Goal: Task Accomplishment & Management: Manage account settings

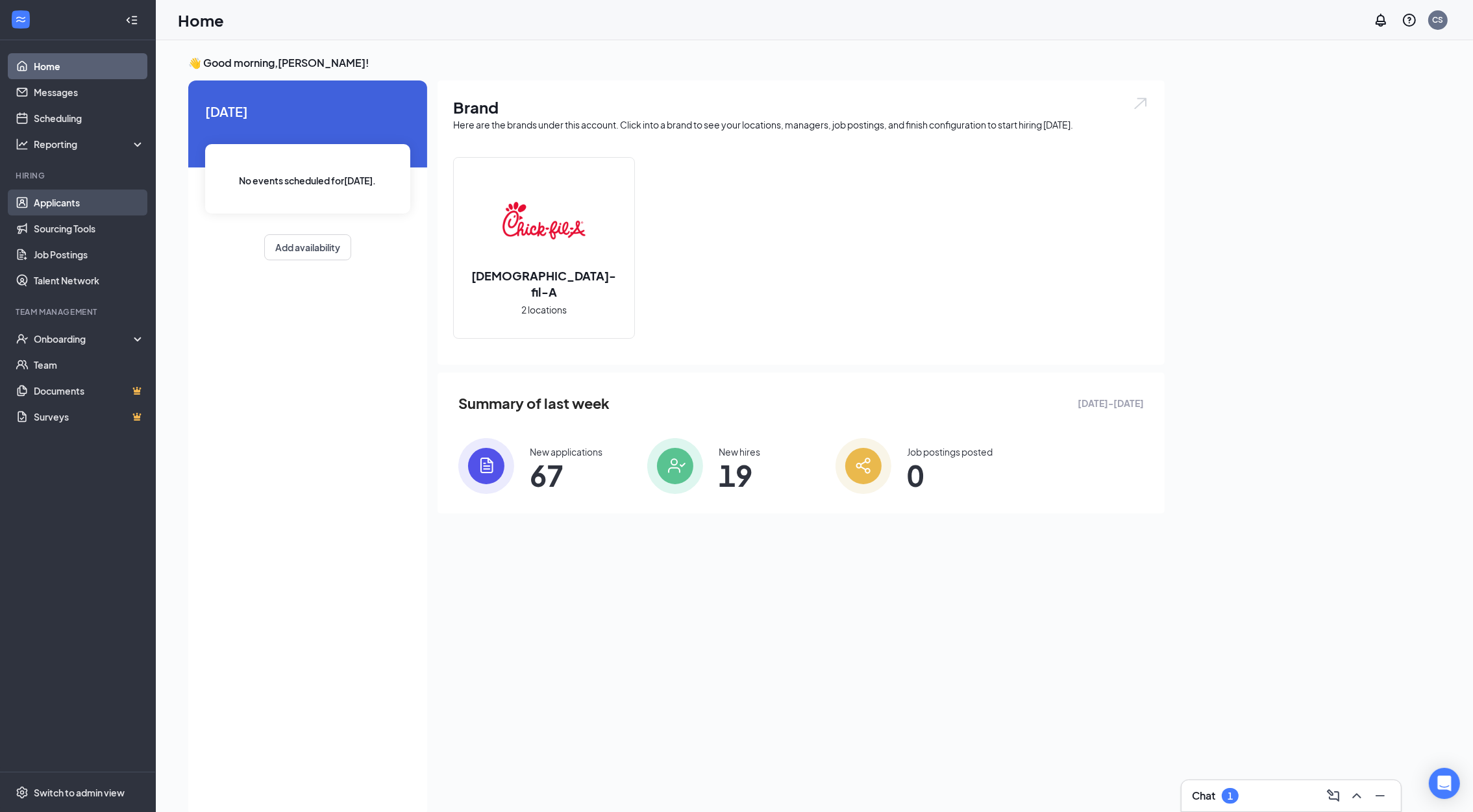
click at [68, 204] on link "Applicants" at bounding box center [89, 202] width 111 height 26
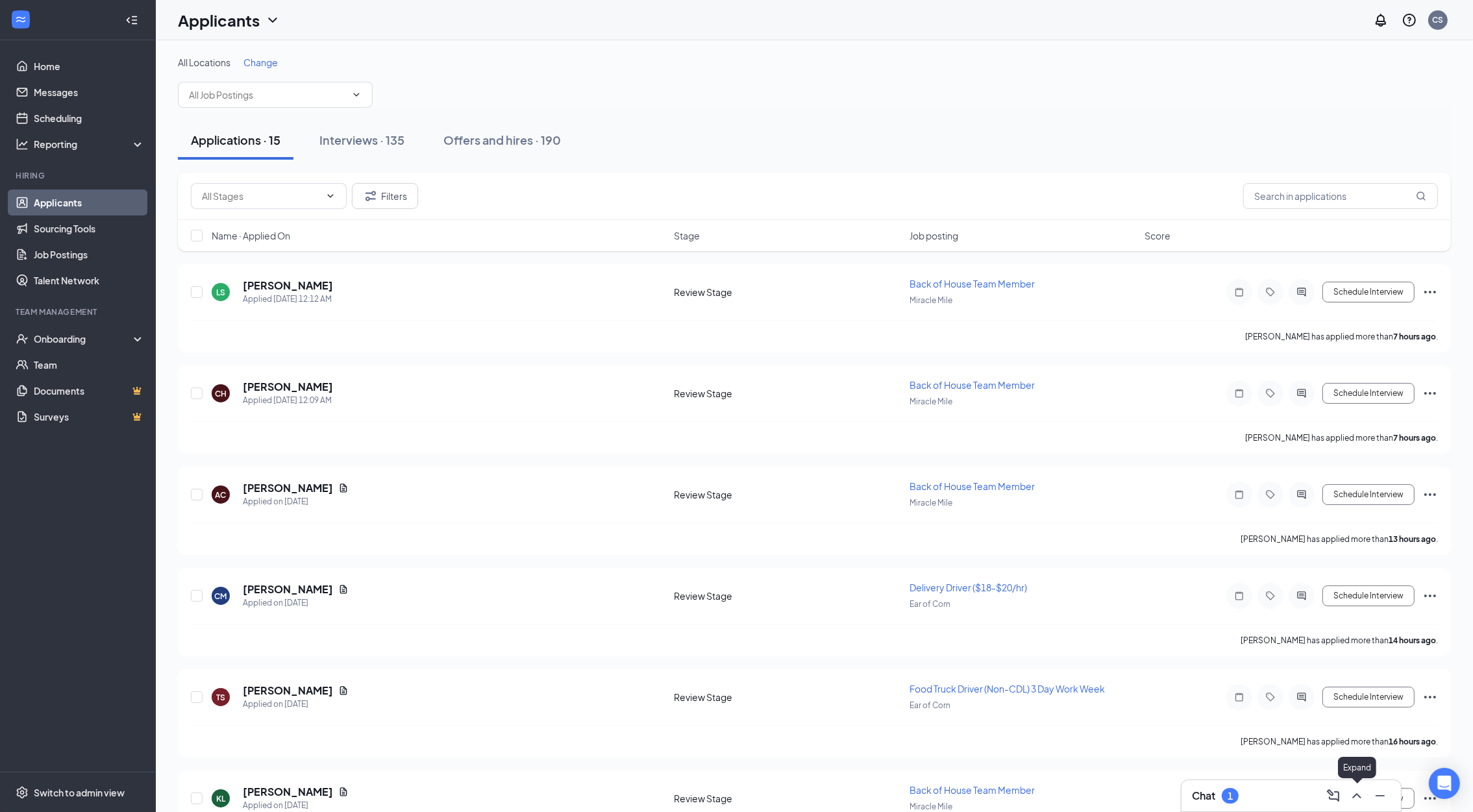
click at [1357, 795] on icon "ChevronUp" at bounding box center [1356, 796] width 8 height 5
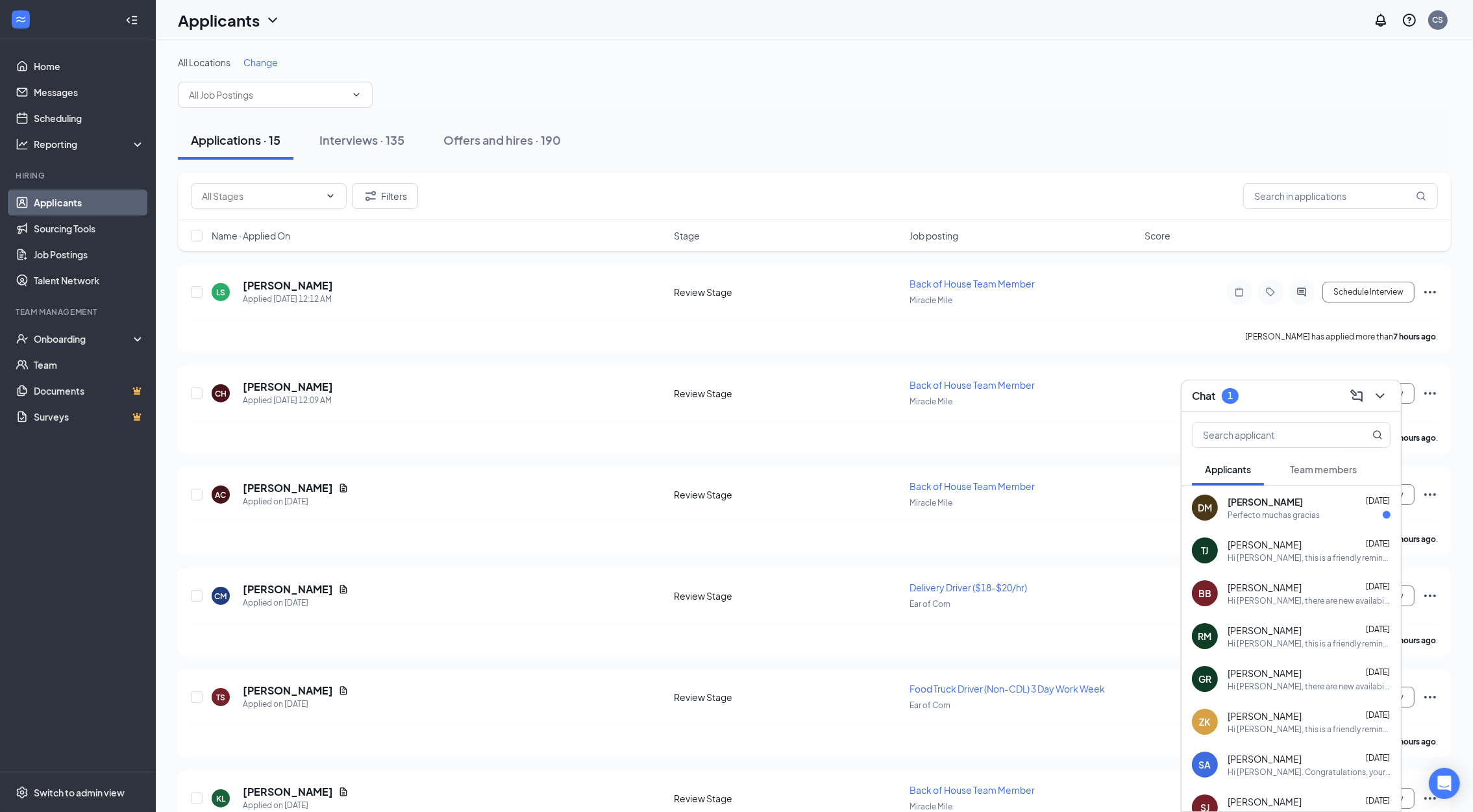
click at [1258, 511] on div "Perfecto muchas gracias" at bounding box center [1274, 515] width 92 height 11
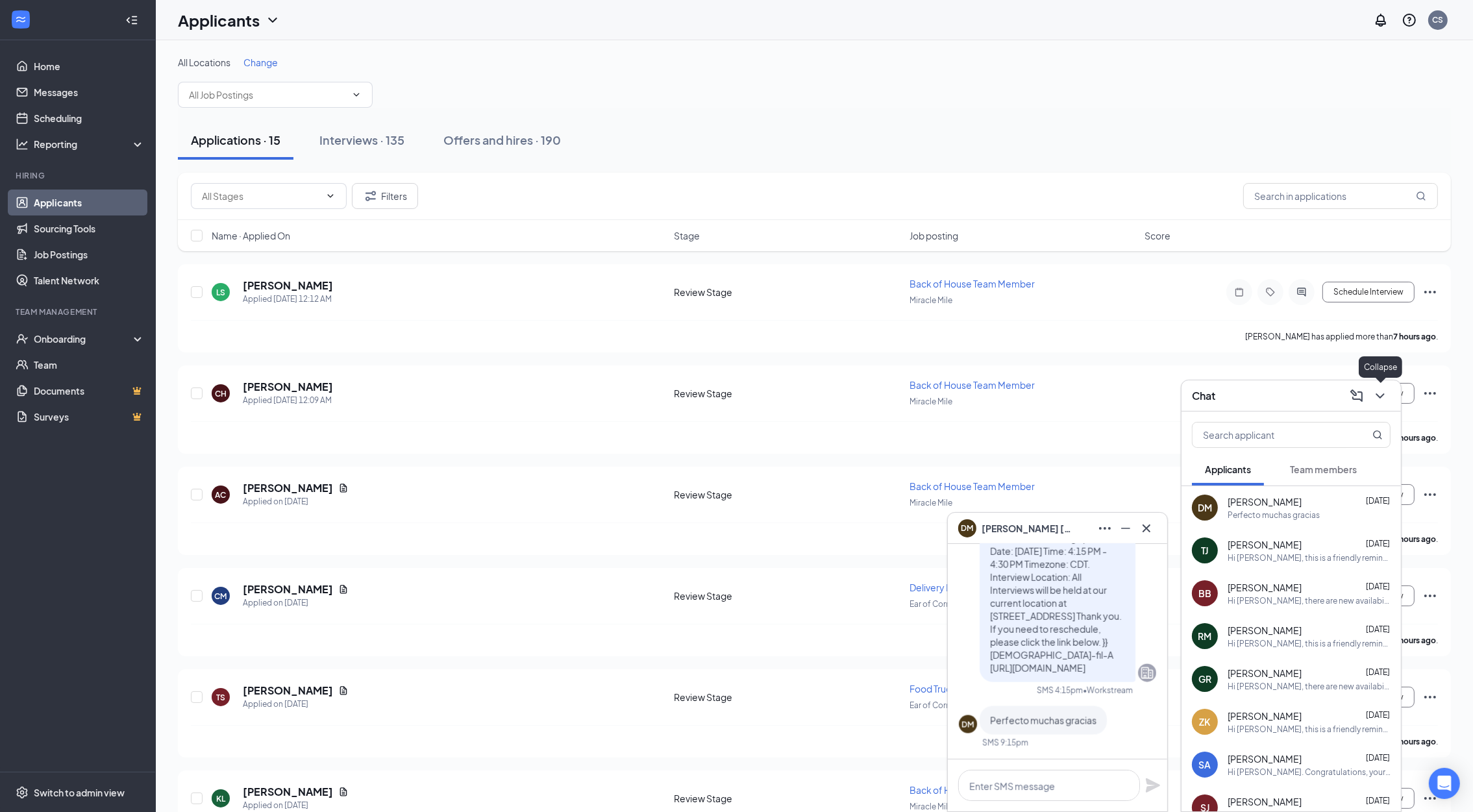
click at [1374, 400] on icon "ChevronDown" at bounding box center [1380, 396] width 15 height 15
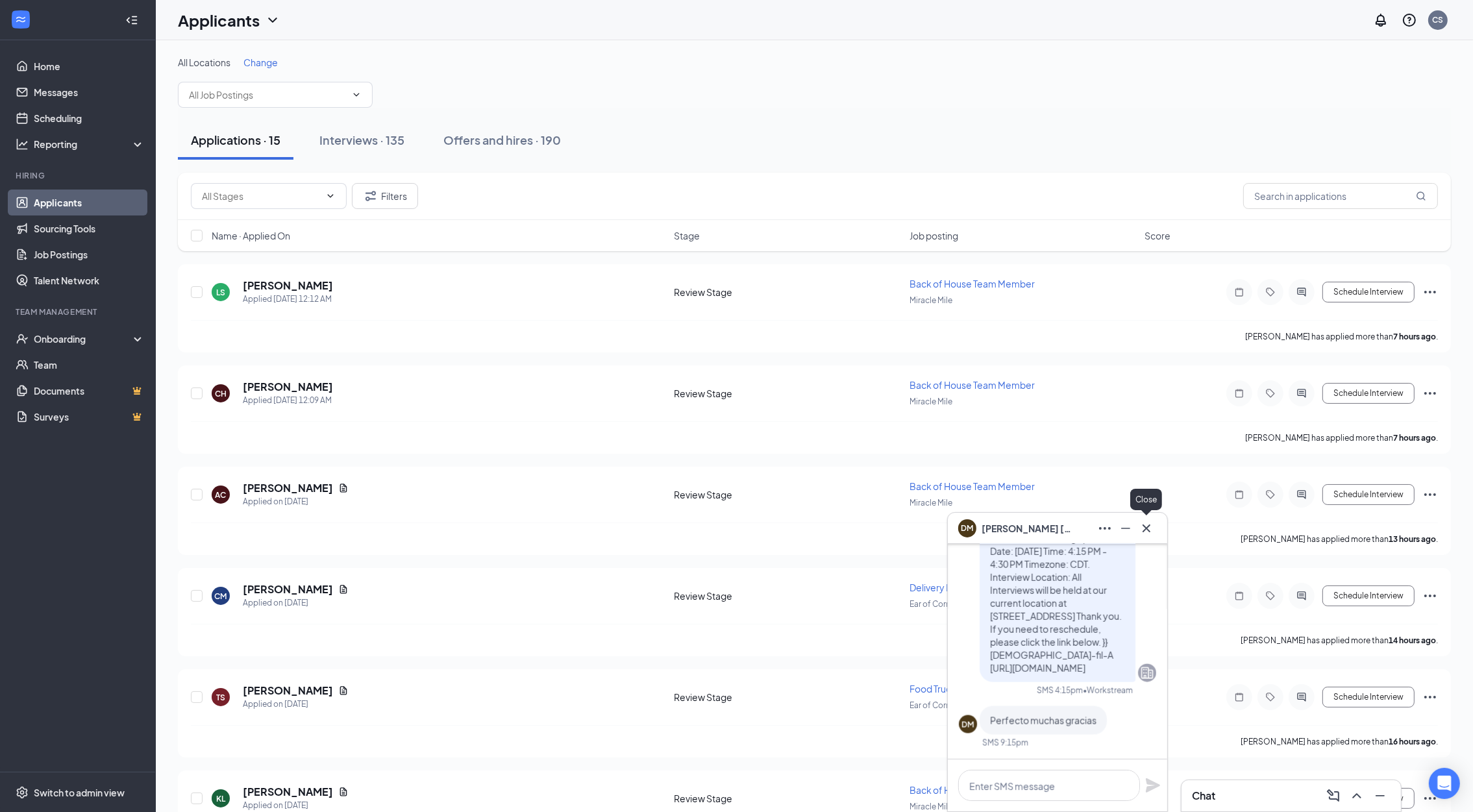
click at [1148, 533] on icon "Cross" at bounding box center [1146, 527] width 15 height 15
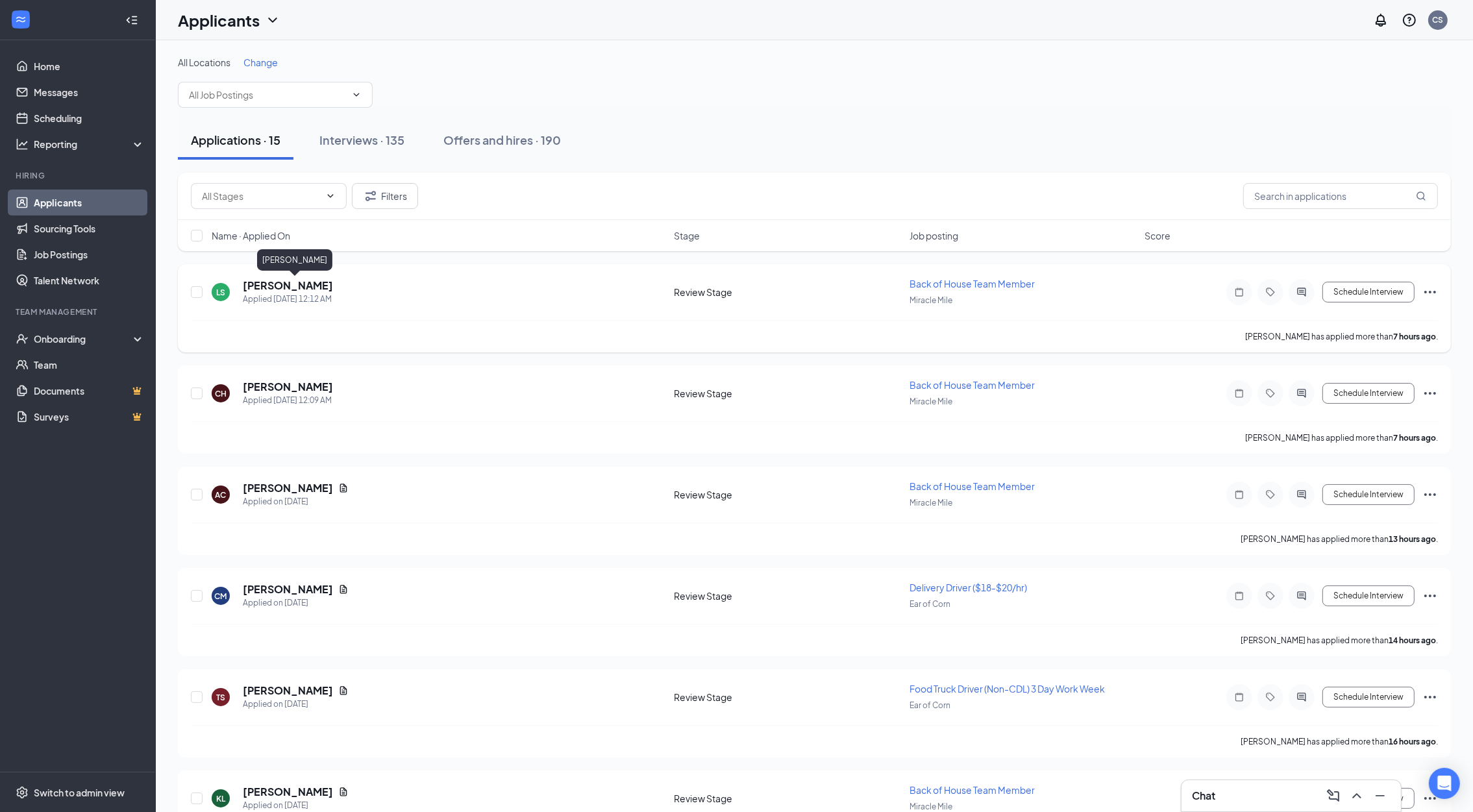
click at [290, 284] on h5 "[PERSON_NAME]" at bounding box center [288, 285] width 90 height 14
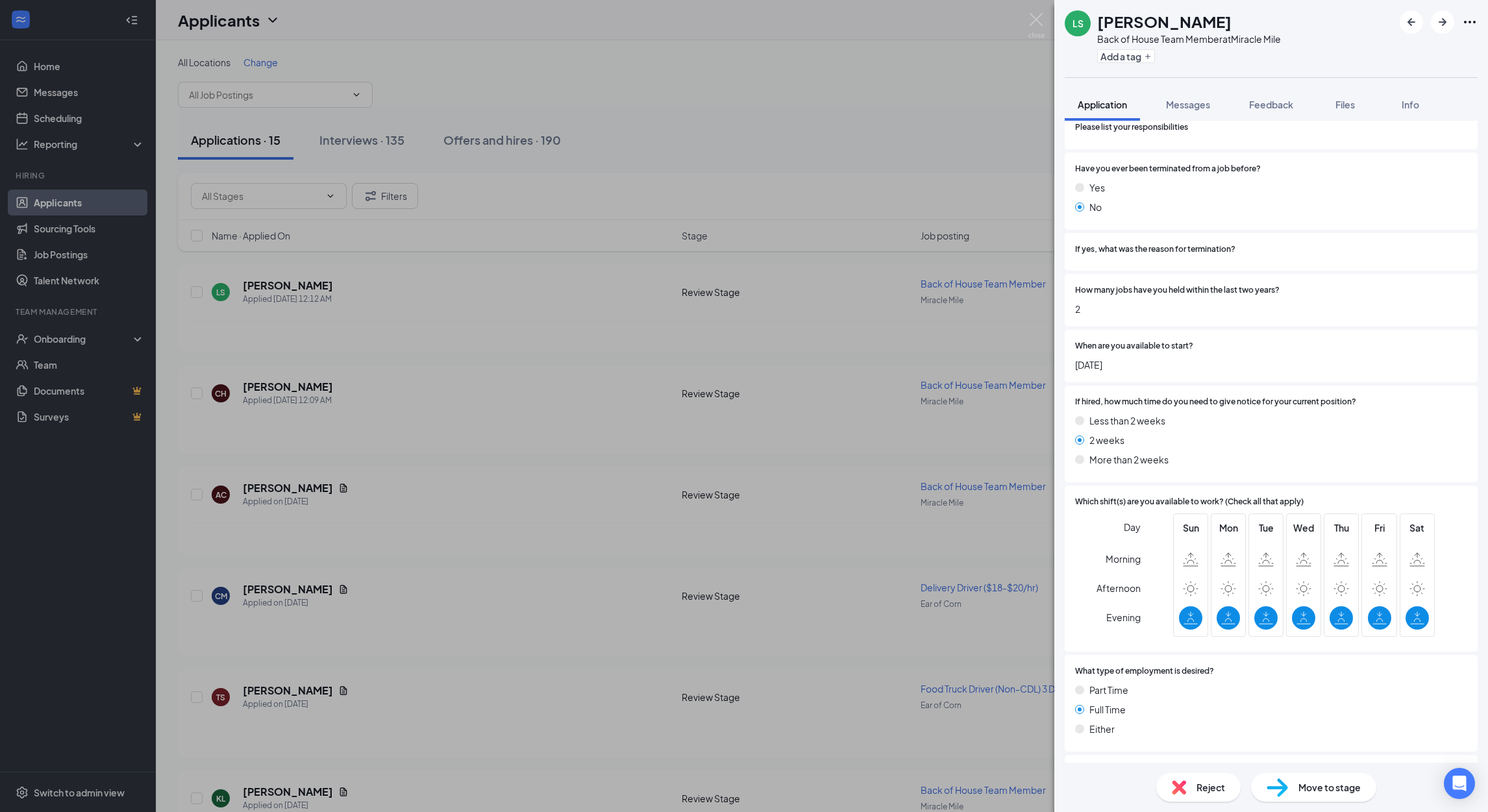
scroll to position [2632, 0]
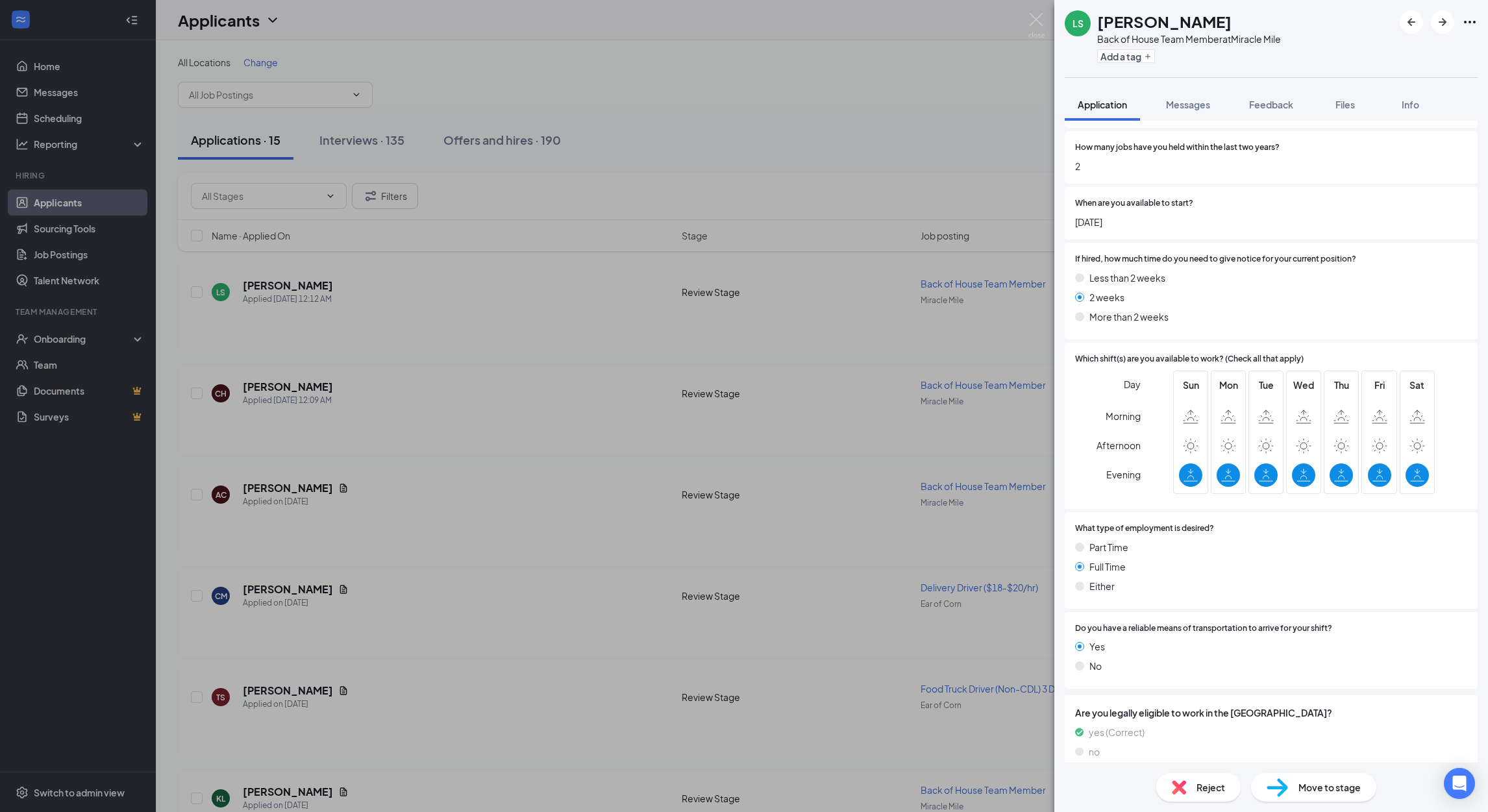
click at [1282, 793] on img at bounding box center [1277, 788] width 22 height 19
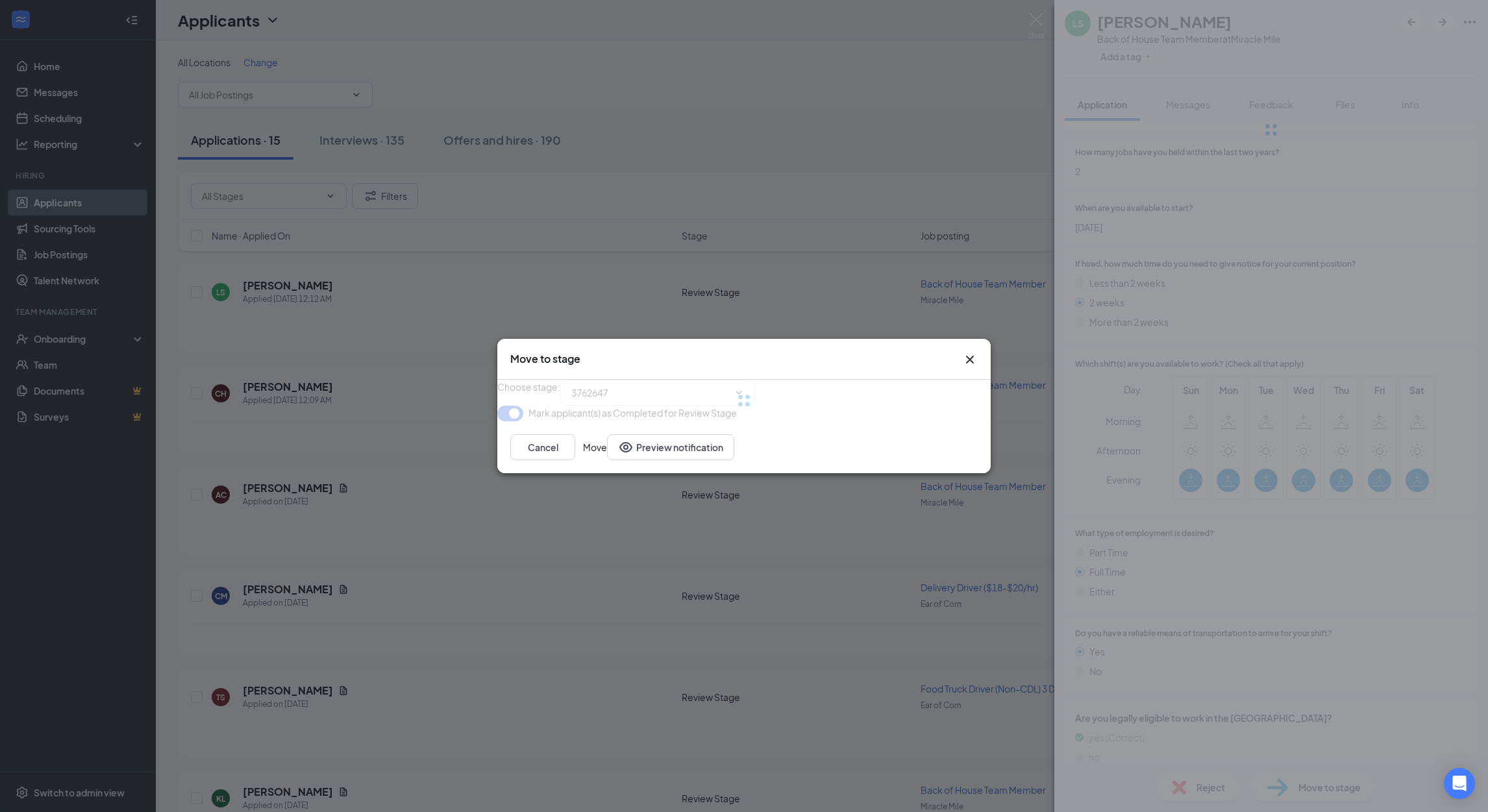
type input "Onsite Interview (next stage)"
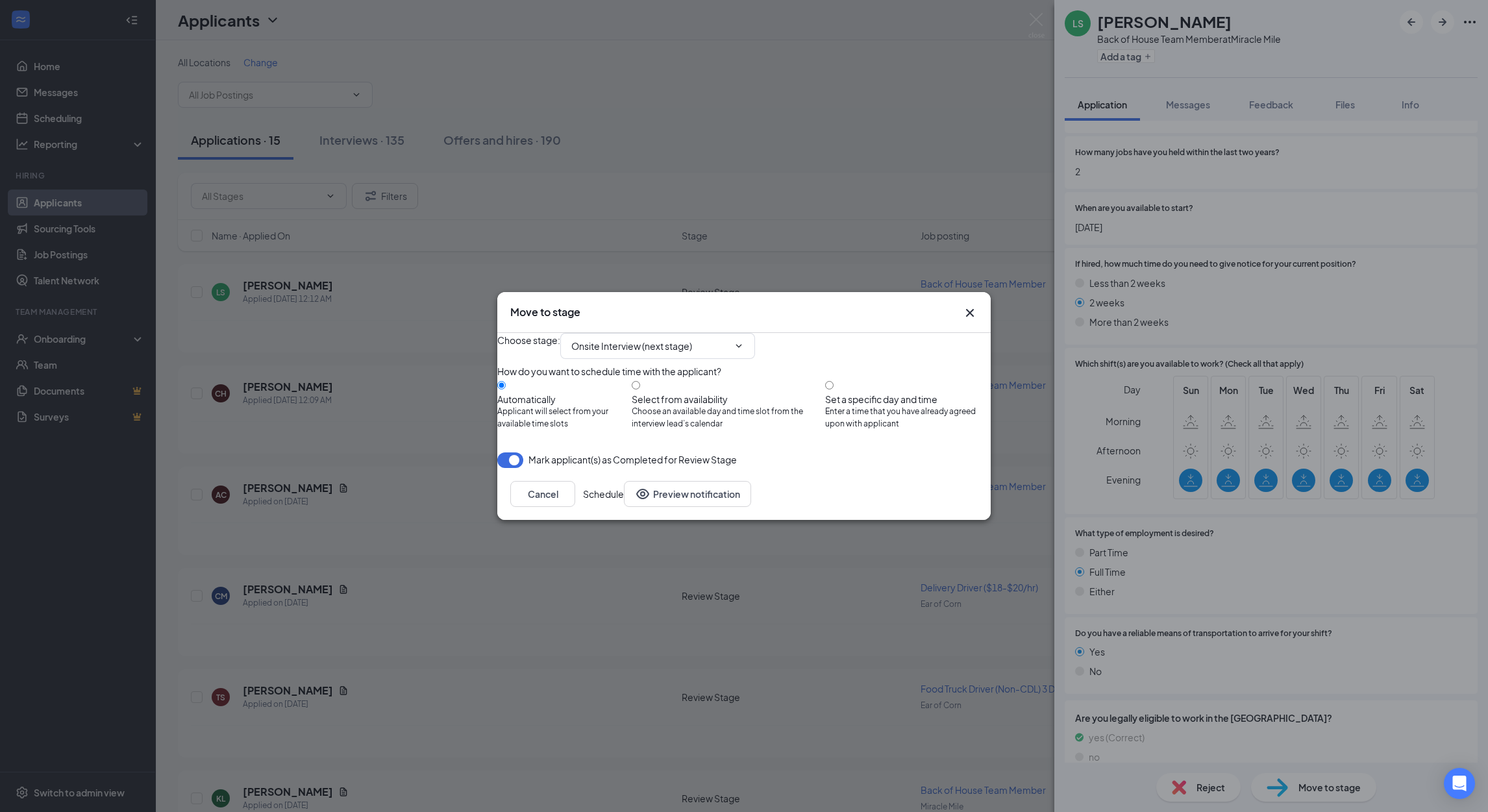
click at [624, 507] on button "Schedule" at bounding box center [603, 493] width 41 height 26
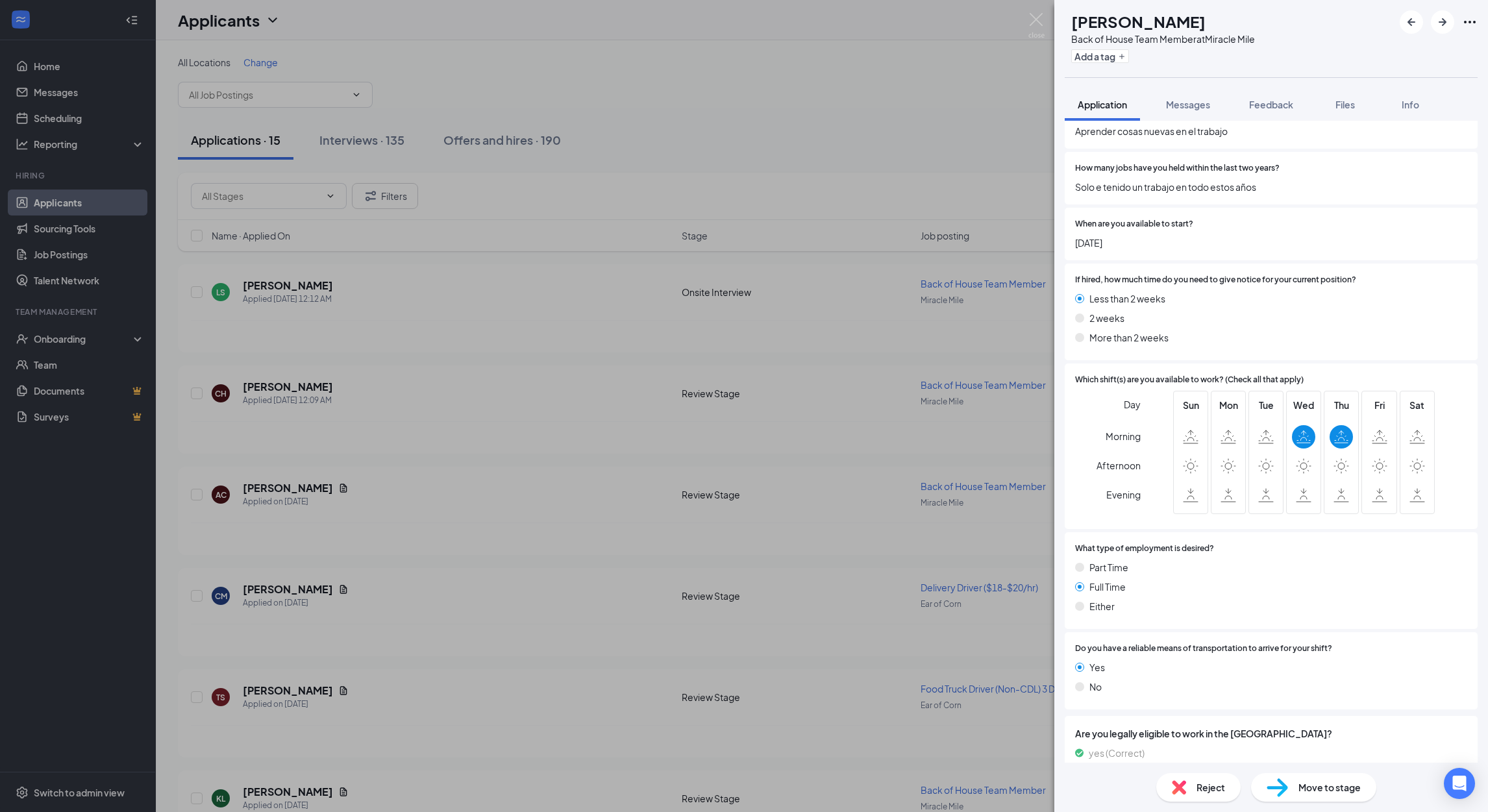
scroll to position [2907, 0]
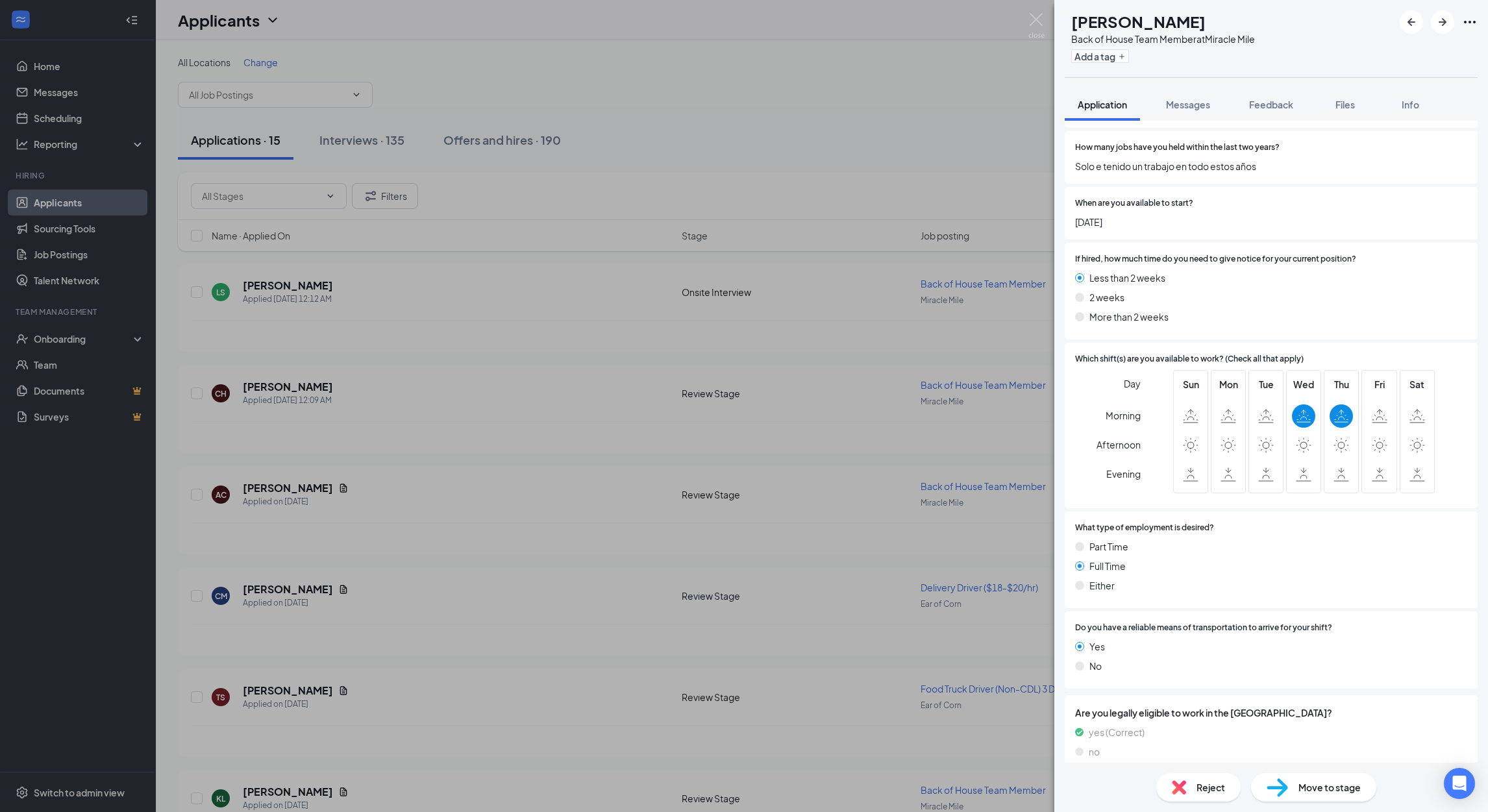
click at [1284, 783] on img at bounding box center [1277, 788] width 22 height 19
type input "Onsite Interview (next stage)"
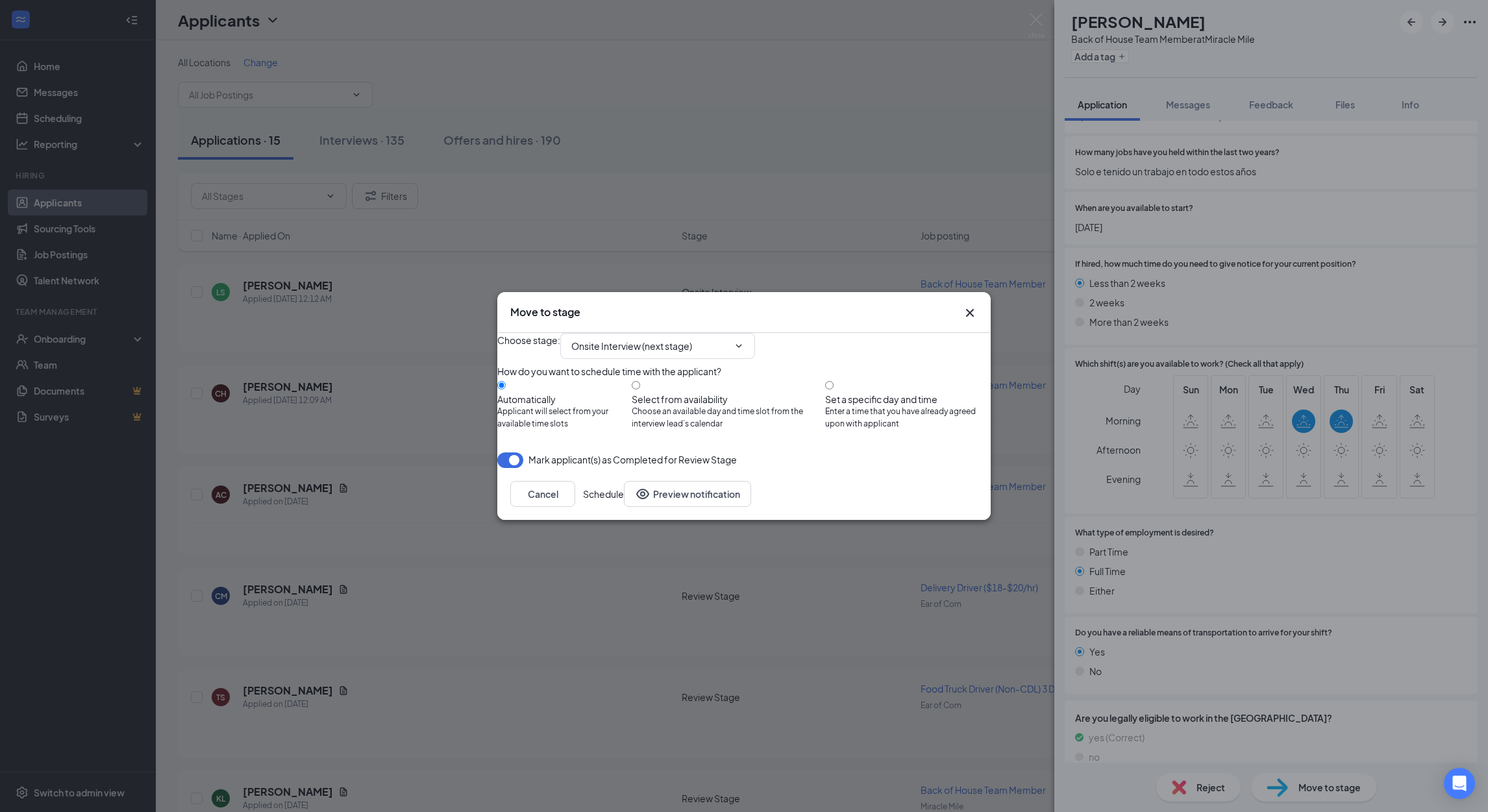
click at [624, 507] on button "Schedule" at bounding box center [603, 493] width 41 height 26
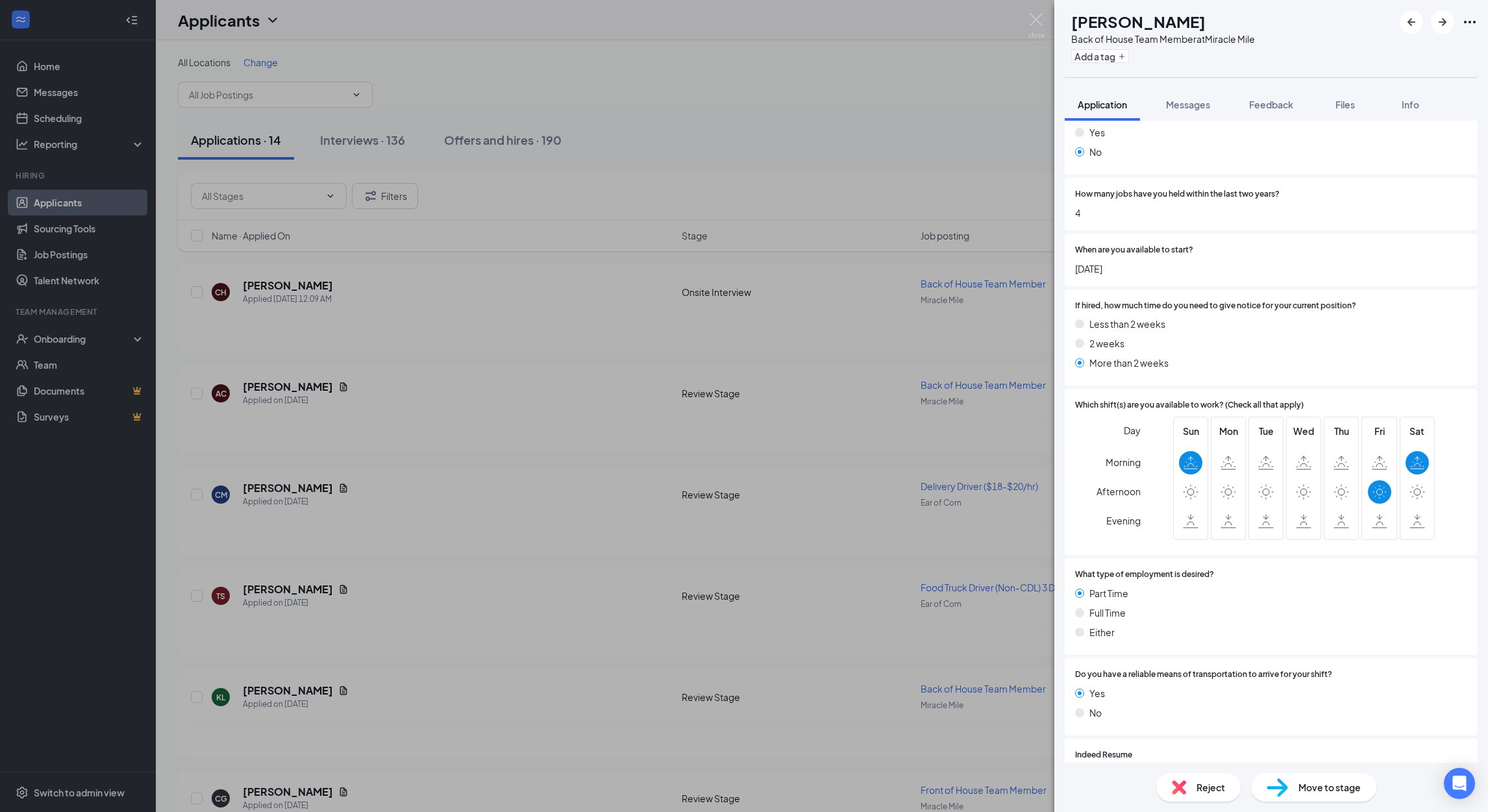
scroll to position [2039, 0]
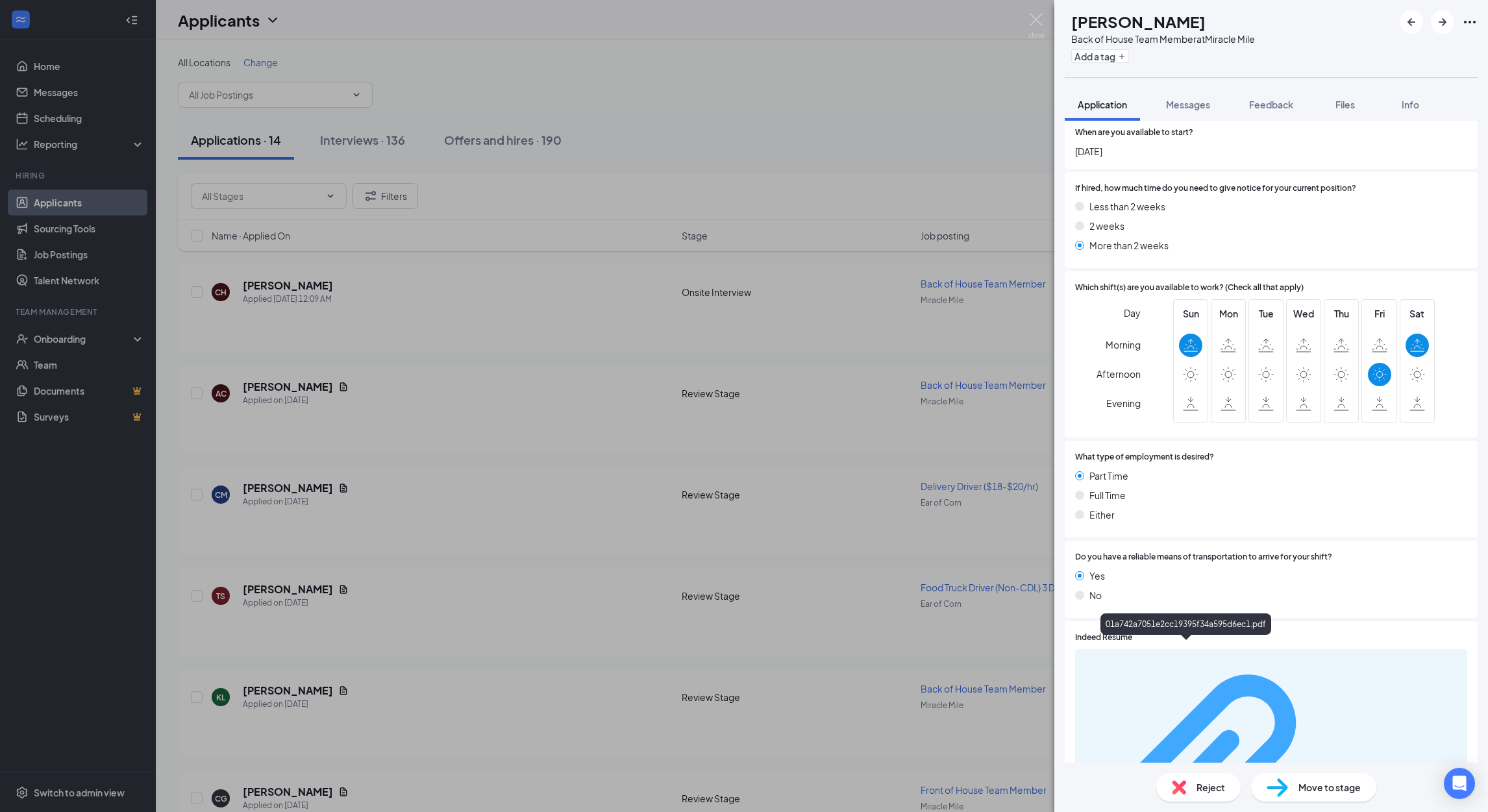
click at [1336, 776] on div "01a742a7051e2cc19395f34a595d6ec1.pdf" at bounding box center [1398, 780] width 123 height 10
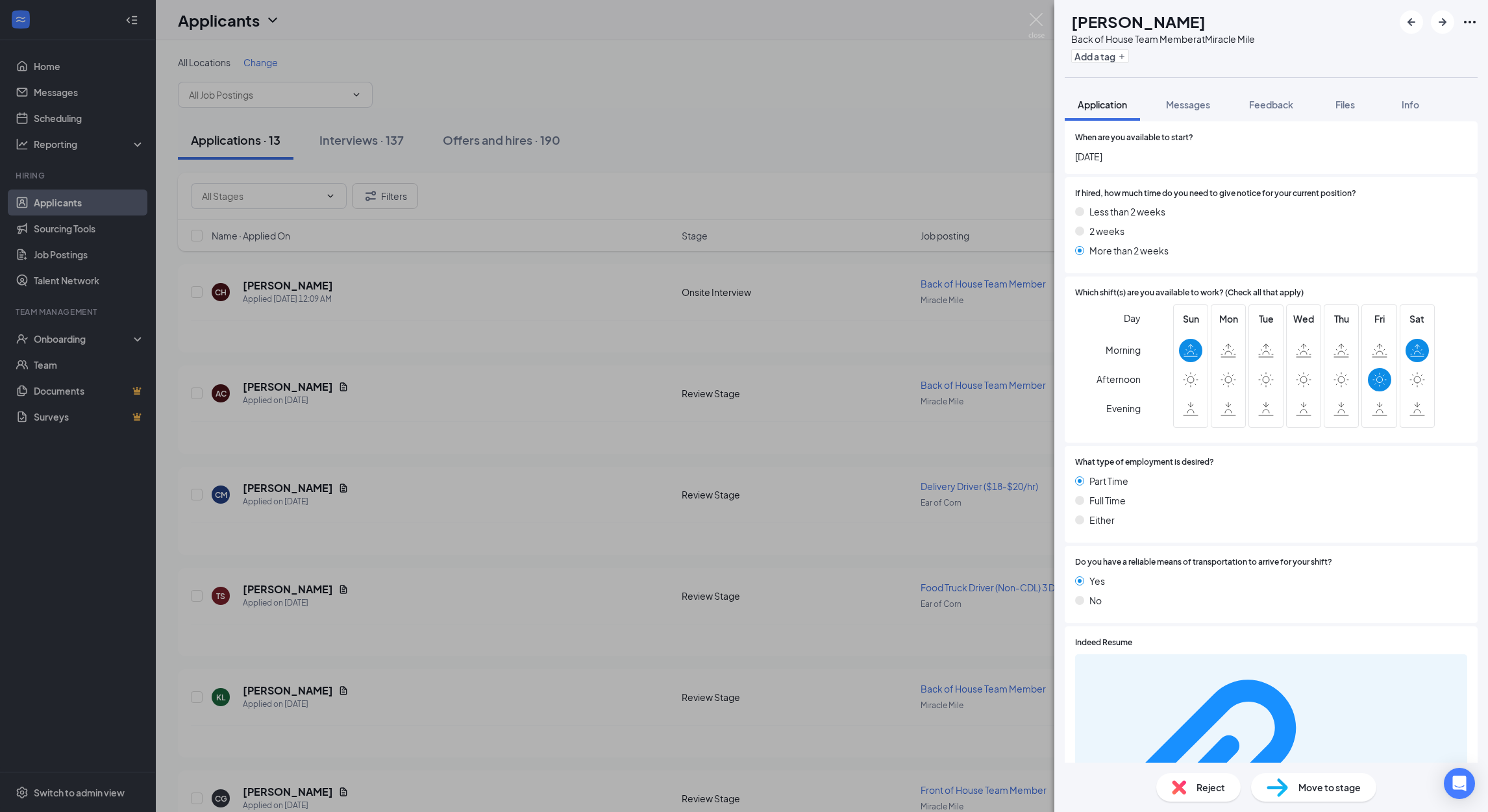
click at [1306, 785] on span "Move to stage" at bounding box center [1329, 788] width 62 height 14
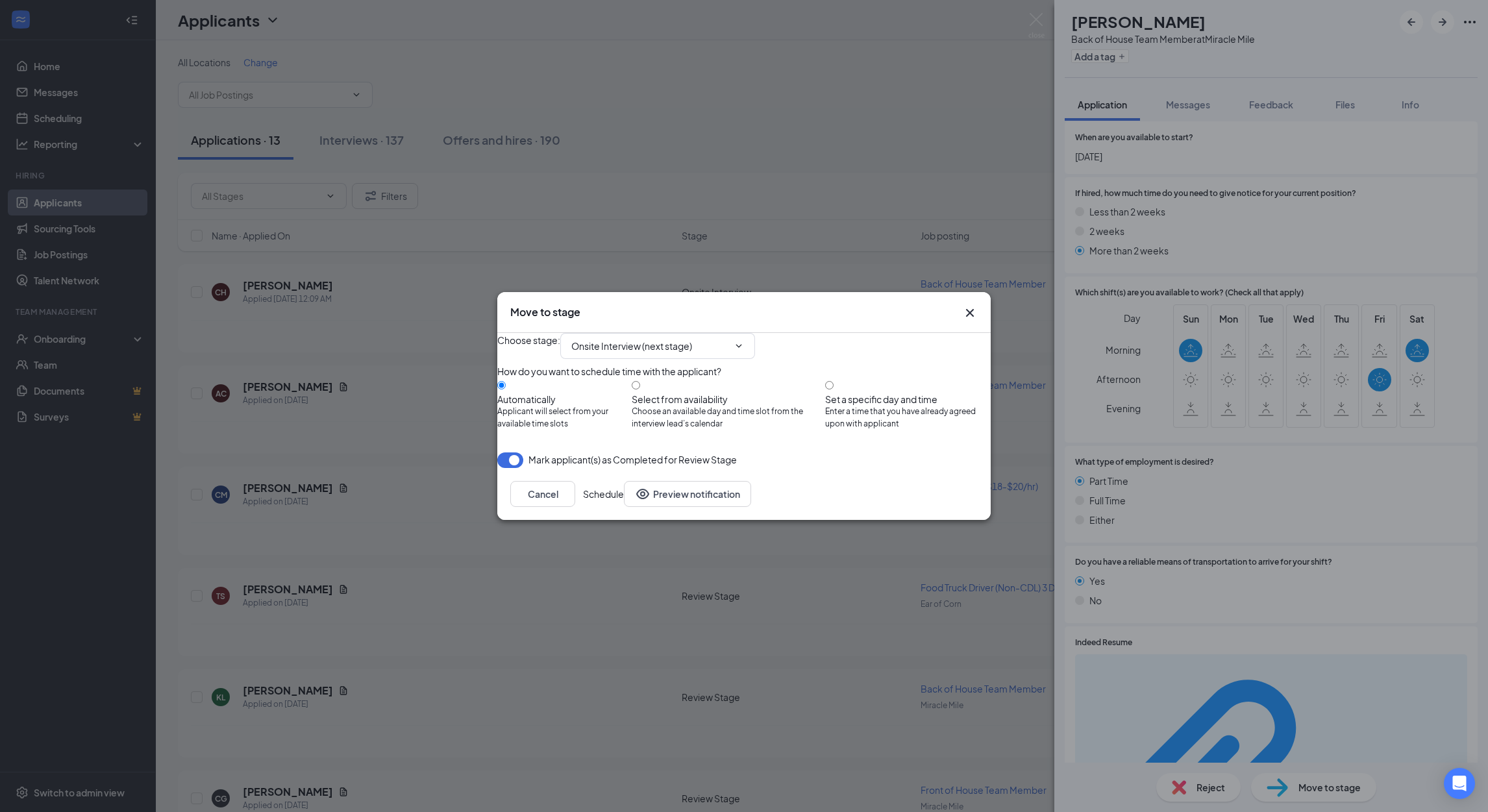
click at [624, 507] on button "Schedule" at bounding box center [603, 493] width 41 height 26
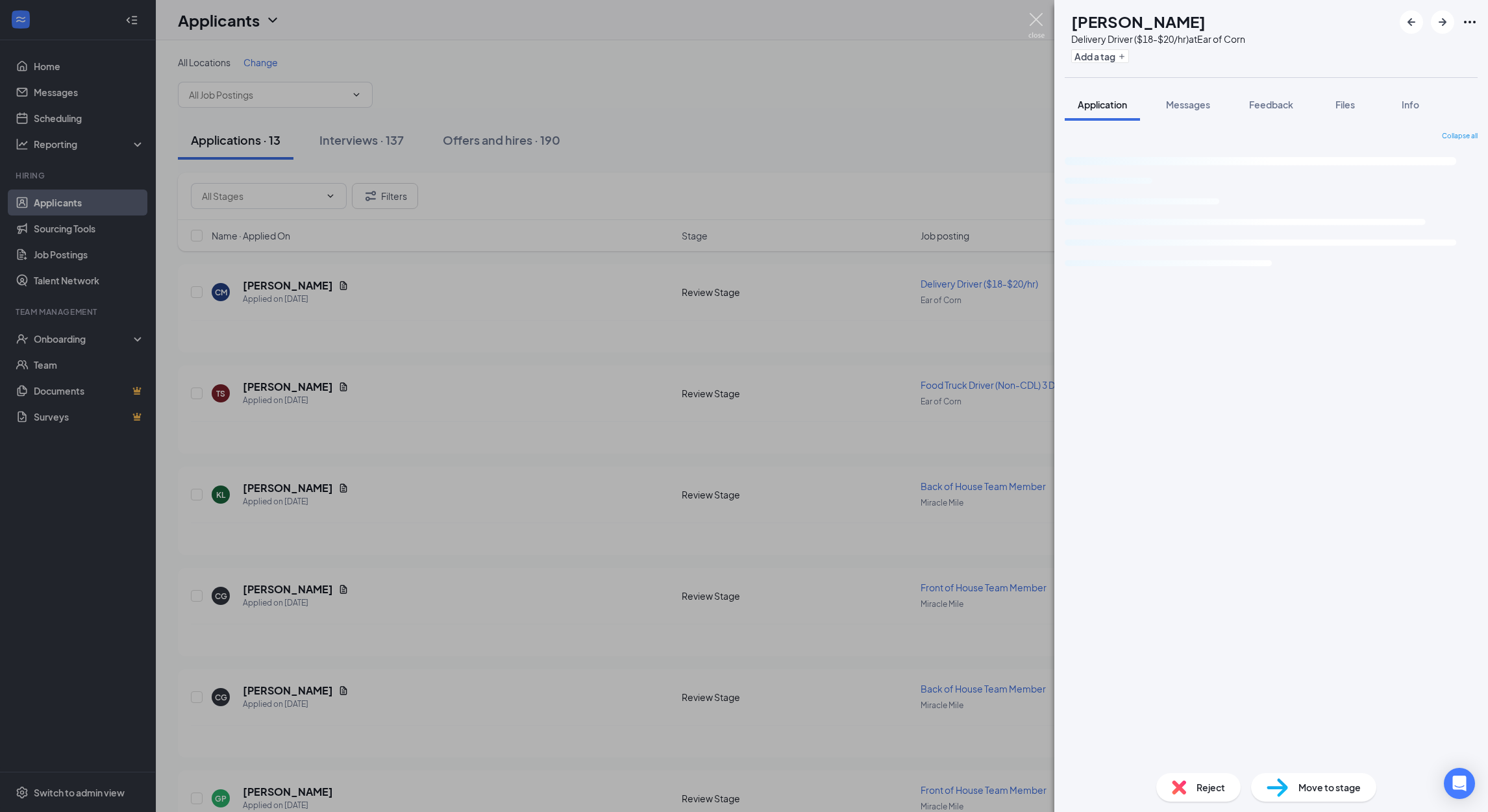
click at [1028, 17] on img at bounding box center [1036, 25] width 16 height 25
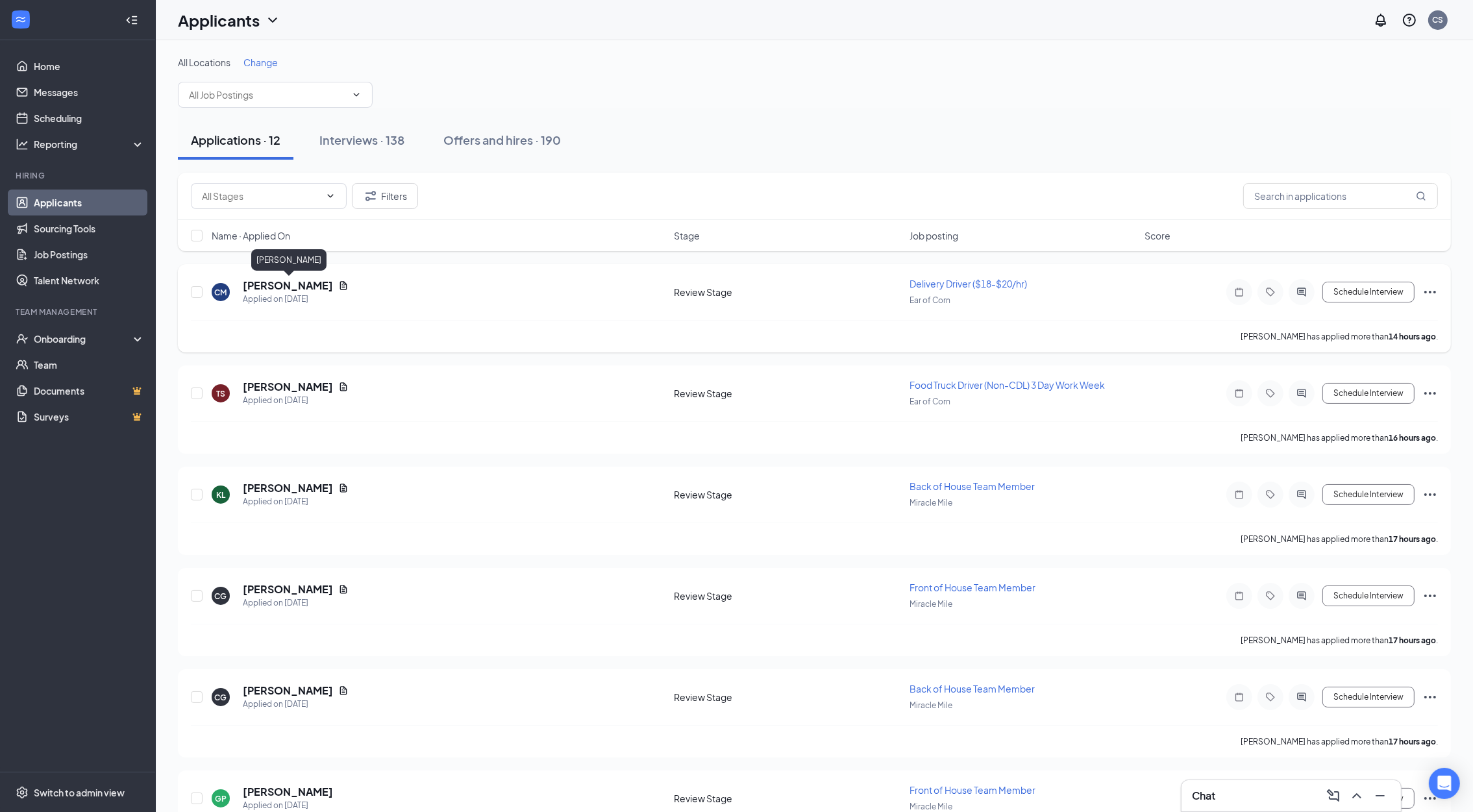
click at [310, 282] on h5 "Courtney Martinson" at bounding box center [288, 285] width 90 height 14
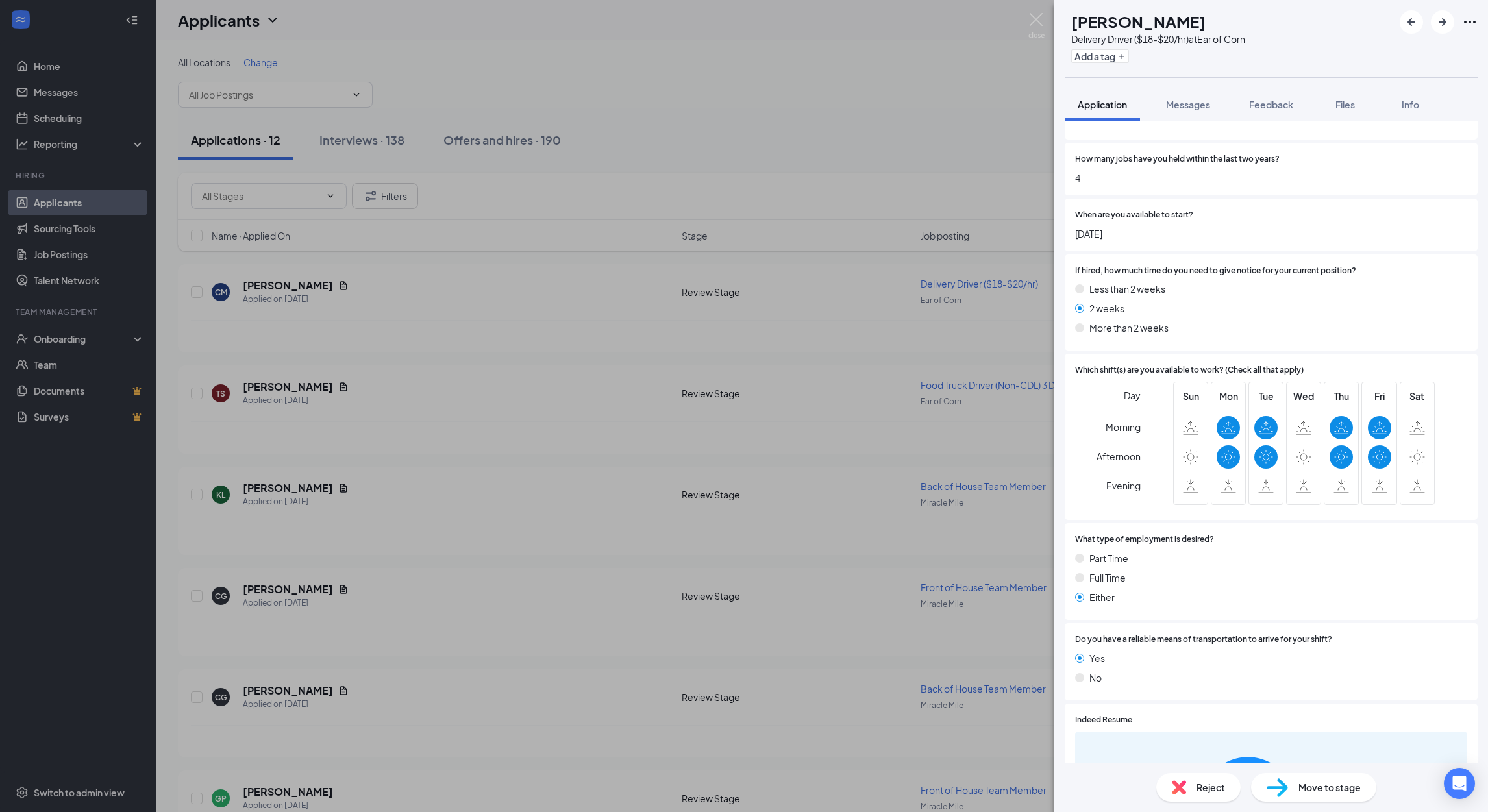
scroll to position [2369, 0]
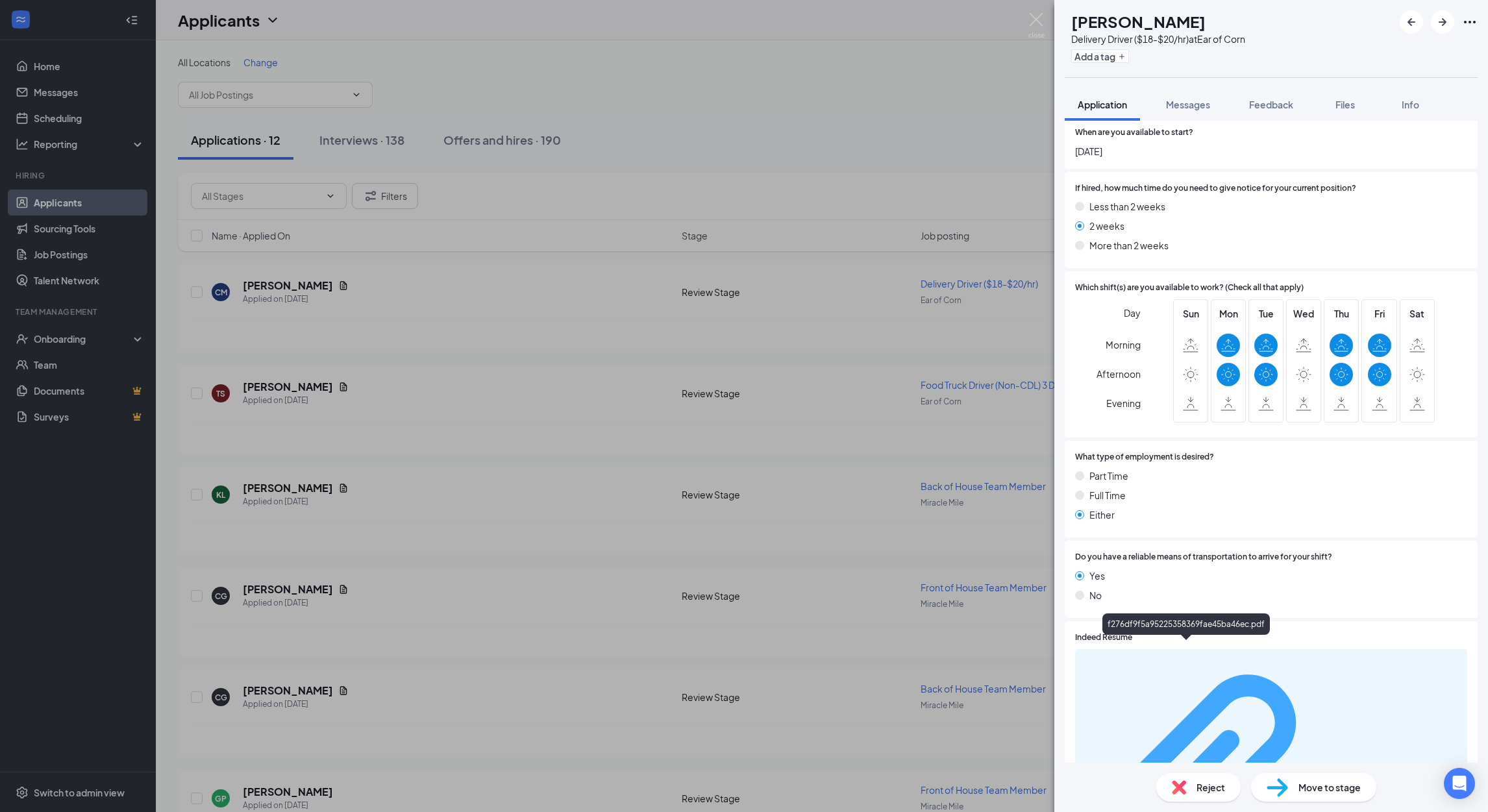
click at [1336, 776] on div "f276df9f5a95225358369fae45ba46ec.pdf" at bounding box center [1398, 780] width 123 height 10
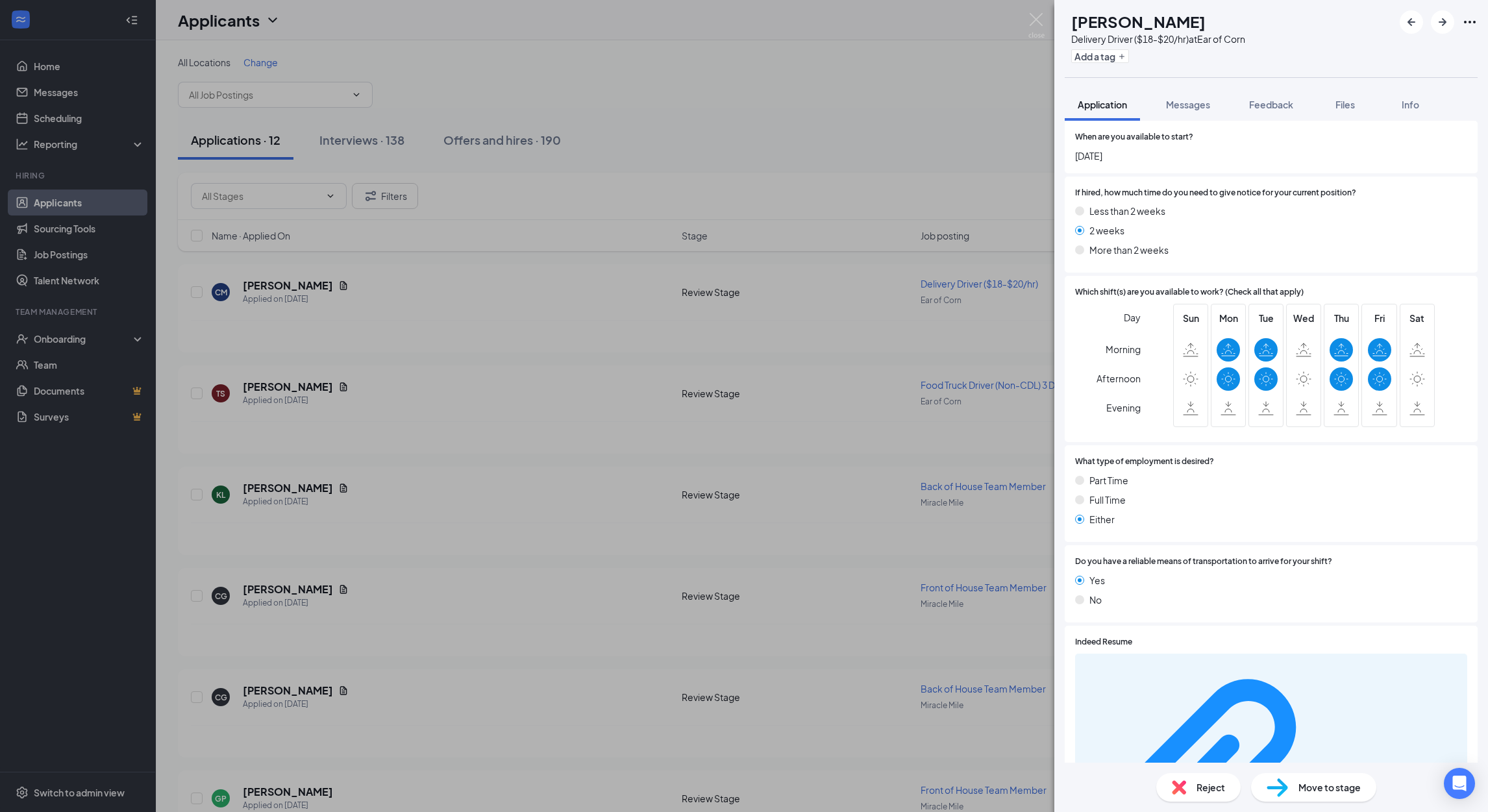
click at [1177, 780] on img at bounding box center [1179, 788] width 14 height 14
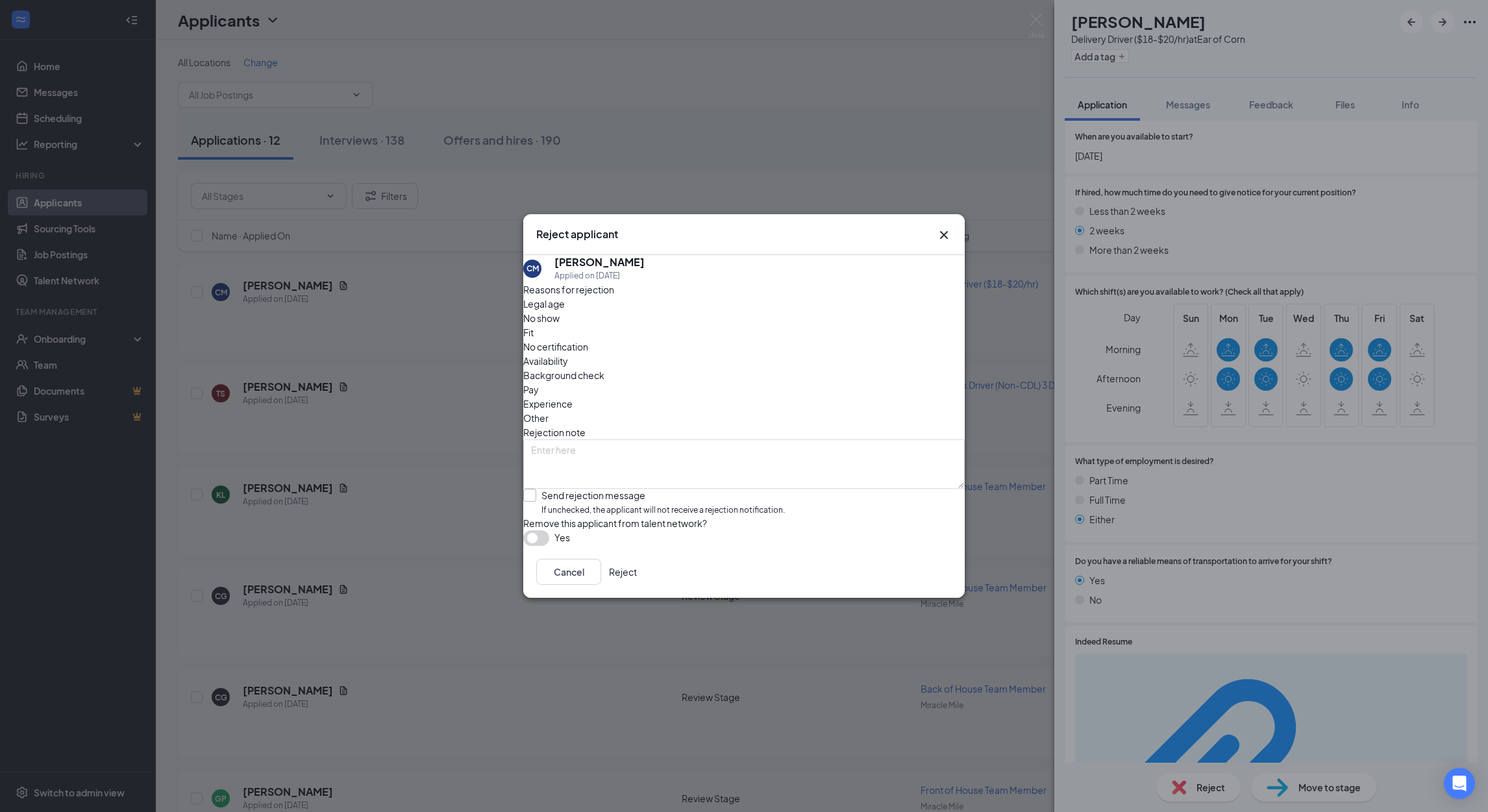
click at [543, 489] on input "Send rejection message If unchecked, the applicant will not receive a rejection…" at bounding box center [654, 502] width 262 height 28
checkbox input "true"
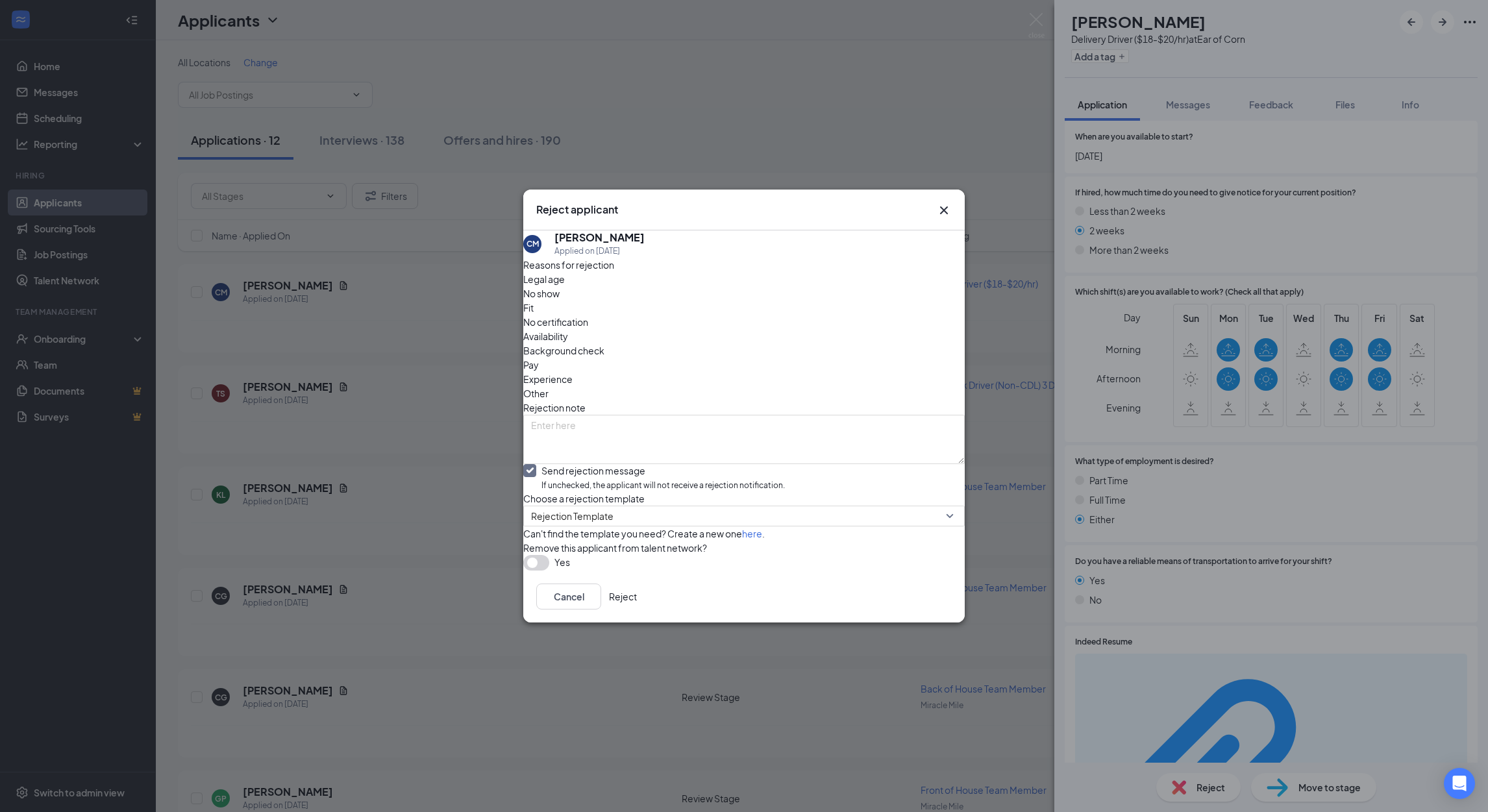
click at [637, 610] on button "Reject" at bounding box center [622, 596] width 28 height 26
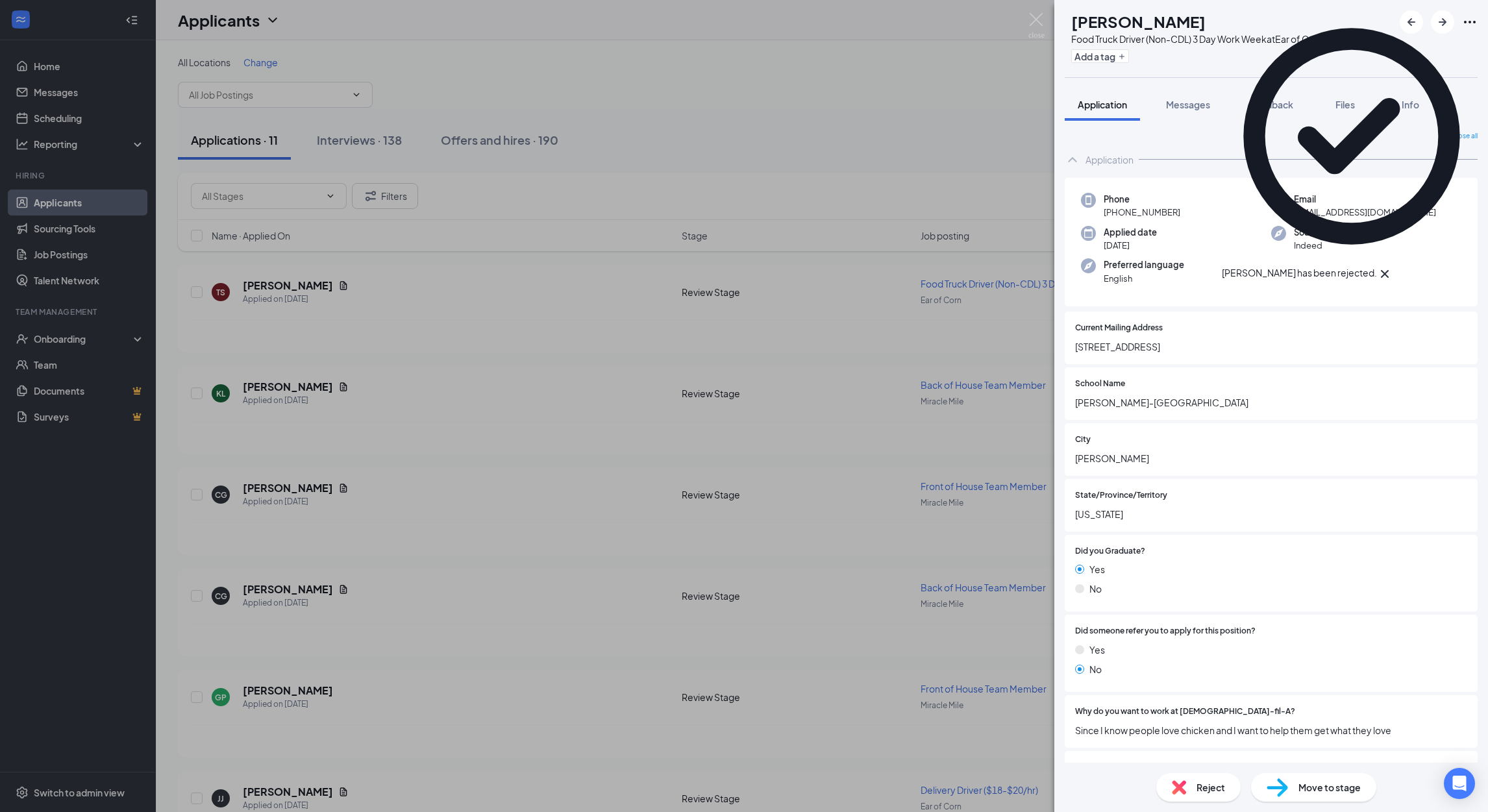
click at [1392, 266] on icon "Cross" at bounding box center [1384, 274] width 15 height 15
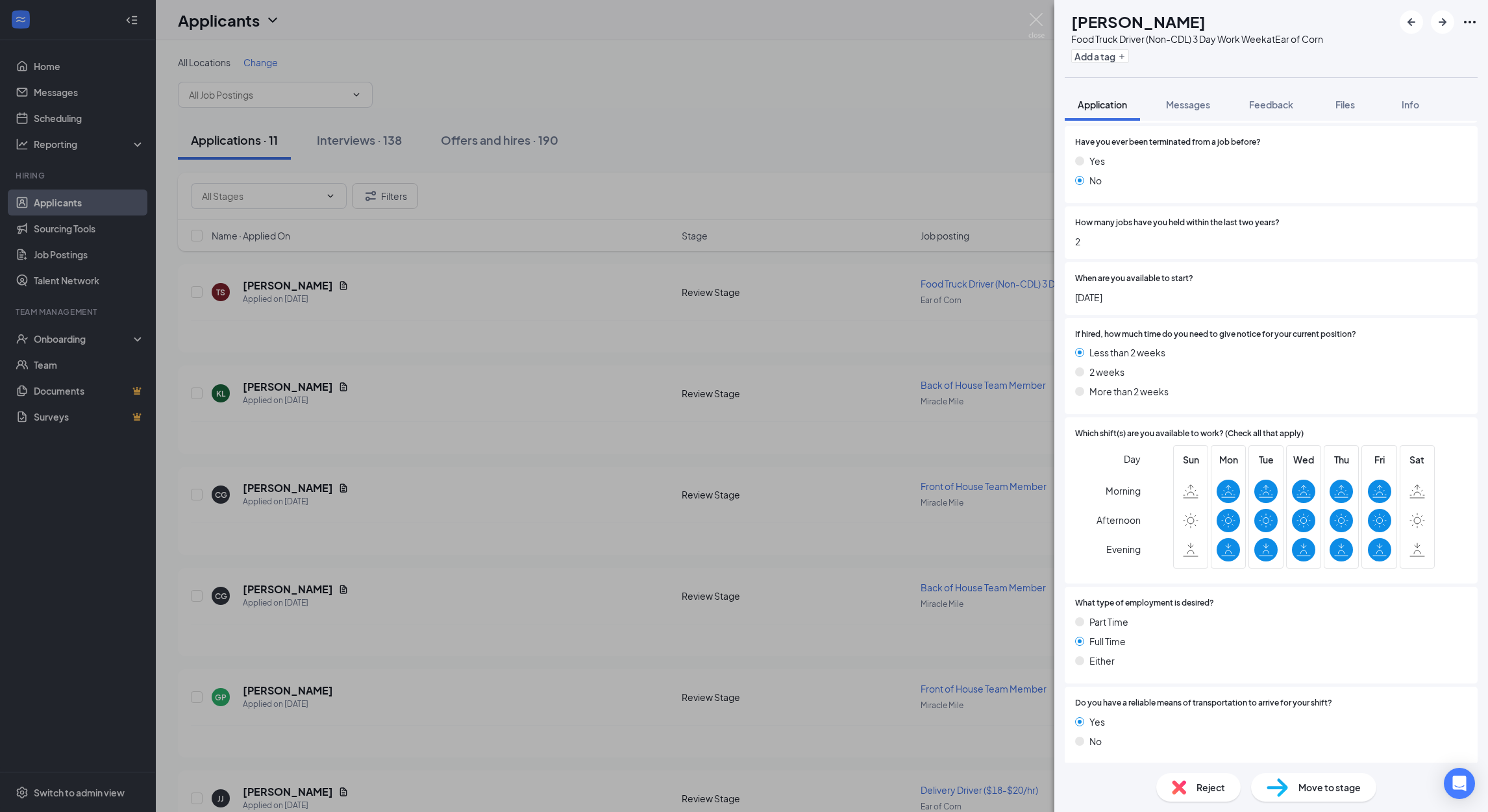
scroll to position [2397, 0]
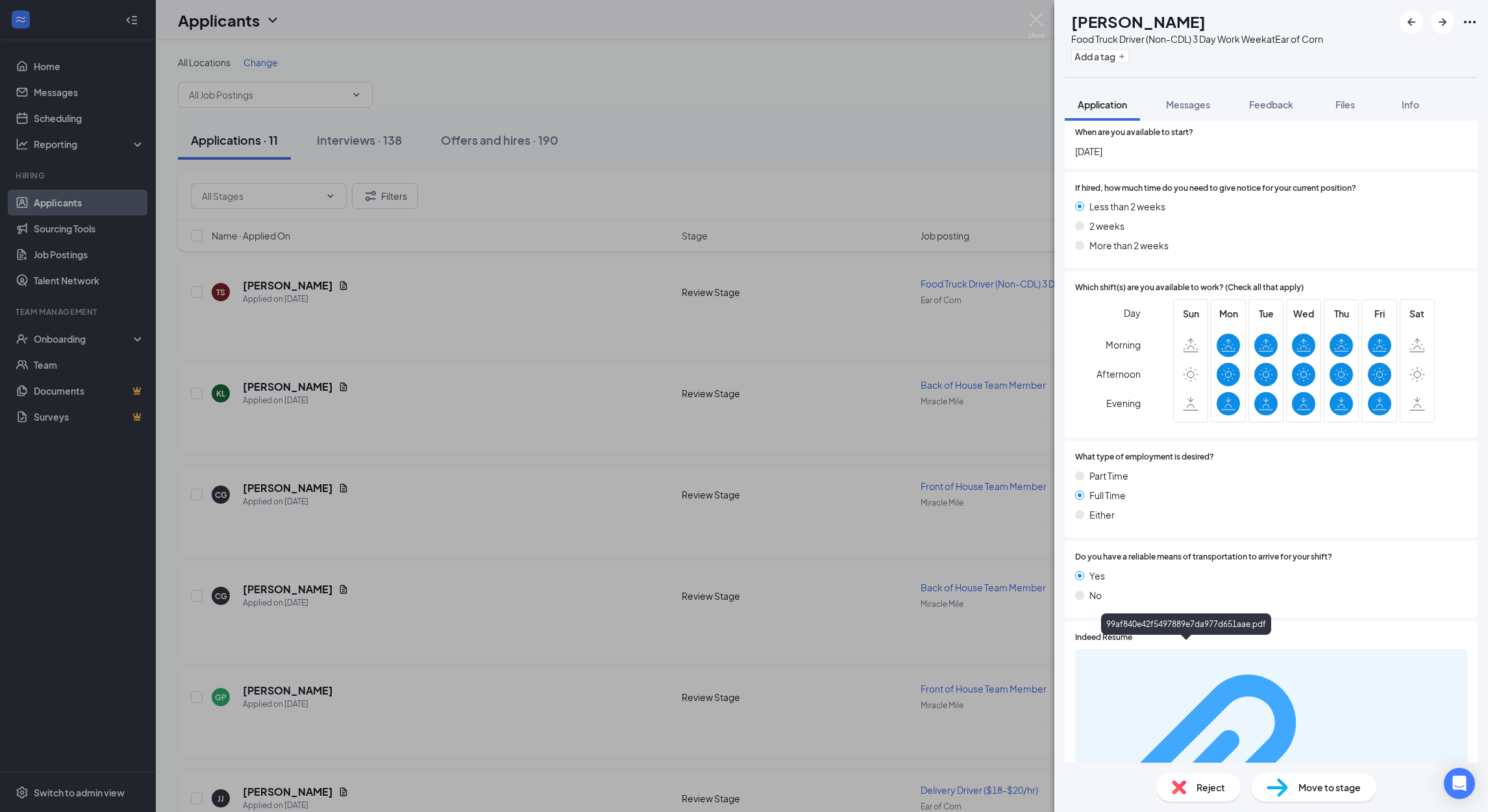
click at [1228, 655] on div "99af840e42f5497889e7da977d651aae.pdf" at bounding box center [1271, 782] width 377 height 256
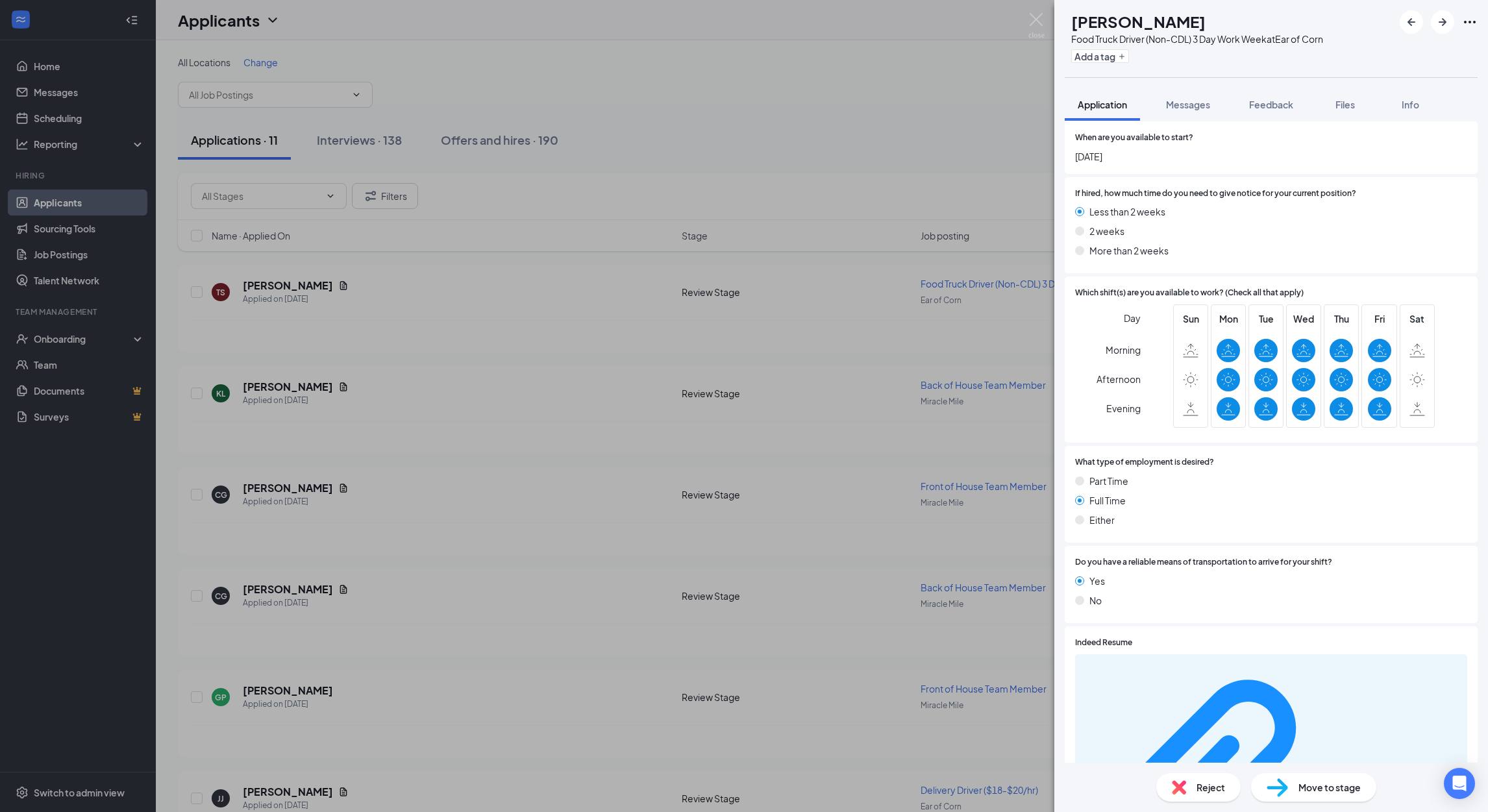
click at [1332, 785] on span "Move to stage" at bounding box center [1329, 788] width 62 height 14
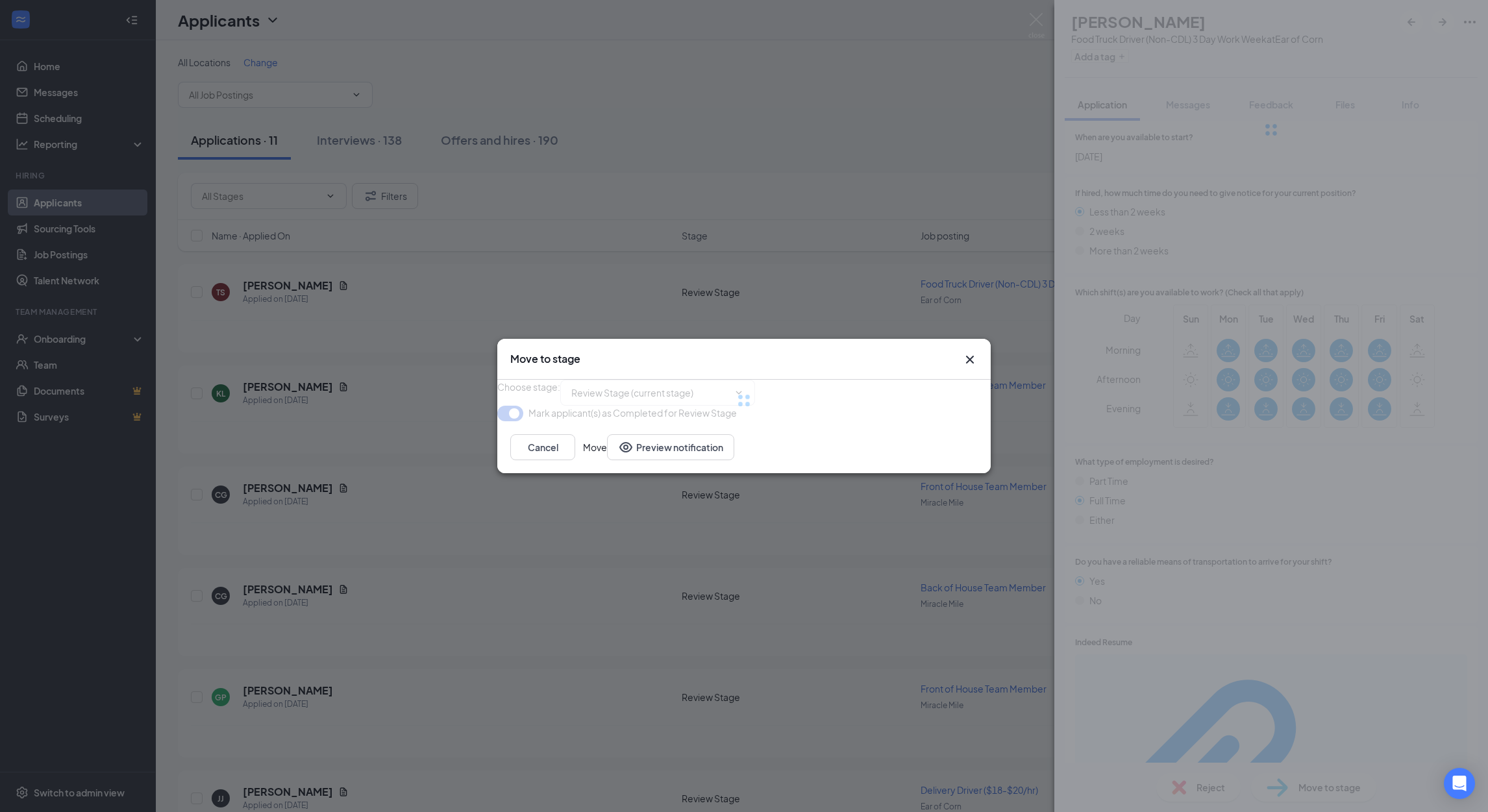
type input "Onsite Interview (next stage)"
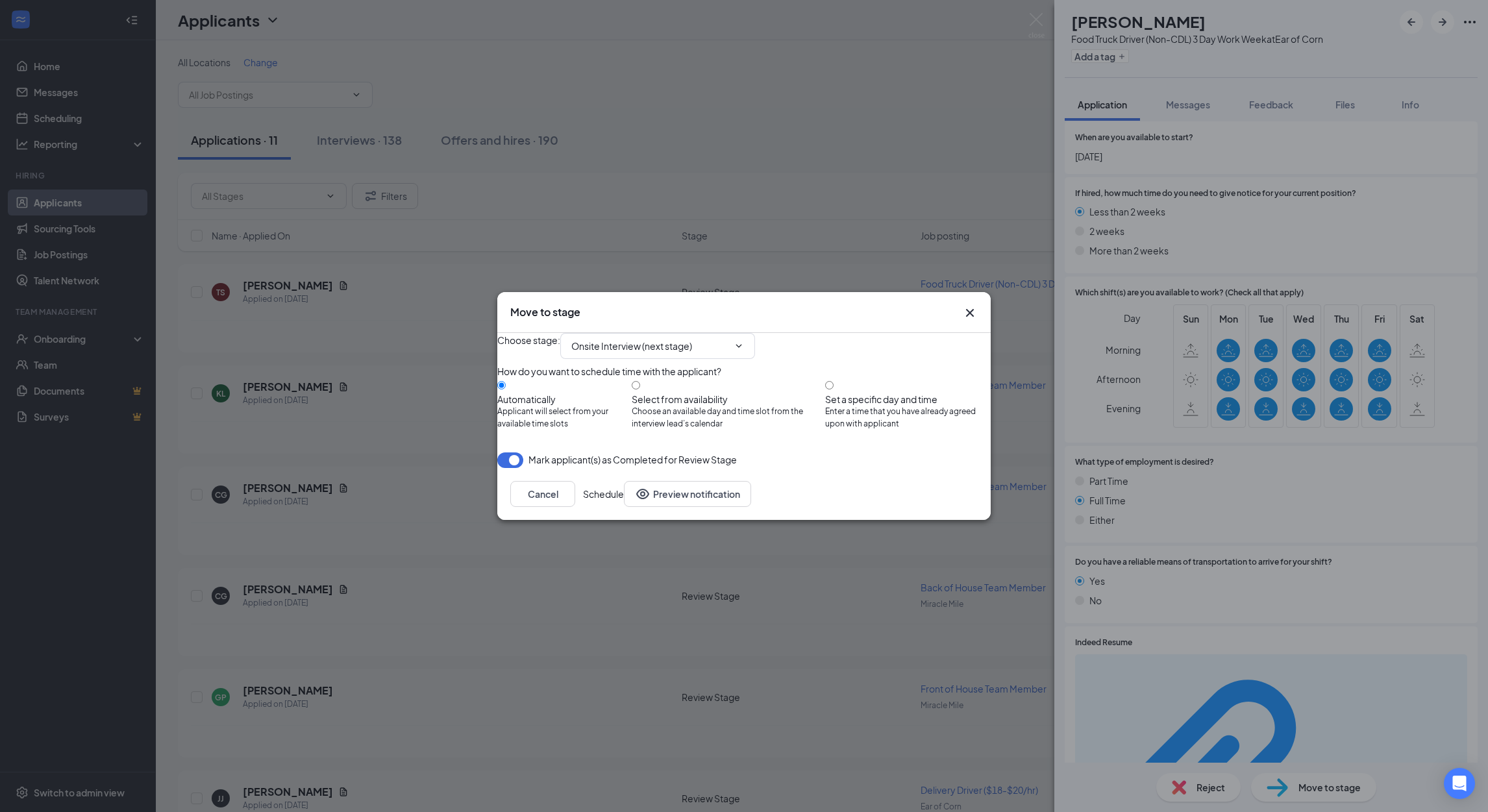
click at [624, 507] on button "Schedule" at bounding box center [603, 493] width 41 height 26
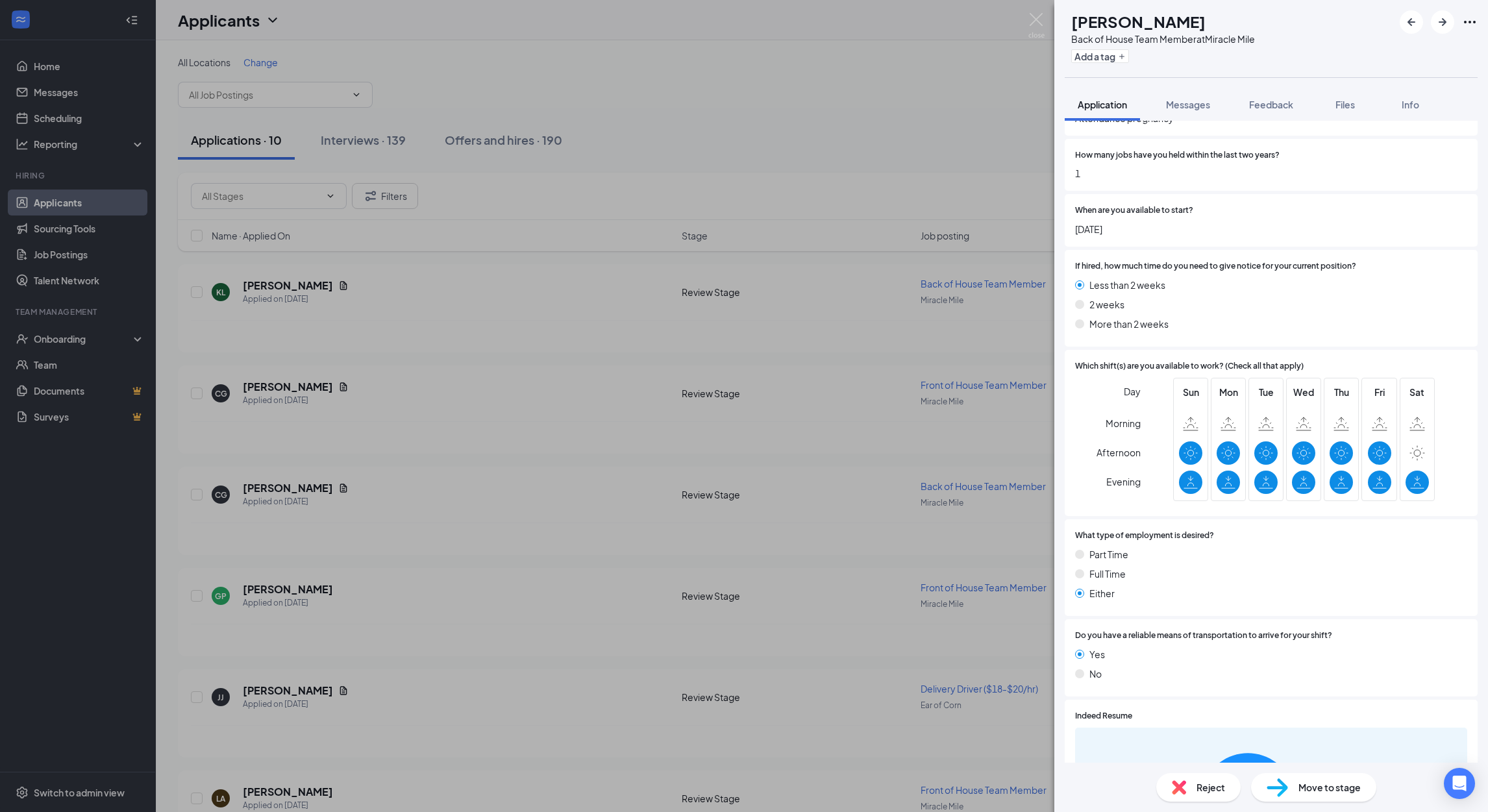
scroll to position [2525, 0]
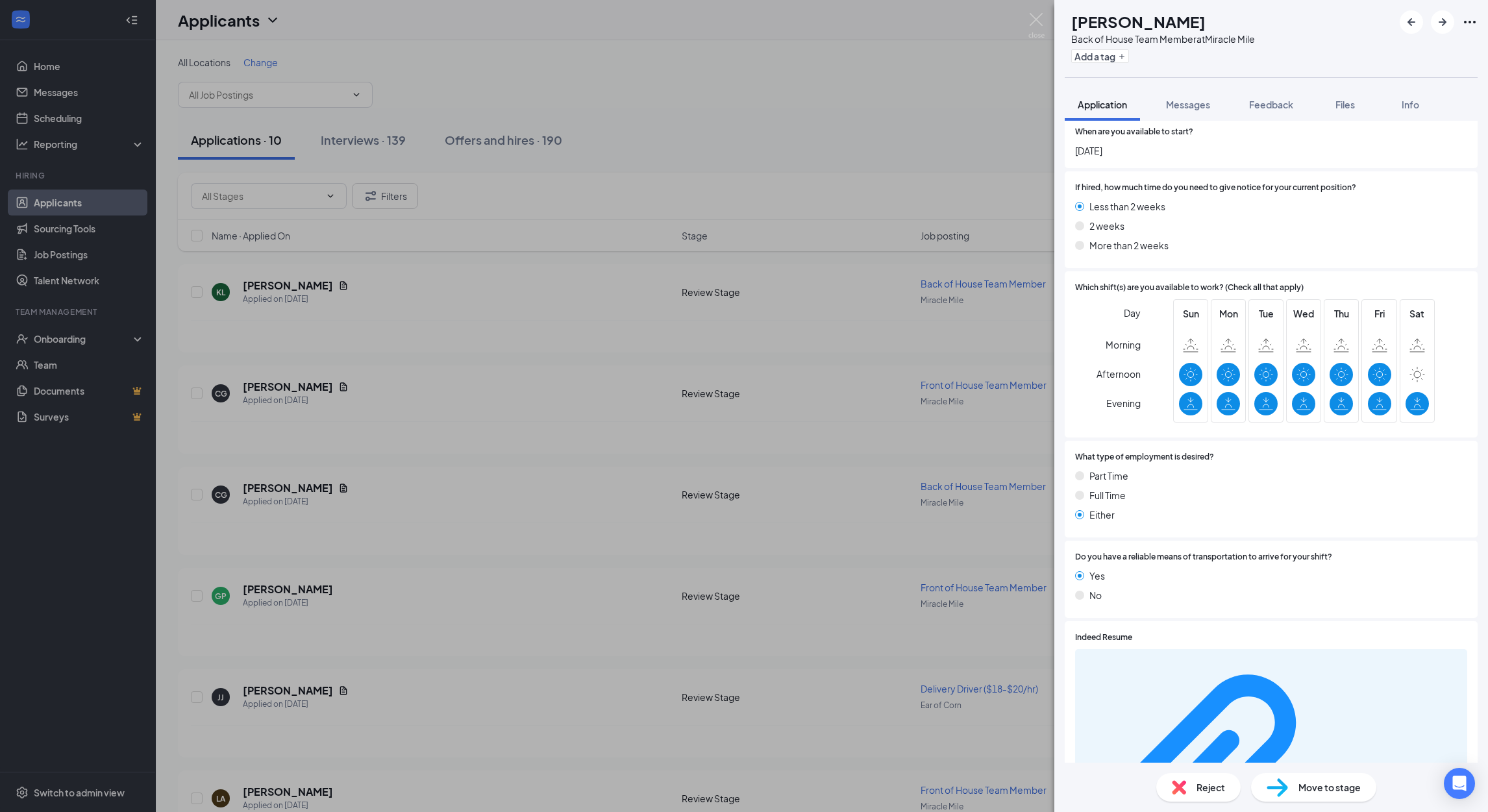
click at [1315, 654] on div "f7549efb1f9a9de09ab13338342143b2.pdf" at bounding box center [1271, 783] width 392 height 267
click at [1336, 776] on div "f7549efb1f9a9de09ab13338342143b2.pdf" at bounding box center [1398, 780] width 123 height 10
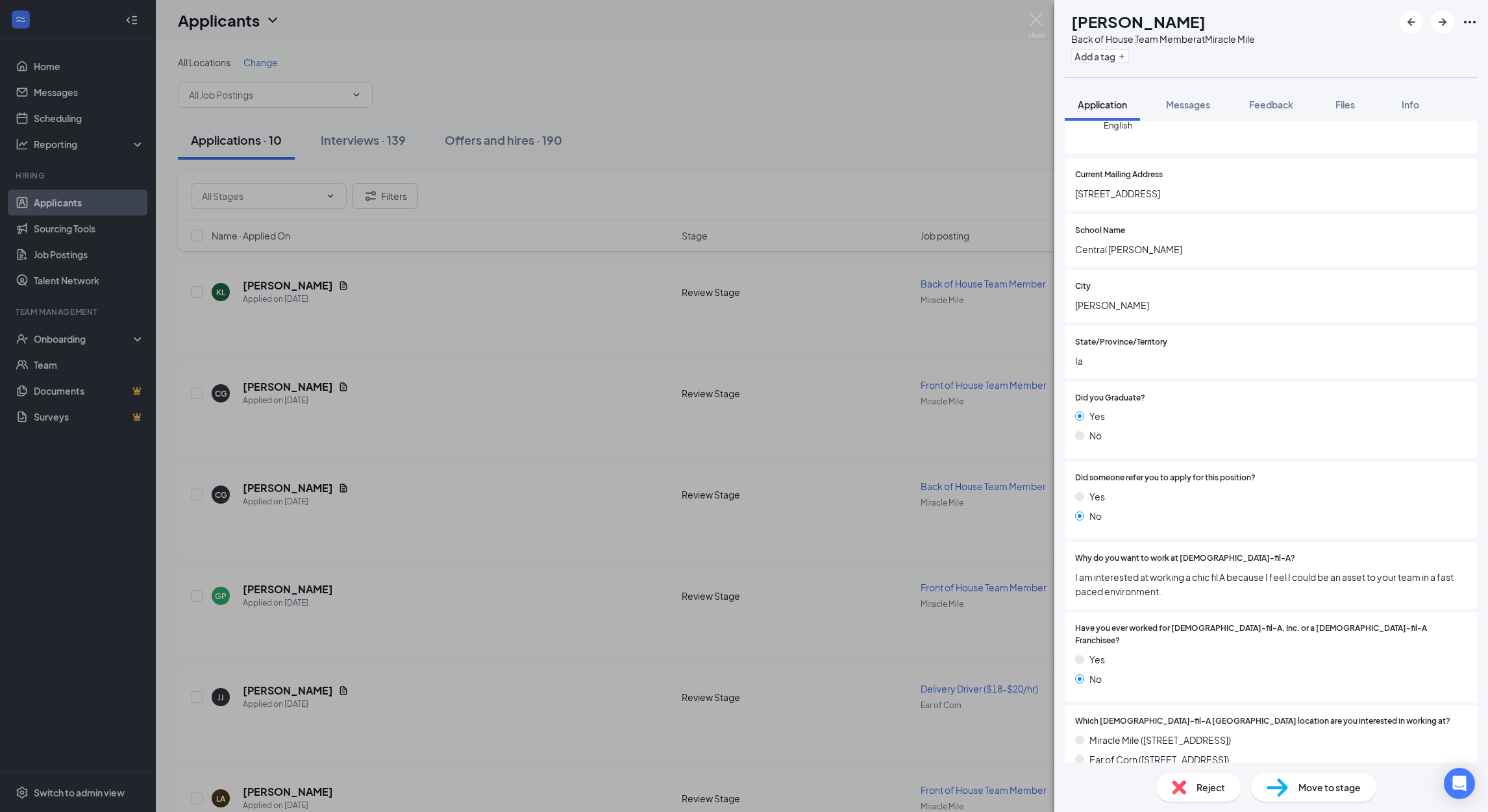
scroll to position [0, 0]
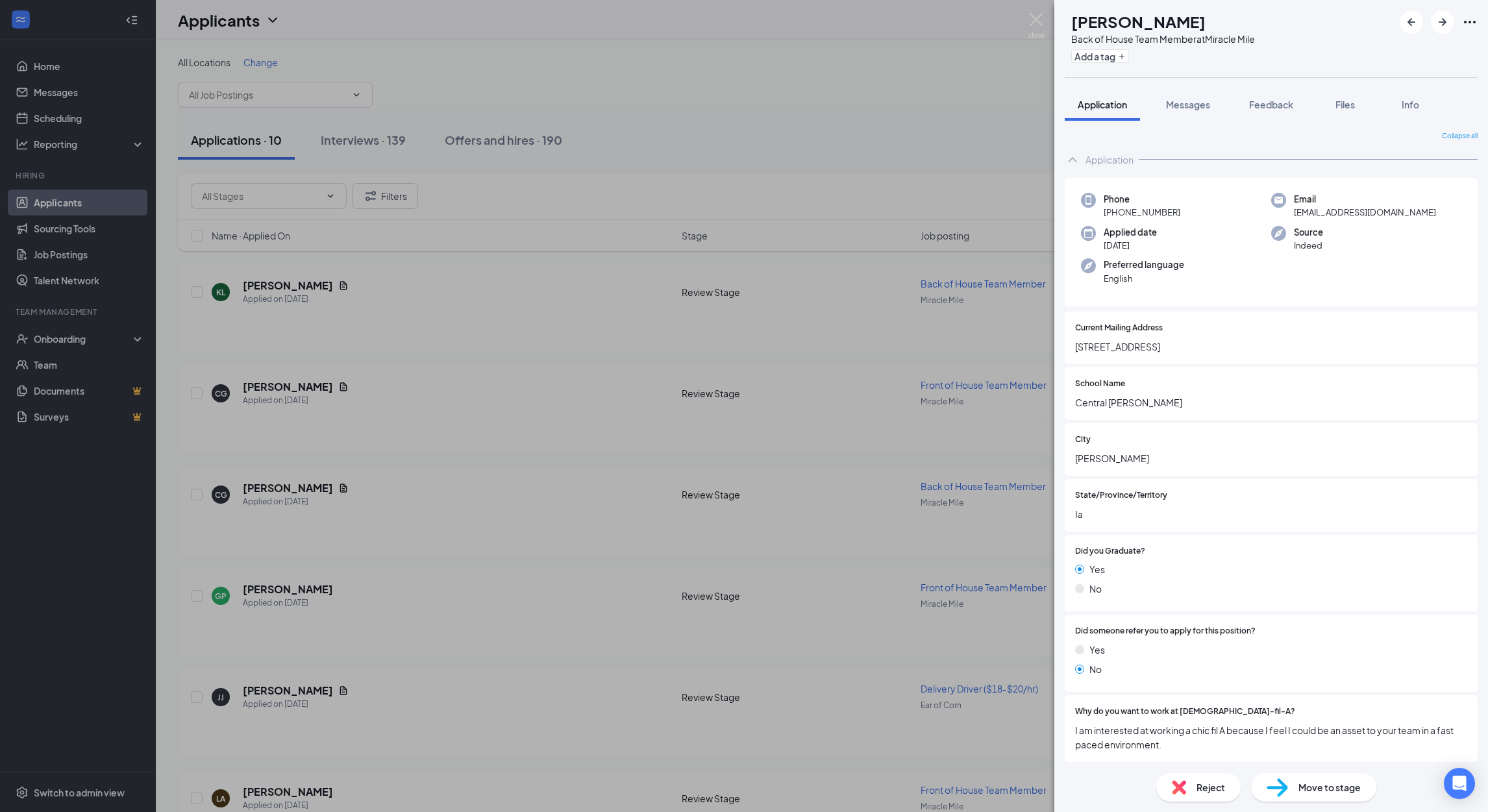
click at [1326, 790] on span "Move to stage" at bounding box center [1329, 788] width 62 height 14
type input "Onsite Interview (next stage)"
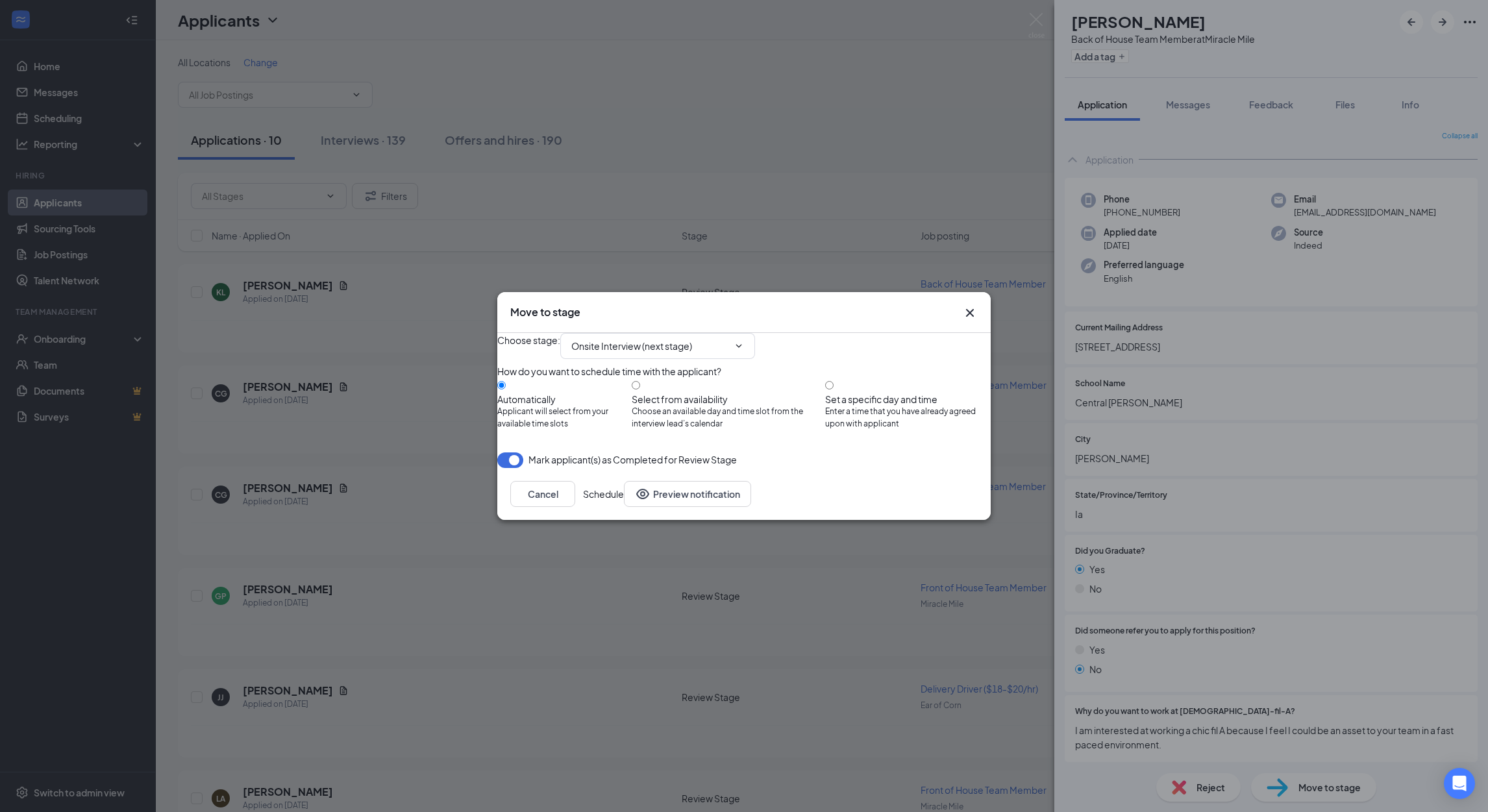
click at [624, 507] on button "Schedule" at bounding box center [603, 493] width 41 height 26
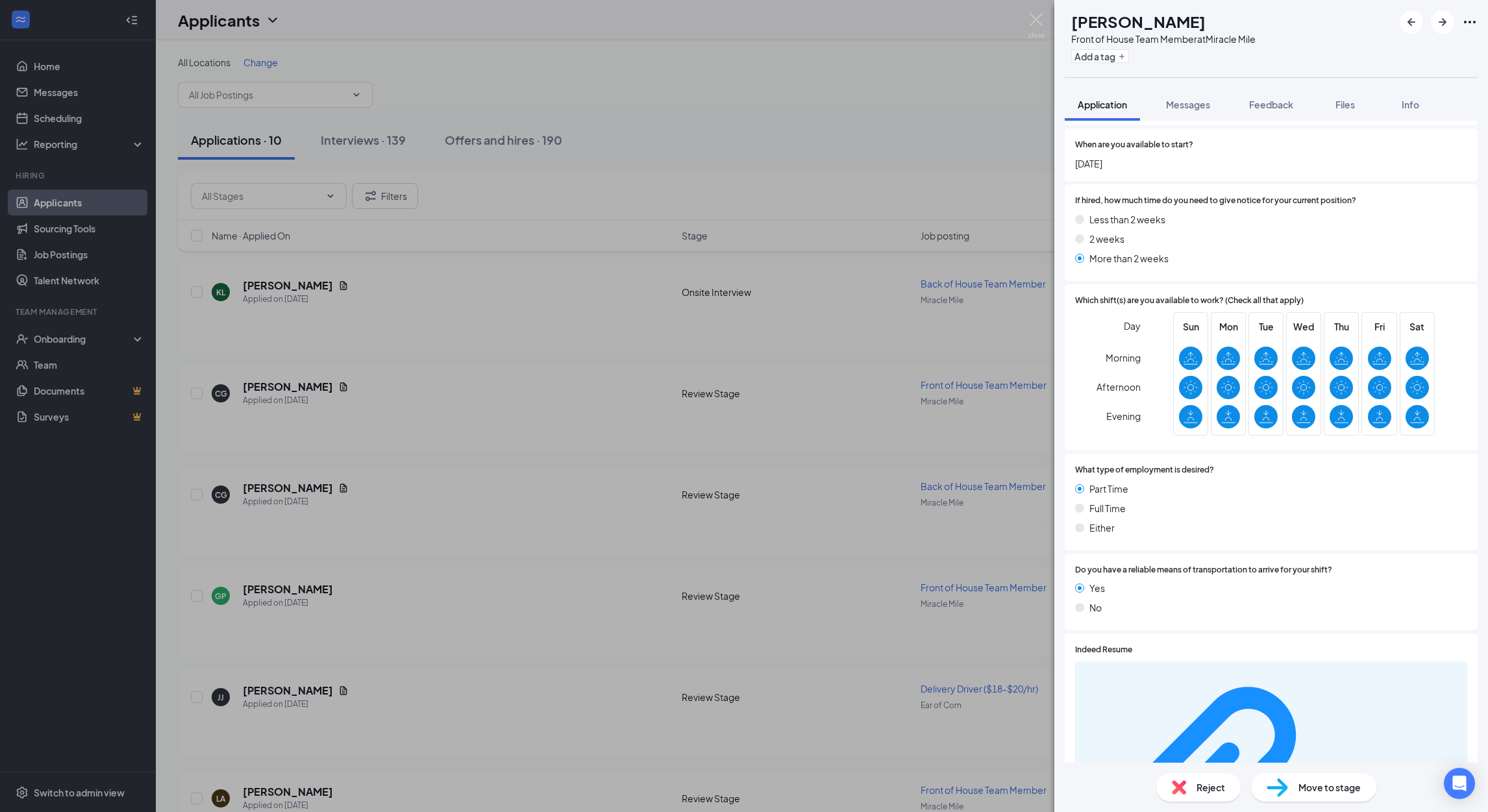
scroll to position [3017, 0]
click at [1278, 659] on div "8ae63b655370e738cd1c6e3a96c6fe43.pdf" at bounding box center [1271, 793] width 392 height 267
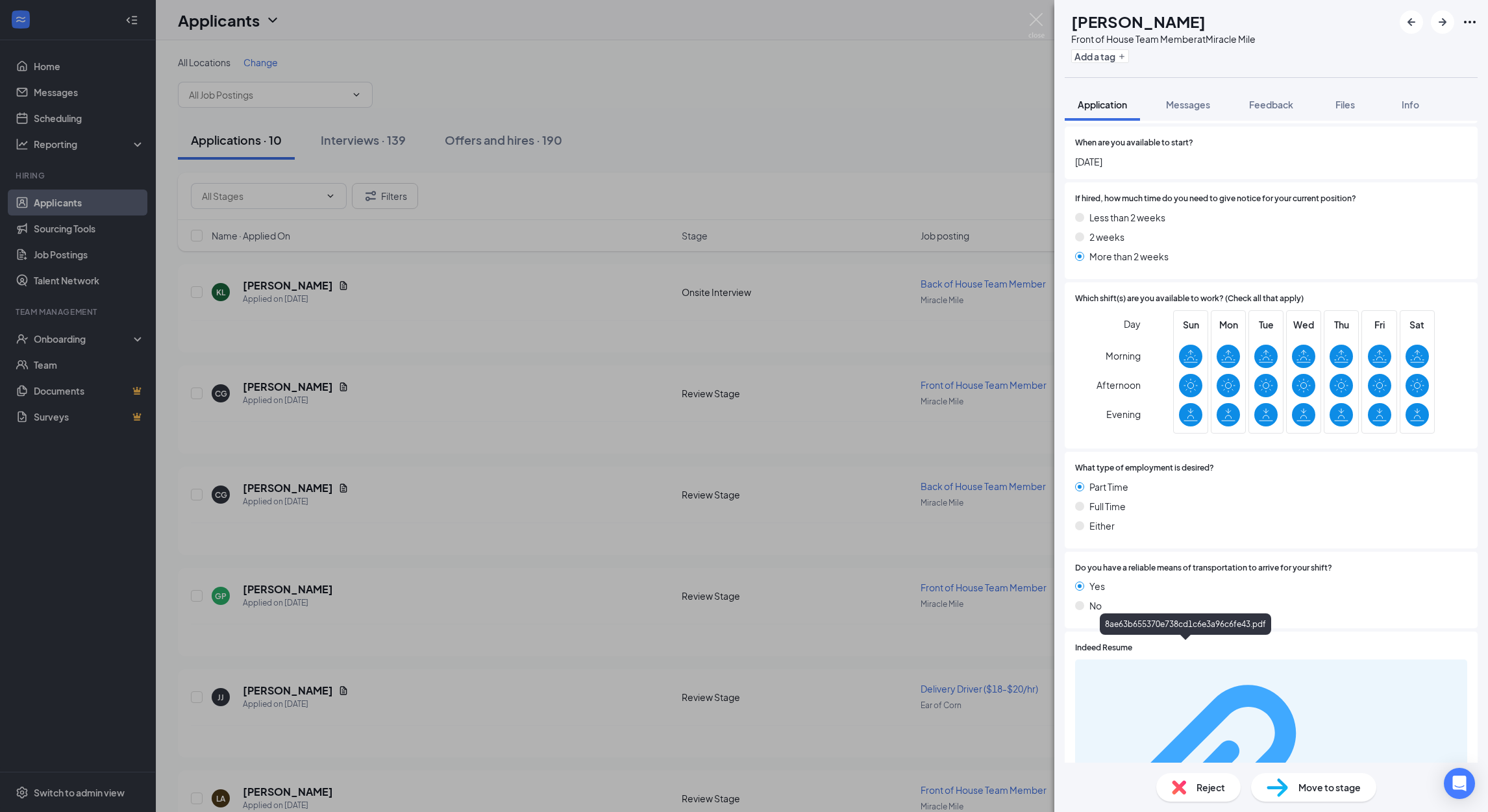
click at [1336, 788] on div "8ae63b655370e738cd1c6e3a96c6fe43.pdf" at bounding box center [1398, 792] width 123 height 10
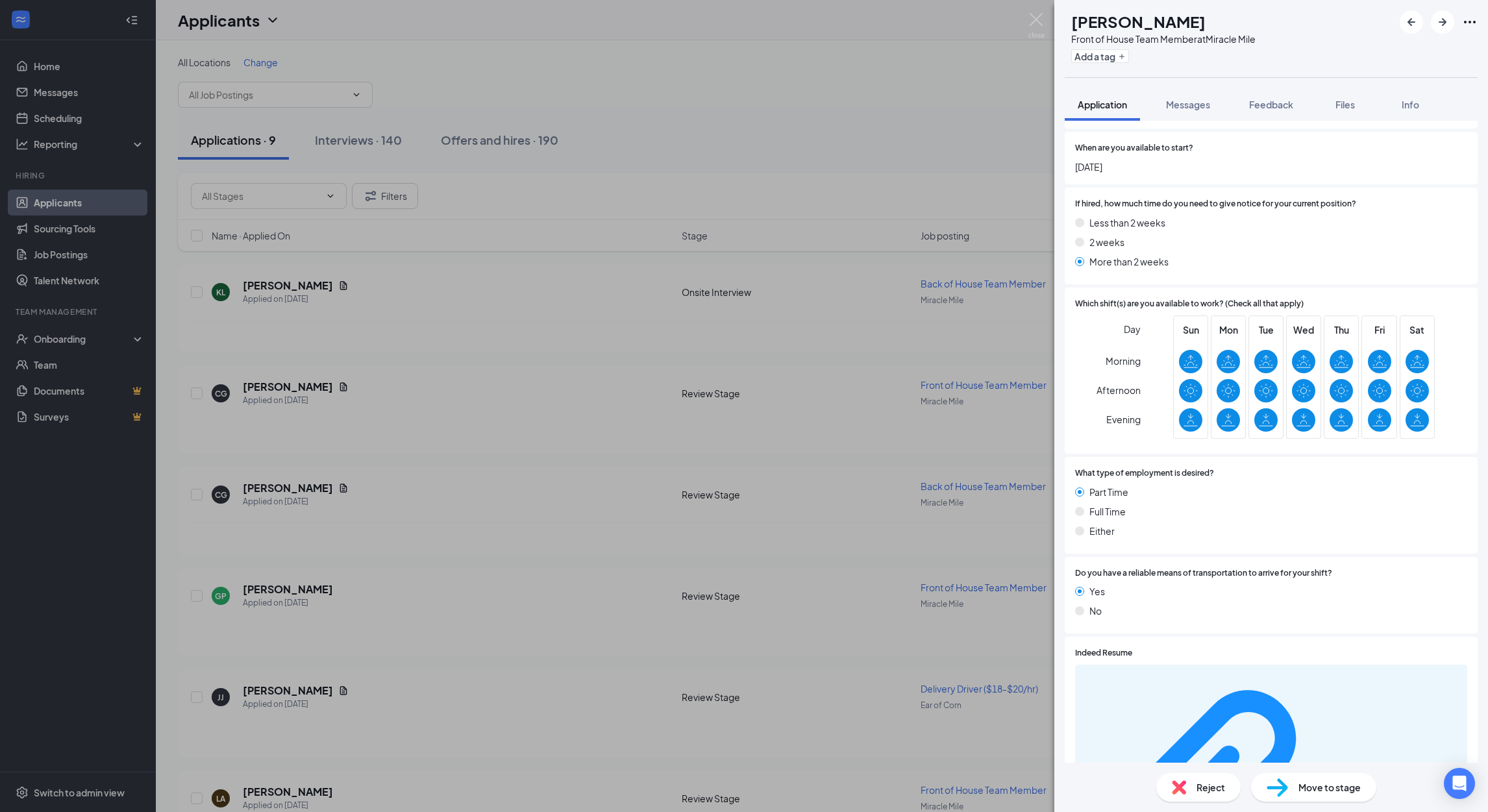
click at [1338, 776] on div "Move to stage" at bounding box center [1314, 788] width 126 height 29
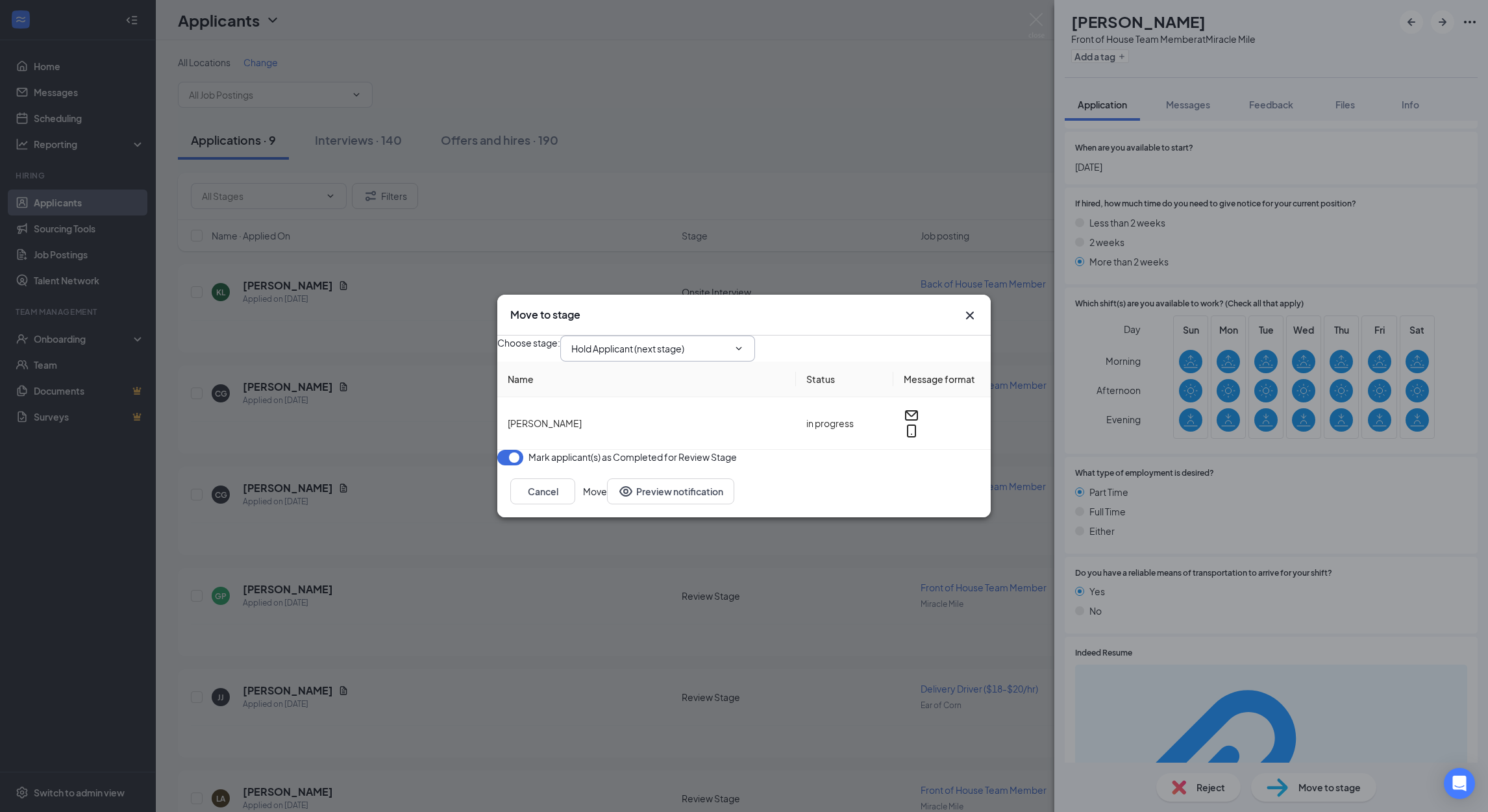
click at [710, 342] on input "Hold Applicant (next stage)" at bounding box center [650, 349] width 157 height 14
click at [670, 393] on div "Onsite Interview" at bounding box center [680, 386] width 195 height 14
type input "Onsite Interview"
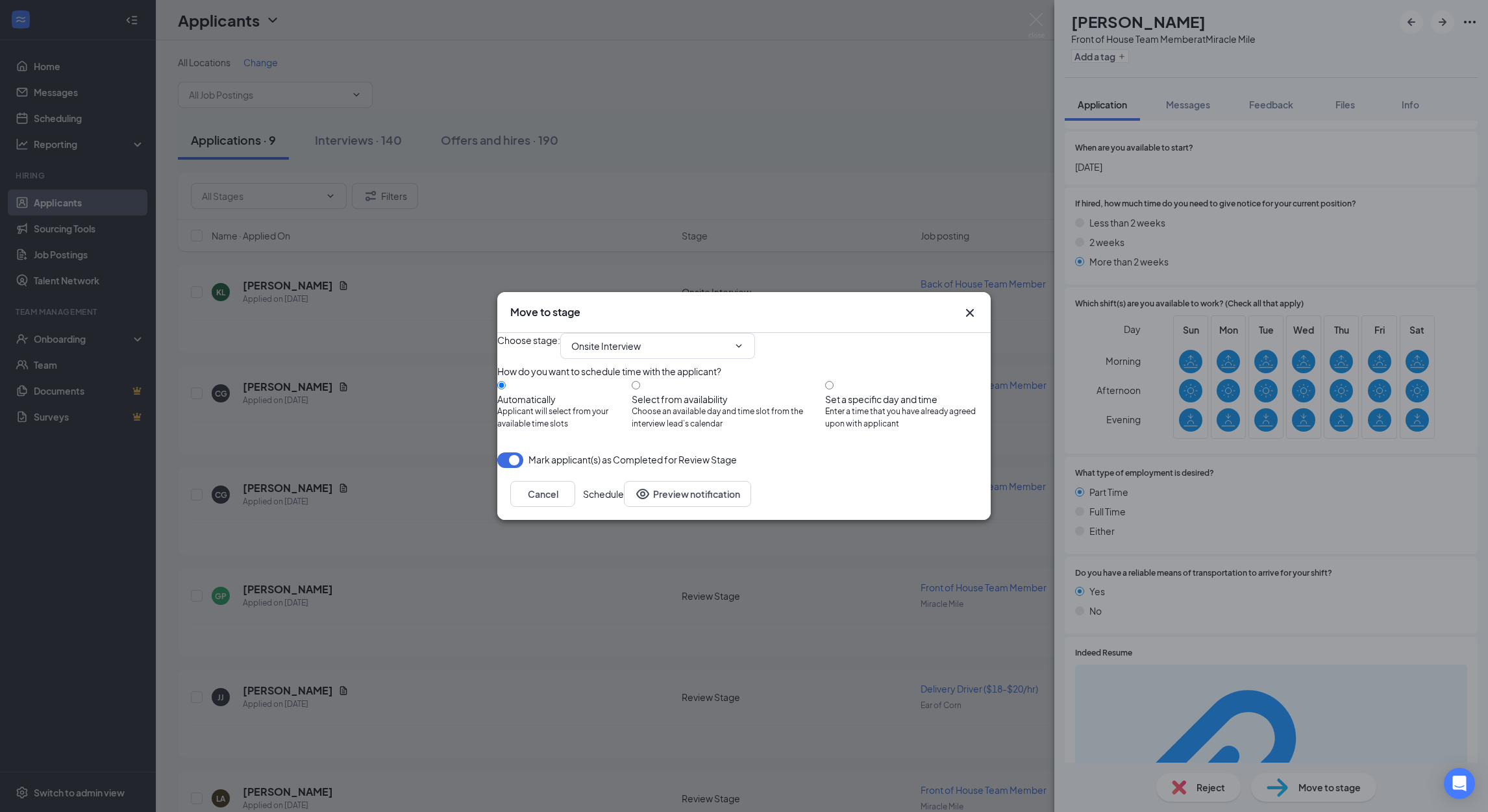
click at [624, 507] on button "Schedule" at bounding box center [603, 493] width 41 height 26
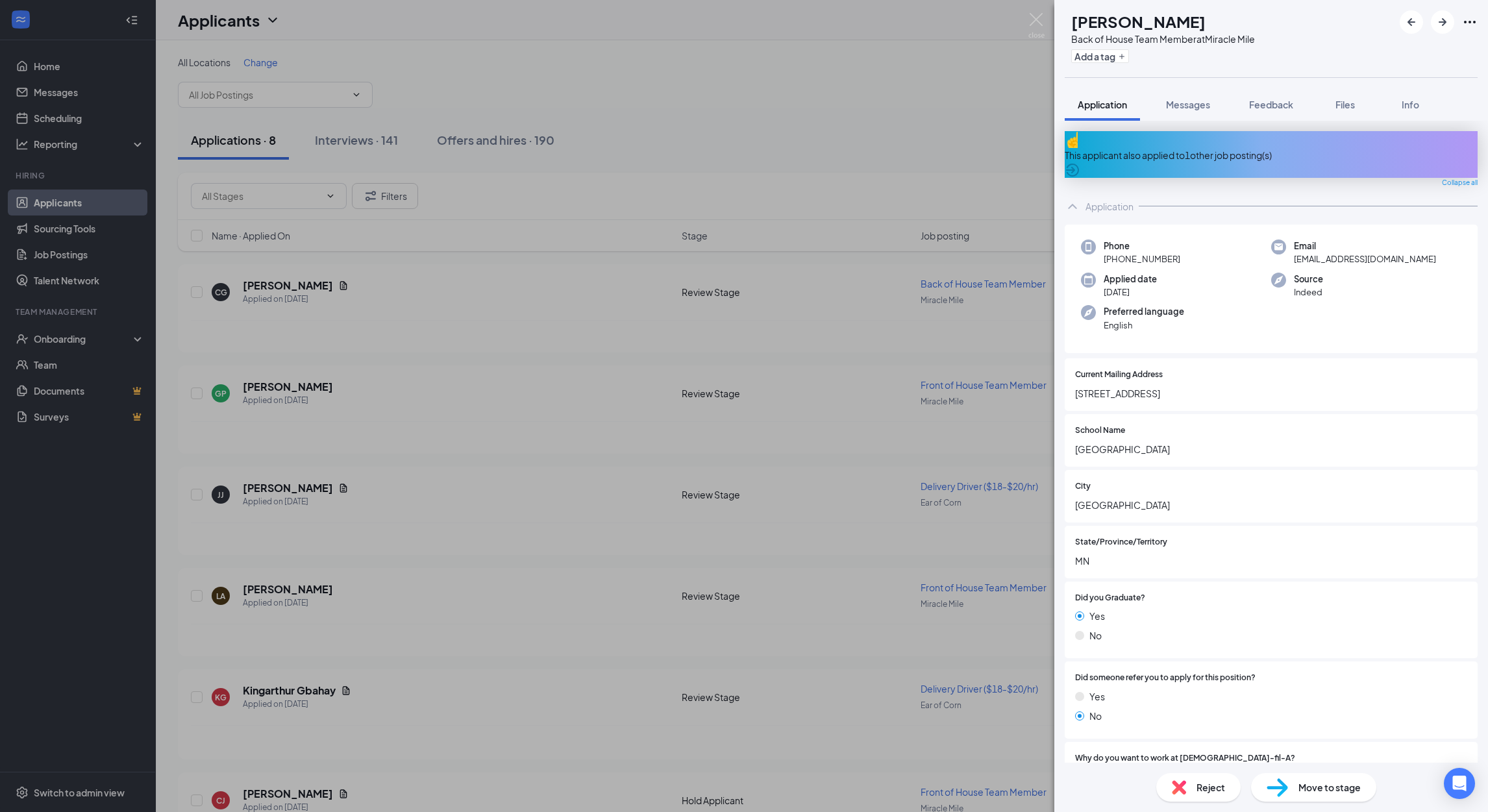
click at [1201, 796] on div "Reject" at bounding box center [1198, 788] width 84 height 29
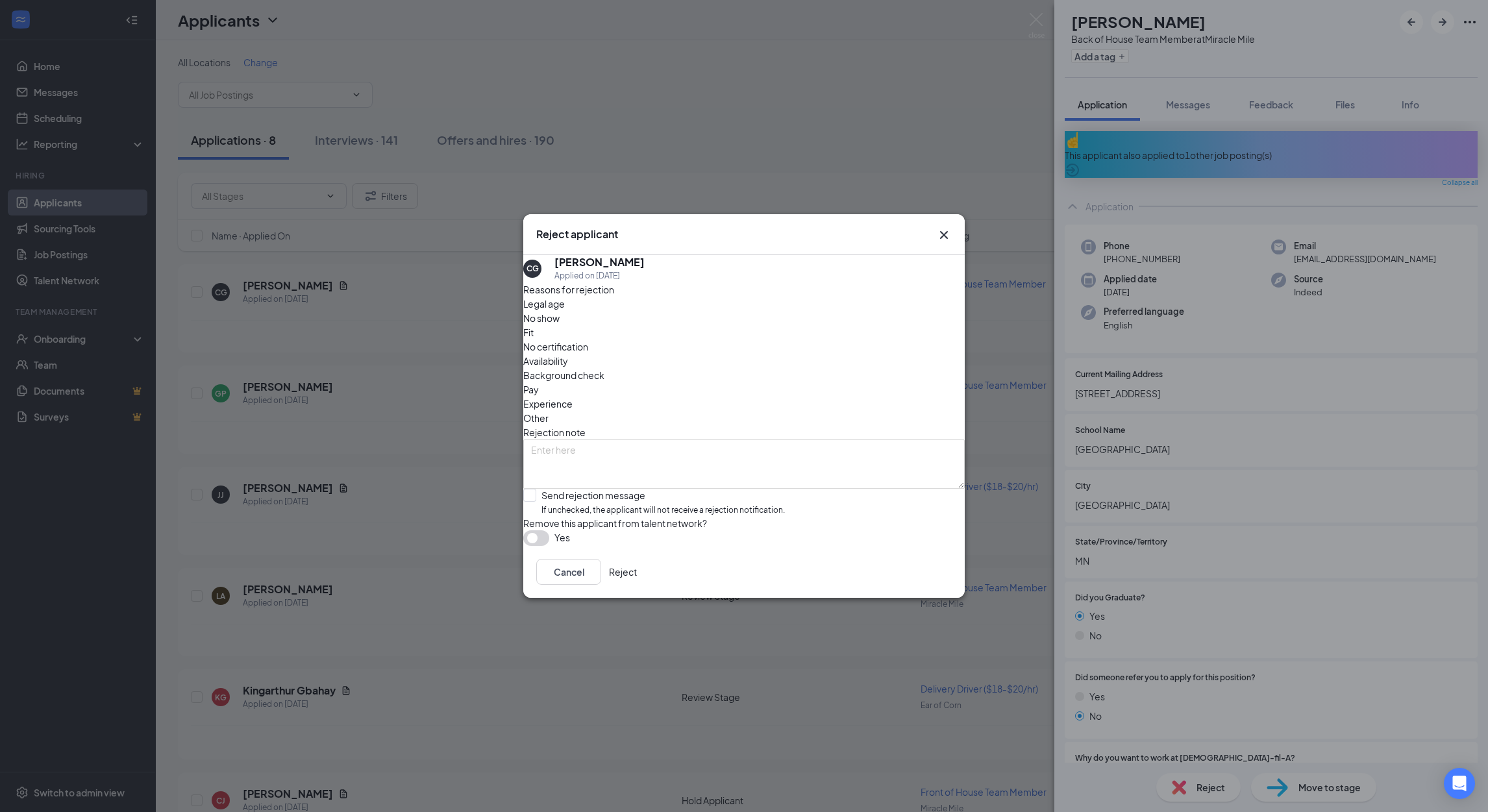
click at [637, 578] on button "Reject" at bounding box center [622, 572] width 28 height 26
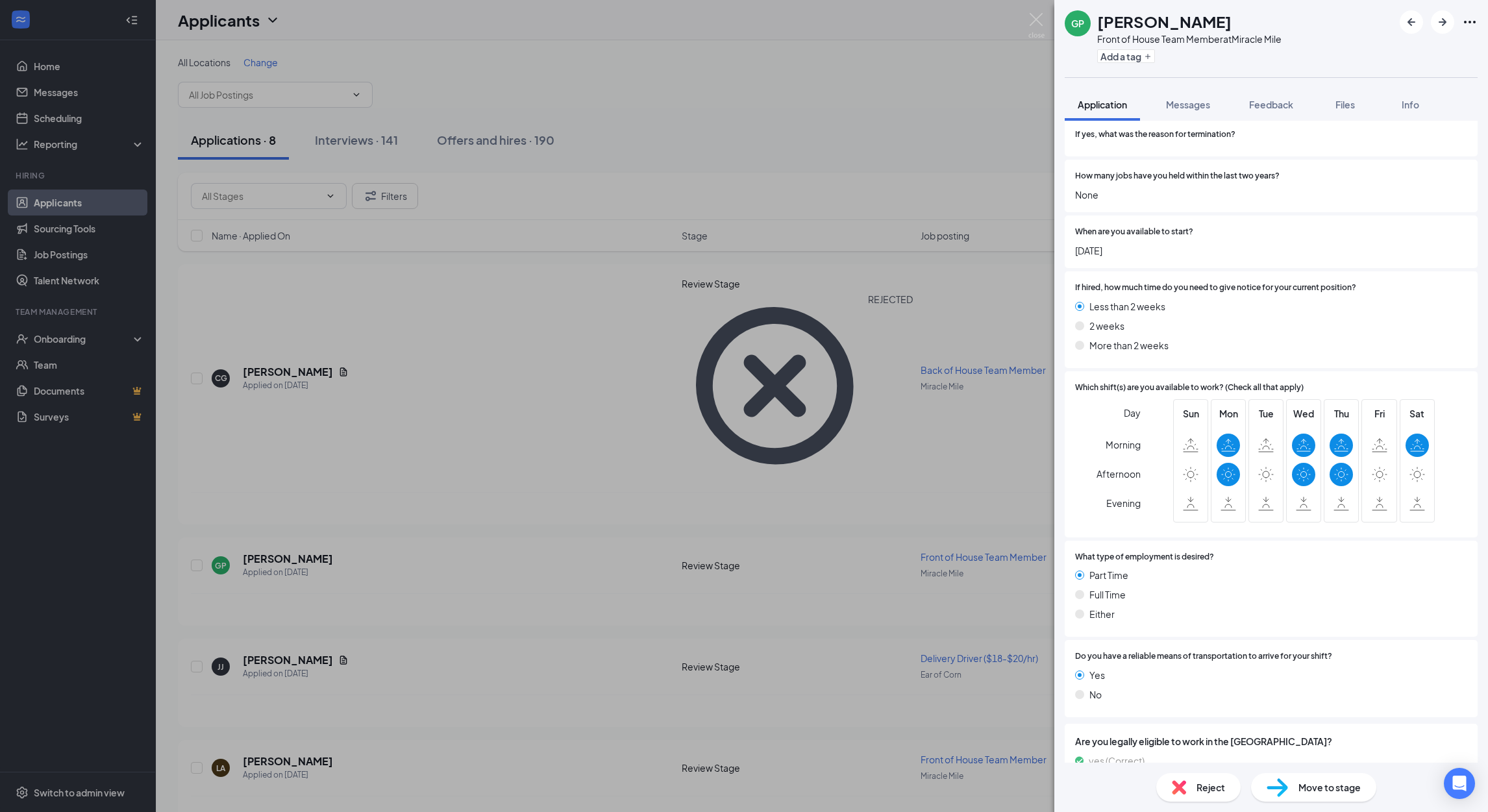
scroll to position [2658, 0]
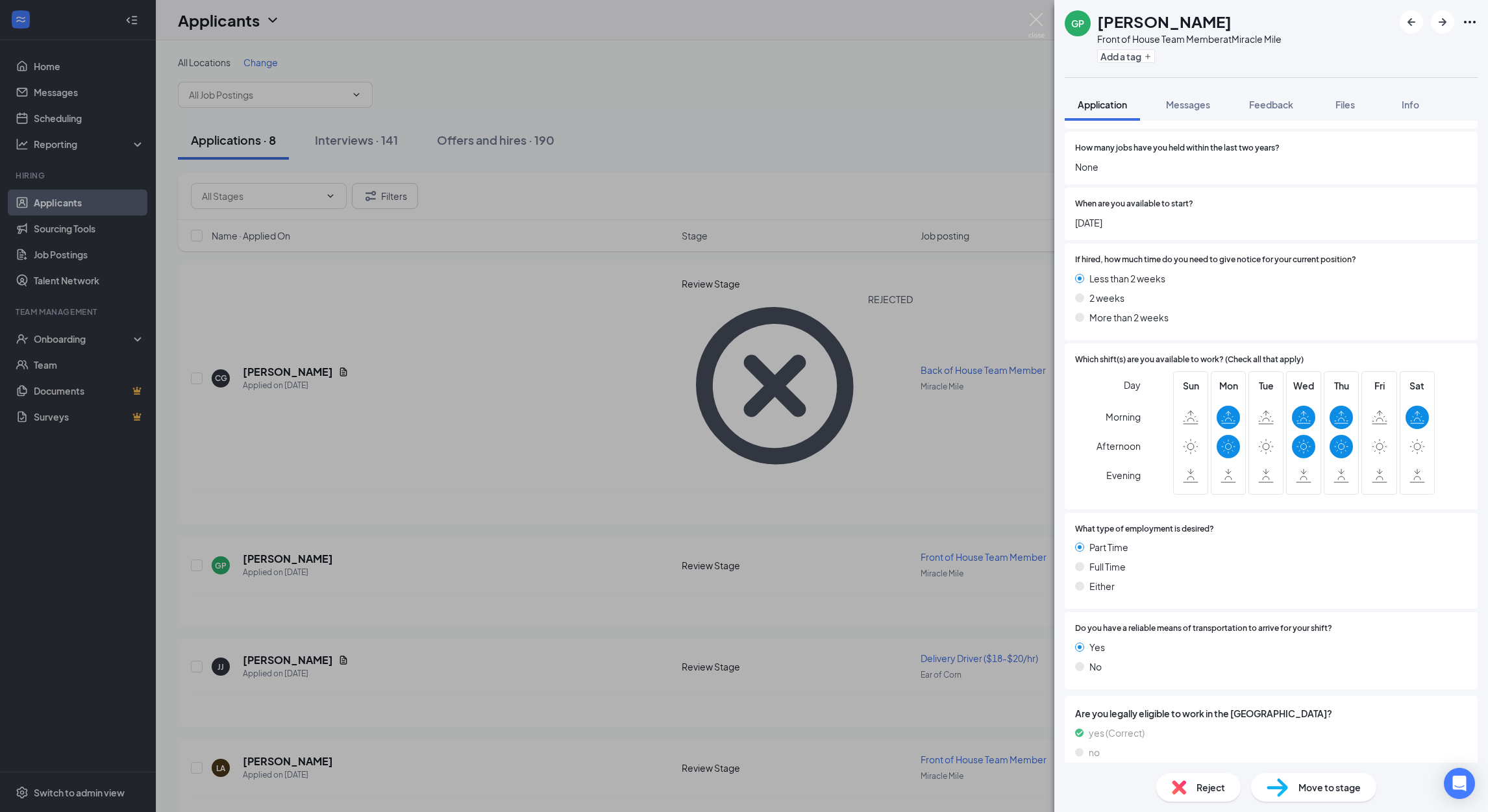
click at [1294, 791] on div "Move to stage" at bounding box center [1314, 788] width 126 height 29
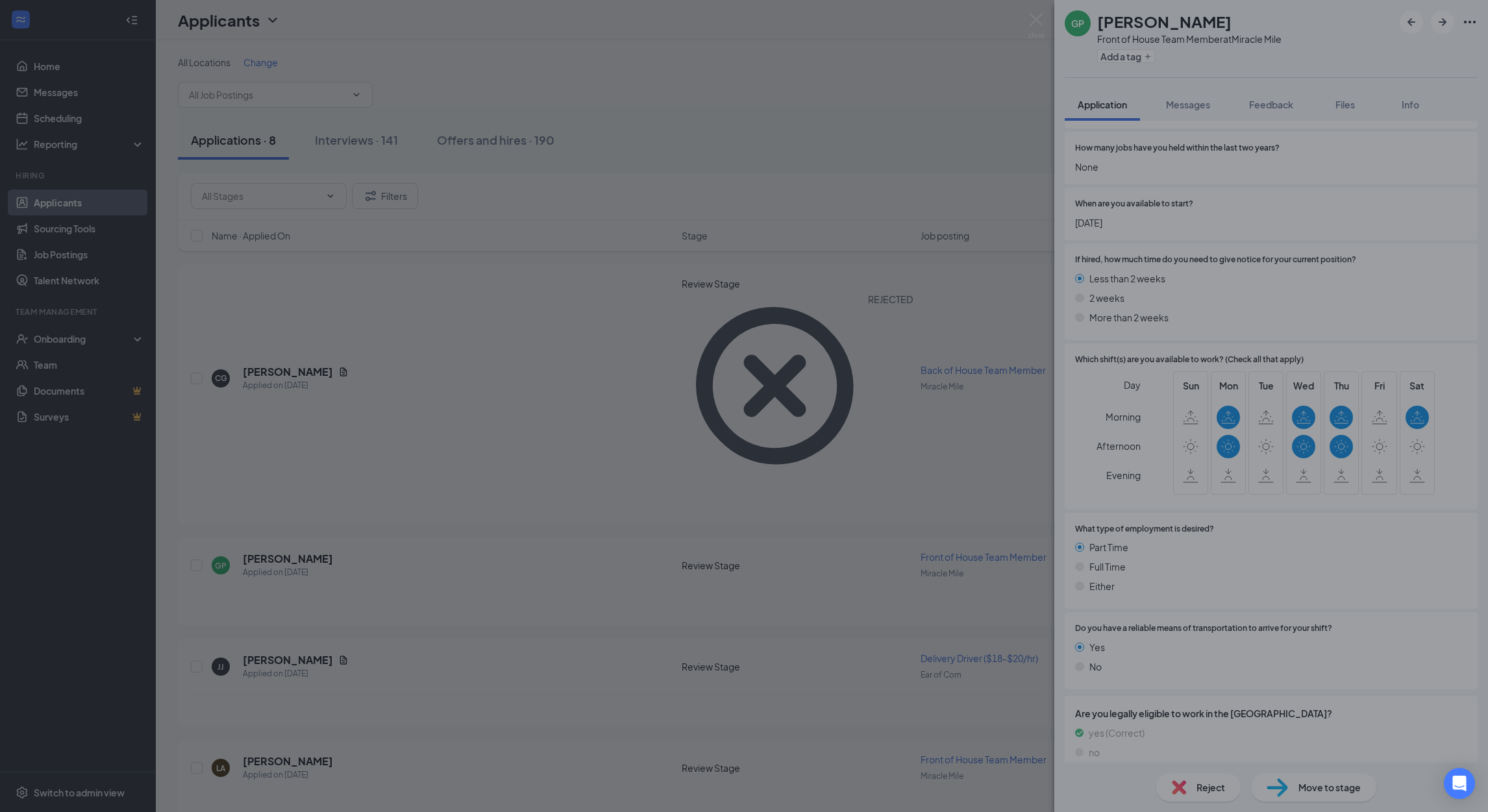
scroll to position [2654, 0]
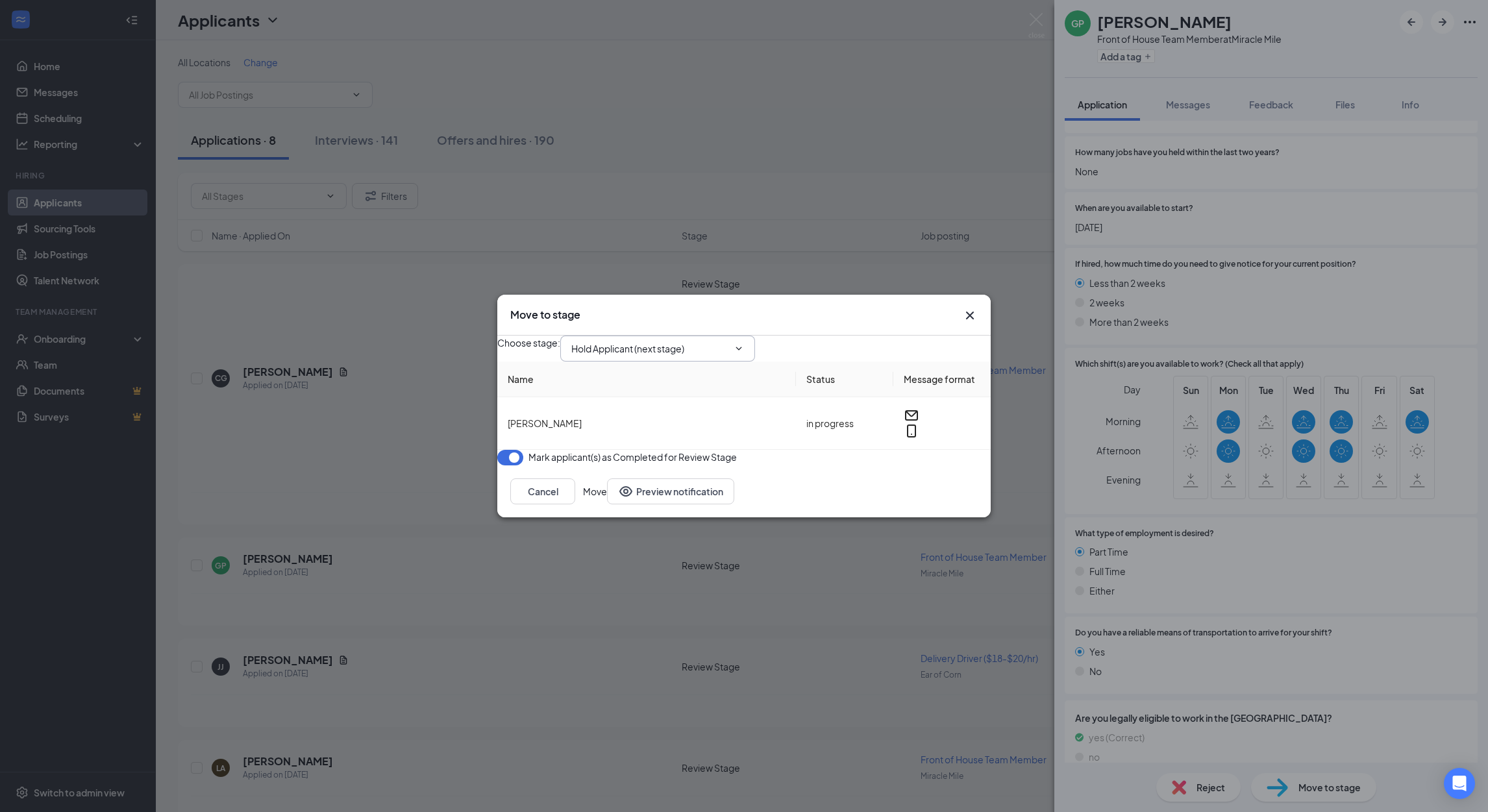
click at [744, 343] on icon "ChevronDown" at bounding box center [738, 348] width 10 height 10
click at [712, 344] on input "Hold Applicant (next stage)" at bounding box center [650, 349] width 157 height 14
click at [663, 393] on div "Onsite Interview" at bounding box center [680, 386] width 195 height 14
type input "Onsite Interview"
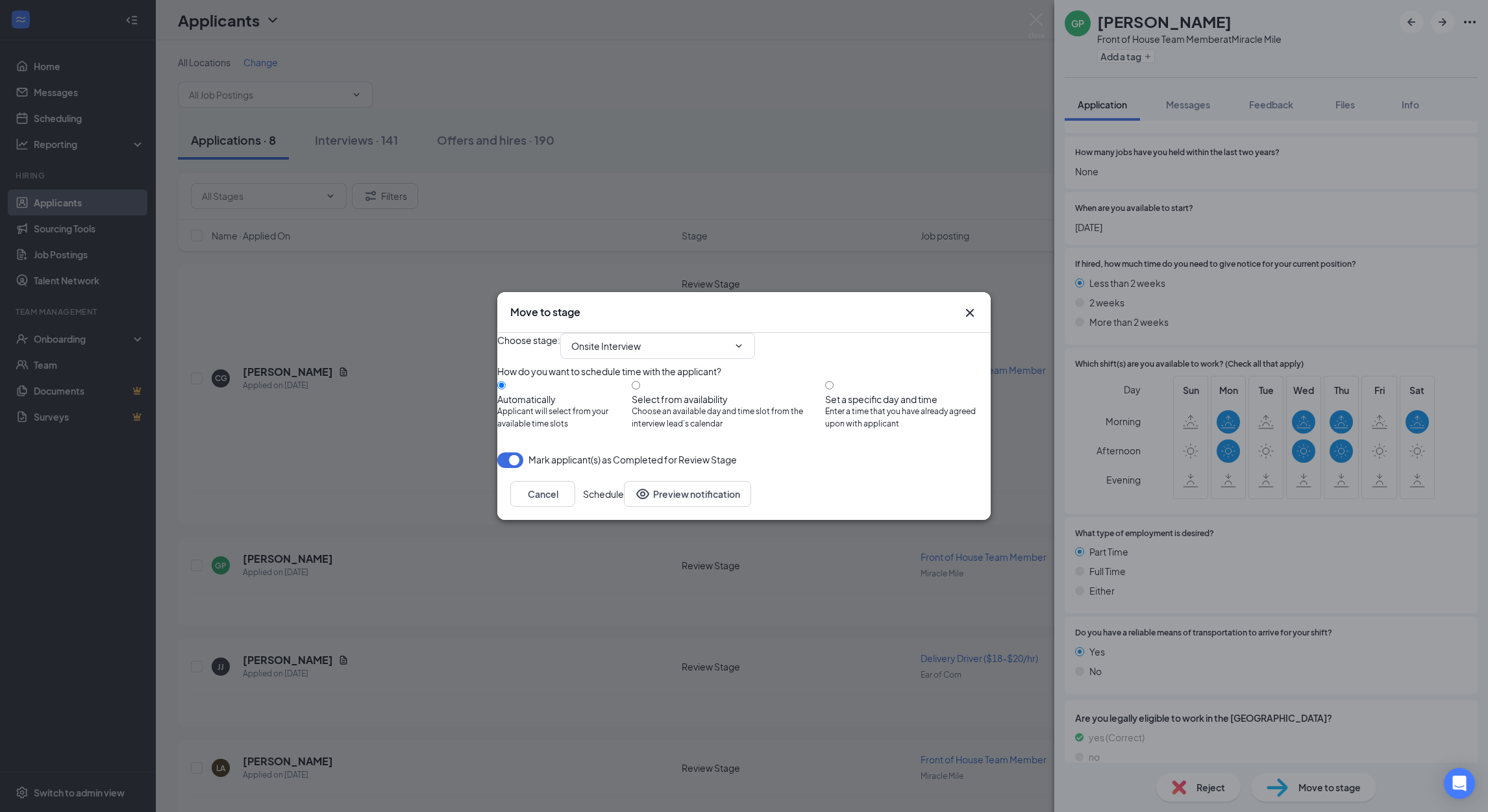
click at [624, 507] on button "Schedule" at bounding box center [603, 493] width 41 height 26
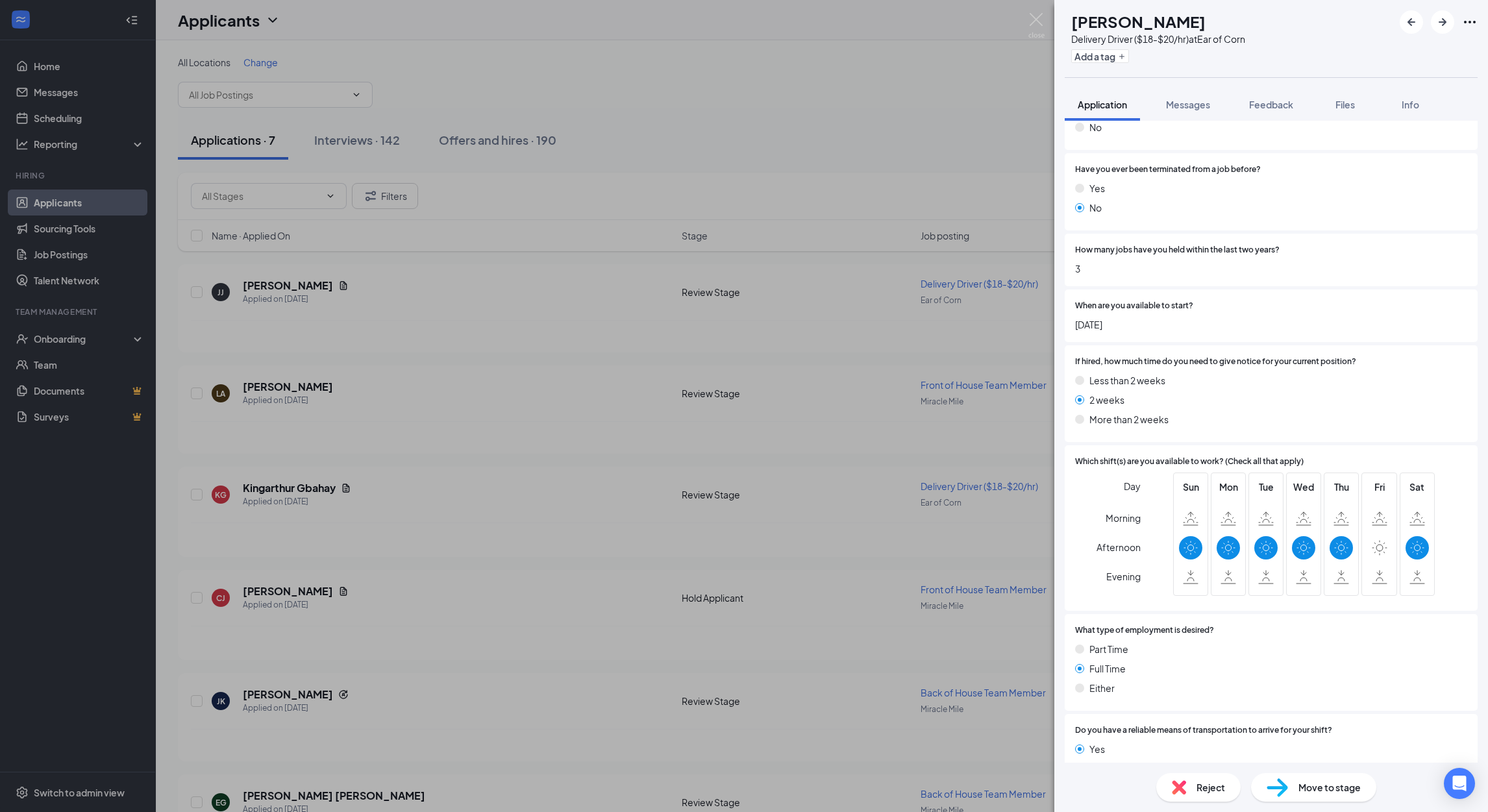
scroll to position [2299, 0]
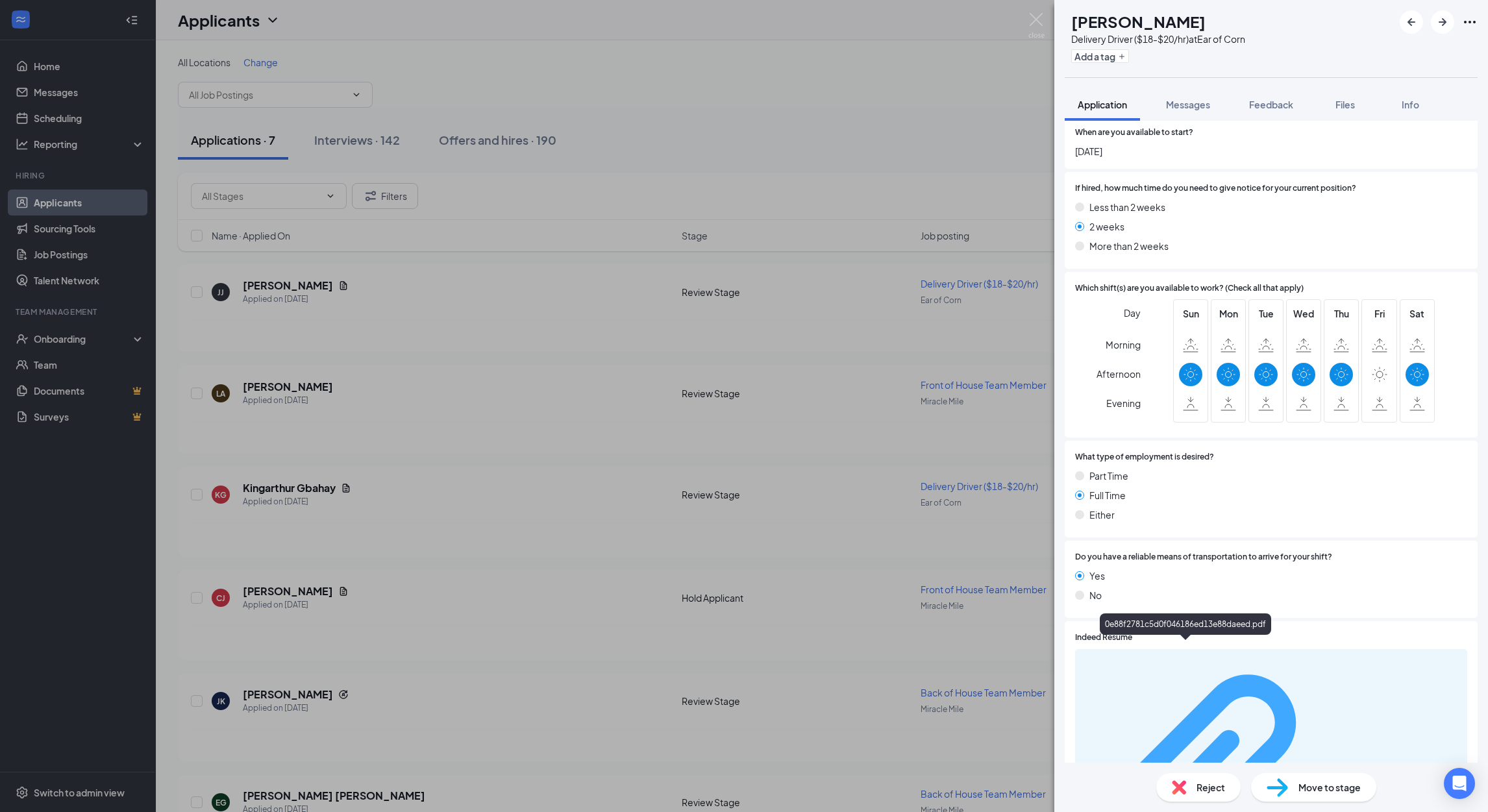
click at [1336, 777] on div "0e88f2781c5d0f046186ed13e88daeed.pdf" at bounding box center [1398, 781] width 123 height 10
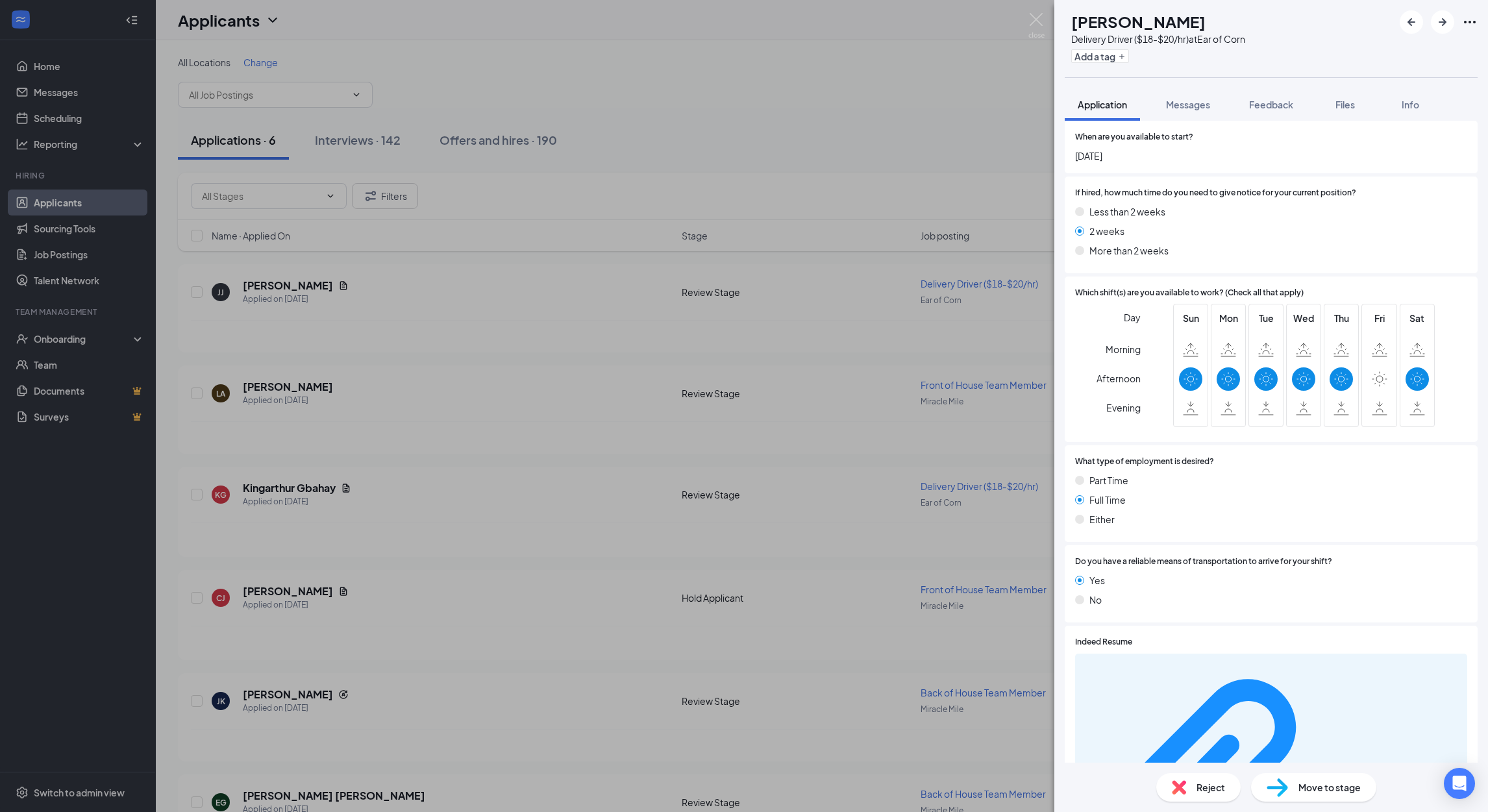
click at [1204, 780] on span "Reject" at bounding box center [1211, 788] width 29 height 14
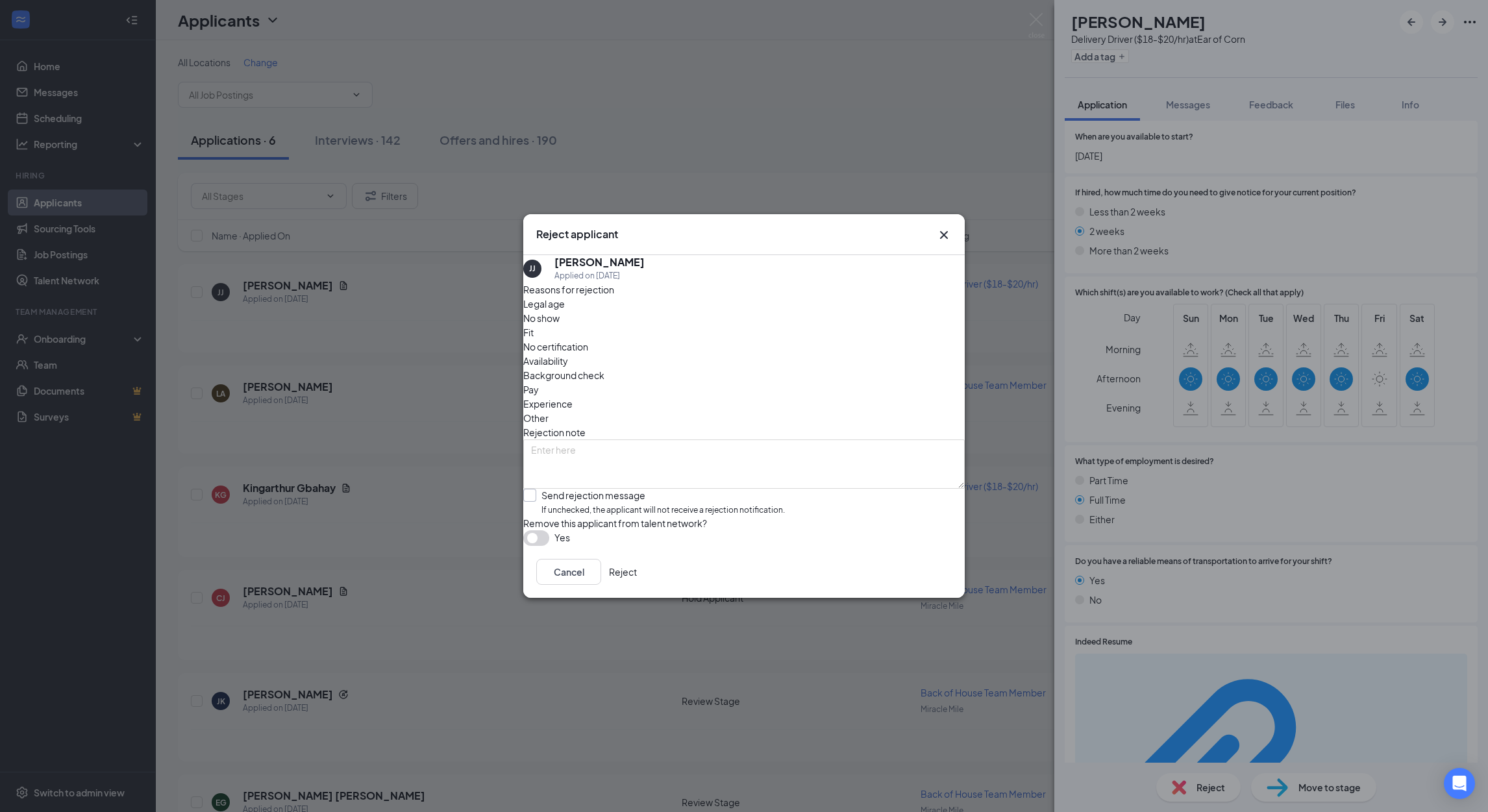
click at [541, 489] on input "Send rejection message If unchecked, the applicant will not receive a rejection…" at bounding box center [654, 502] width 262 height 28
checkbox input "true"
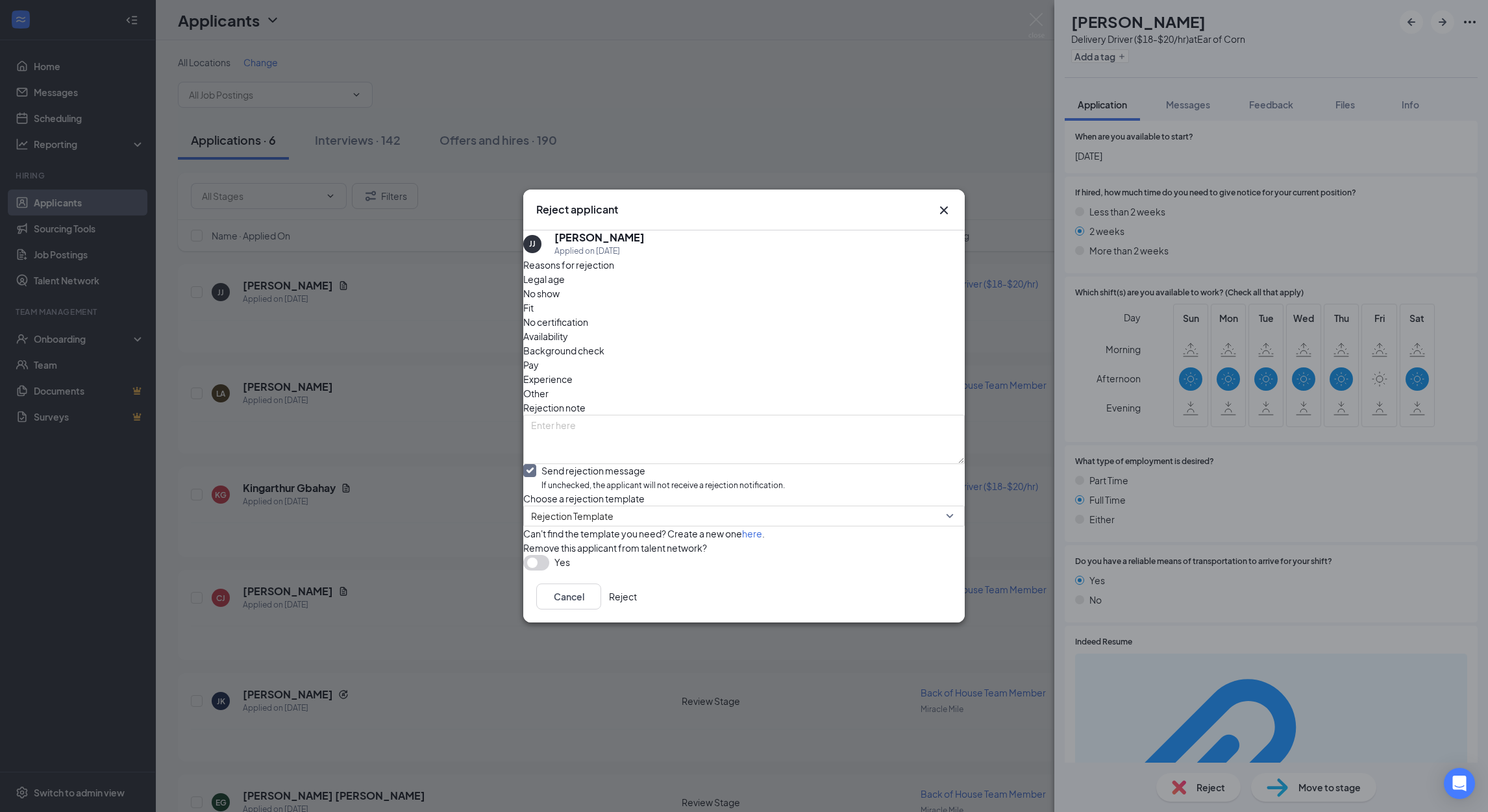
click at [922, 606] on div "Cancel Reject" at bounding box center [744, 596] width 442 height 51
click at [637, 610] on button "Reject" at bounding box center [622, 596] width 28 height 26
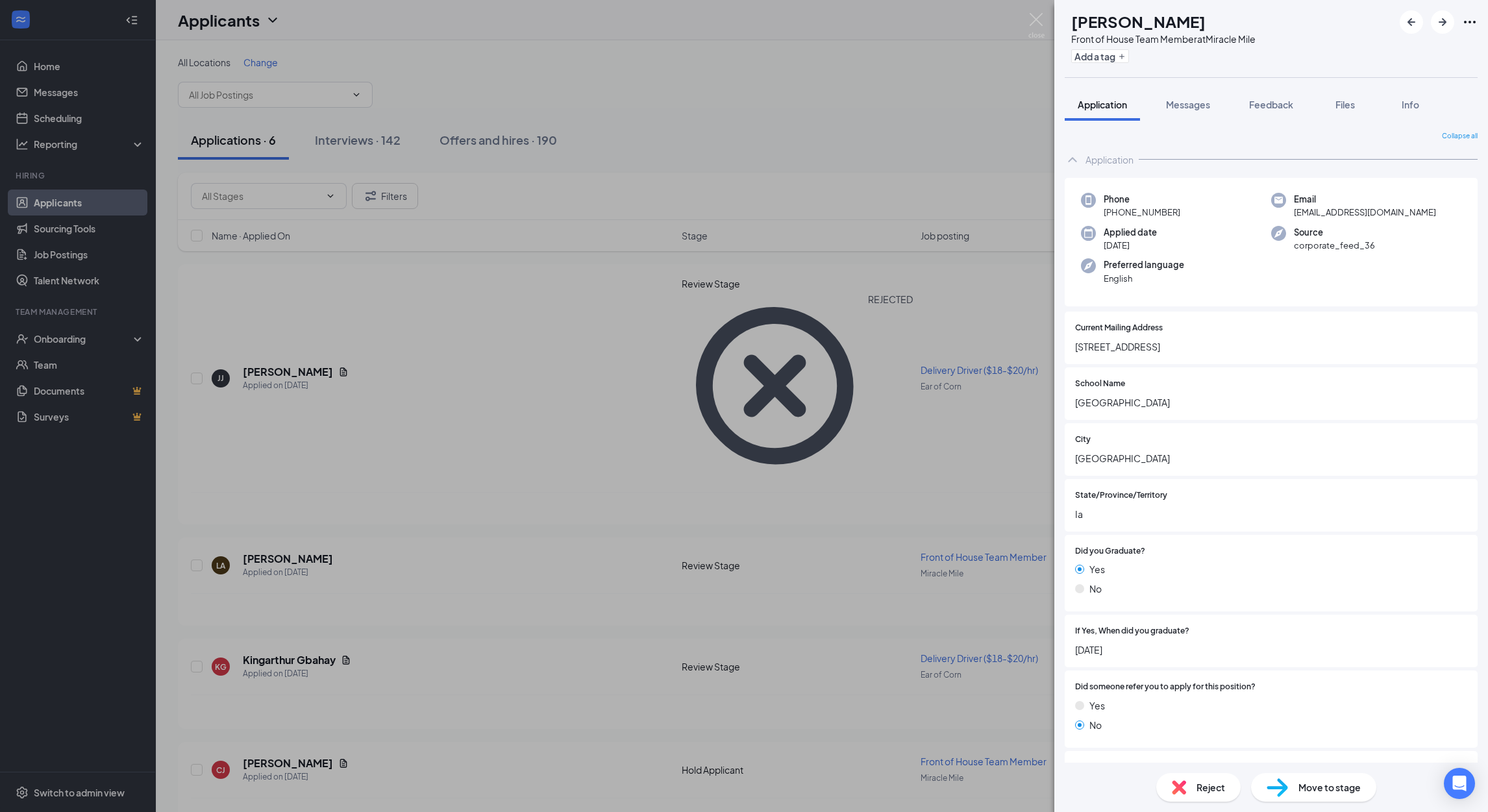
click at [1212, 785] on span "Reject" at bounding box center [1211, 788] width 29 height 14
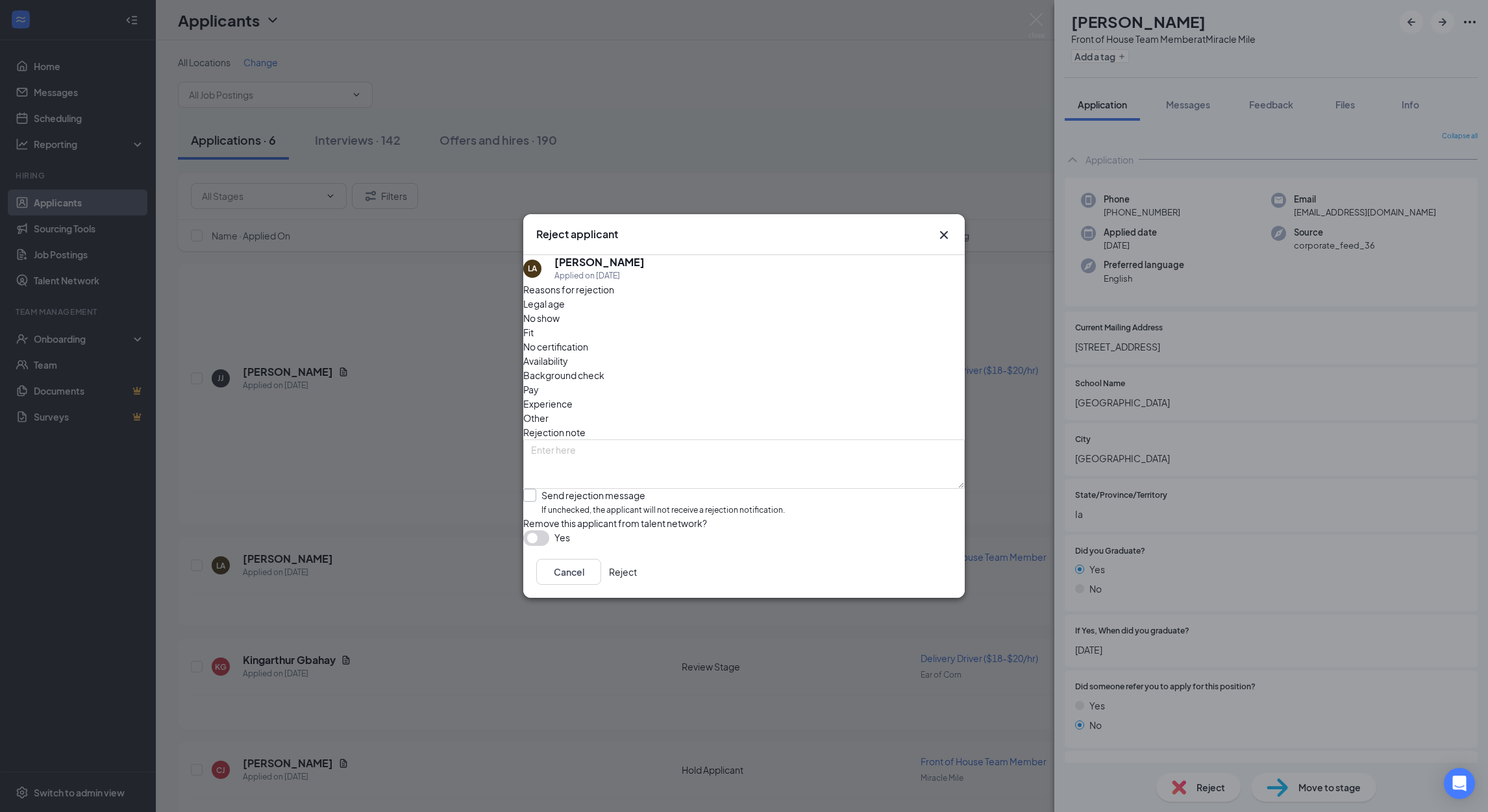
click at [538, 489] on input "Send rejection message If unchecked, the applicant will not receive a rejection…" at bounding box center [654, 502] width 262 height 28
checkbox input "true"
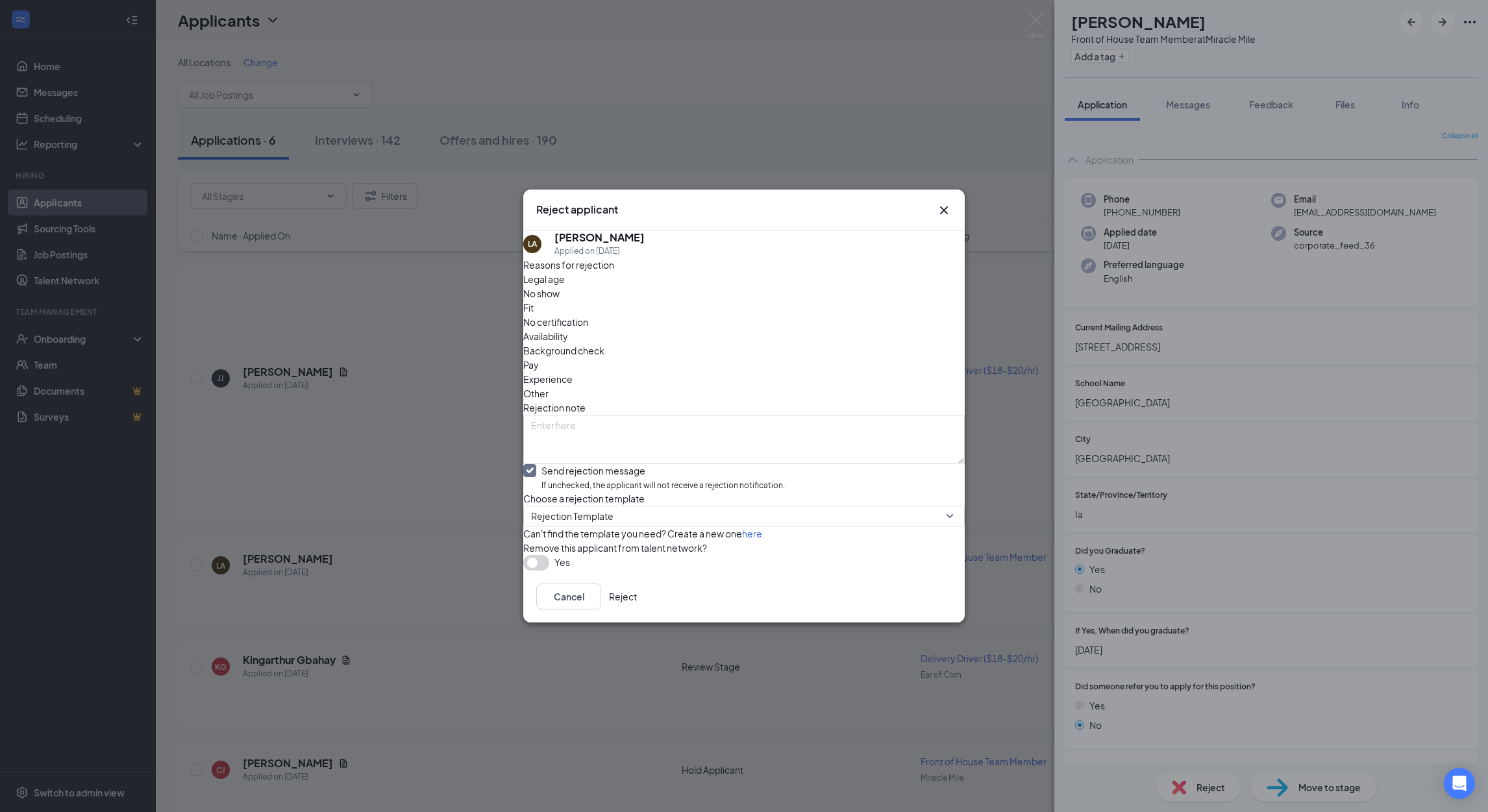
click at [637, 610] on button "Reject" at bounding box center [622, 596] width 28 height 26
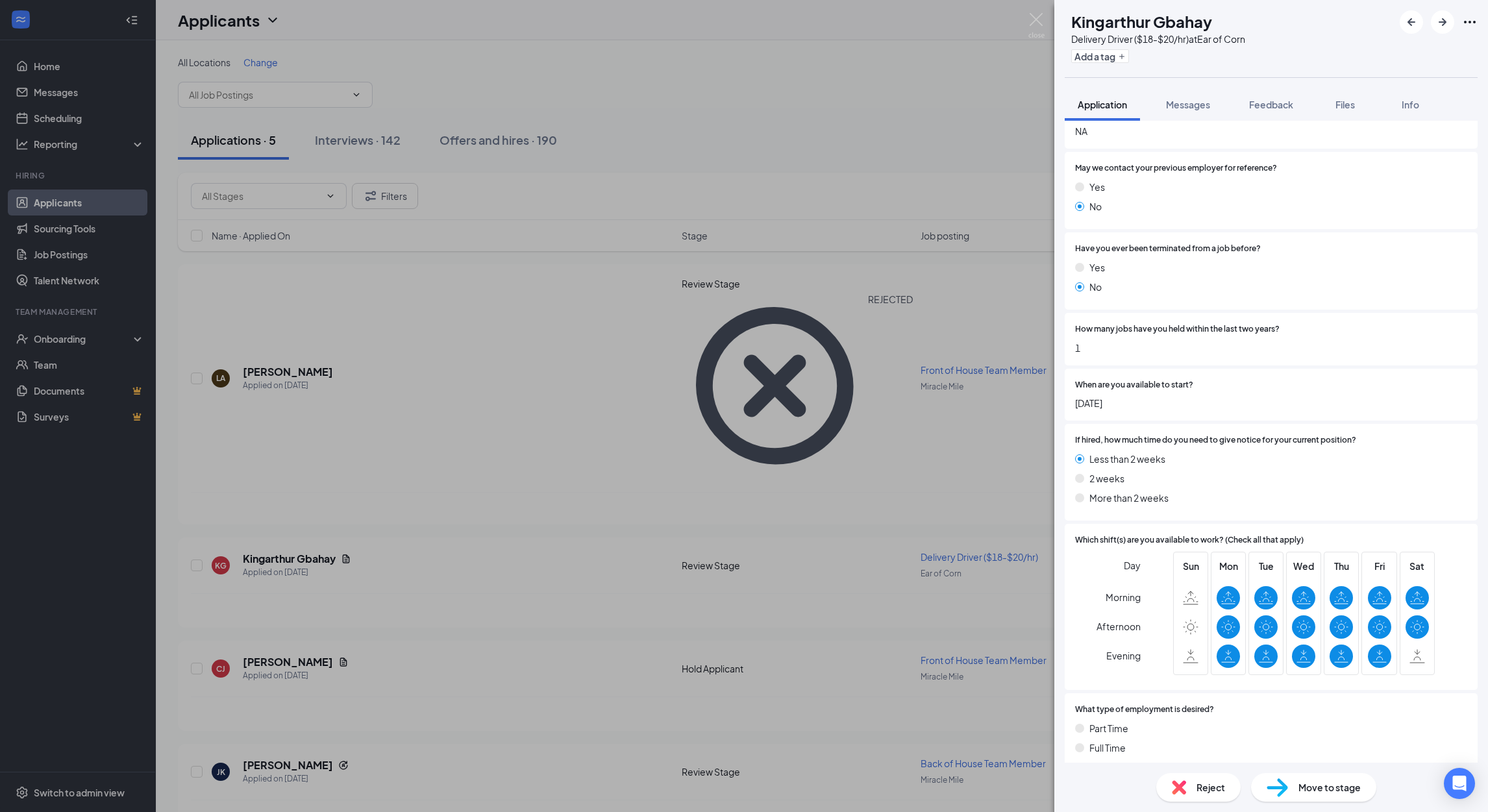
scroll to position [2549, 0]
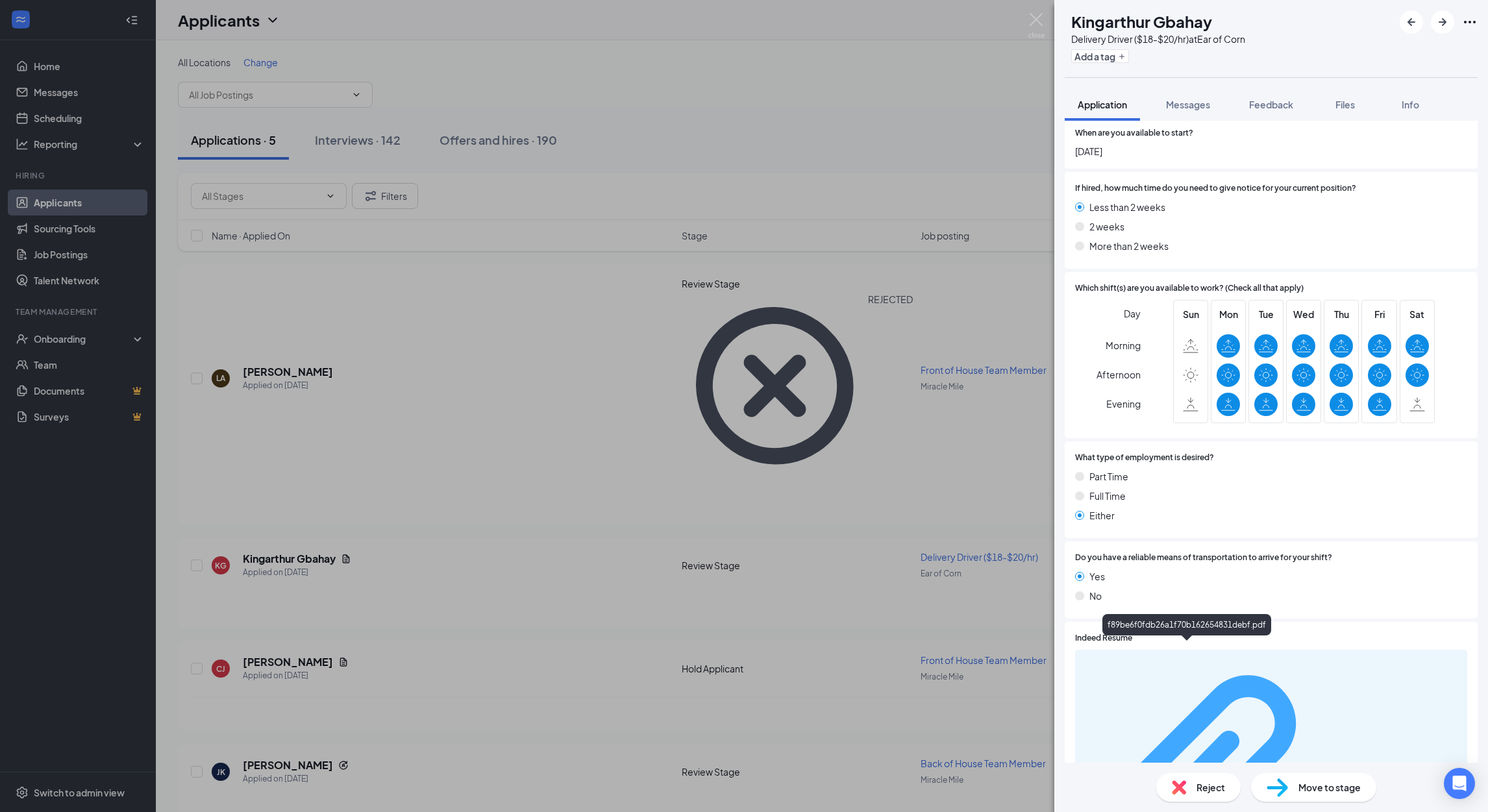
click at [1229, 656] on div "f89be6f0fdb26a1f70b162654831debf.pdf" at bounding box center [1271, 783] width 377 height 256
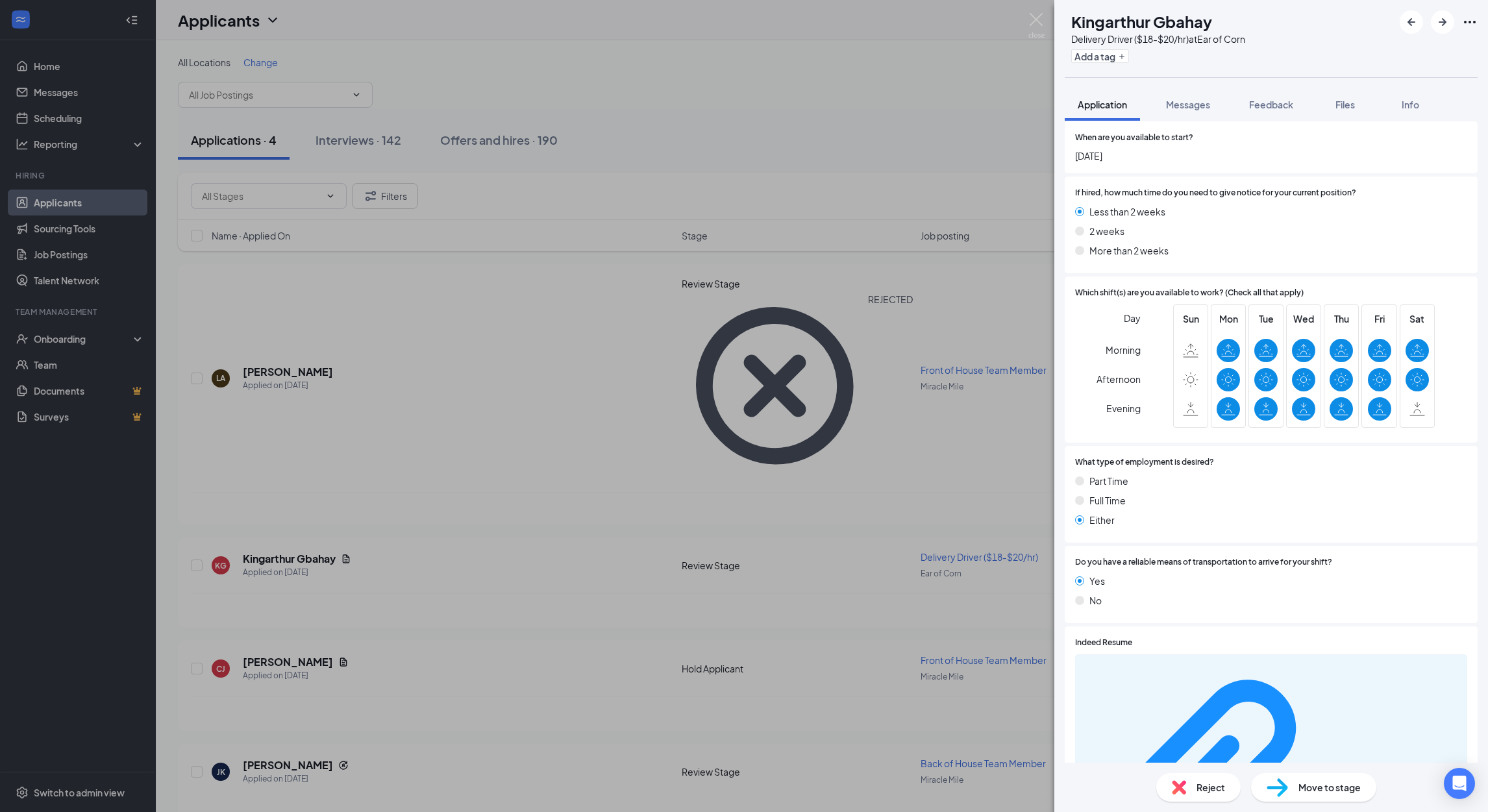
click at [1198, 782] on span "Reject" at bounding box center [1211, 788] width 29 height 14
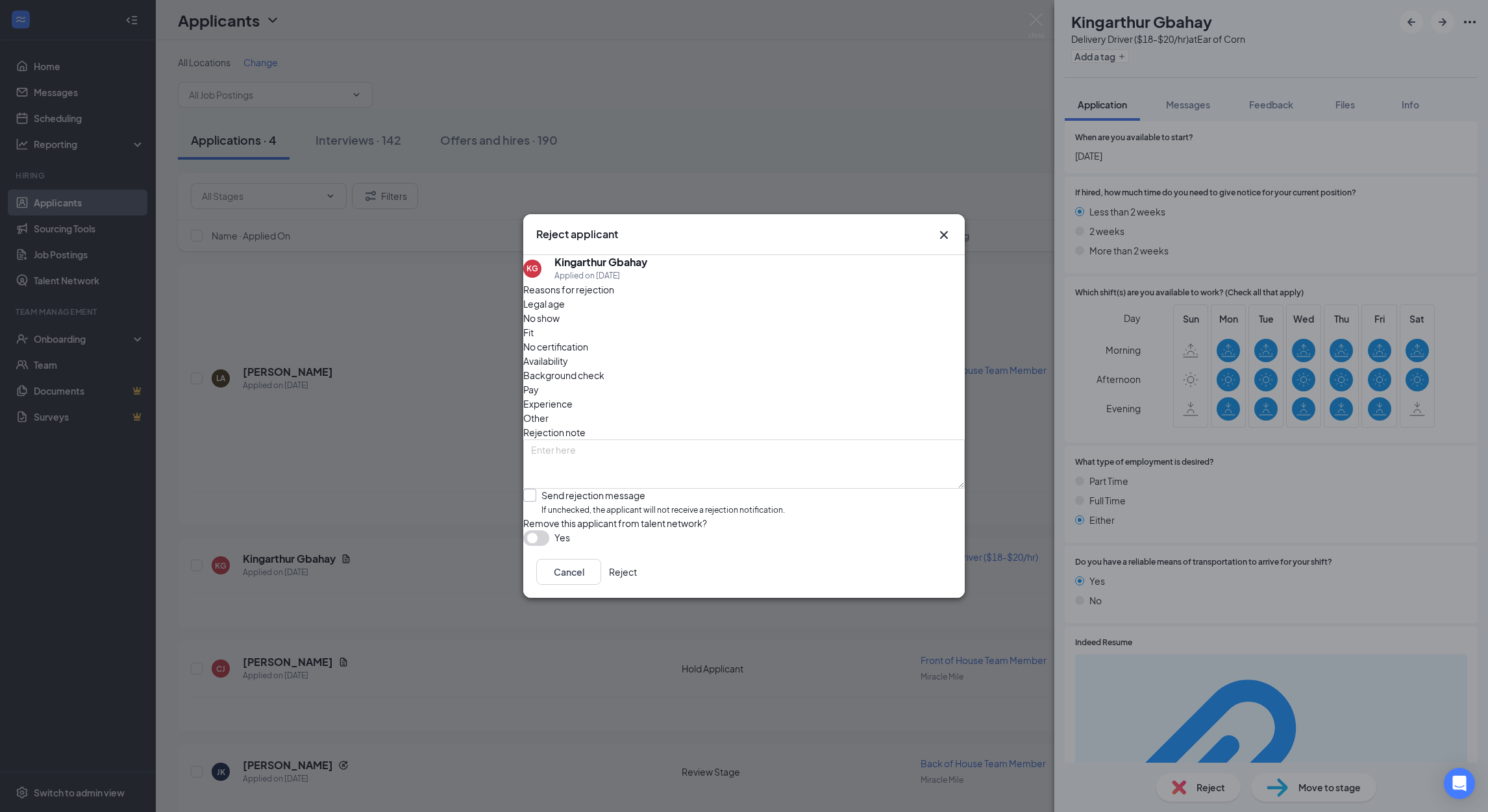
click at [547, 489] on input "Send rejection message If unchecked, the applicant will not receive a rejection…" at bounding box center [654, 502] width 262 height 28
checkbox input "true"
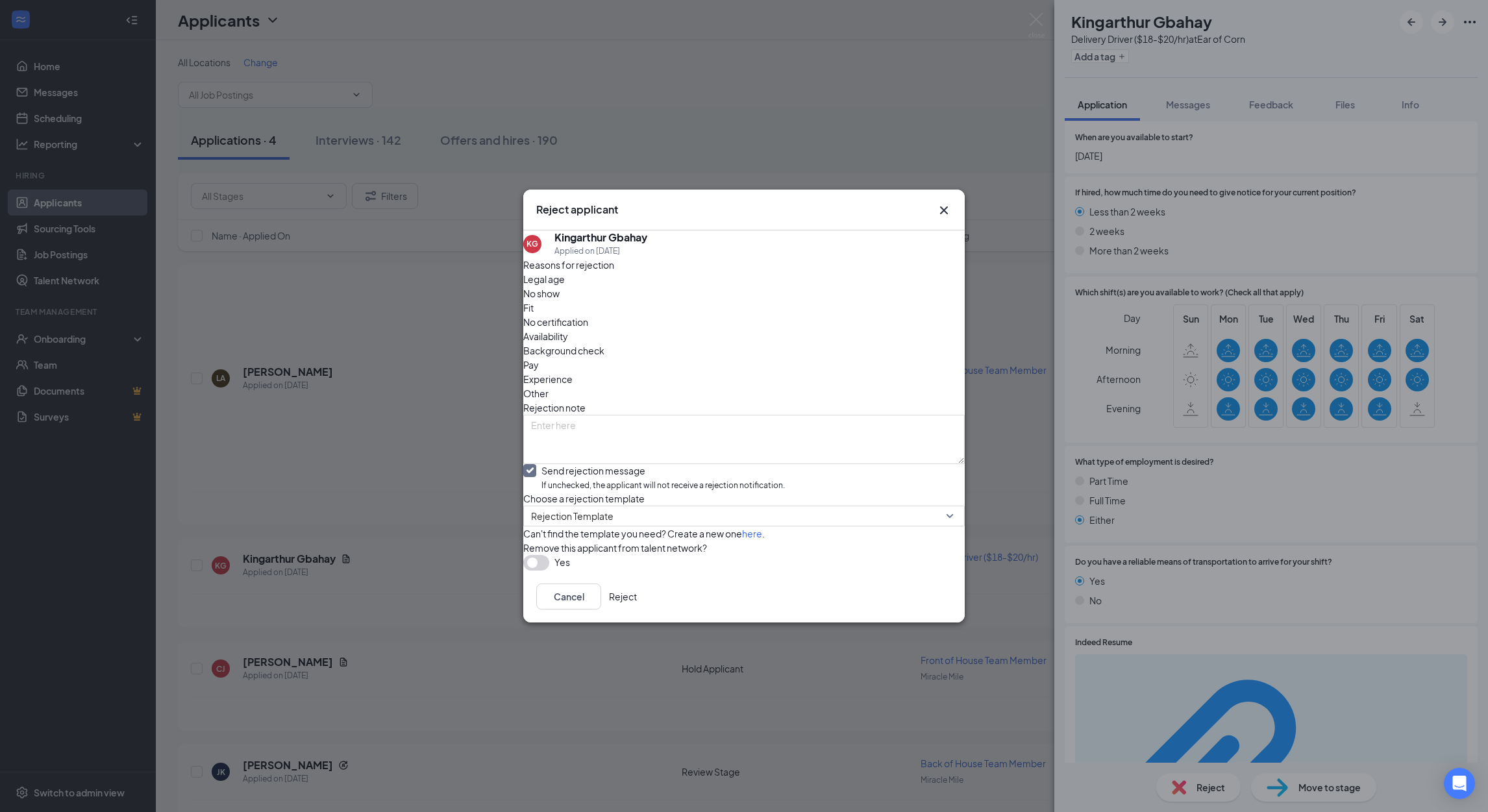
click at [913, 622] on div "Cancel Reject" at bounding box center [744, 596] width 442 height 51
click at [637, 610] on button "Reject" at bounding box center [622, 596] width 28 height 26
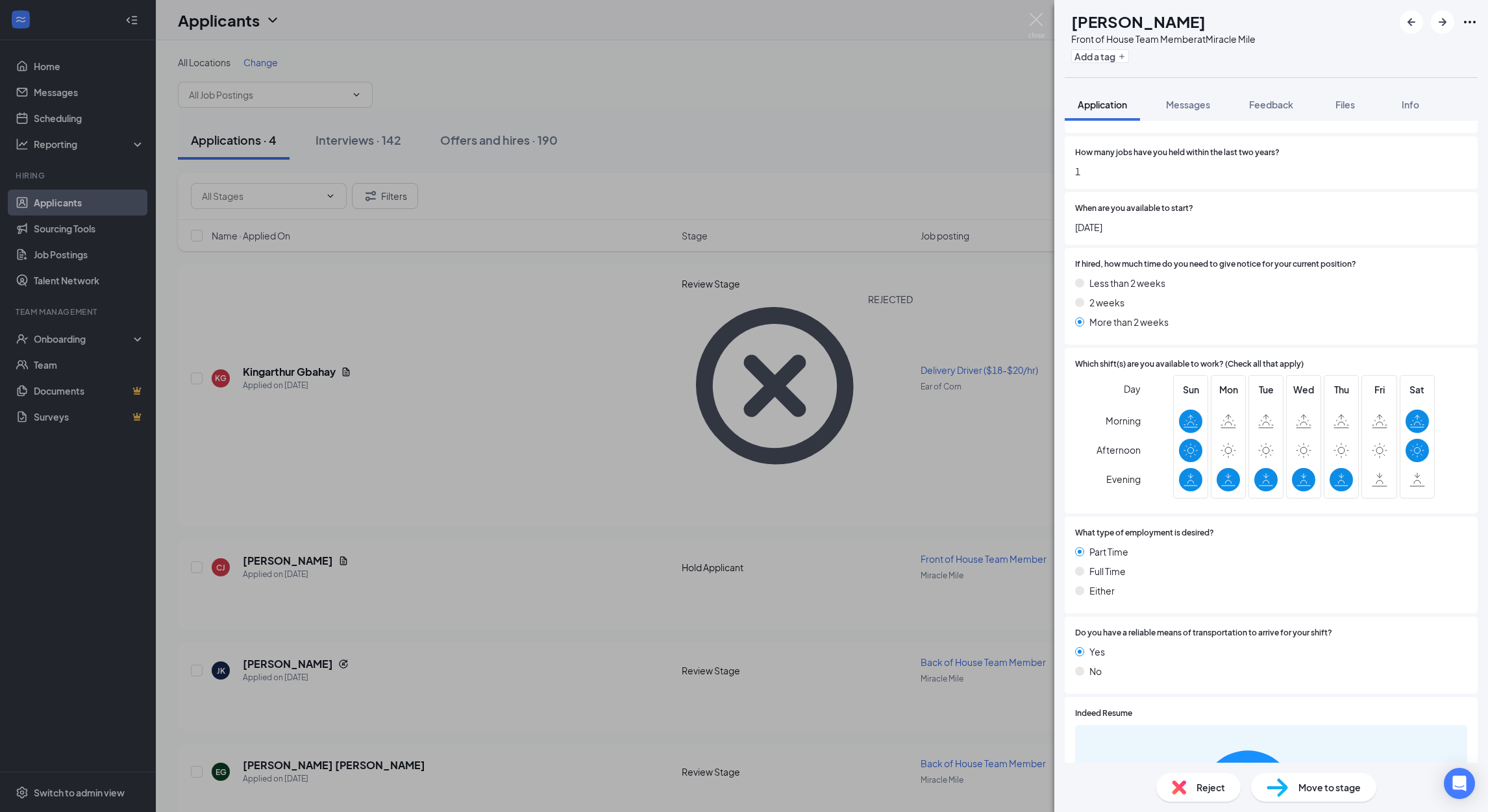
scroll to position [2041, 0]
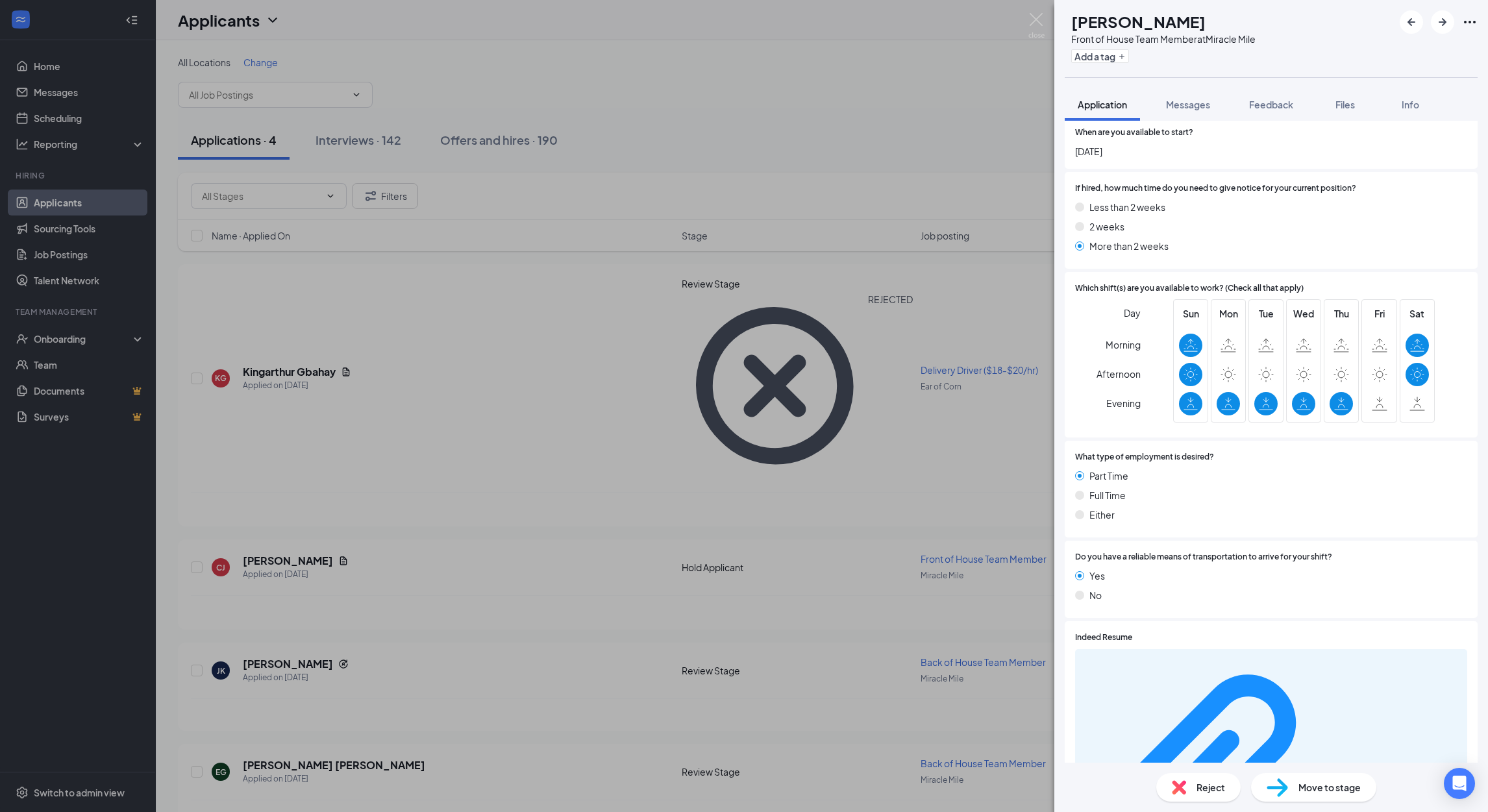
click at [1294, 781] on div "Move to stage" at bounding box center [1314, 788] width 126 height 29
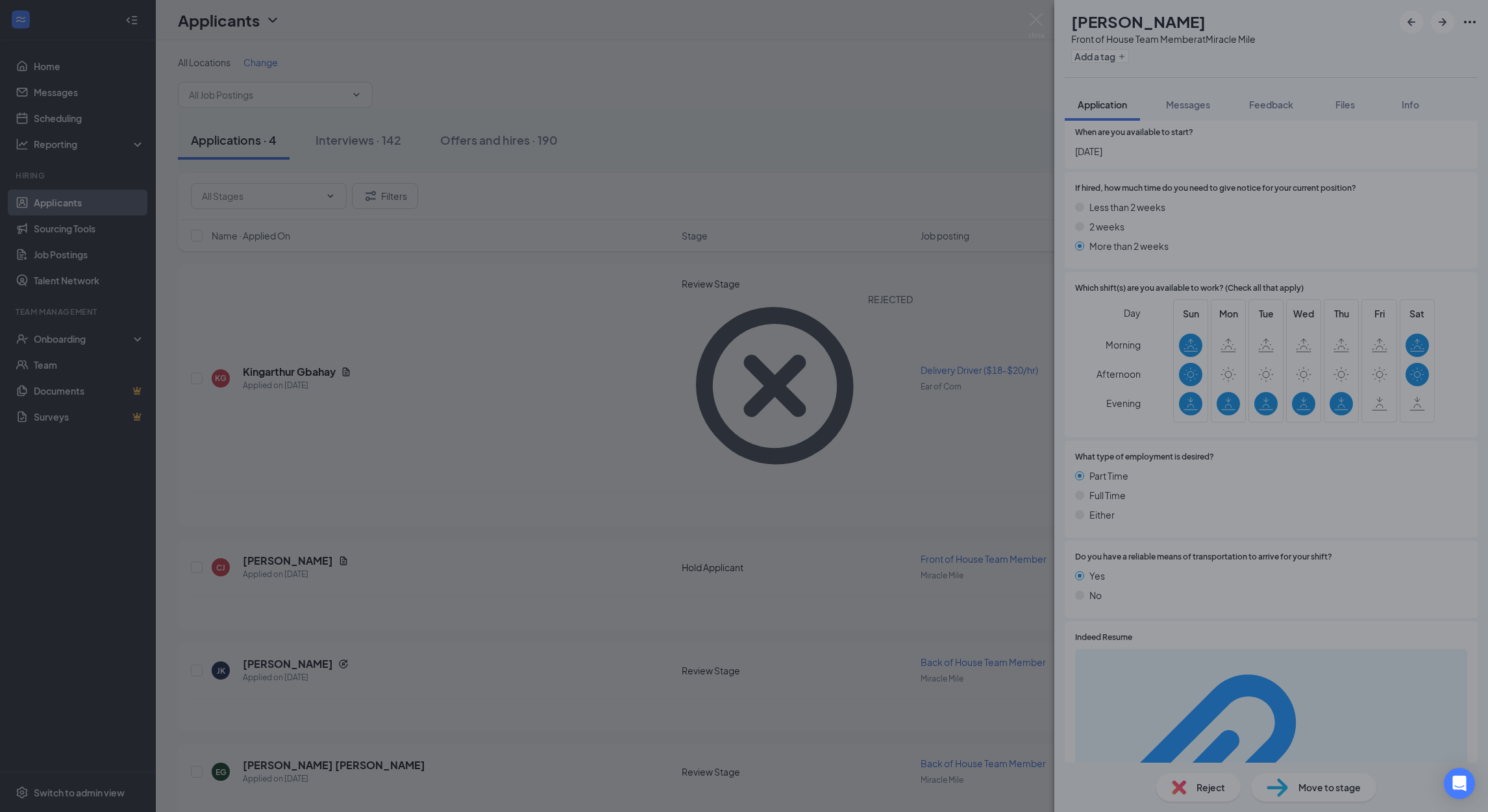
scroll to position [2036, 0]
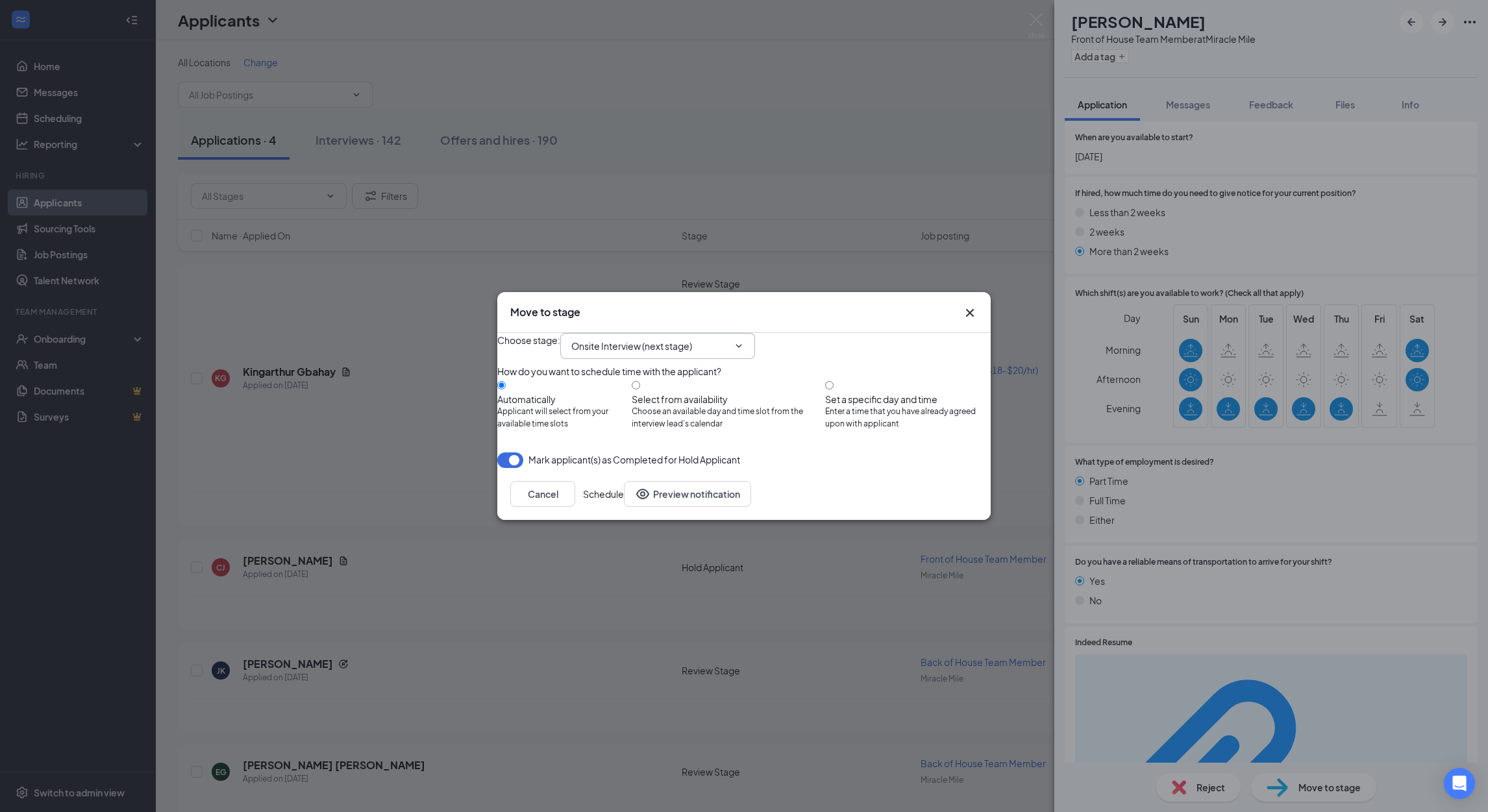
click at [629, 339] on input "Onsite Interview (next stage)" at bounding box center [650, 346] width 157 height 14
click at [648, 390] on div "Onsite Interview (next stage)" at bounding box center [643, 383] width 121 height 14
click at [624, 507] on button "Schedule" at bounding box center [603, 493] width 41 height 26
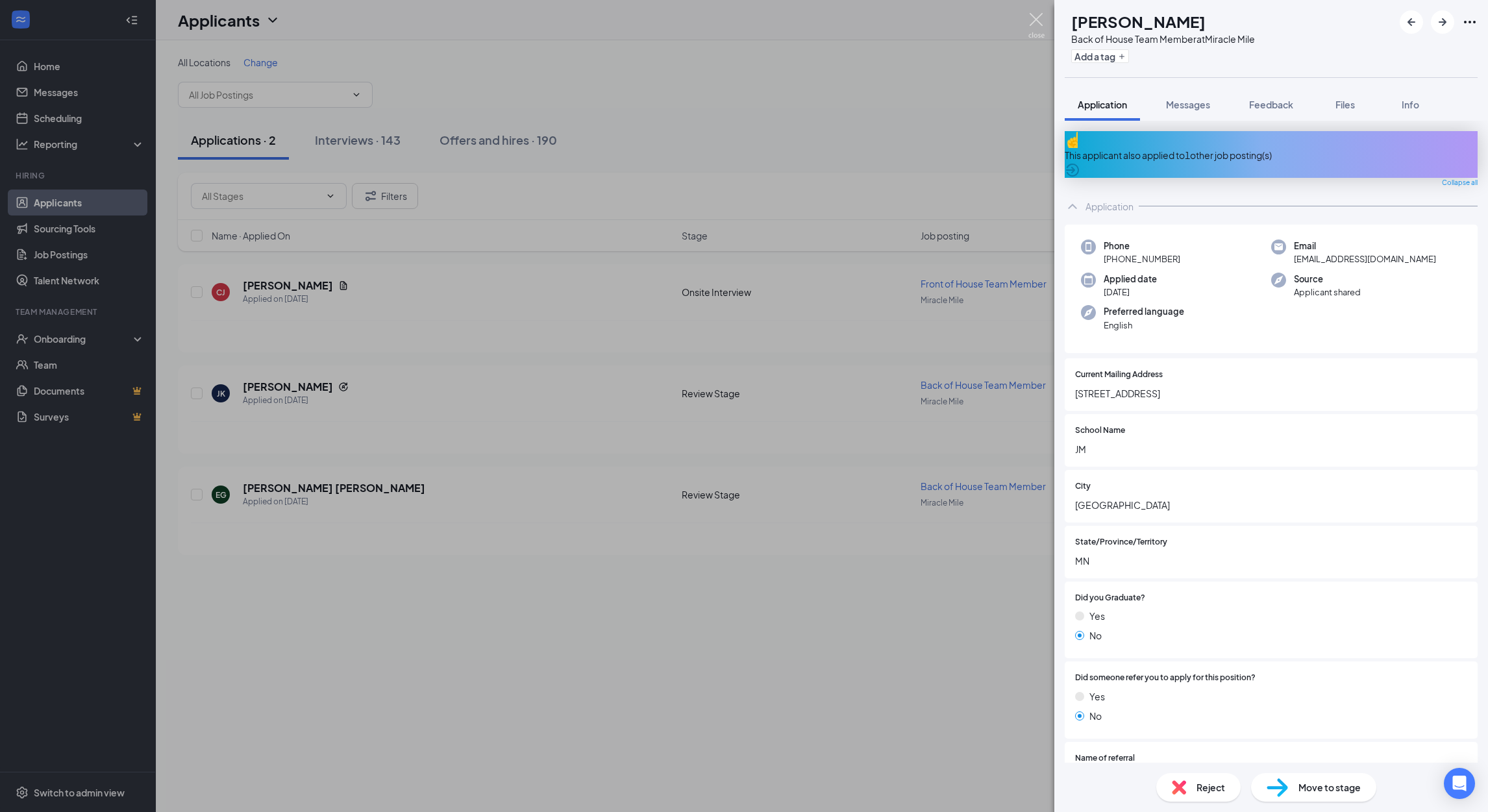
click at [1037, 19] on img at bounding box center [1036, 25] width 16 height 25
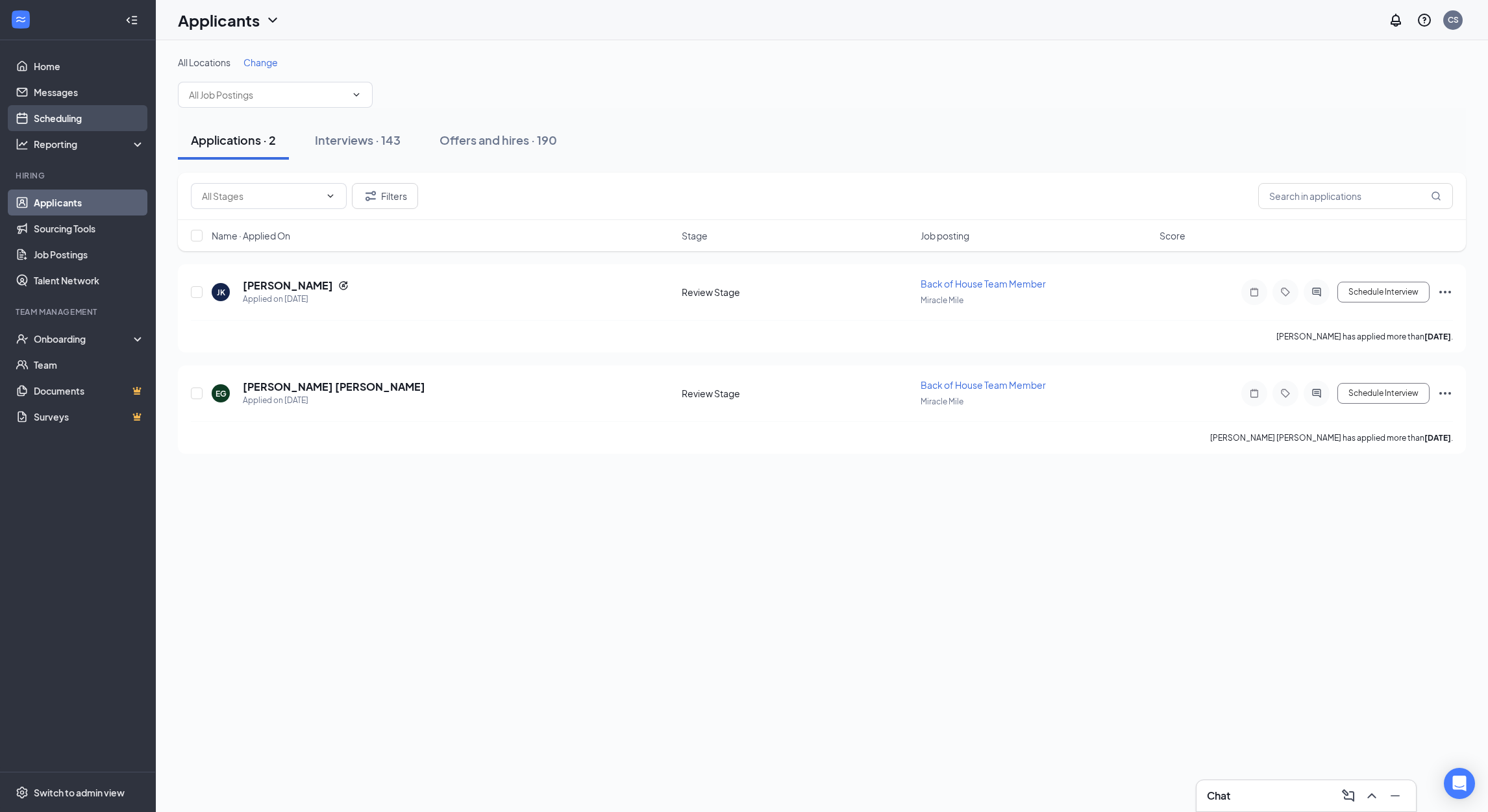
click at [50, 124] on link "Scheduling" at bounding box center [89, 117] width 111 height 26
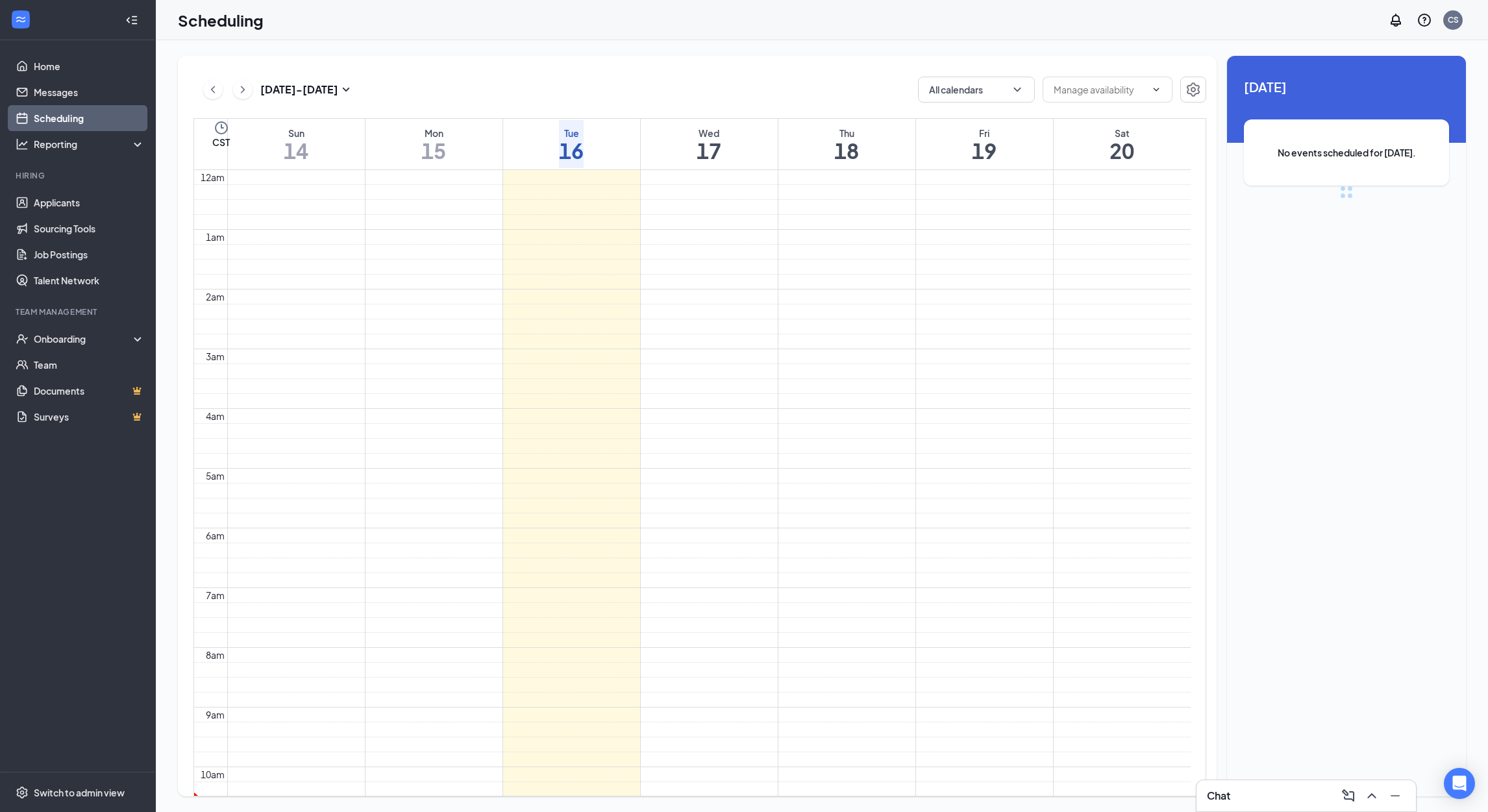
scroll to position [637, 0]
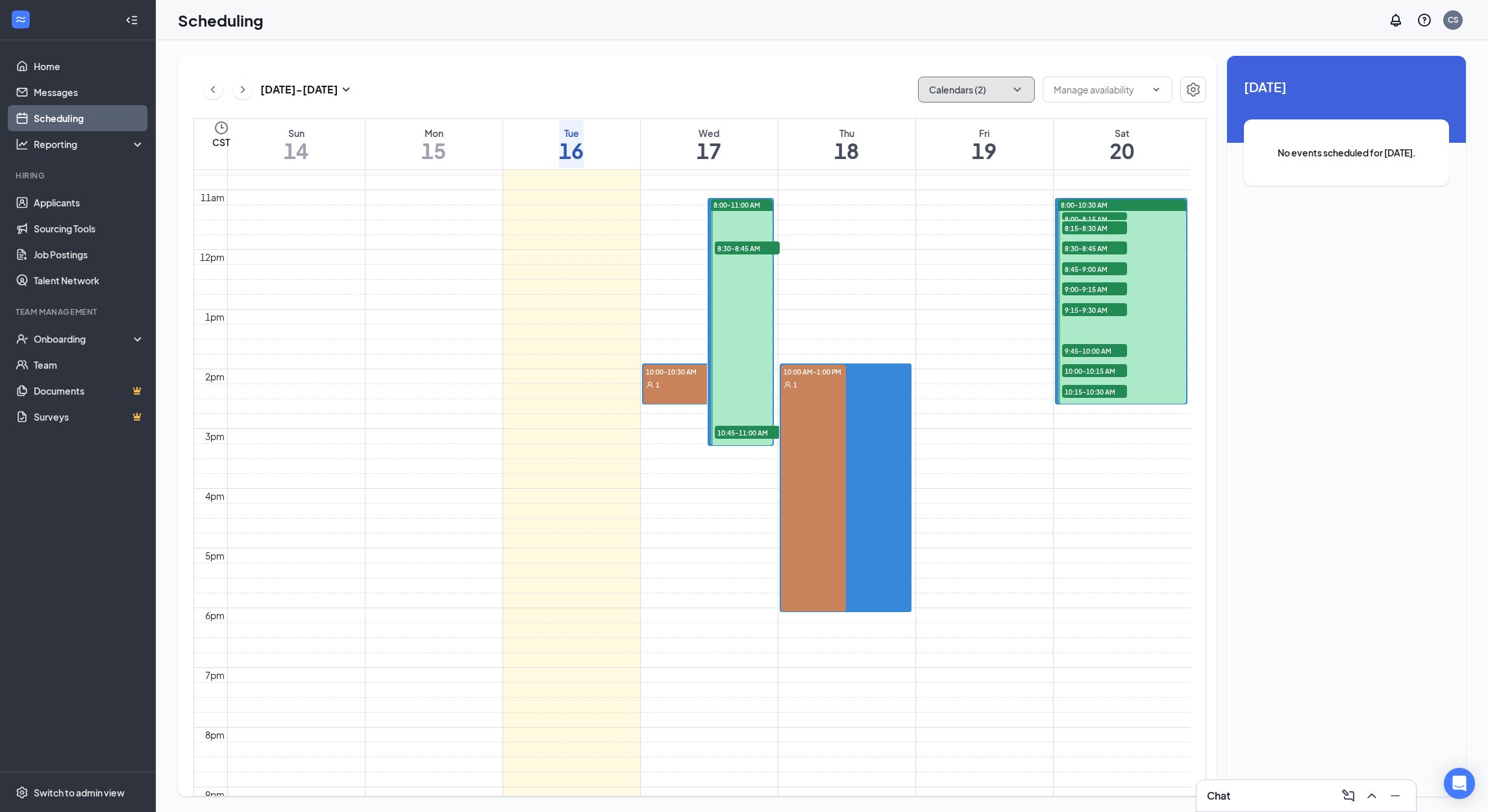
click at [1006, 84] on button "Calendars (2)" at bounding box center [976, 89] width 117 height 26
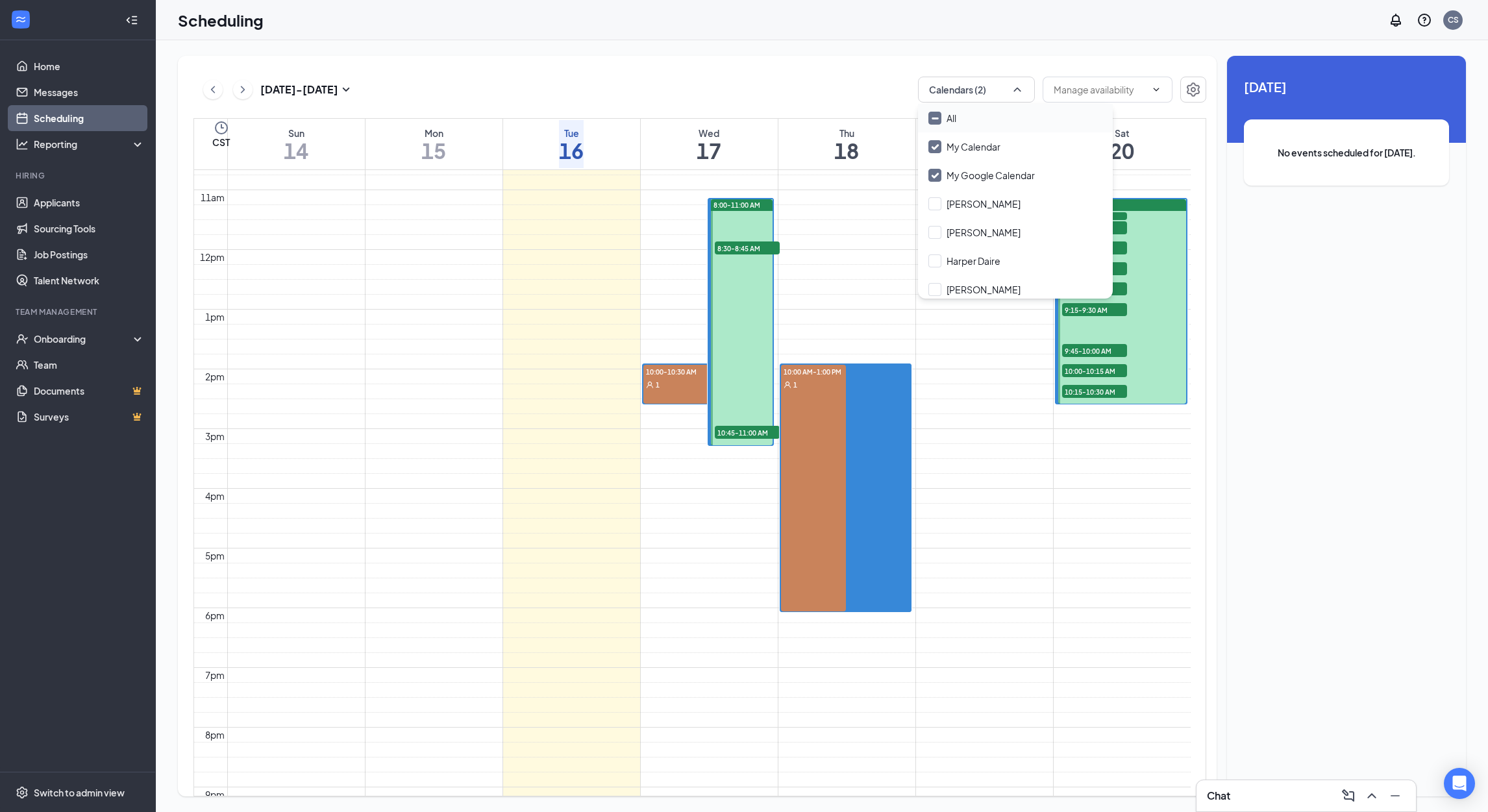
click at [993, 110] on div "All" at bounding box center [1015, 118] width 195 height 29
checkbox input "true"
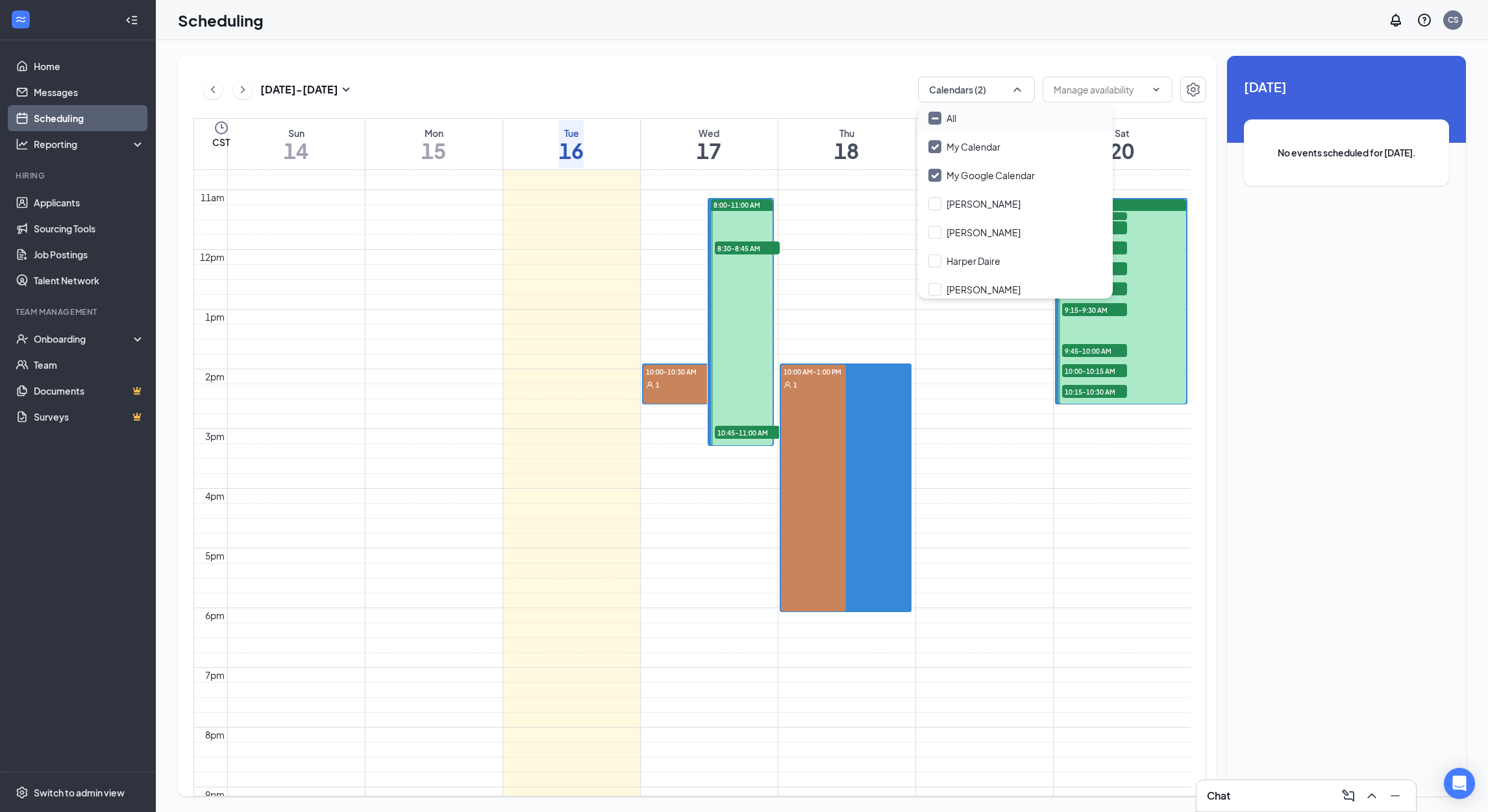
checkbox input "true"
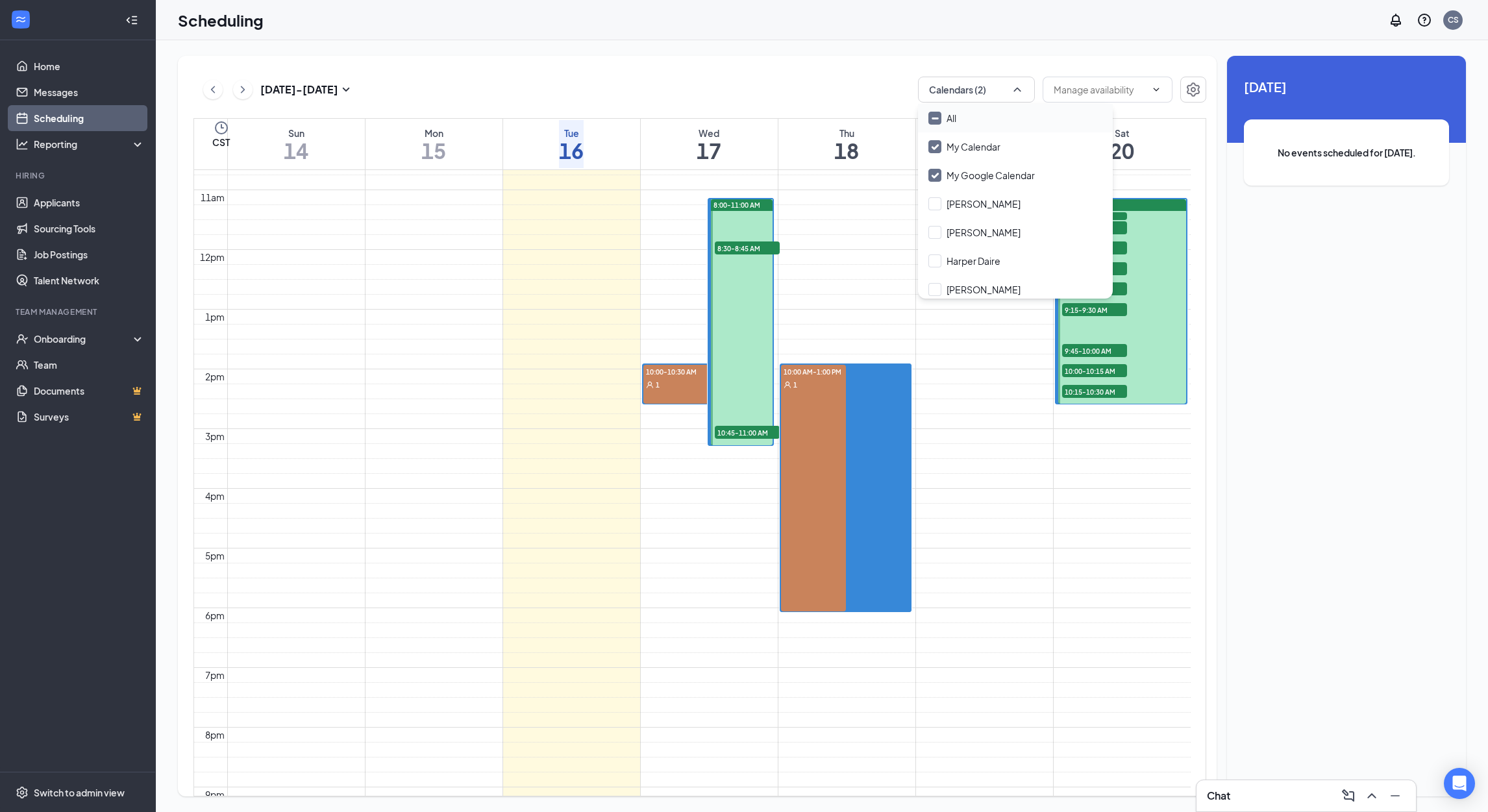
checkbox input "true"
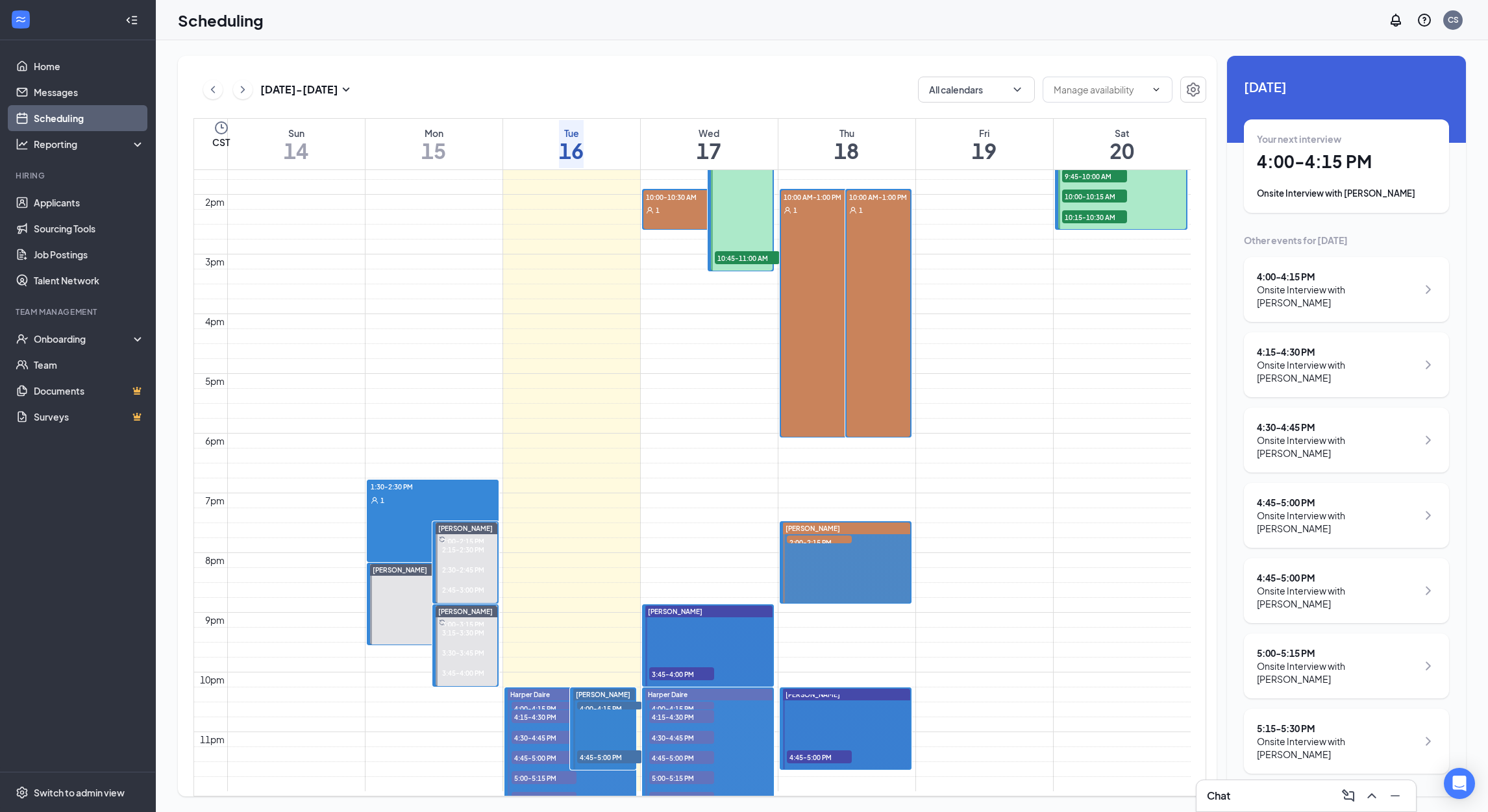
scroll to position [851, 0]
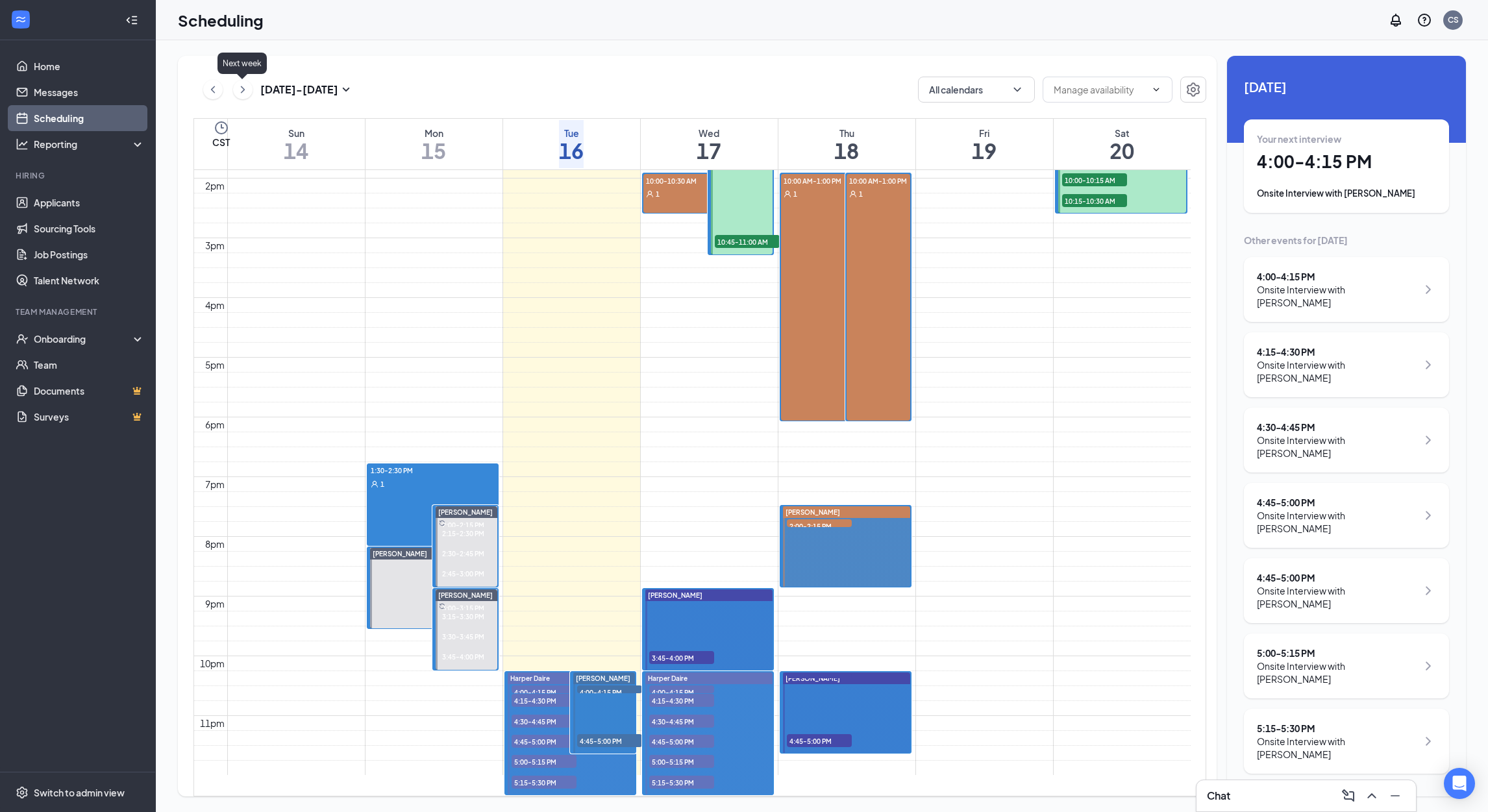
click at [239, 91] on icon "ChevronRight" at bounding box center [243, 89] width 13 height 15
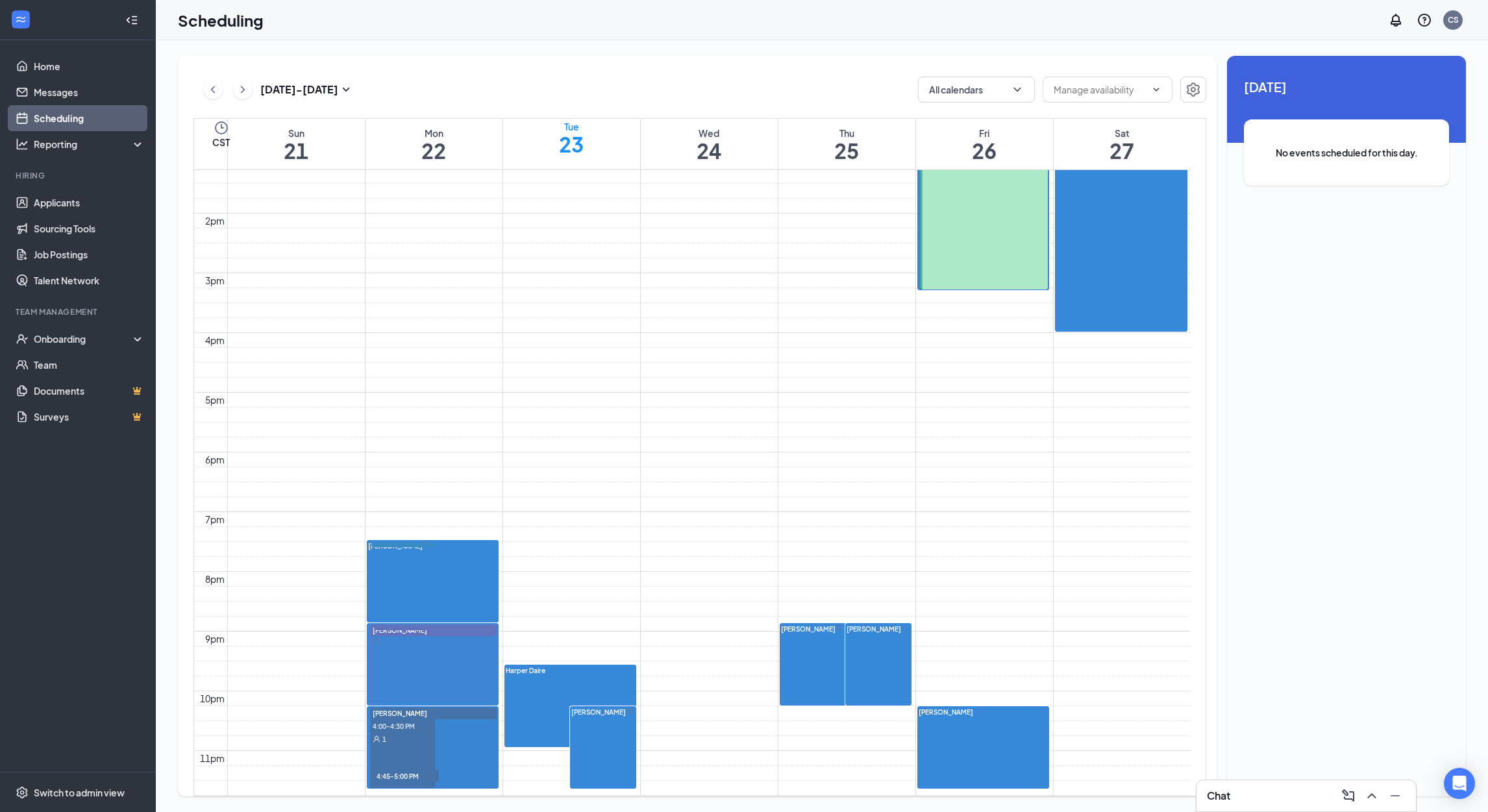
scroll to position [798, 0]
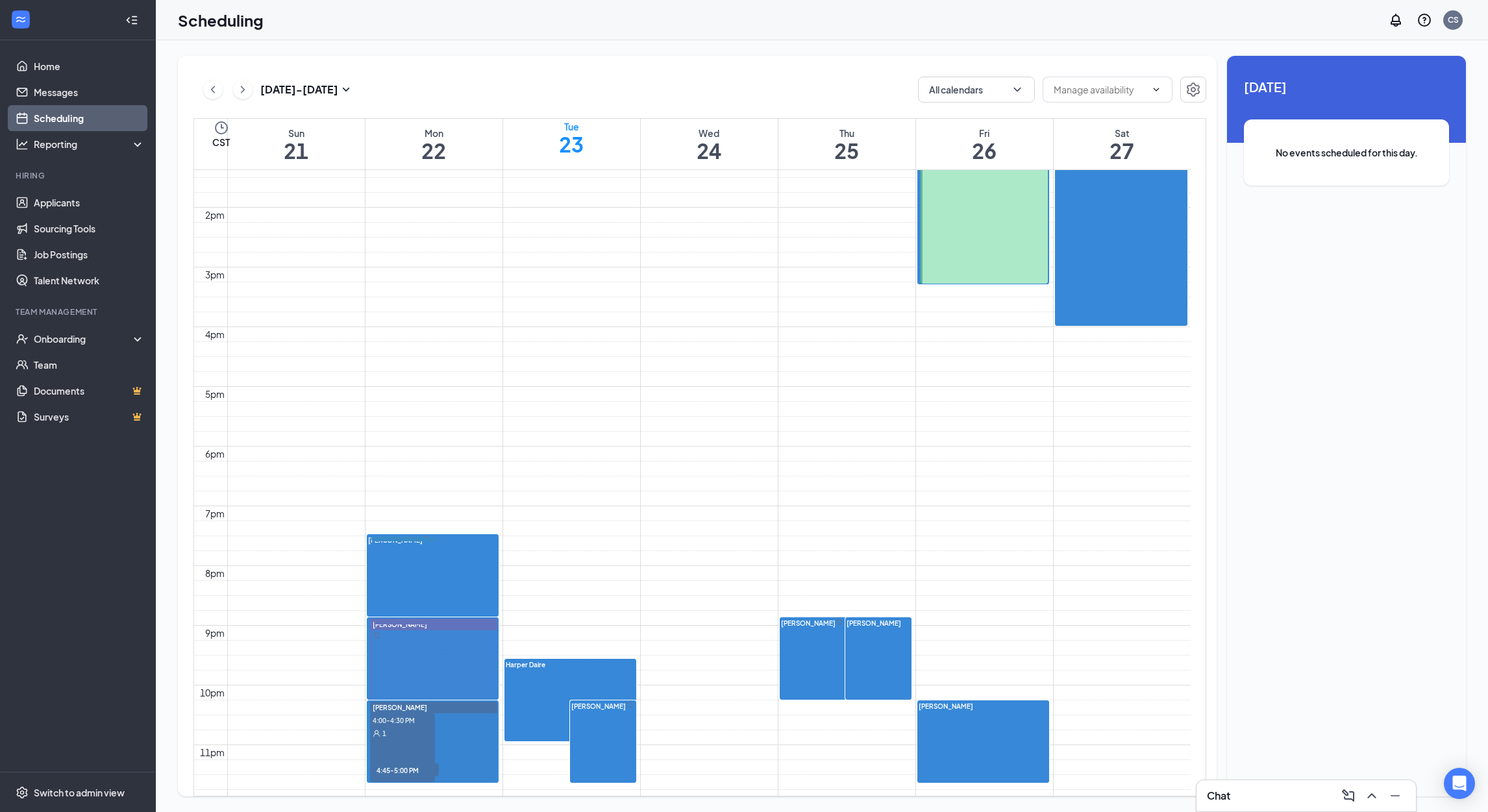
click at [447, 648] on div at bounding box center [435, 658] width 128 height 80
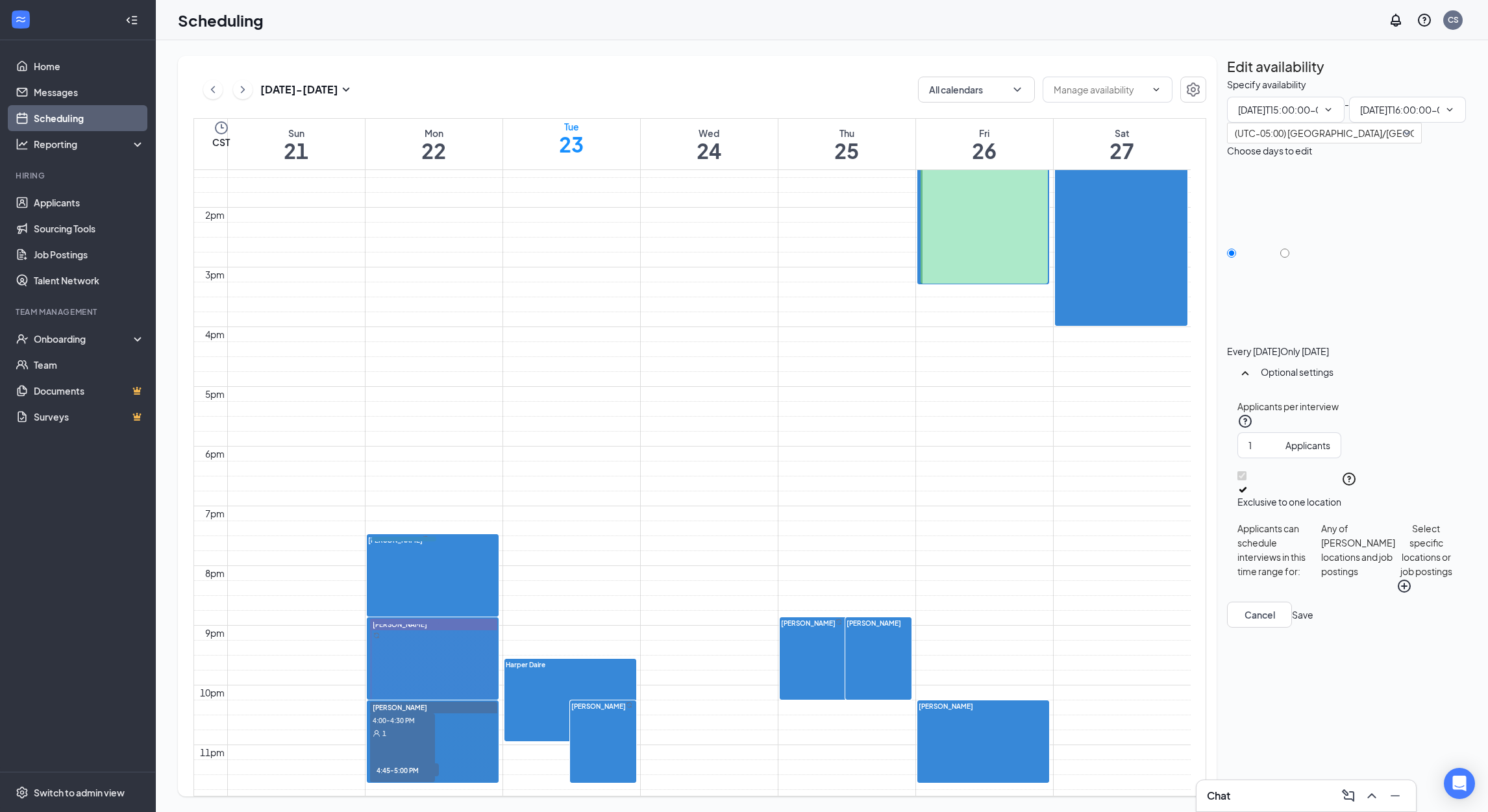
click at [447, 648] on div at bounding box center [435, 658] width 128 height 80
type input "03:00 PM"
type input "04:00 PM"
click at [1227, 78] on icon "TrashOutline" at bounding box center [1227, 78] width 0 height 0
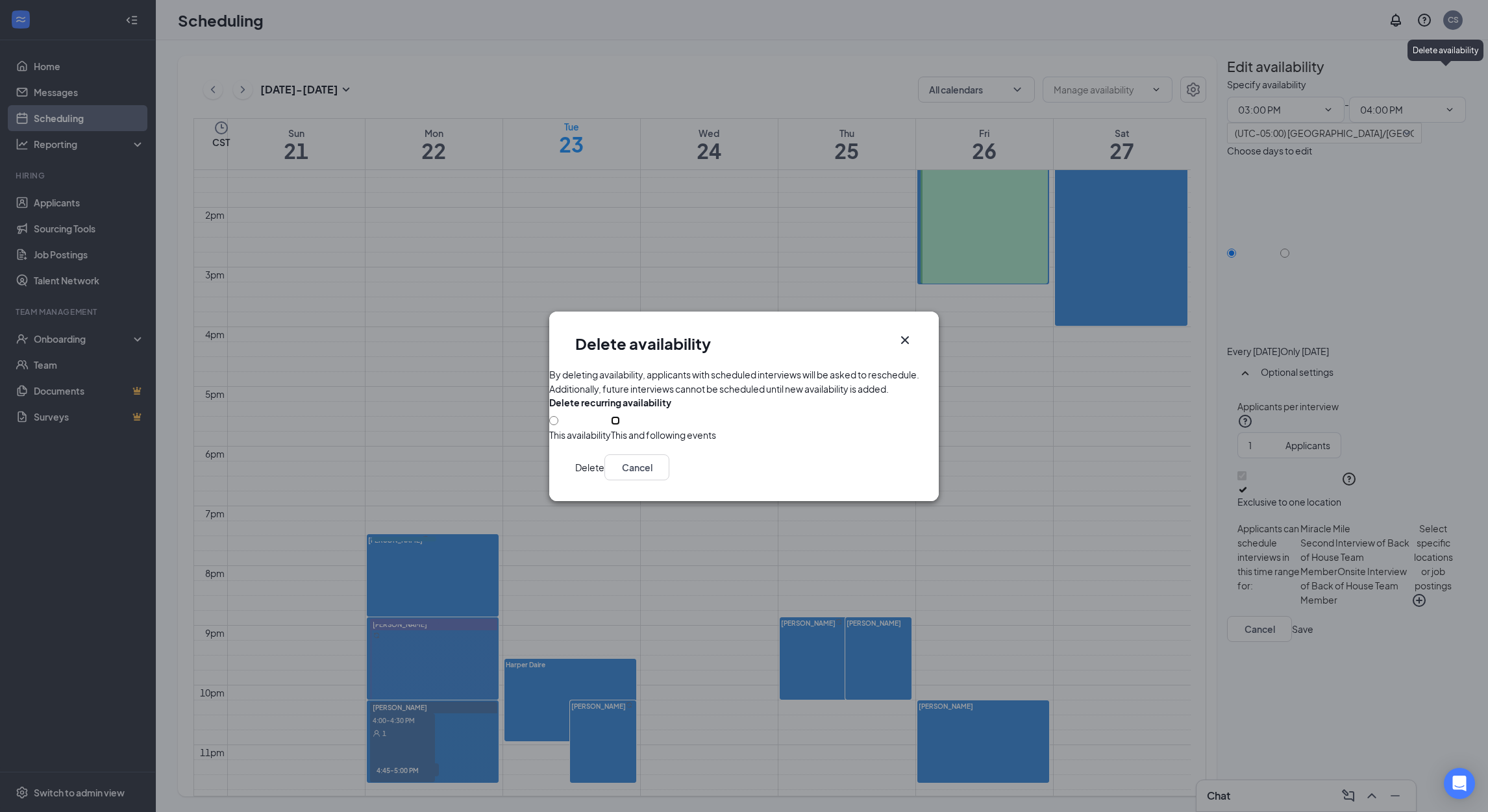
click at [611, 425] on input "This and following events" at bounding box center [615, 421] width 9 height 9
radio input "true"
click at [604, 481] on button "Delete" at bounding box center [590, 467] width 29 height 26
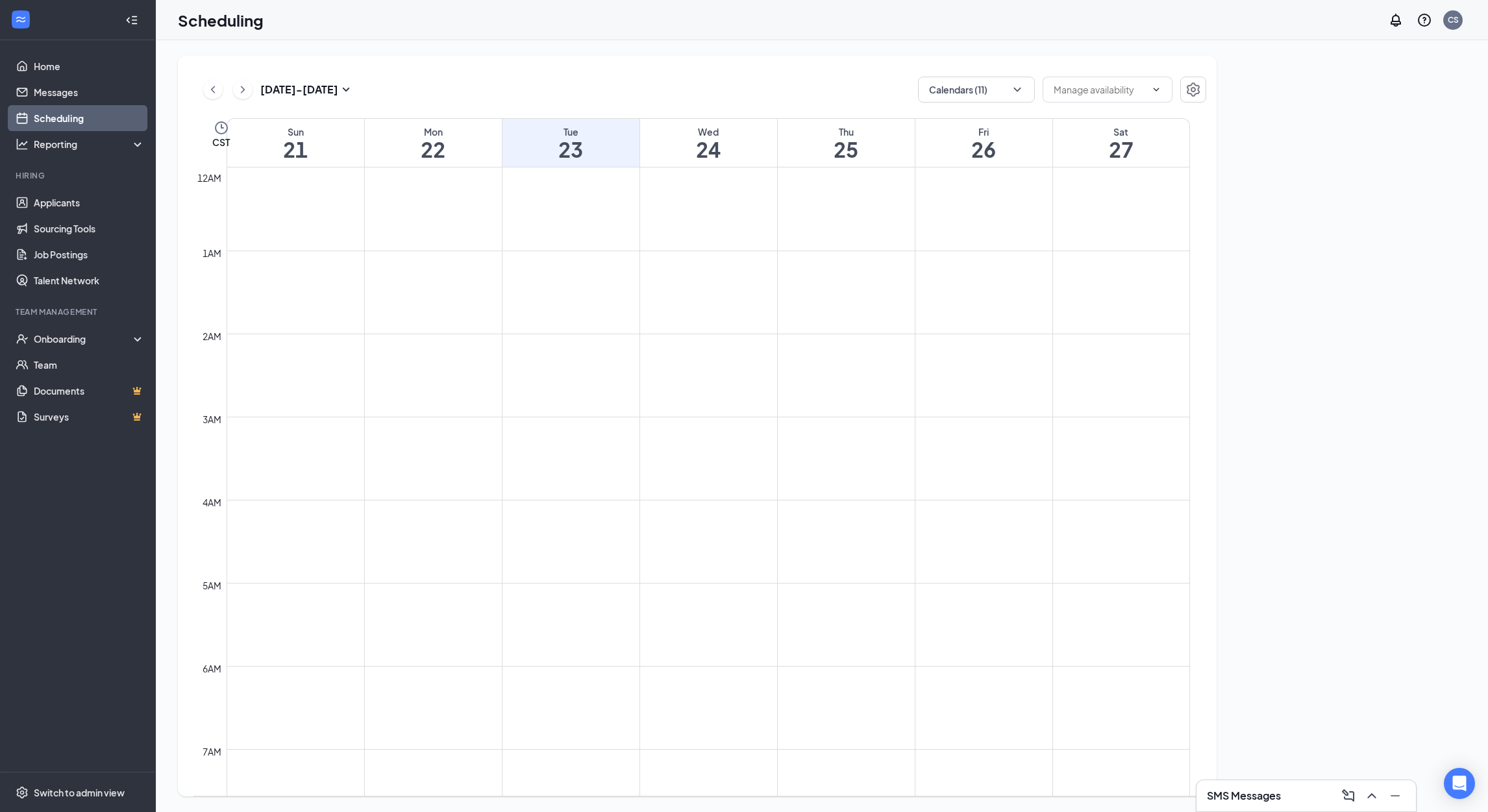
scroll to position [637, 0]
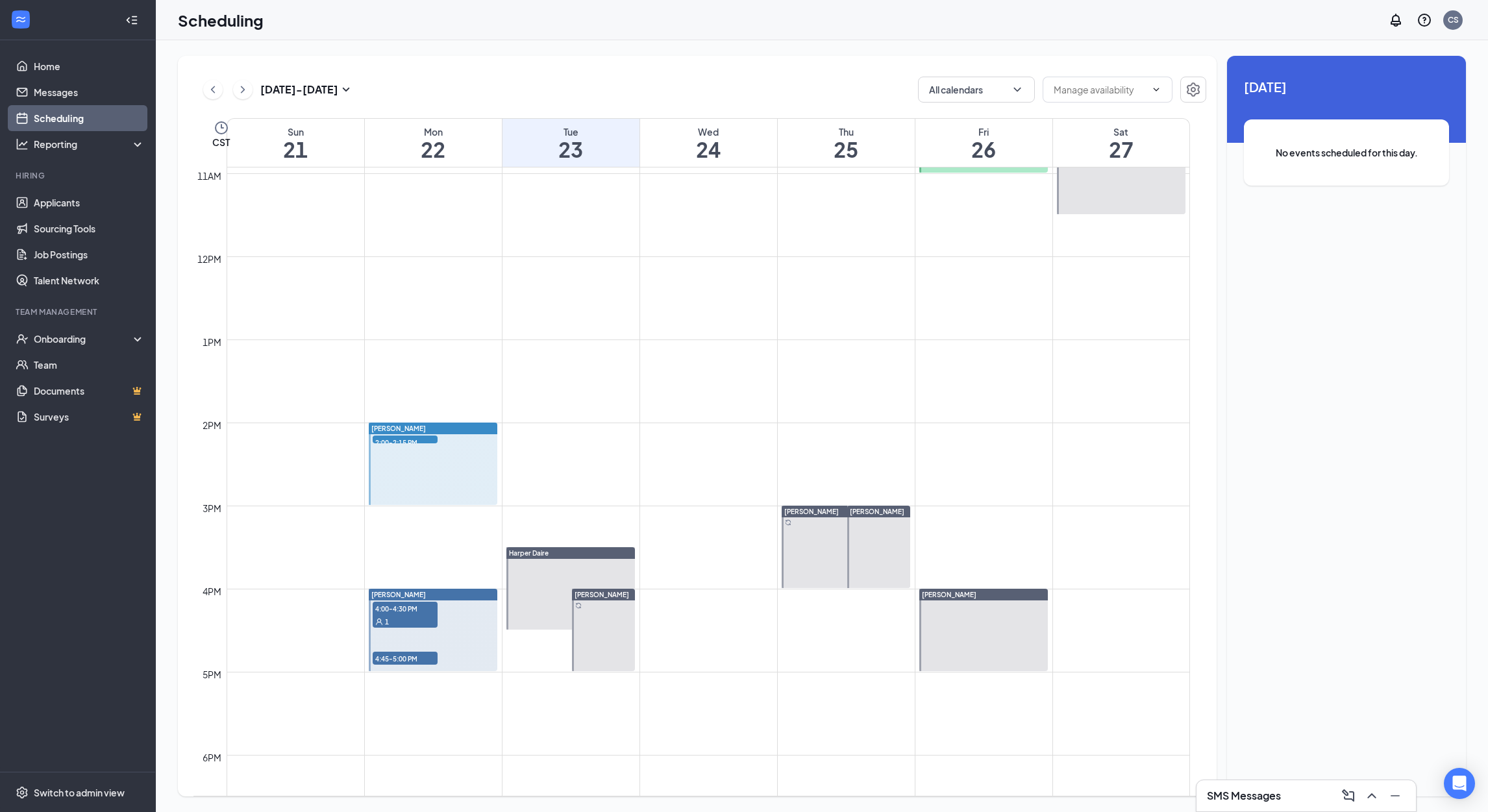
scroll to position [882, 0]
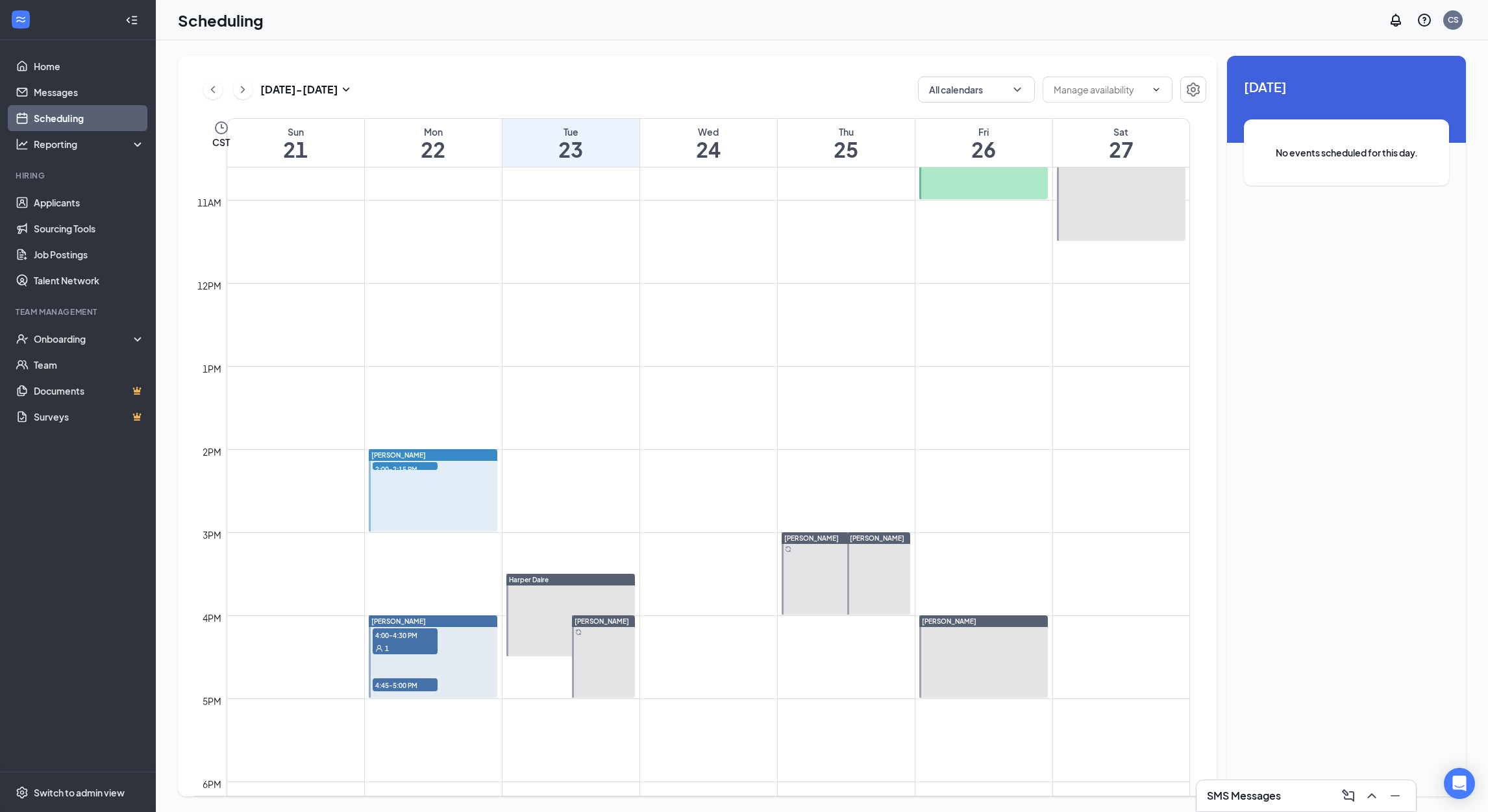
click at [1221, 479] on div "[DATE] - [DATE] All calendars CST Sun 21 Mon 22 Tue 23 Wed 24 Thu 25 Fri 26 Sat…" at bounding box center [822, 426] width 1288 height 741
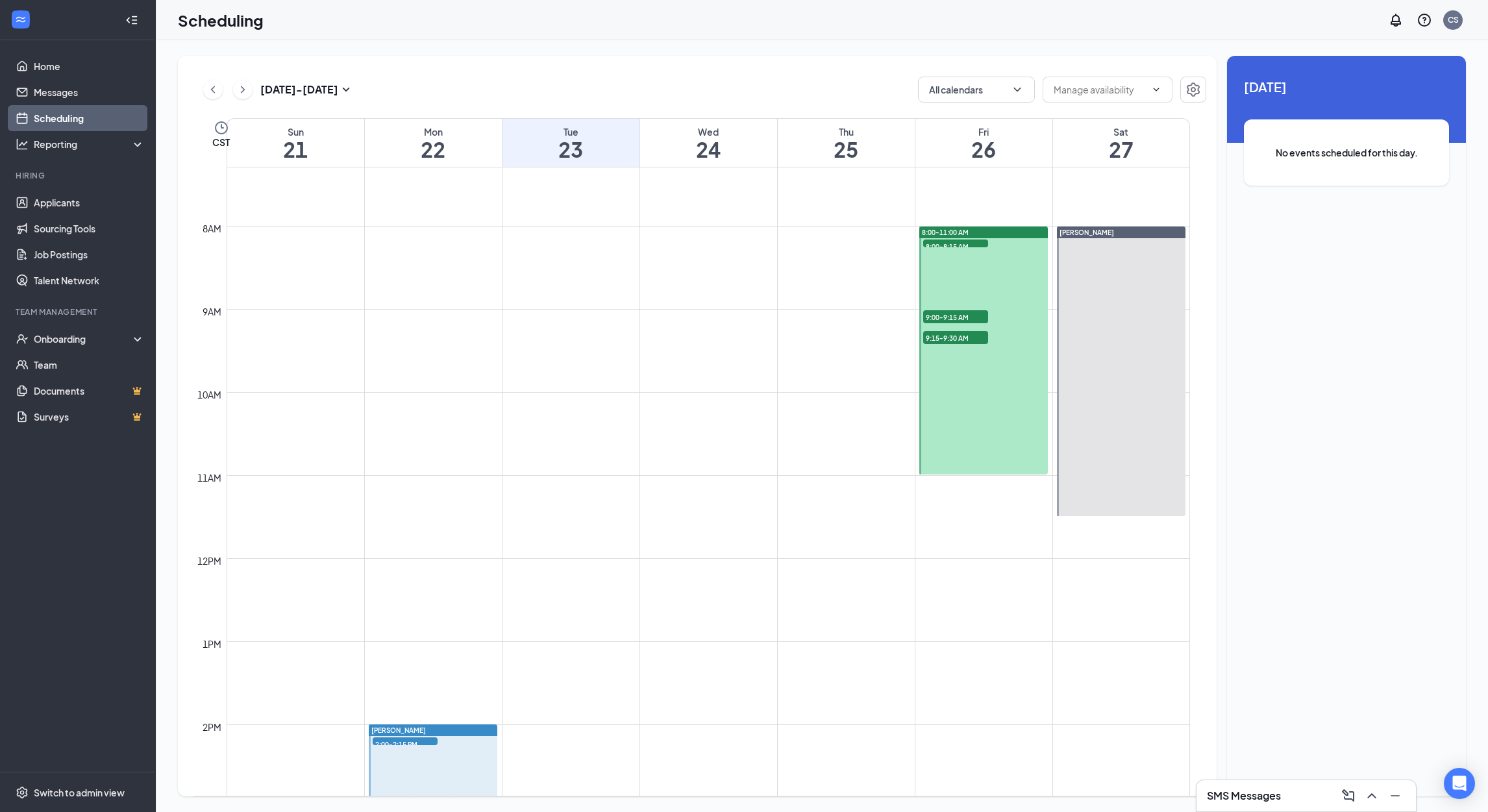
scroll to position [731, 0]
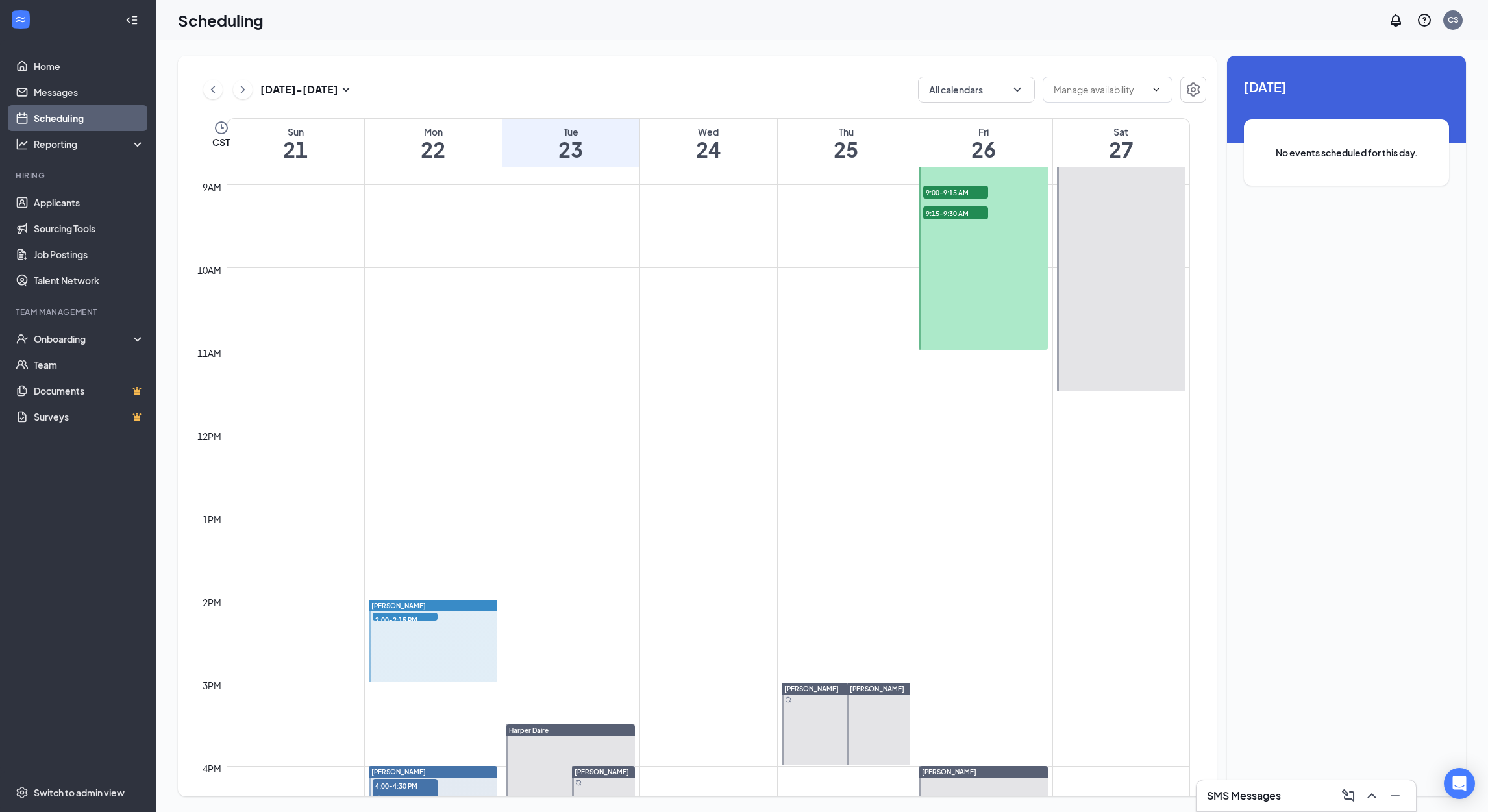
click at [203, 87] on button at bounding box center [213, 89] width 20 height 20
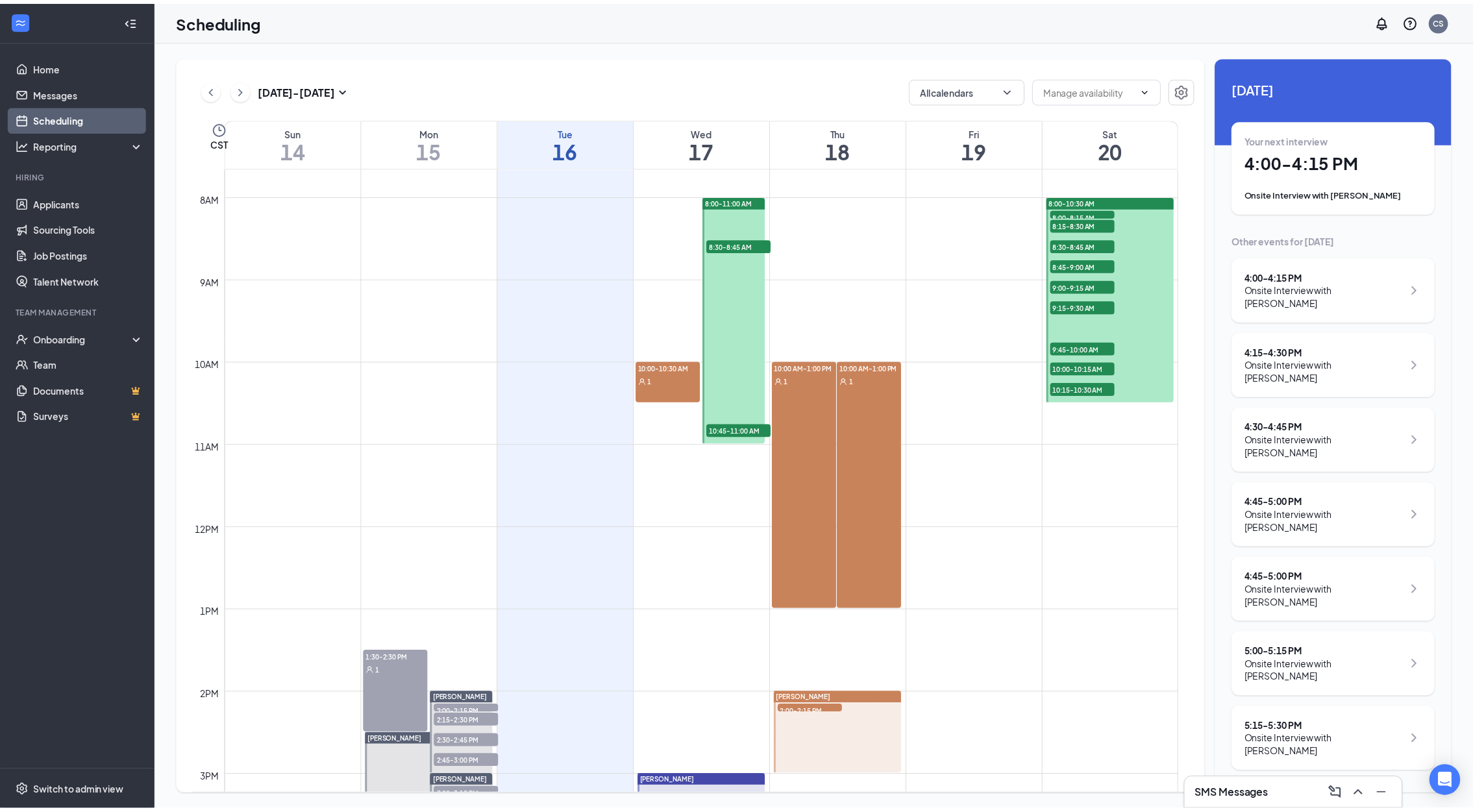
scroll to position [606, 0]
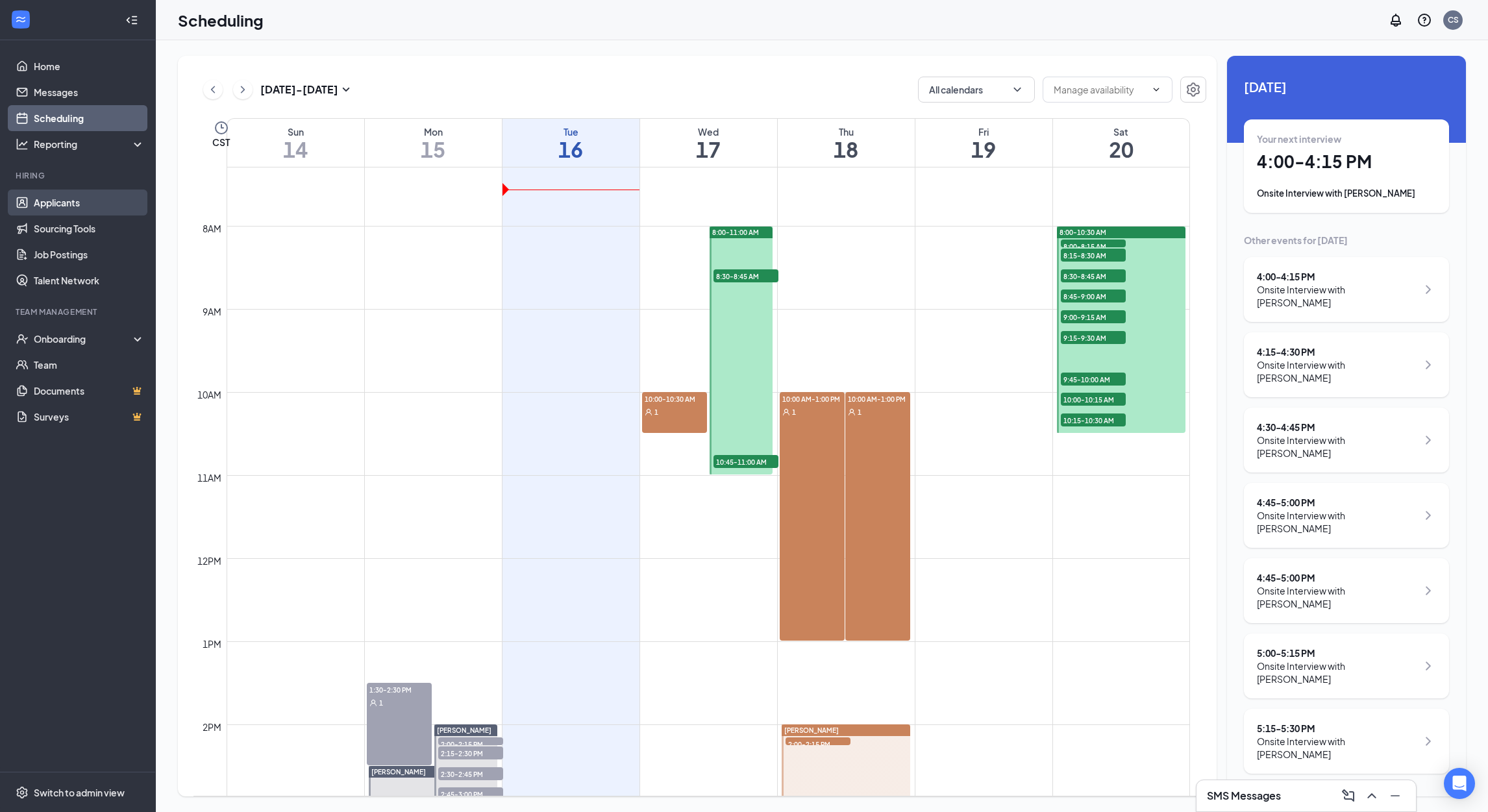
click at [73, 196] on link "Applicants" at bounding box center [89, 202] width 111 height 26
click at [69, 202] on link "Applicants" at bounding box center [89, 202] width 111 height 26
click at [54, 67] on link "Home" at bounding box center [89, 66] width 111 height 26
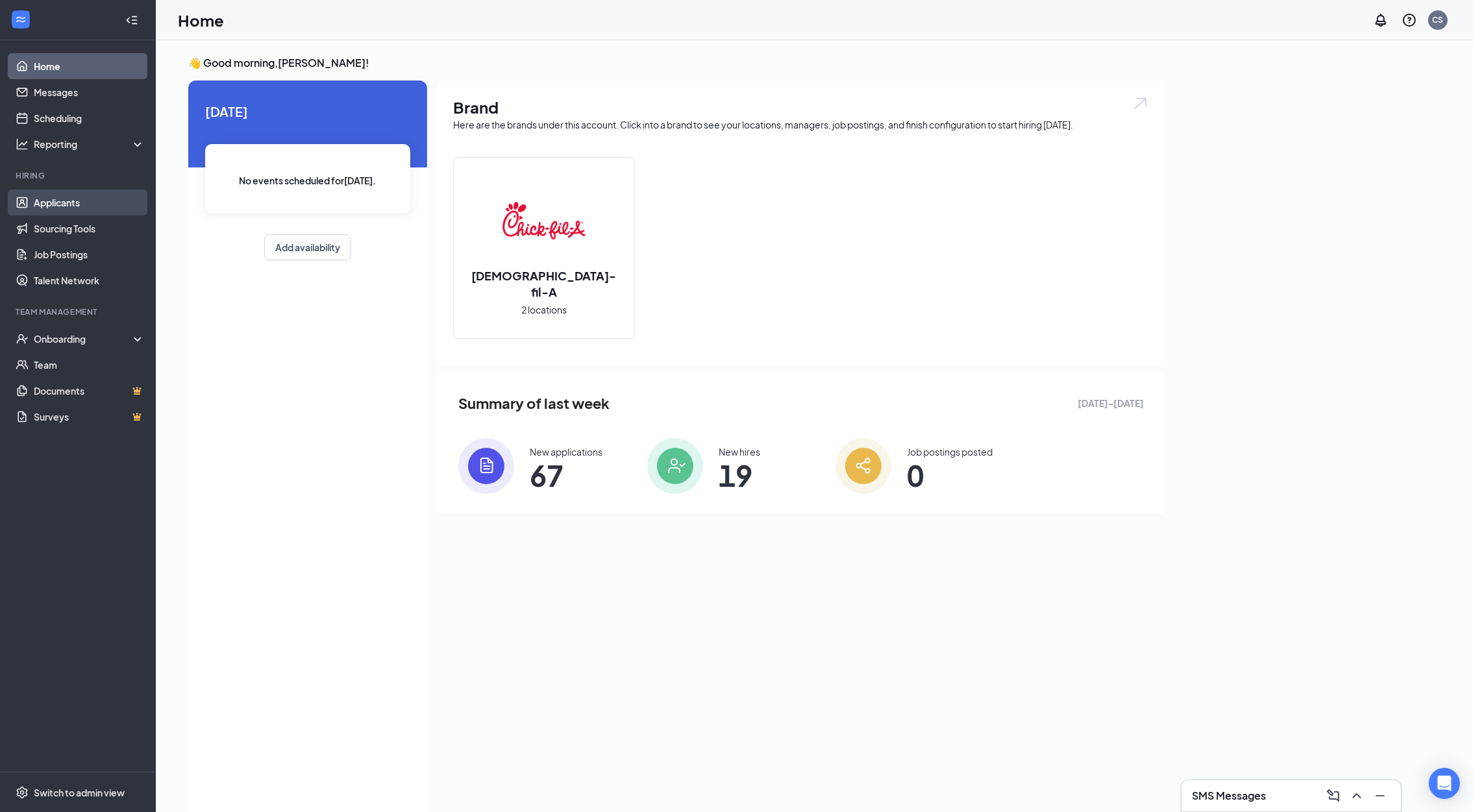
click at [56, 206] on link "Applicants" at bounding box center [89, 202] width 111 height 26
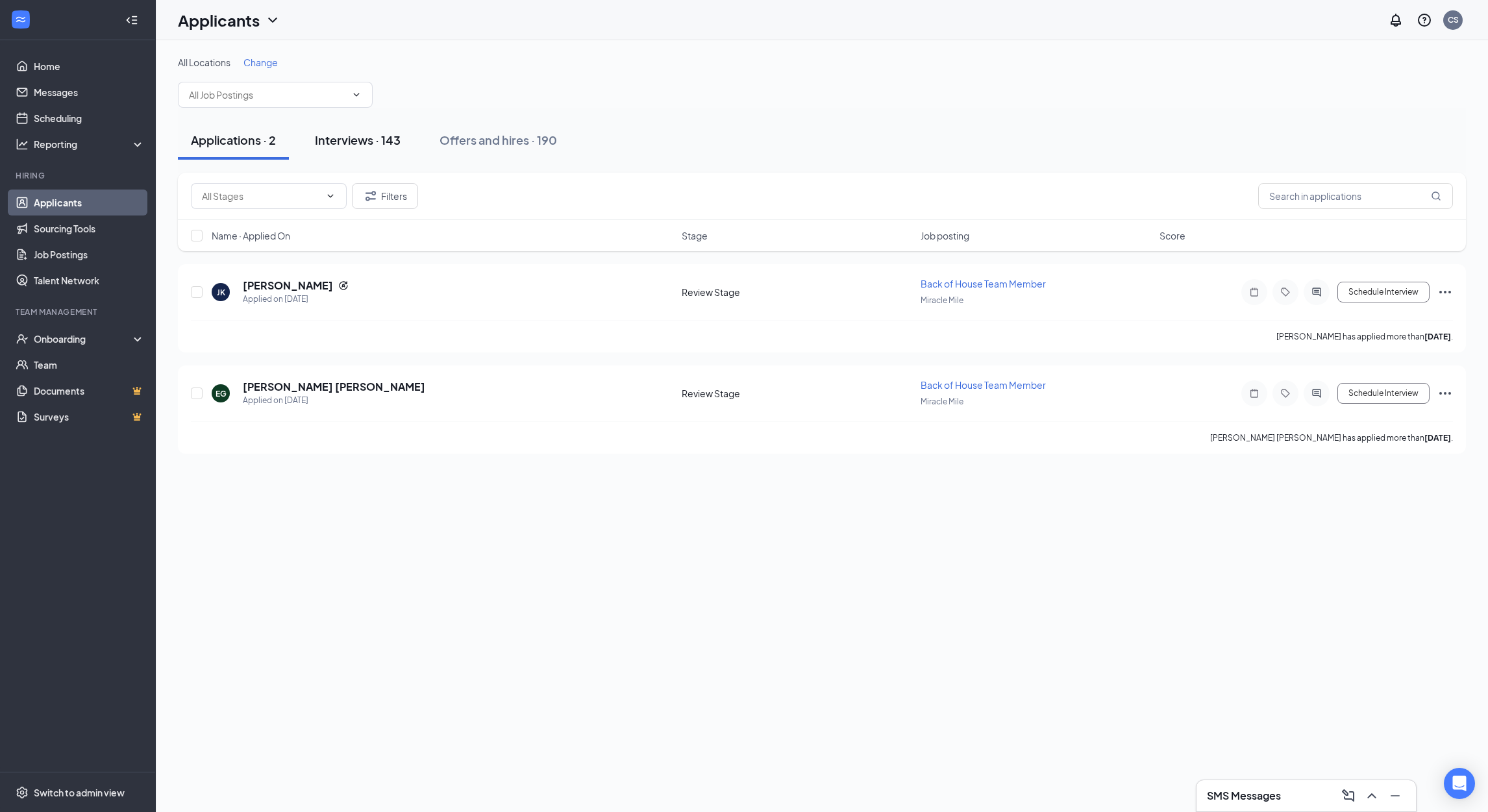
click at [368, 142] on div "Interviews · 143" at bounding box center [357, 140] width 86 height 16
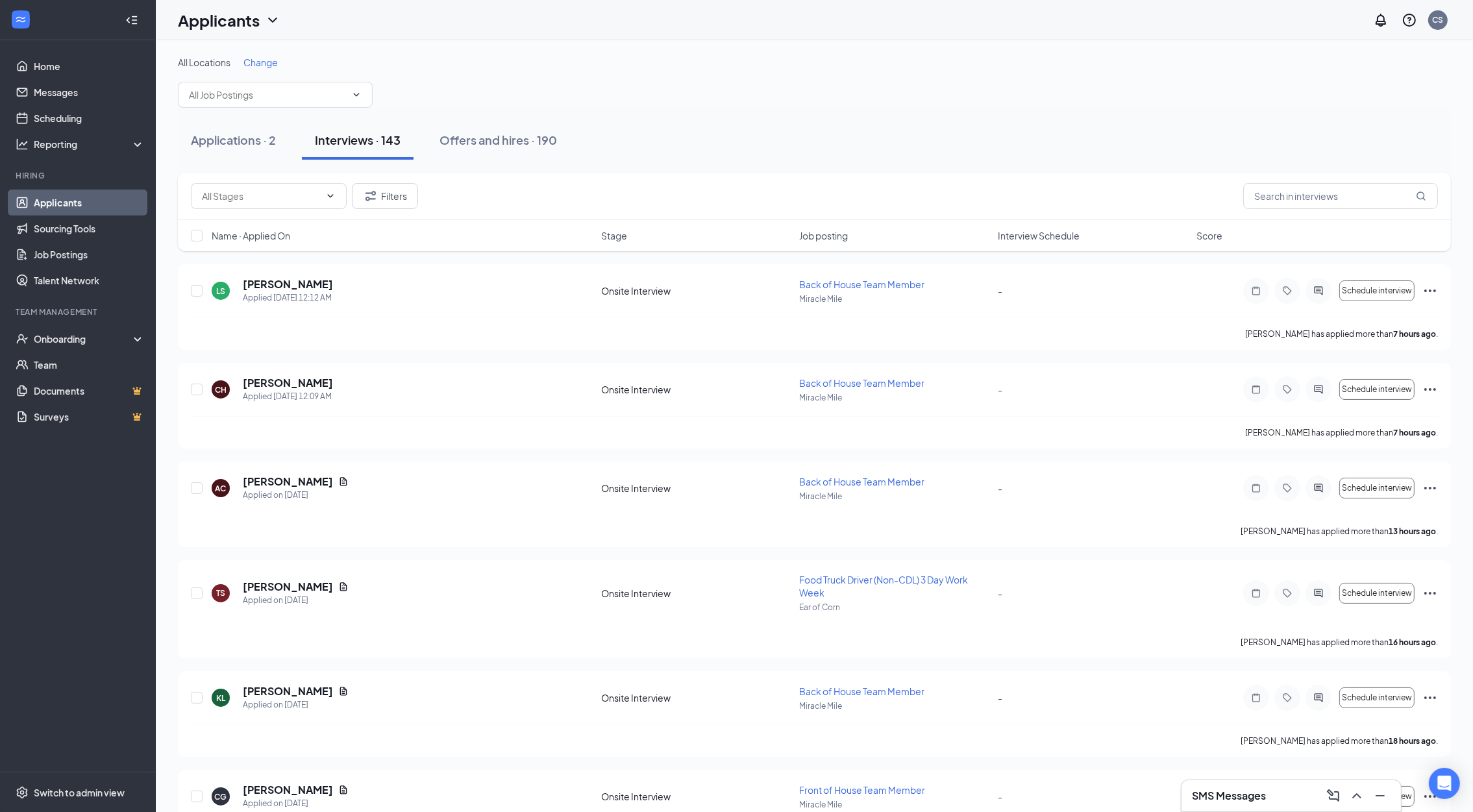
click at [1058, 234] on span "Interview Schedule" at bounding box center [1038, 236] width 82 height 13
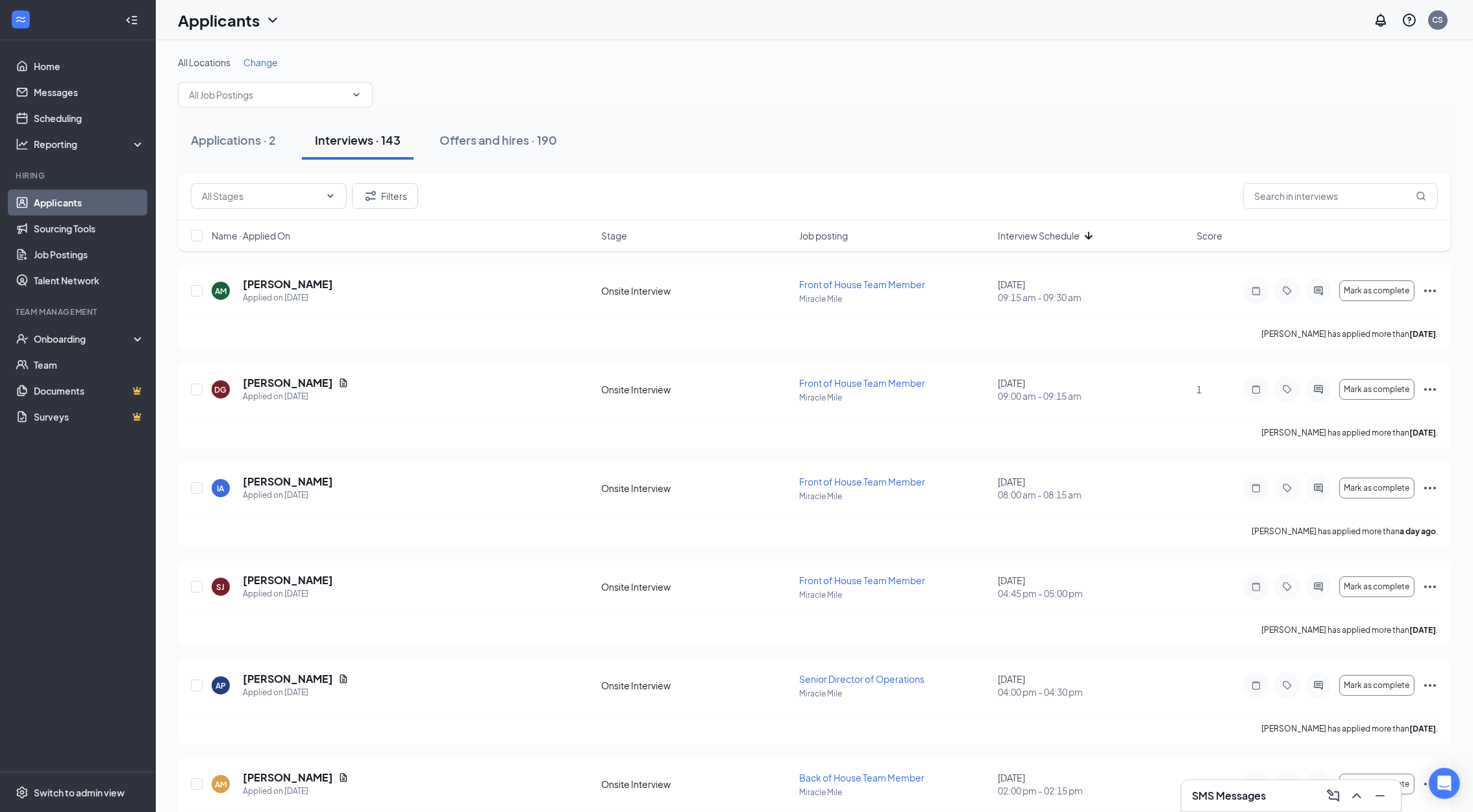
click at [1058, 234] on span "Interview Schedule" at bounding box center [1038, 236] width 82 height 13
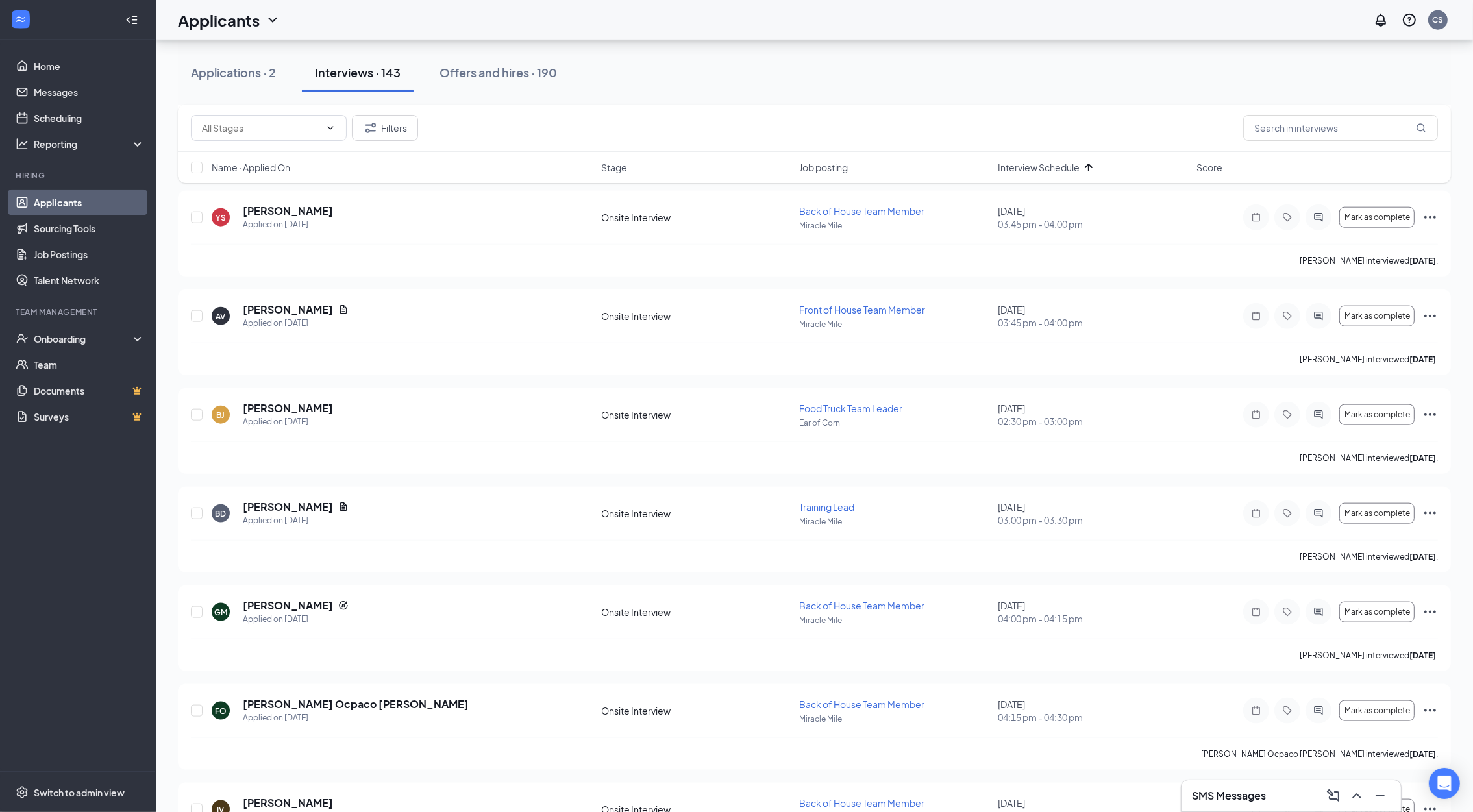
scroll to position [2250, 0]
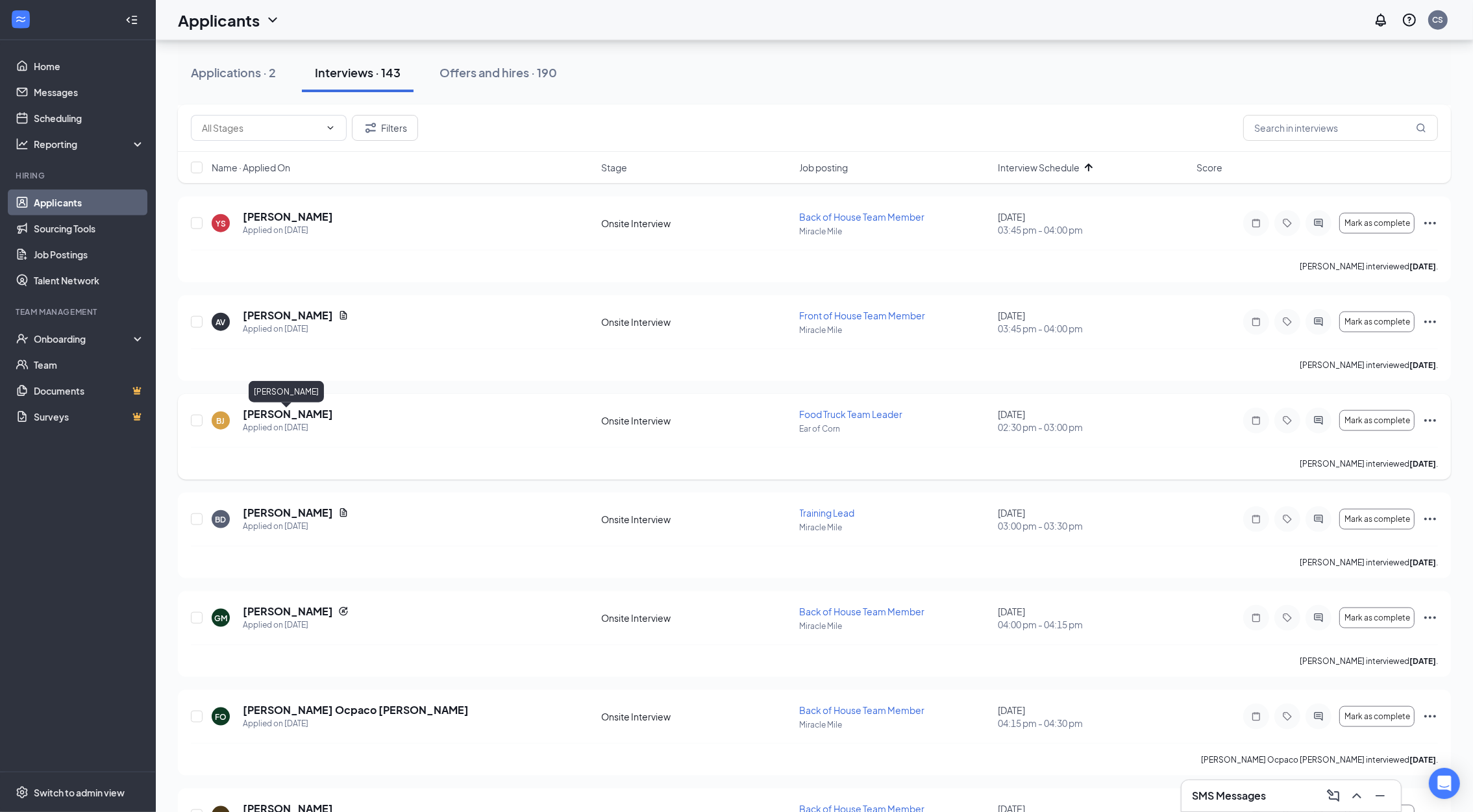
click at [299, 413] on h5 "[PERSON_NAME]" at bounding box center [288, 415] width 90 height 14
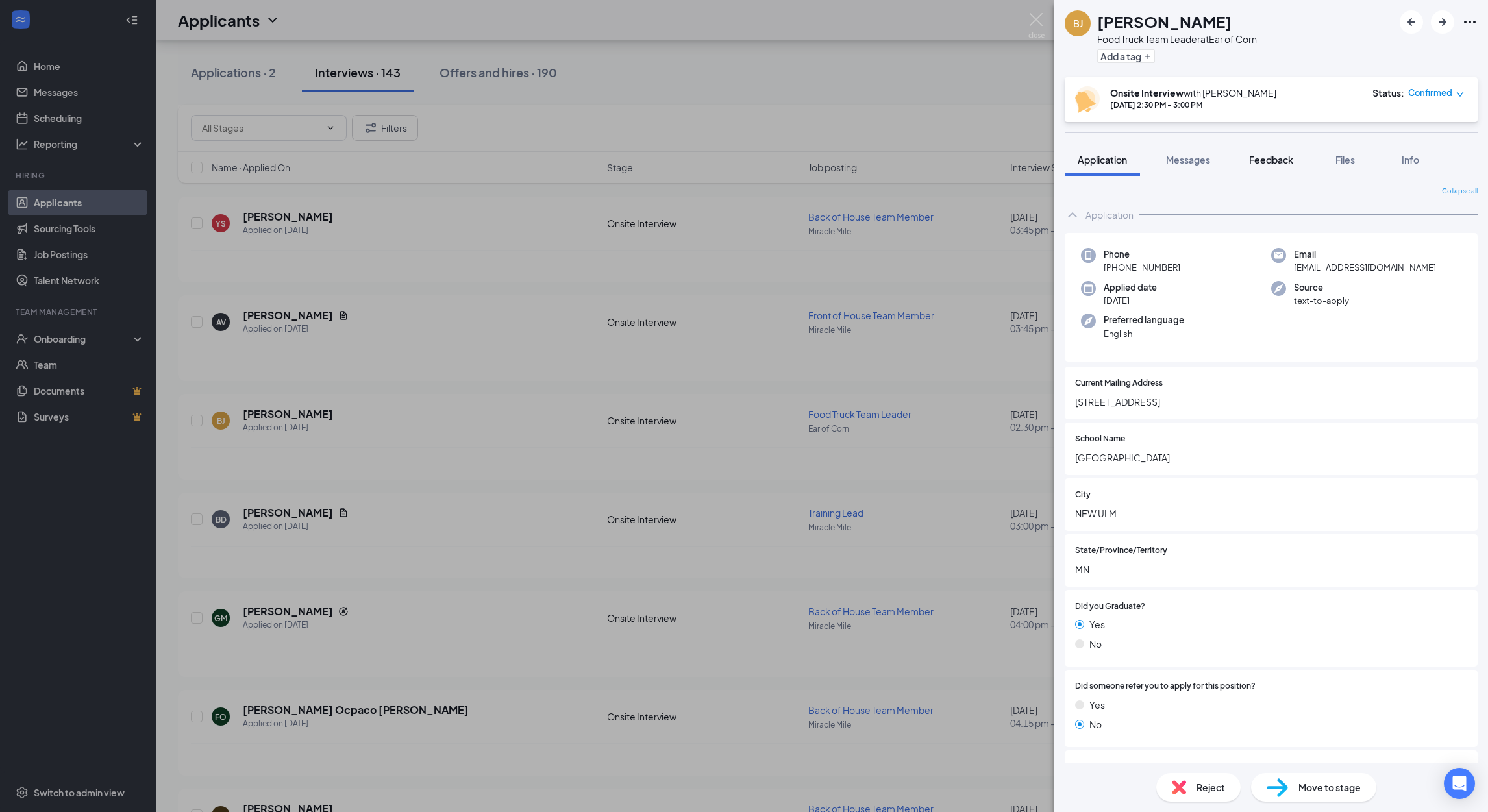
click at [1285, 154] on span "Feedback" at bounding box center [1270, 159] width 44 height 12
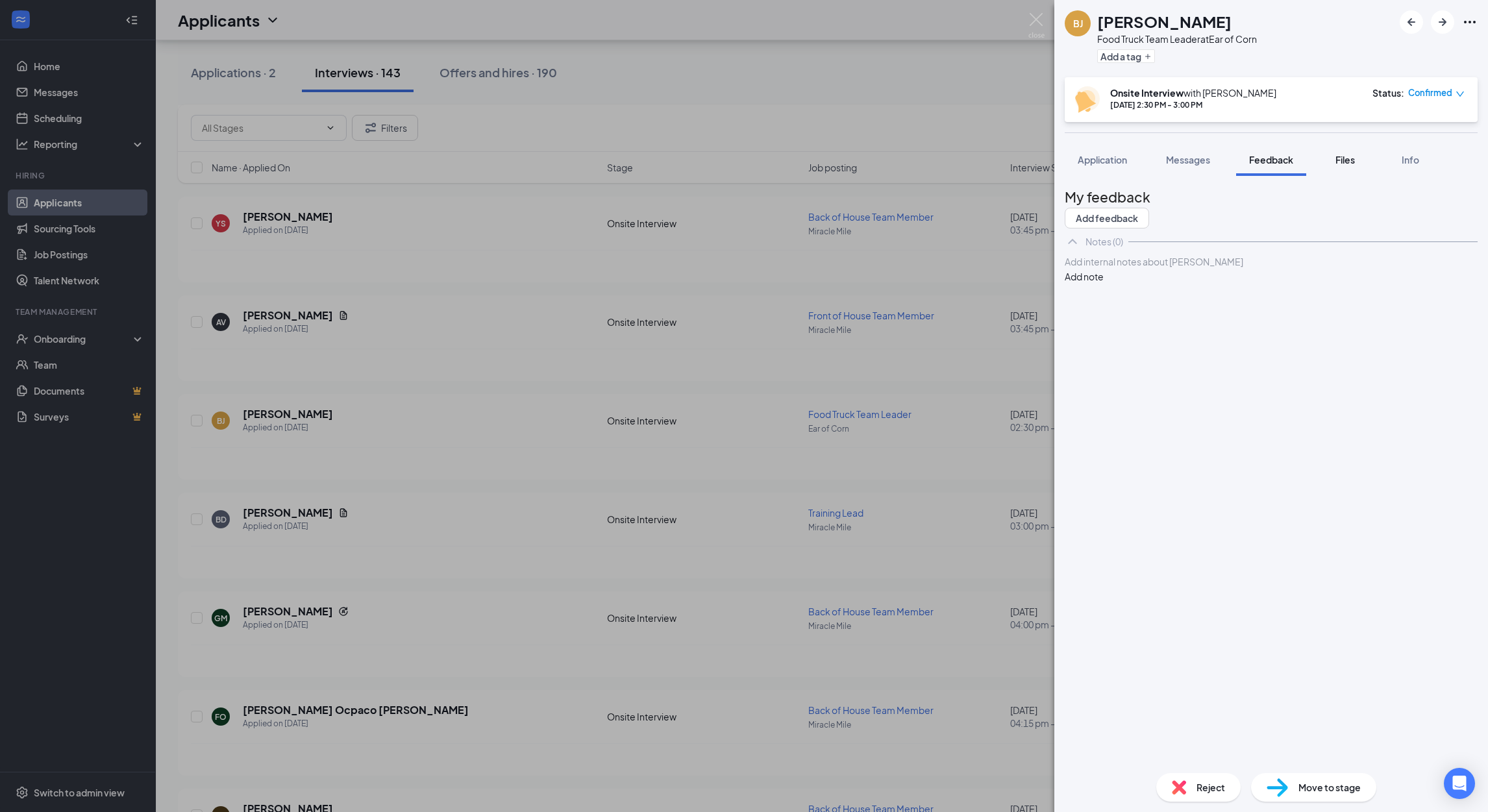
click at [1352, 161] on span "Files" at bounding box center [1345, 159] width 20 height 12
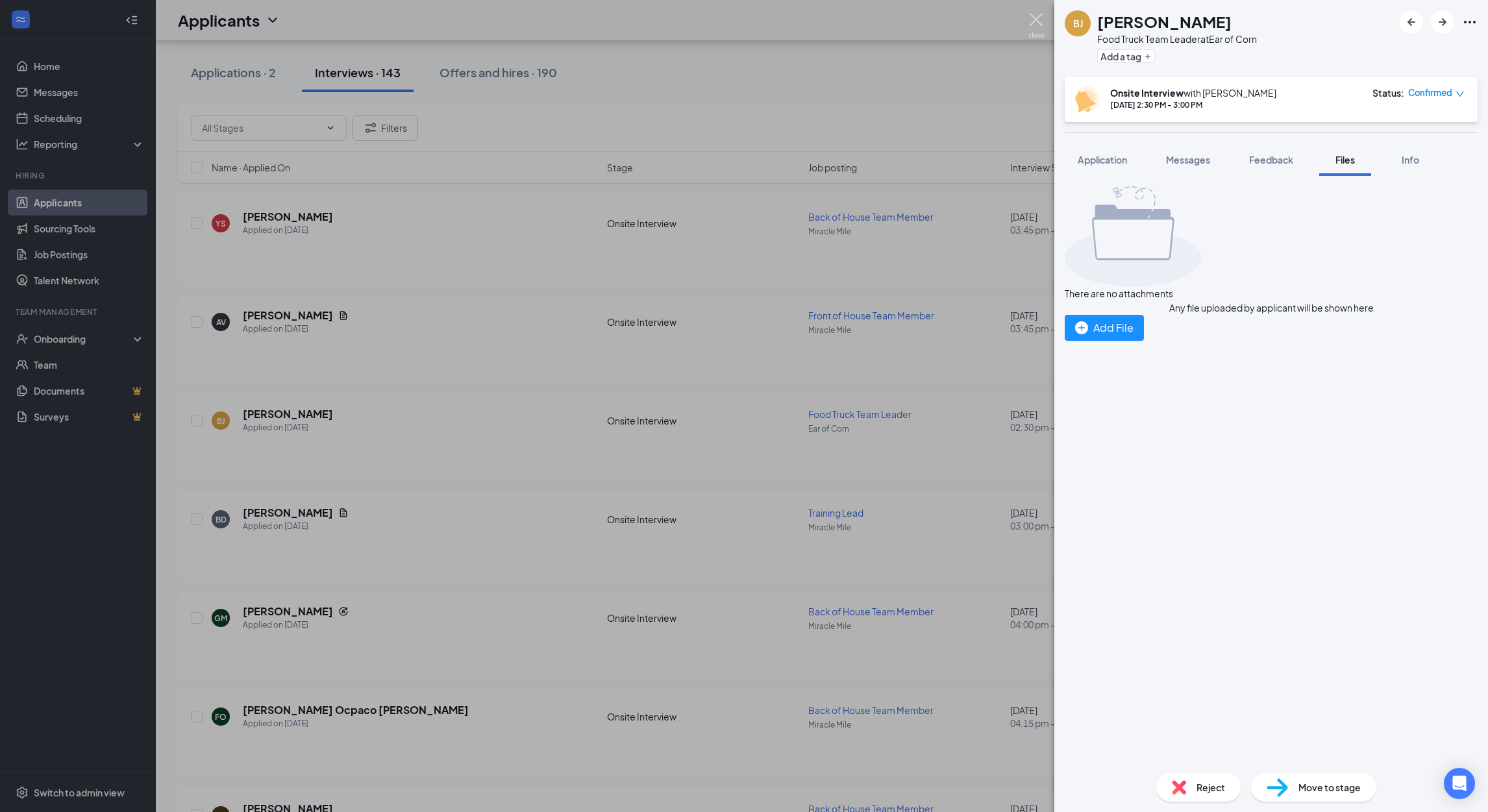
click at [1032, 19] on img at bounding box center [1036, 25] width 16 height 25
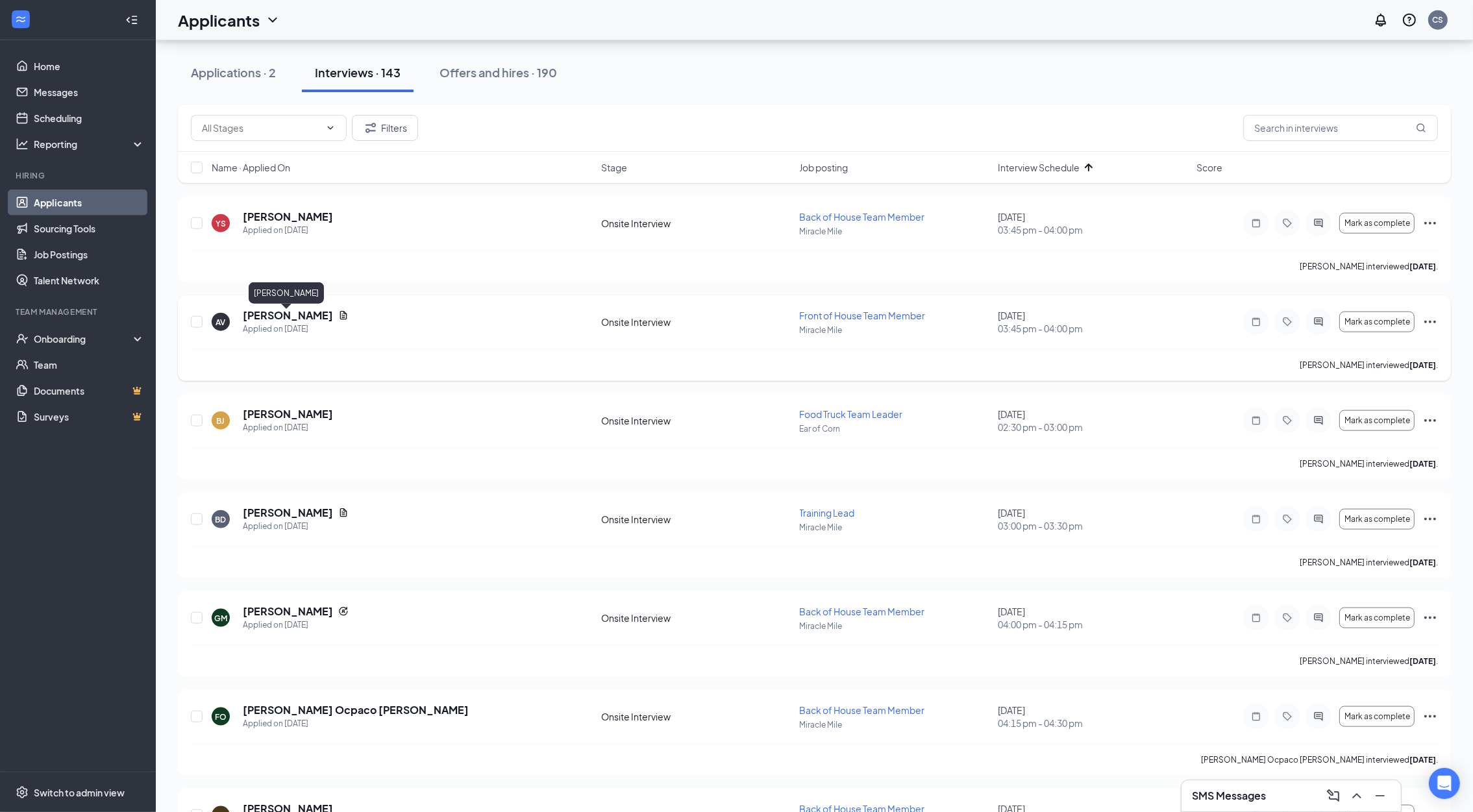
click at [278, 315] on h5 "[PERSON_NAME]" at bounding box center [288, 315] width 90 height 14
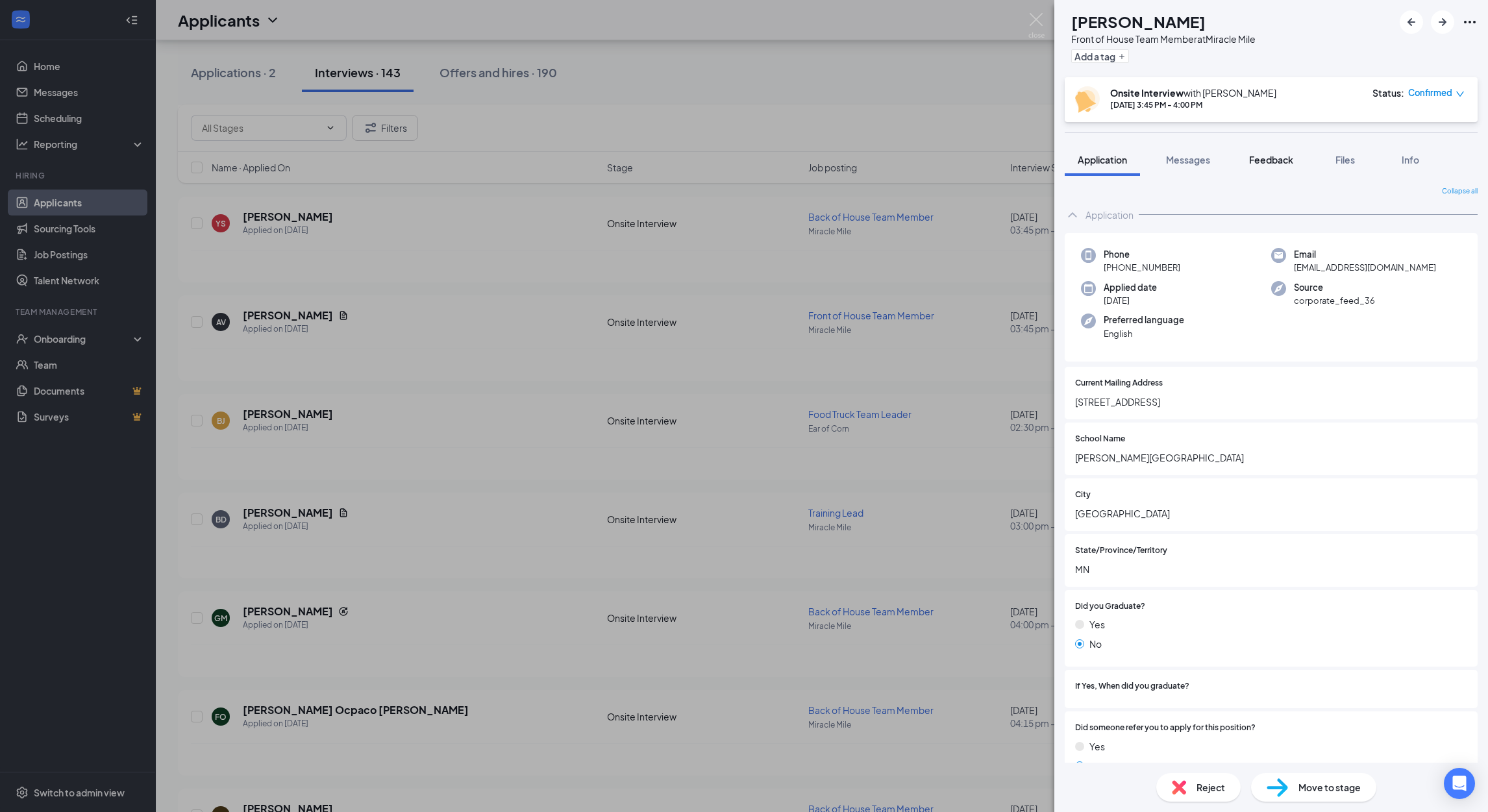
click at [1277, 163] on span "Feedback" at bounding box center [1270, 159] width 44 height 12
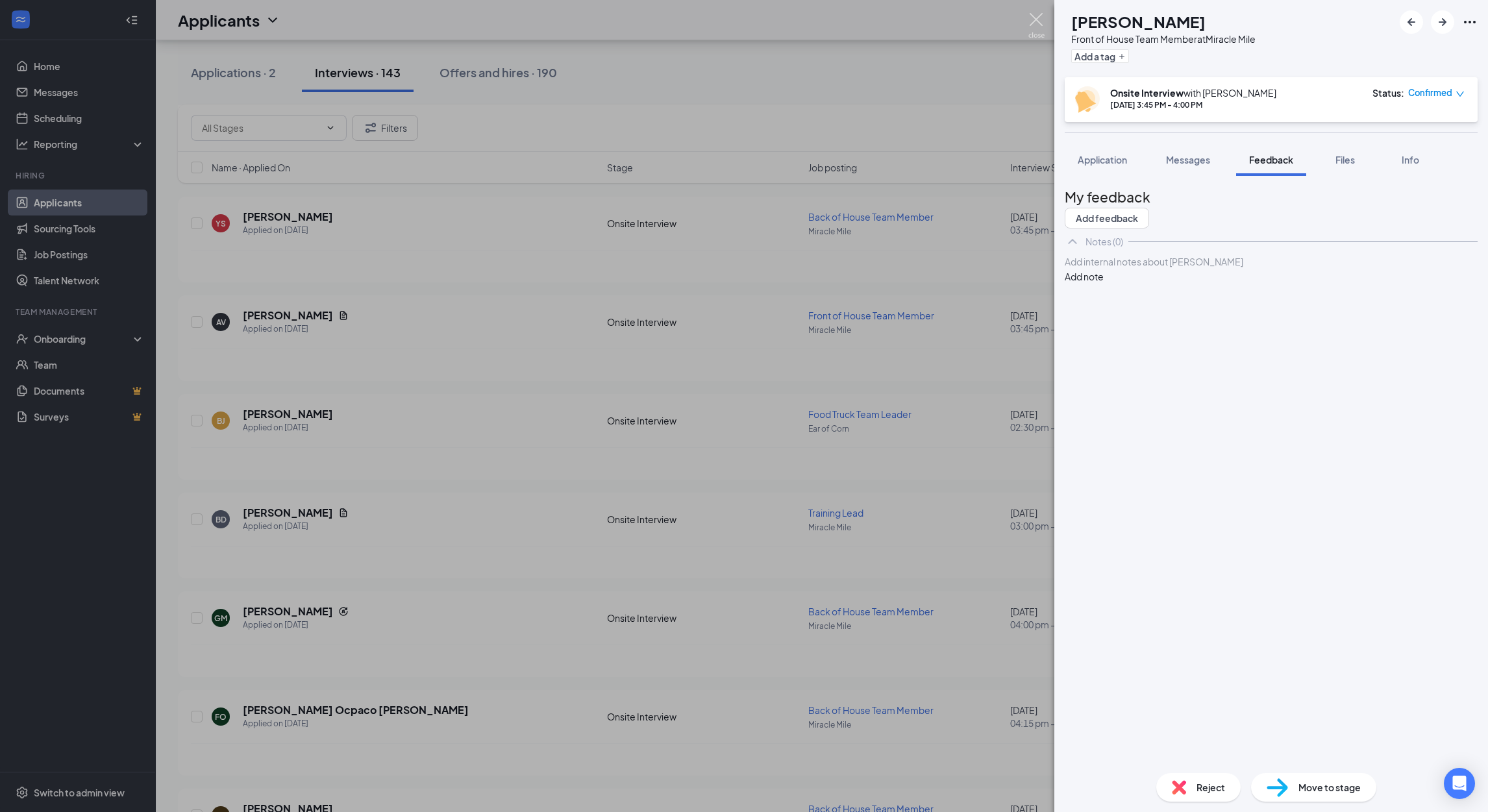
click at [1039, 22] on img at bounding box center [1036, 25] width 16 height 25
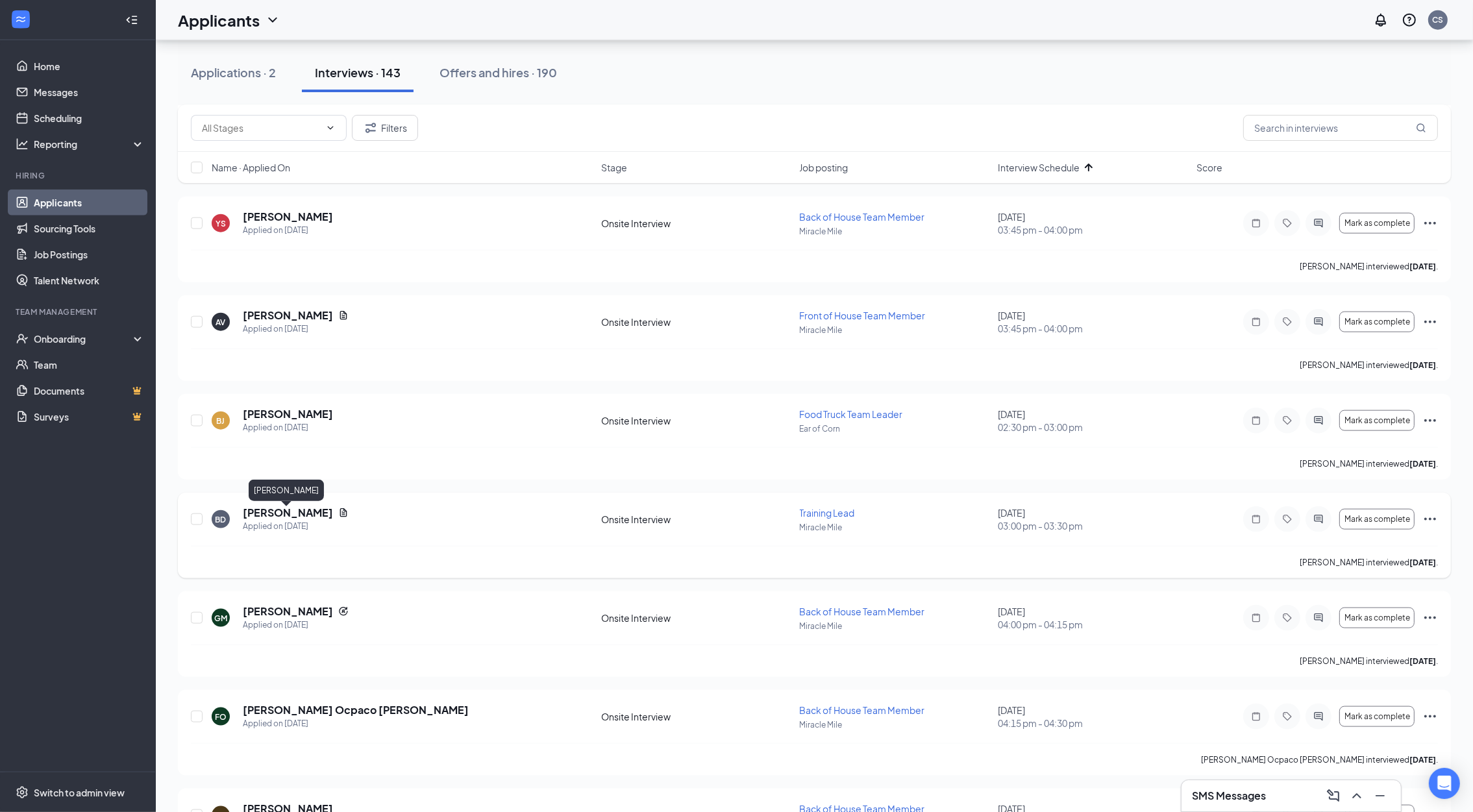
click at [283, 514] on h5 "[PERSON_NAME]" at bounding box center [288, 513] width 90 height 14
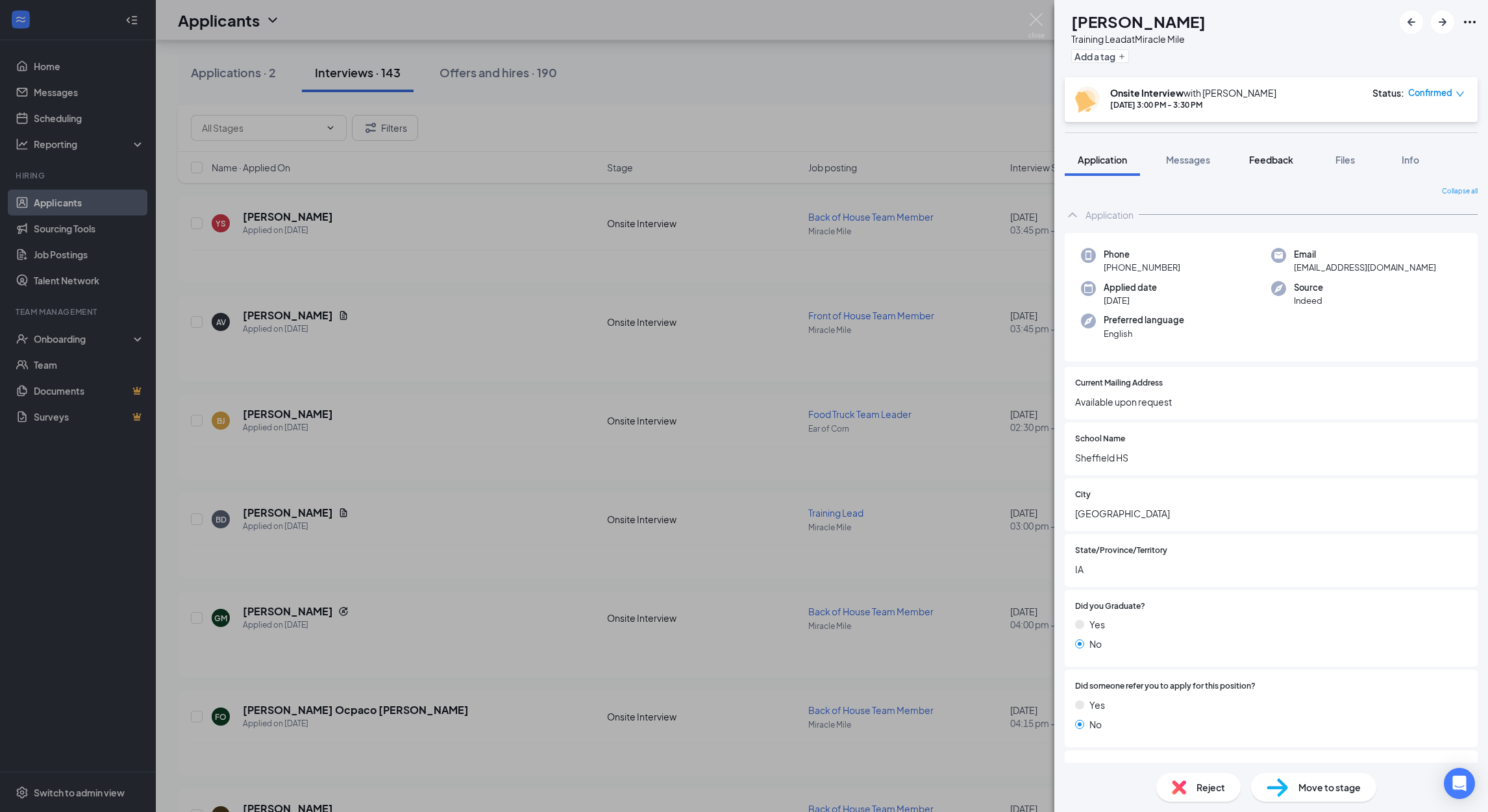
click at [1286, 163] on span "Feedback" at bounding box center [1270, 159] width 44 height 12
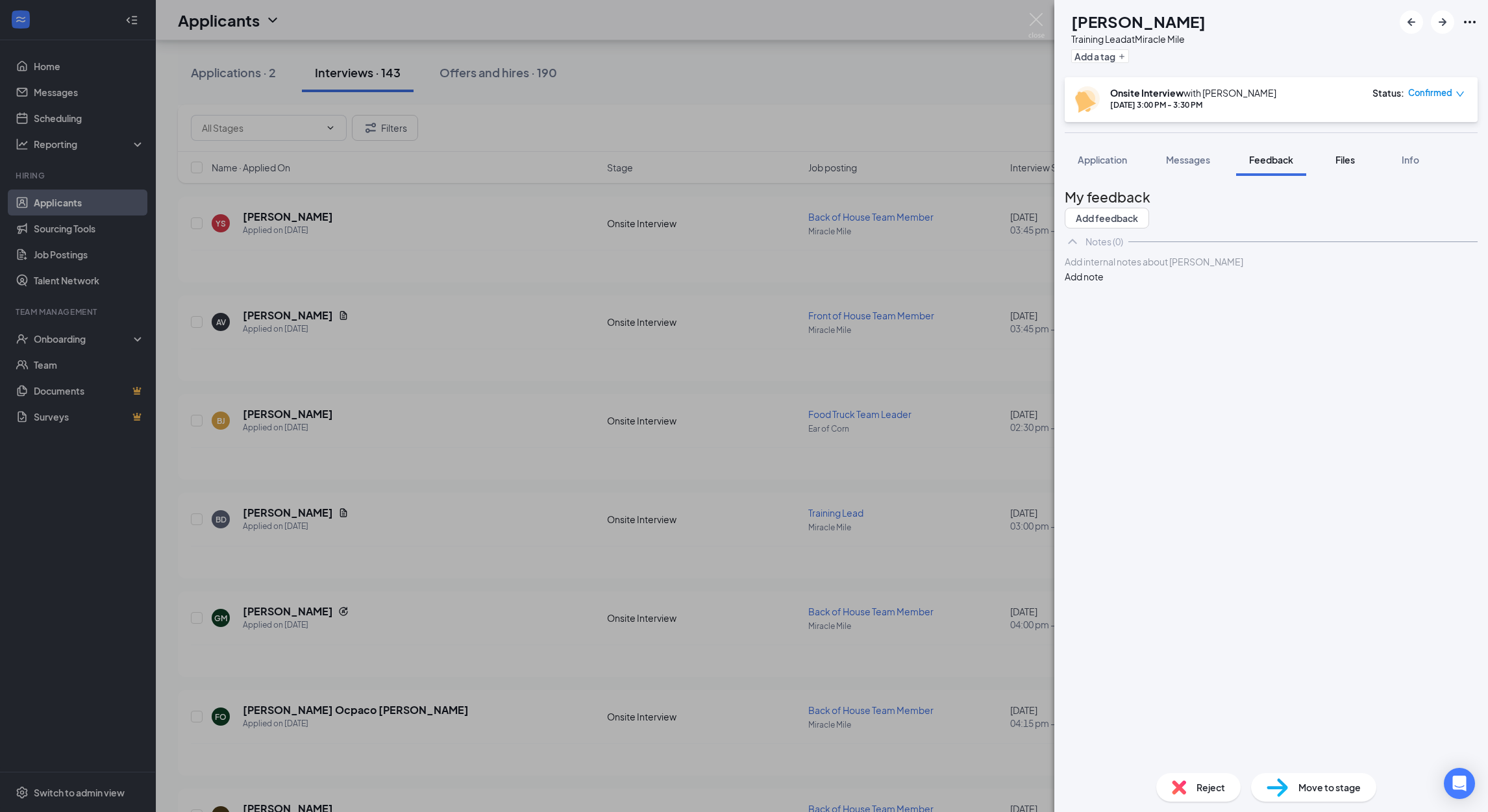
click at [1343, 155] on span "Files" at bounding box center [1345, 159] width 20 height 12
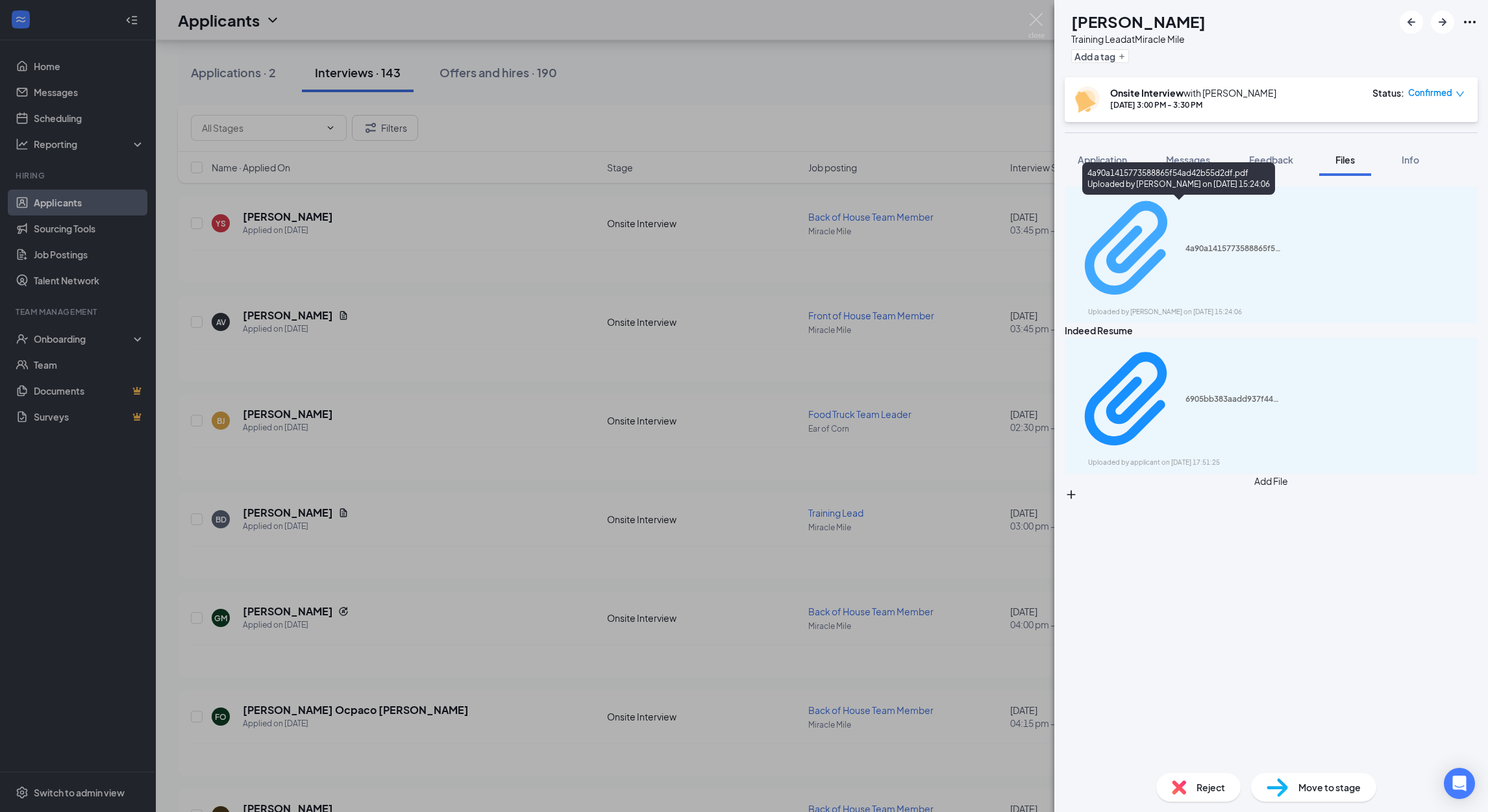
click at [1218, 307] on div "Uploaded by [PERSON_NAME] on [DATE] 15:24:06" at bounding box center [1185, 312] width 195 height 10
click at [1203, 789] on span "Reject" at bounding box center [1211, 788] width 29 height 14
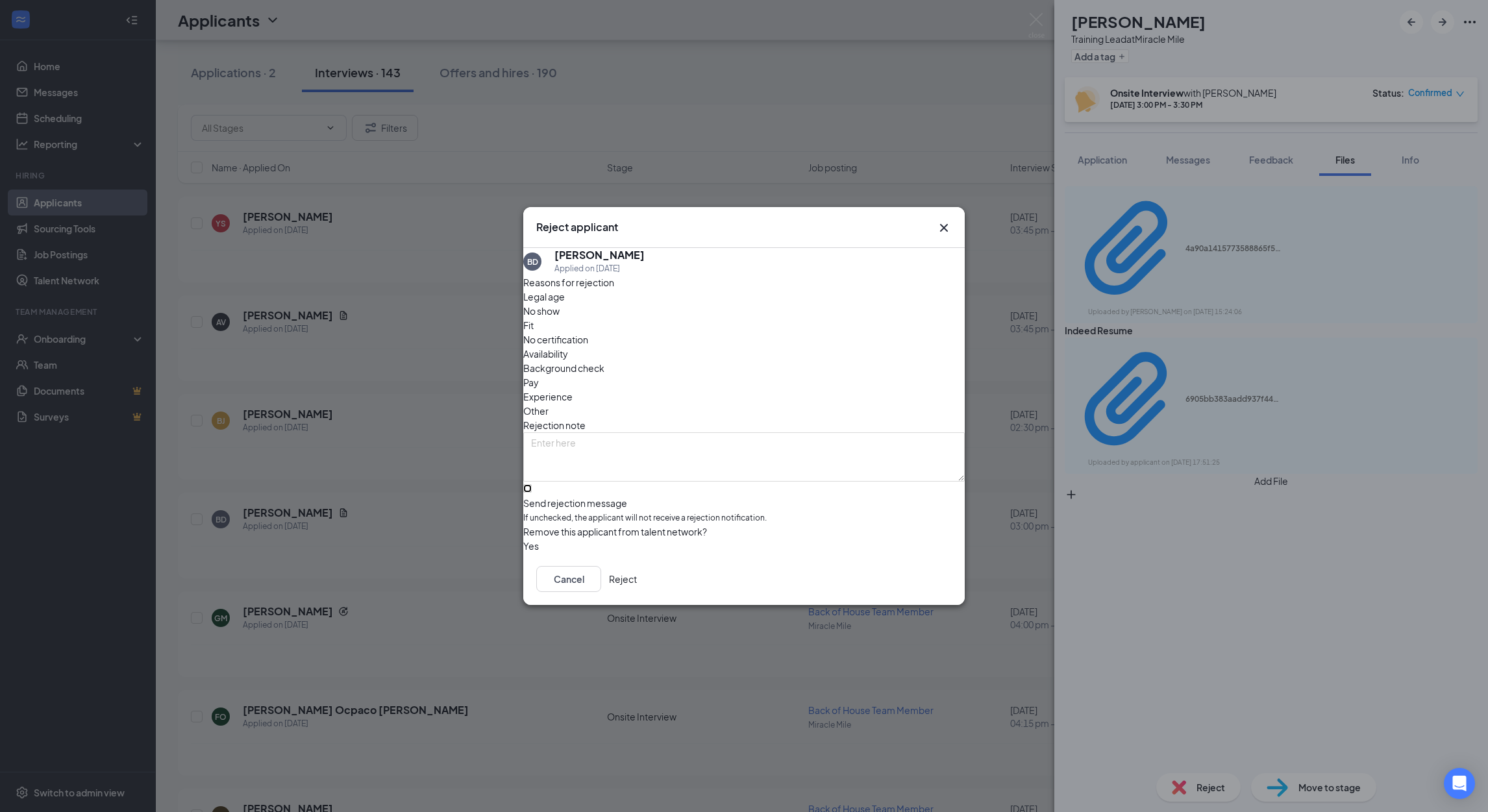
click at [531, 484] on input "Send rejection message If unchecked, the applicant will not receive a rejection…" at bounding box center [527, 488] width 8 height 8
checkbox input "true"
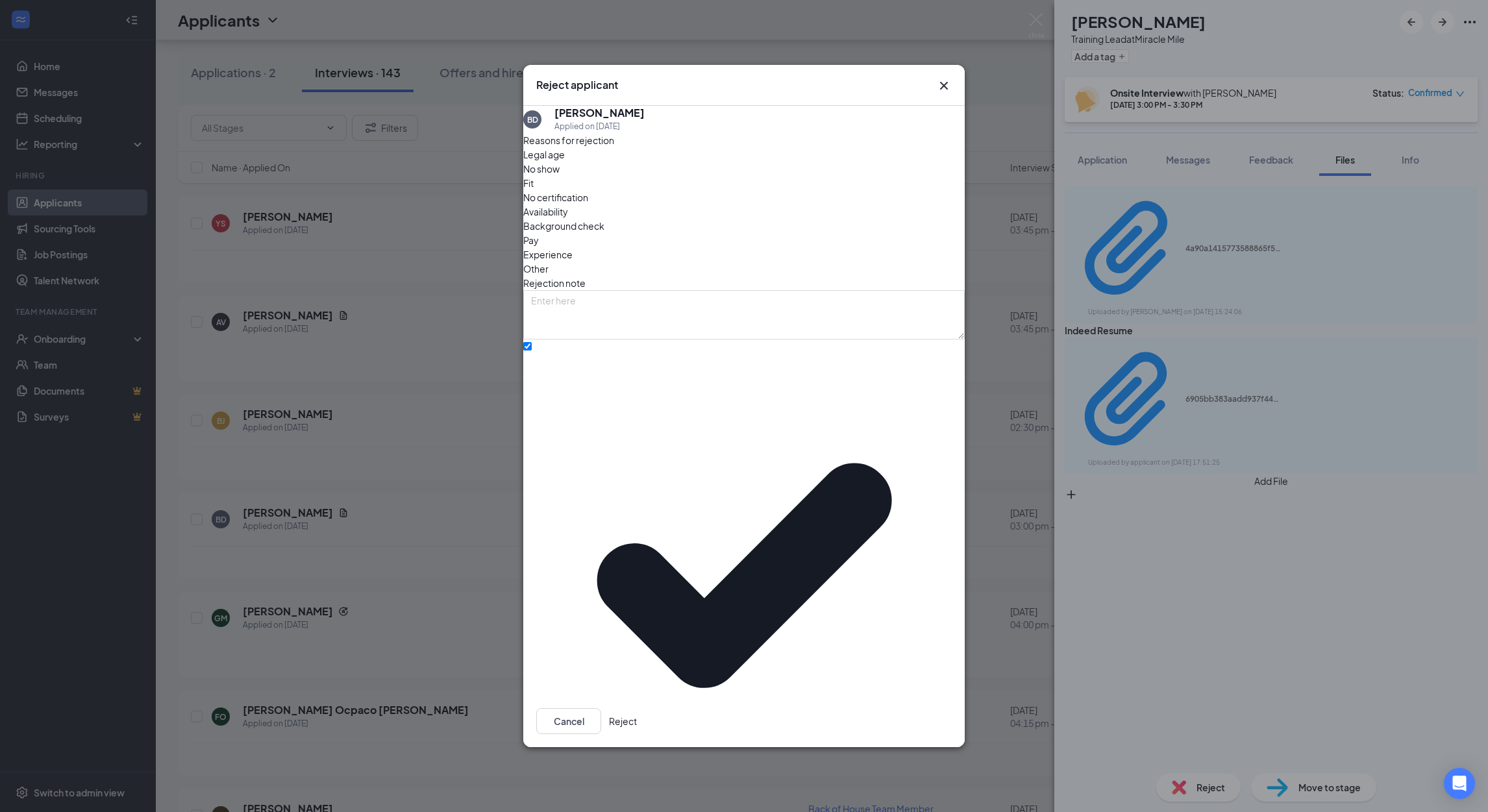
click at [637, 708] on button "Reject" at bounding box center [622, 721] width 28 height 26
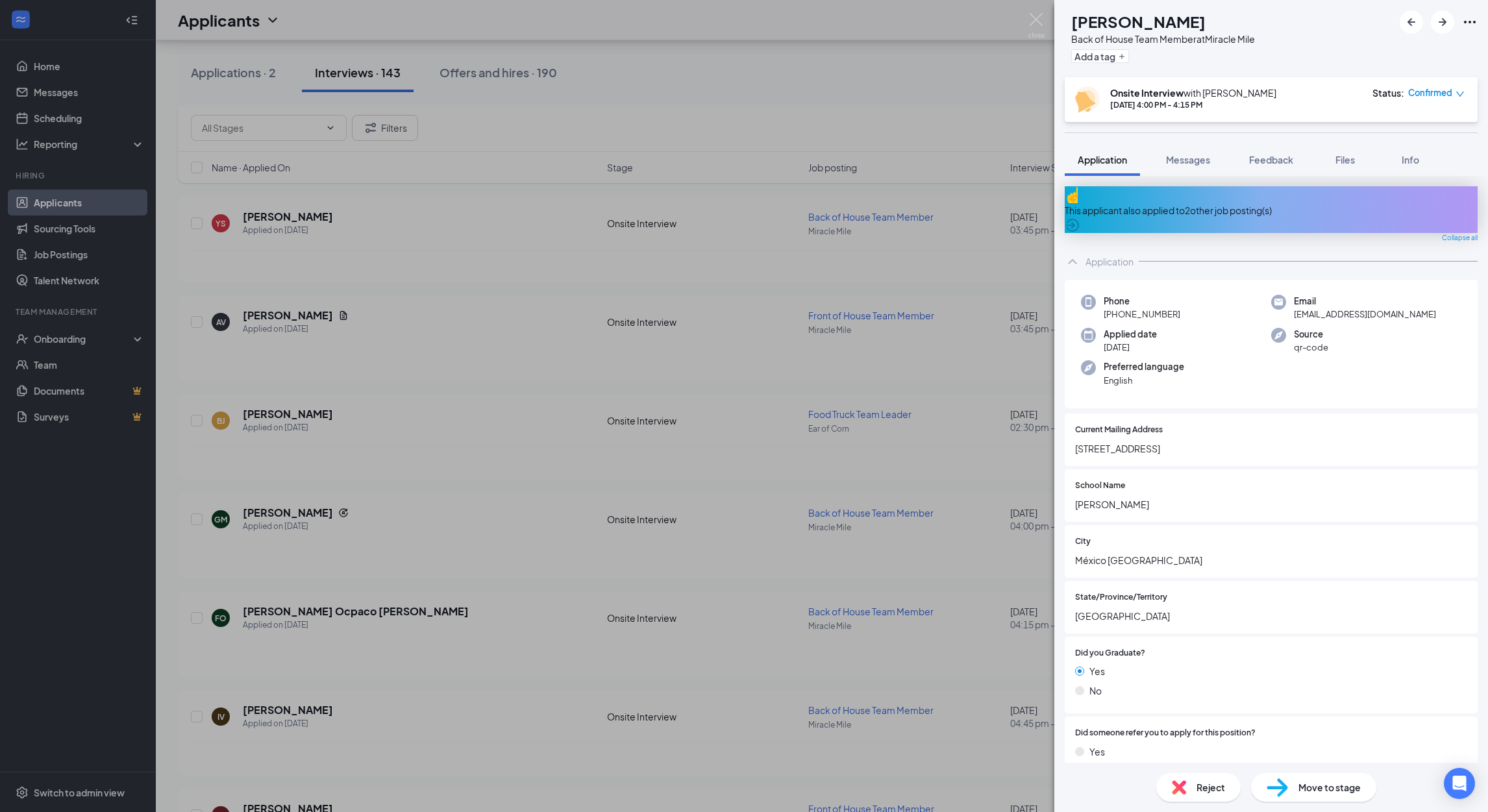
click at [1026, 13] on div "GM [PERSON_NAME] Back of House Team Member at [GEOGRAPHIC_DATA] Add a tag Onsit…" at bounding box center [744, 406] width 1488 height 812
click at [1030, 20] on div "Applicants CS" at bounding box center [821, 20] width 1332 height 41
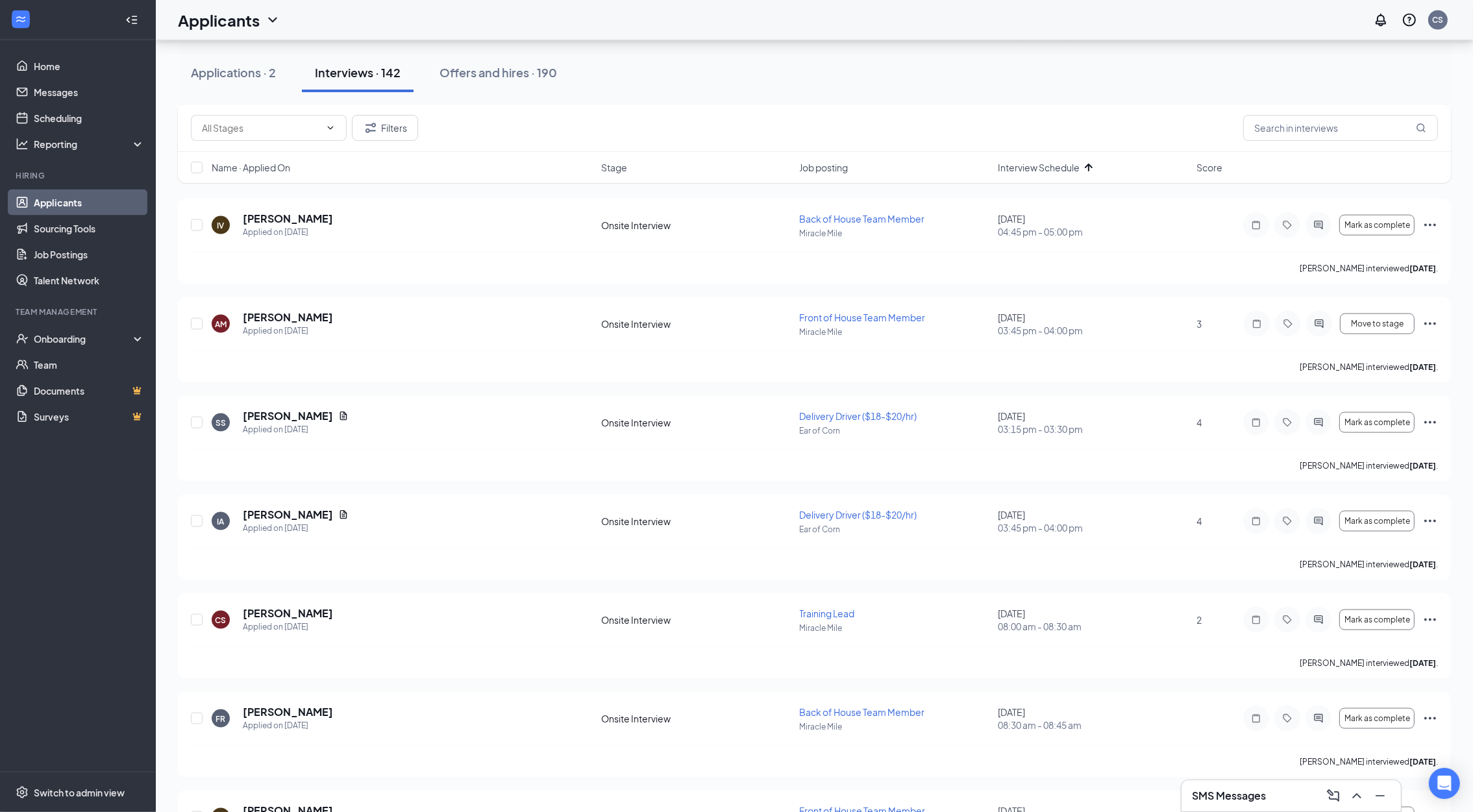
scroll to position [2773, 0]
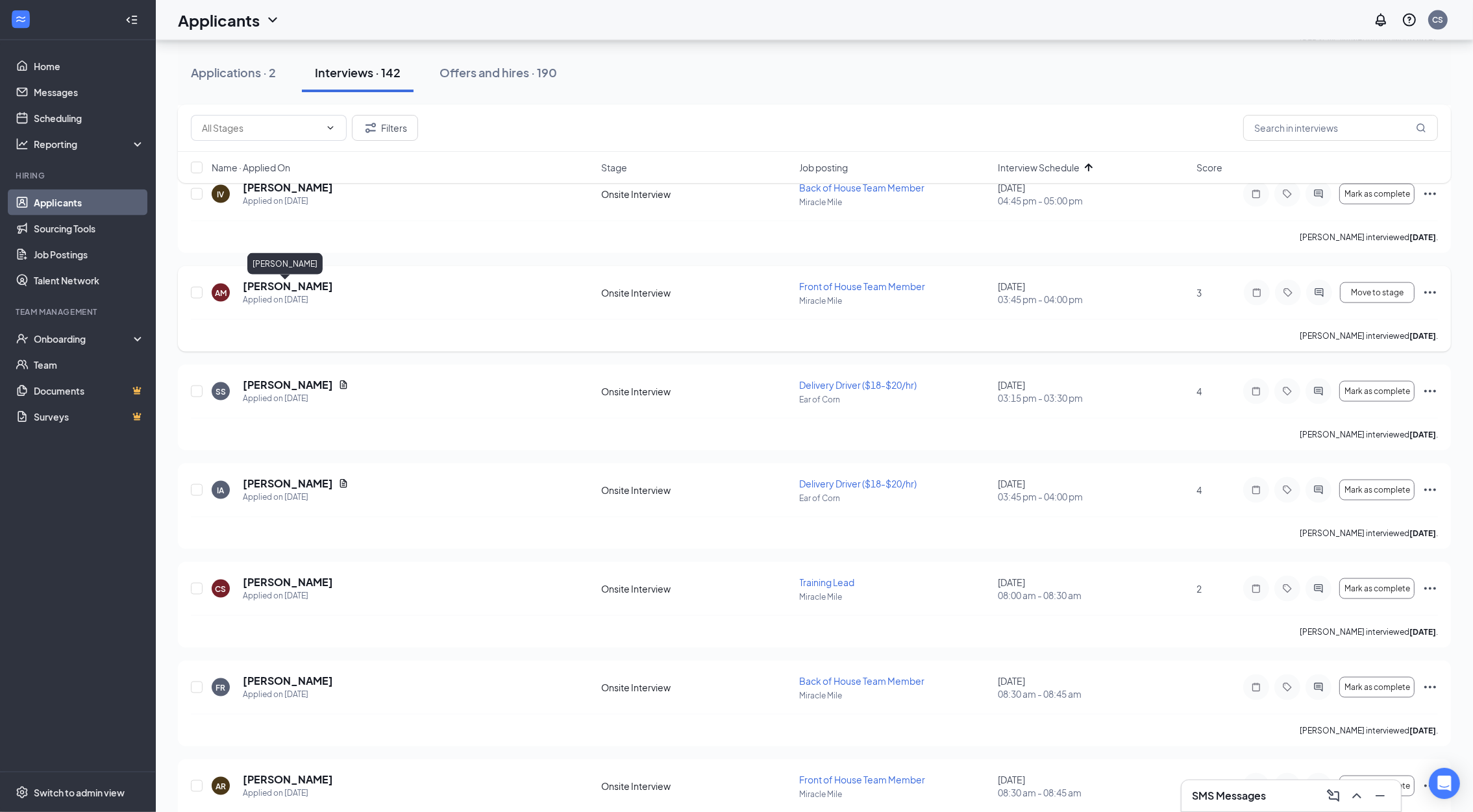
click at [267, 294] on h5 "[PERSON_NAME]" at bounding box center [288, 286] width 90 height 14
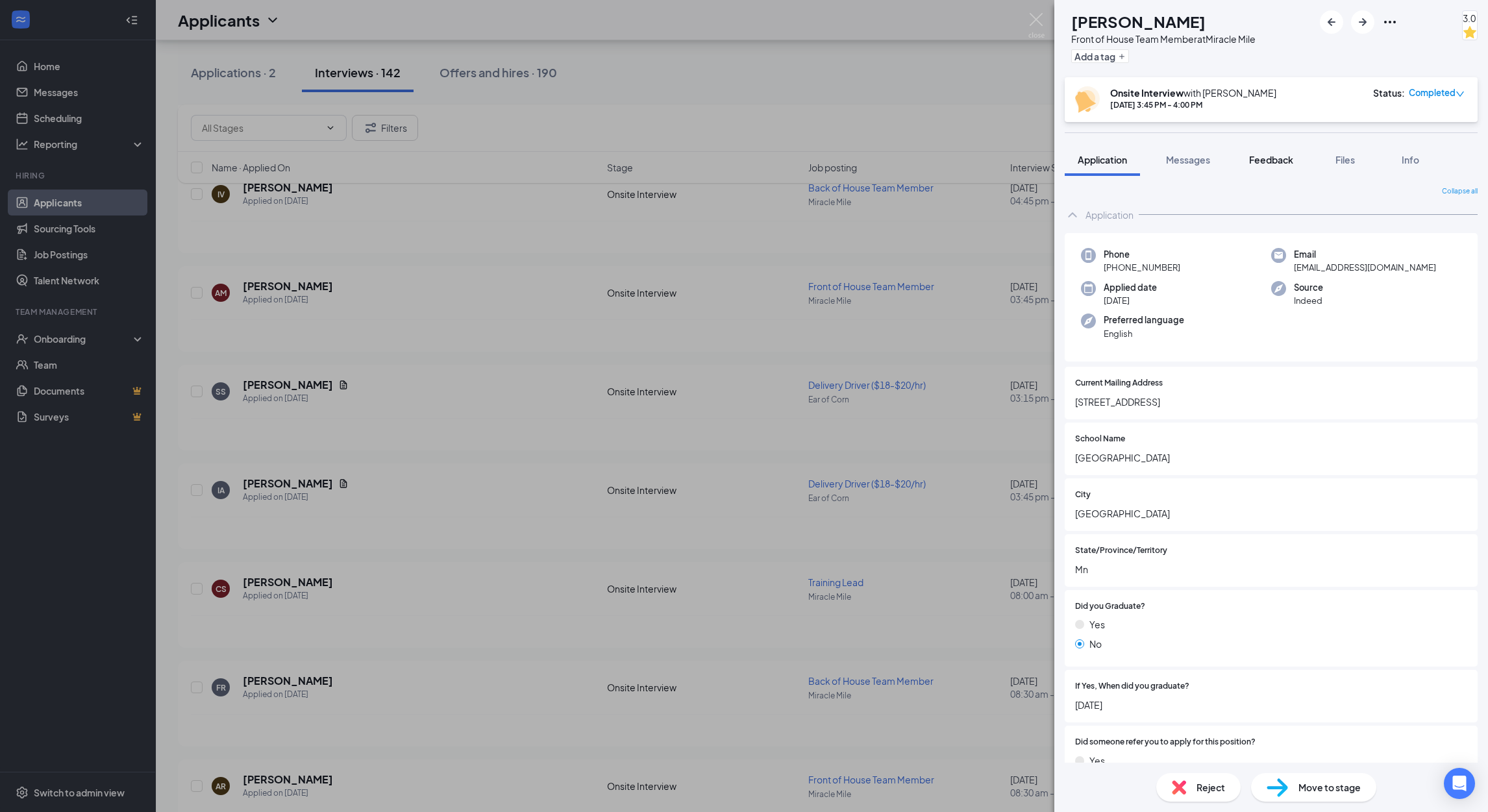
click at [1280, 167] on button "Feedback" at bounding box center [1271, 160] width 70 height 33
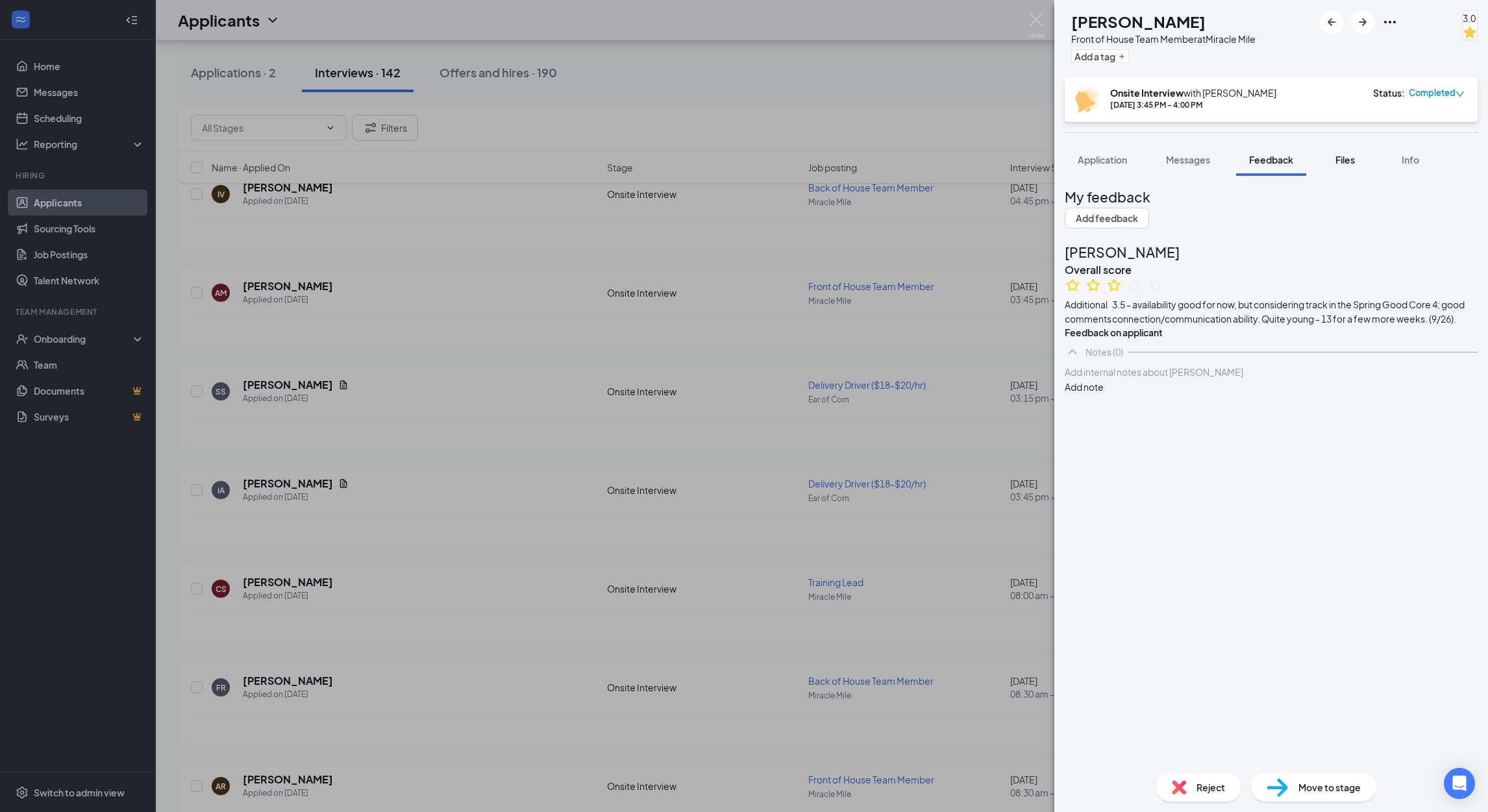
click at [1346, 160] on span "Files" at bounding box center [1345, 159] width 20 height 12
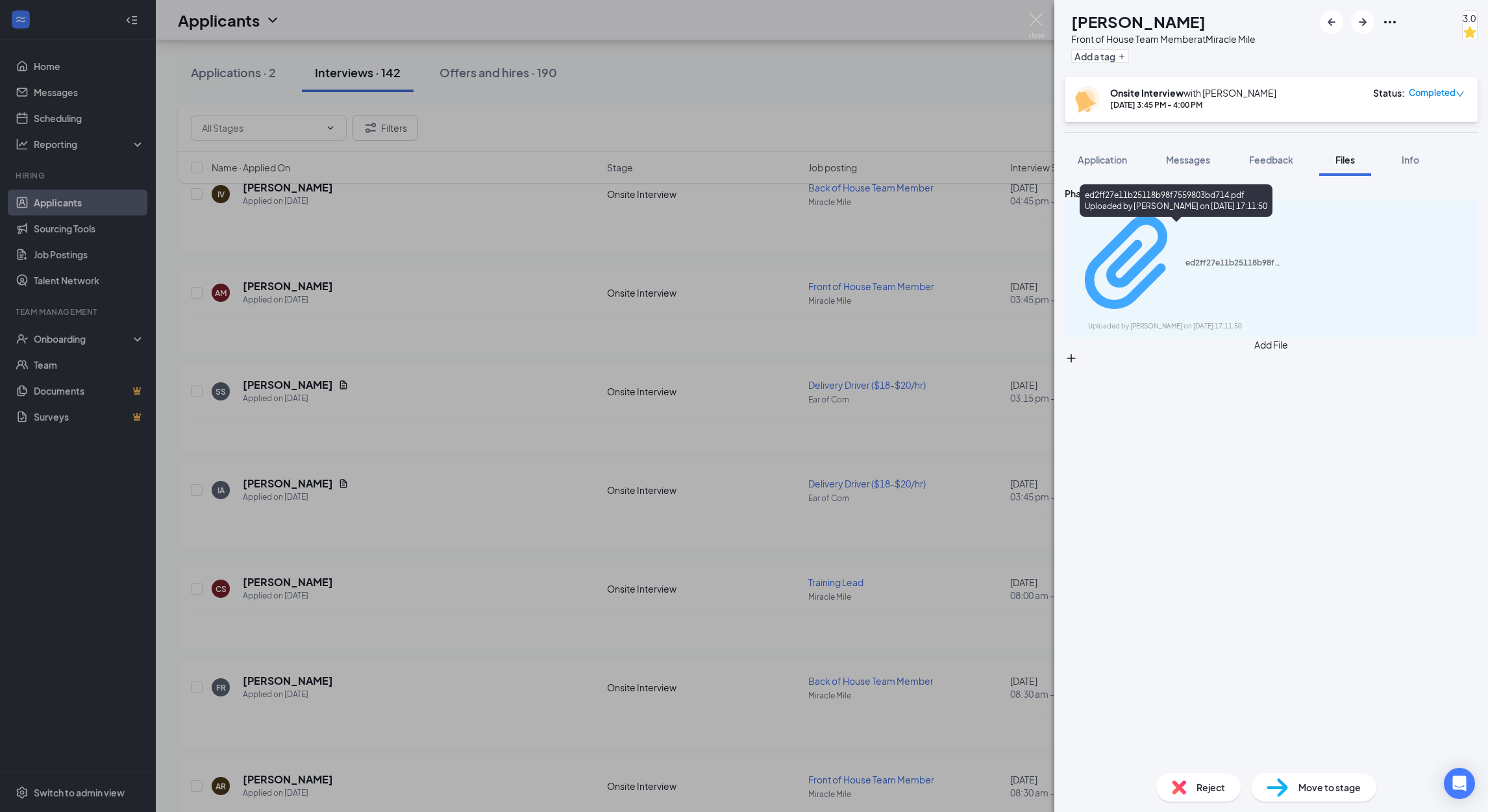
click at [1238, 322] on div "Uploaded by [PERSON_NAME] on [DATE] 17:11:50" at bounding box center [1185, 326] width 195 height 10
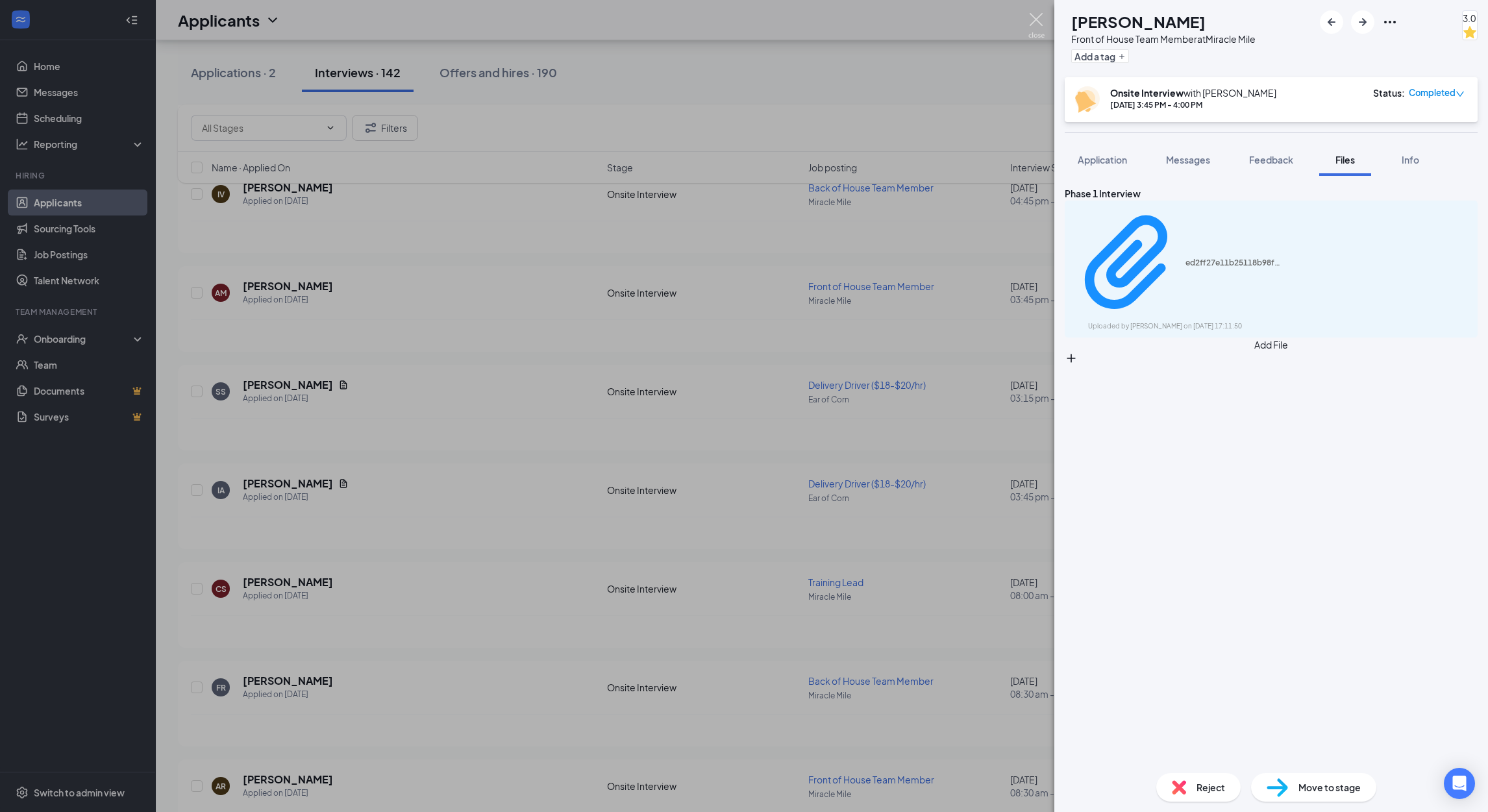
click at [1035, 22] on img at bounding box center [1036, 25] width 16 height 25
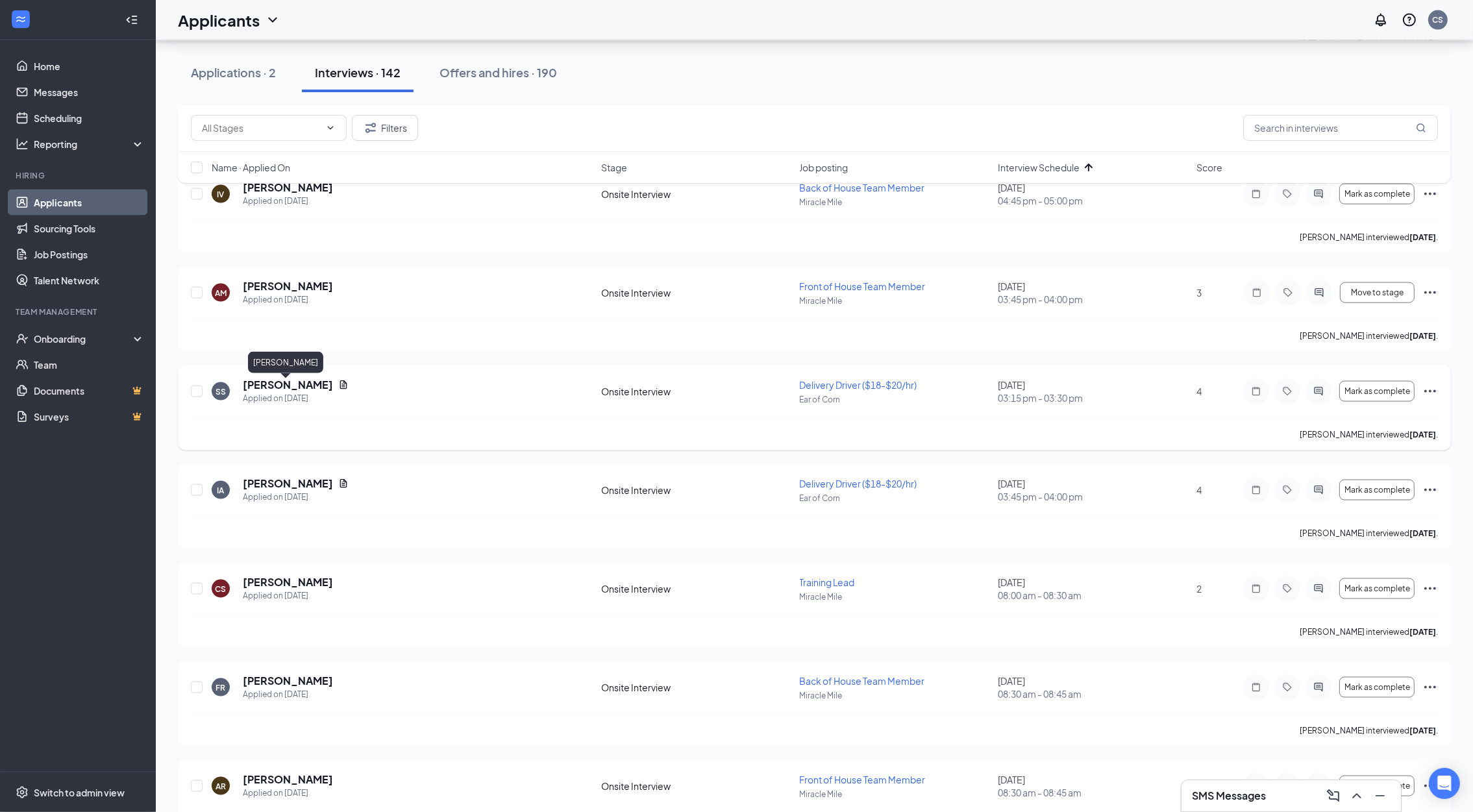
click at [277, 385] on h5 "[PERSON_NAME]" at bounding box center [288, 385] width 90 height 14
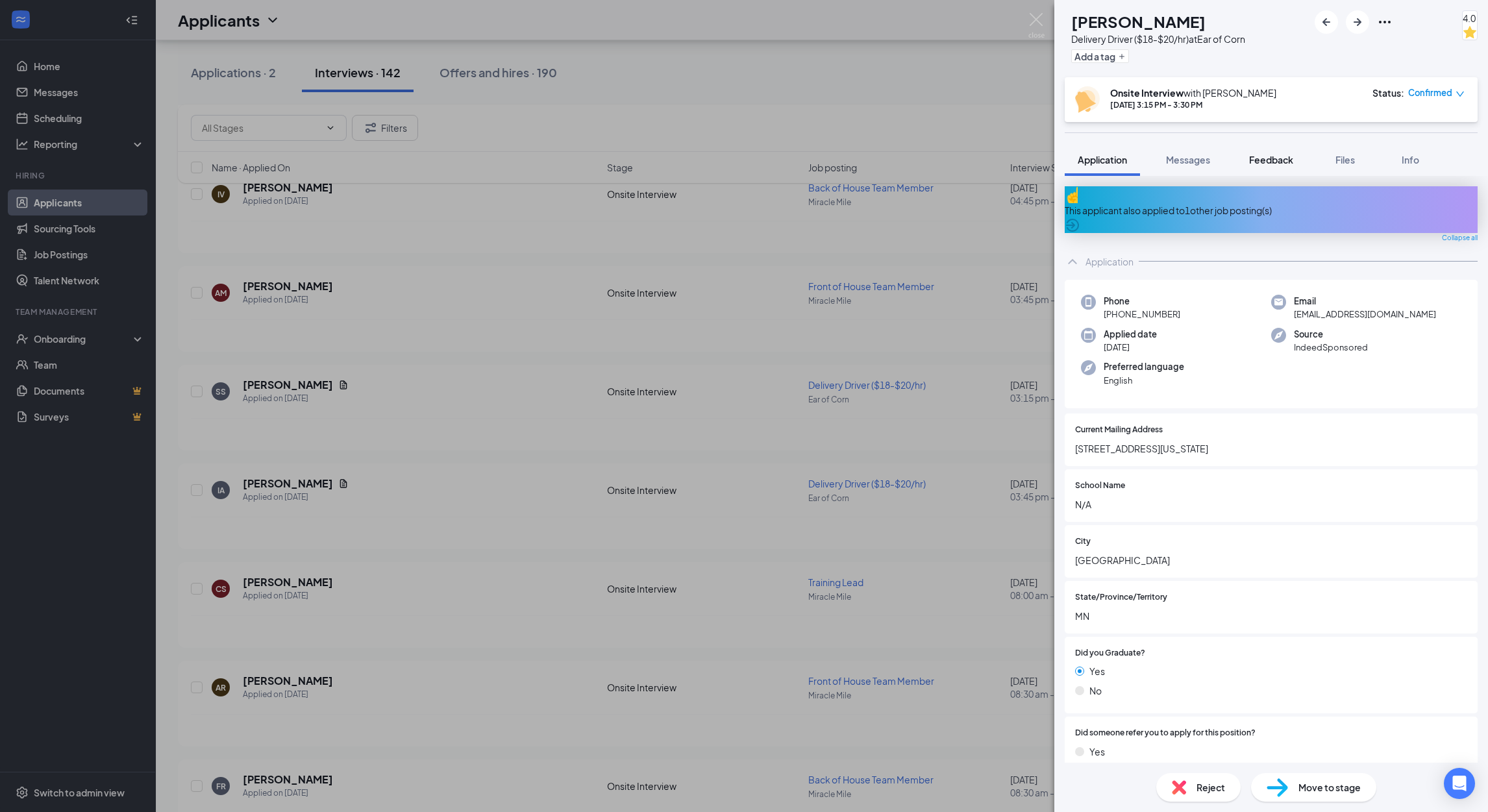
click at [1278, 163] on span "Feedback" at bounding box center [1270, 159] width 44 height 12
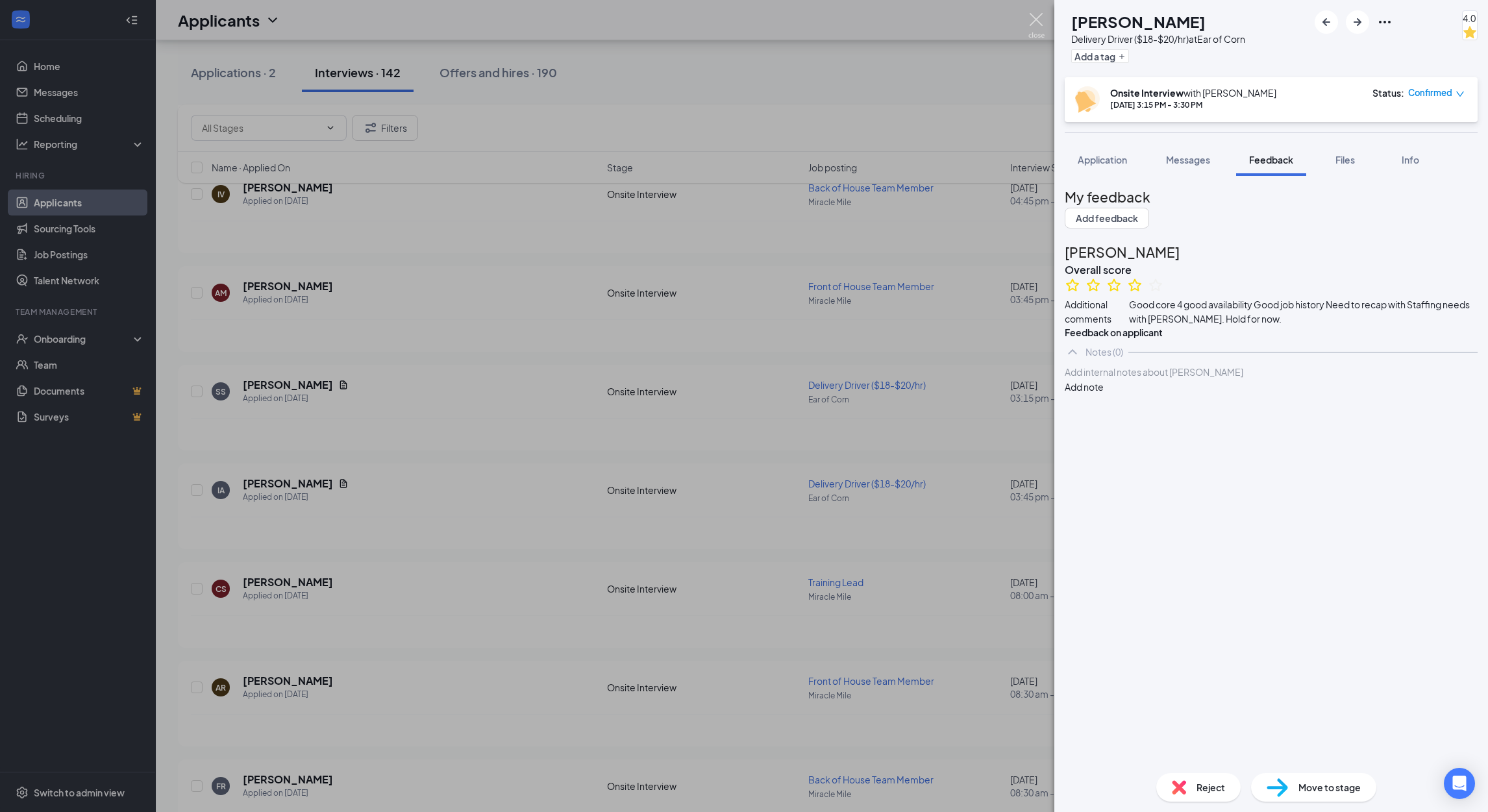
click at [1032, 23] on img at bounding box center [1036, 25] width 16 height 25
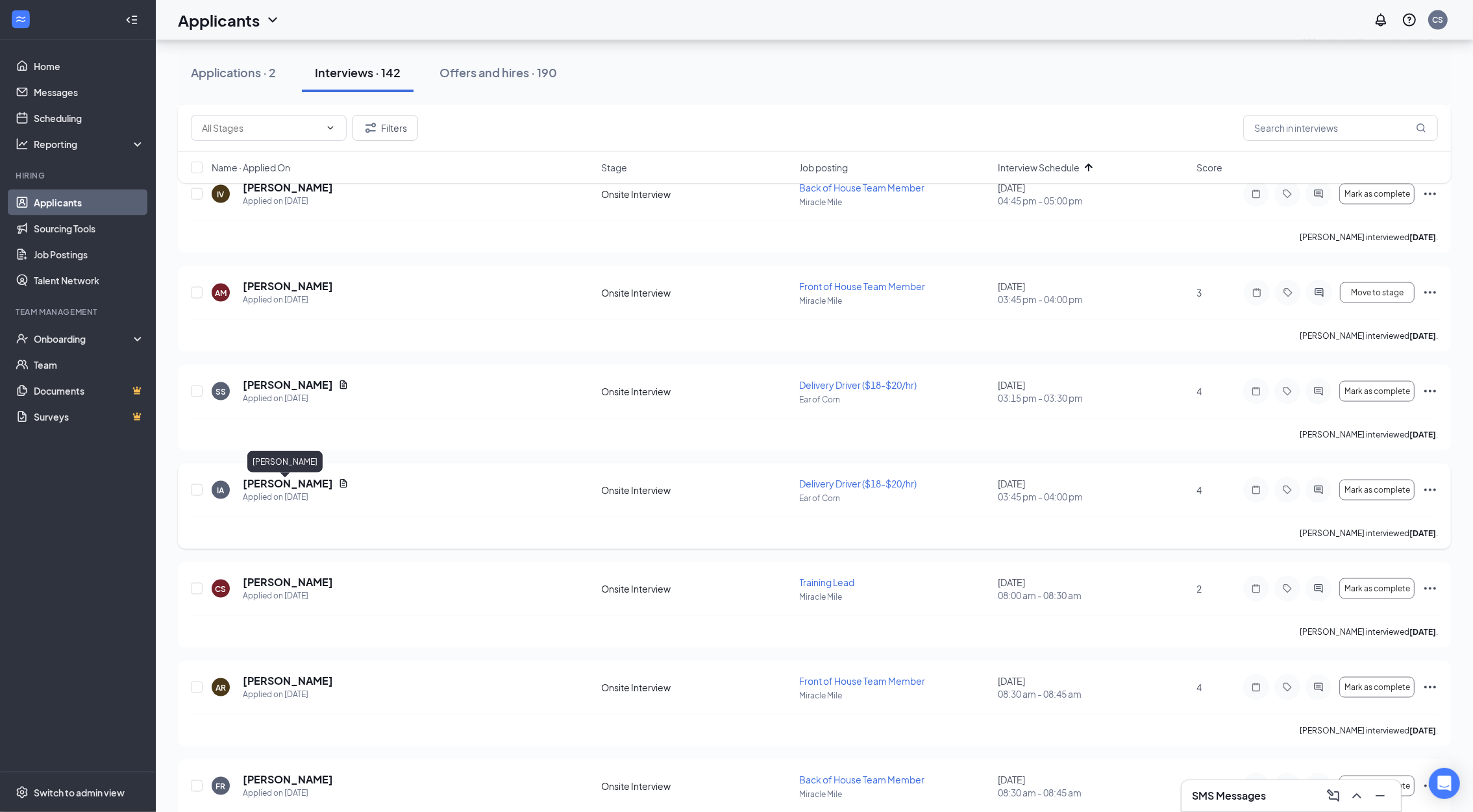
click at [260, 481] on h5 "[PERSON_NAME]" at bounding box center [288, 483] width 90 height 14
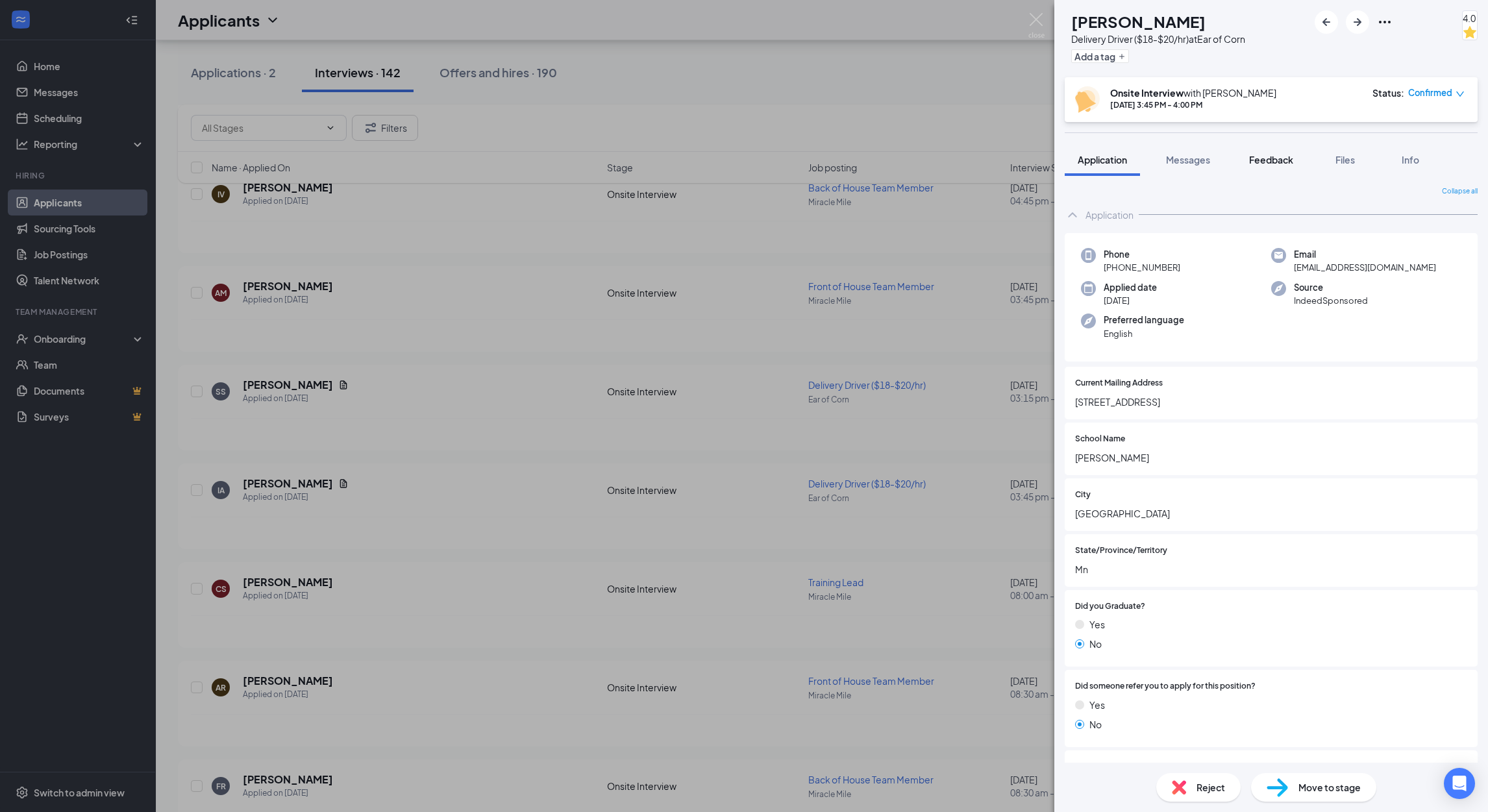
click at [1275, 163] on span "Feedback" at bounding box center [1270, 159] width 44 height 12
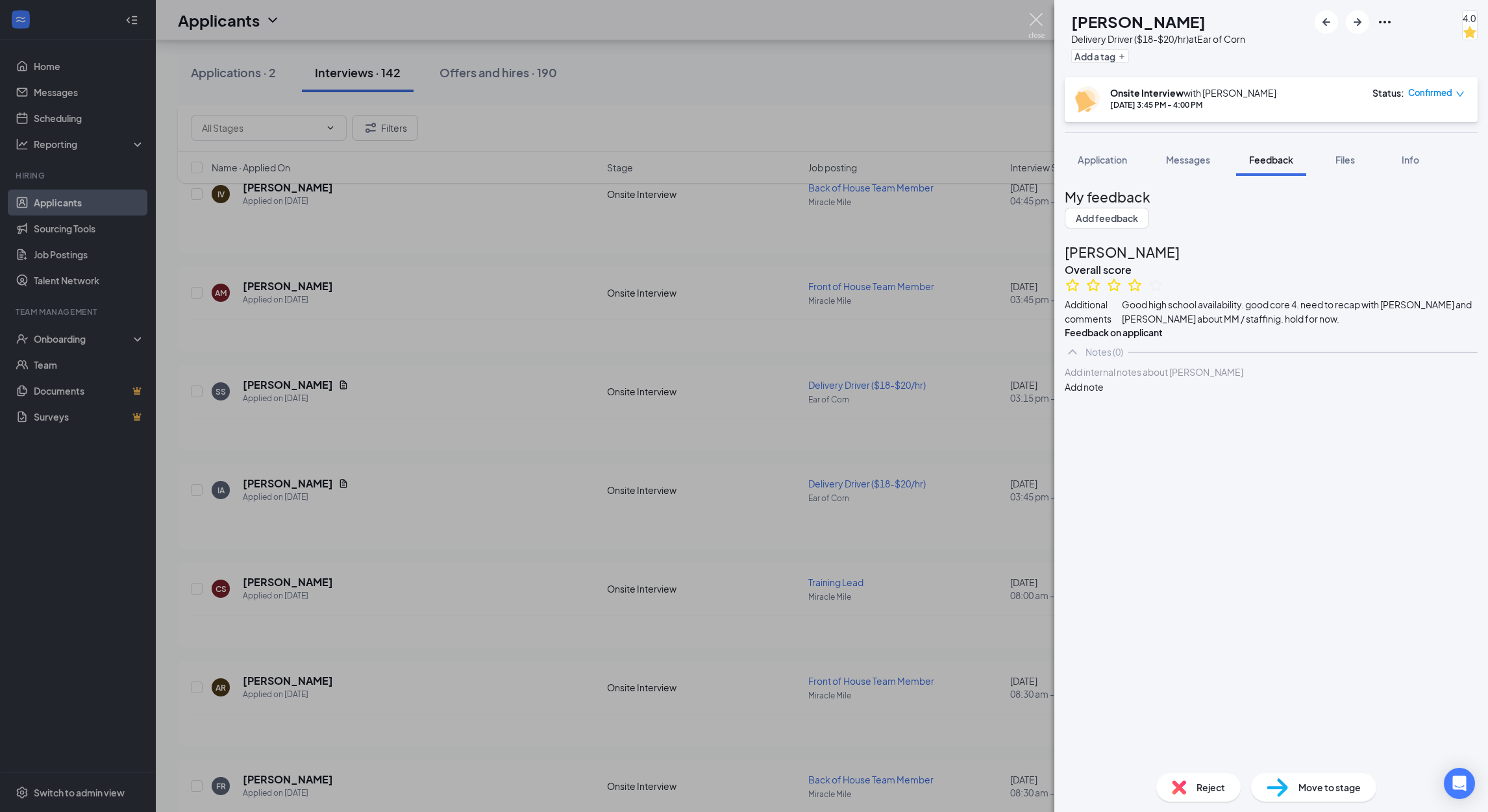
click at [1033, 21] on img at bounding box center [1036, 25] width 16 height 25
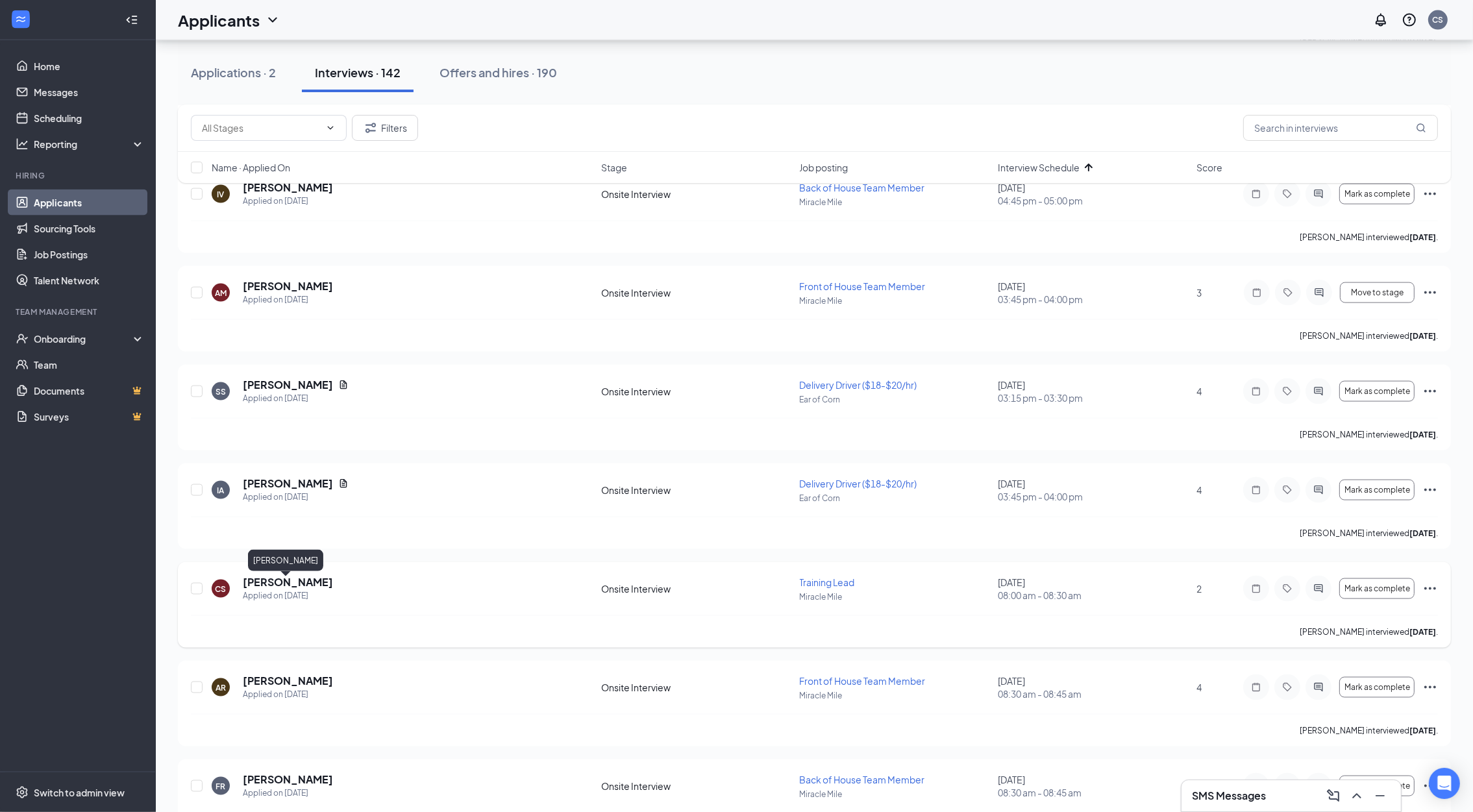
click at [267, 584] on h5 "[PERSON_NAME]" at bounding box center [288, 583] width 90 height 14
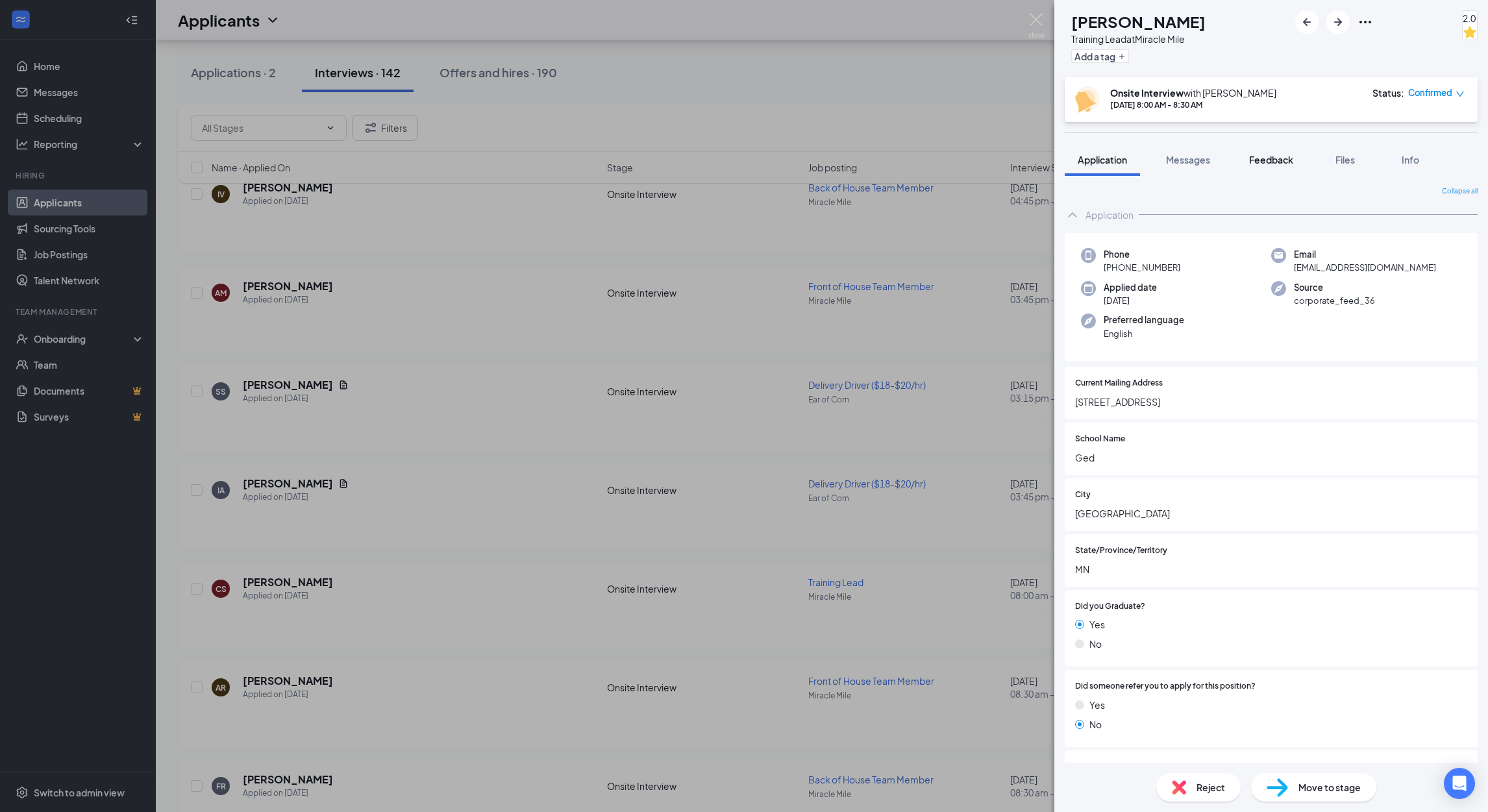
click at [1293, 163] on span "Feedback" at bounding box center [1270, 159] width 44 height 12
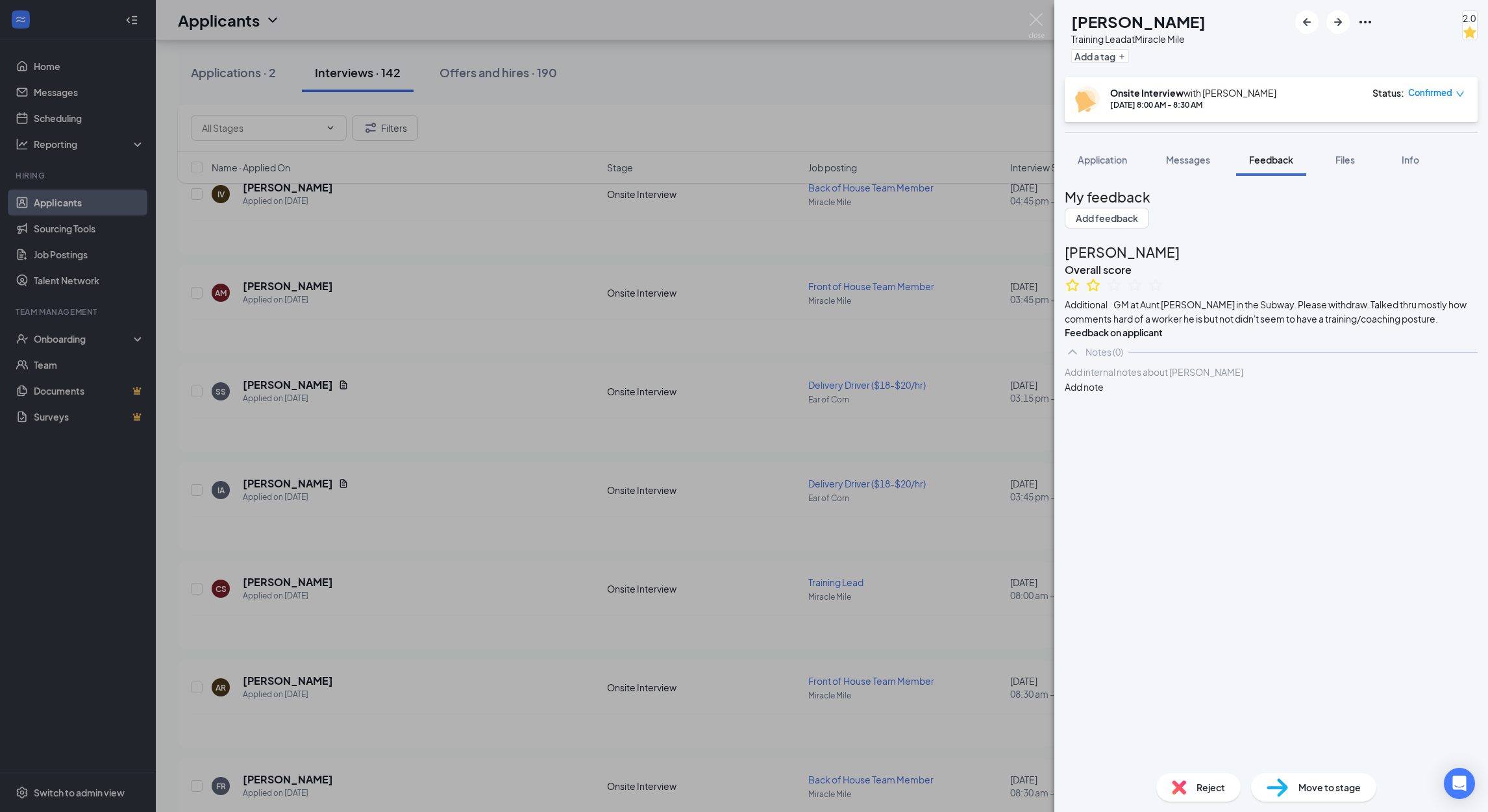
click at [1184, 784] on img at bounding box center [1179, 788] width 14 height 14
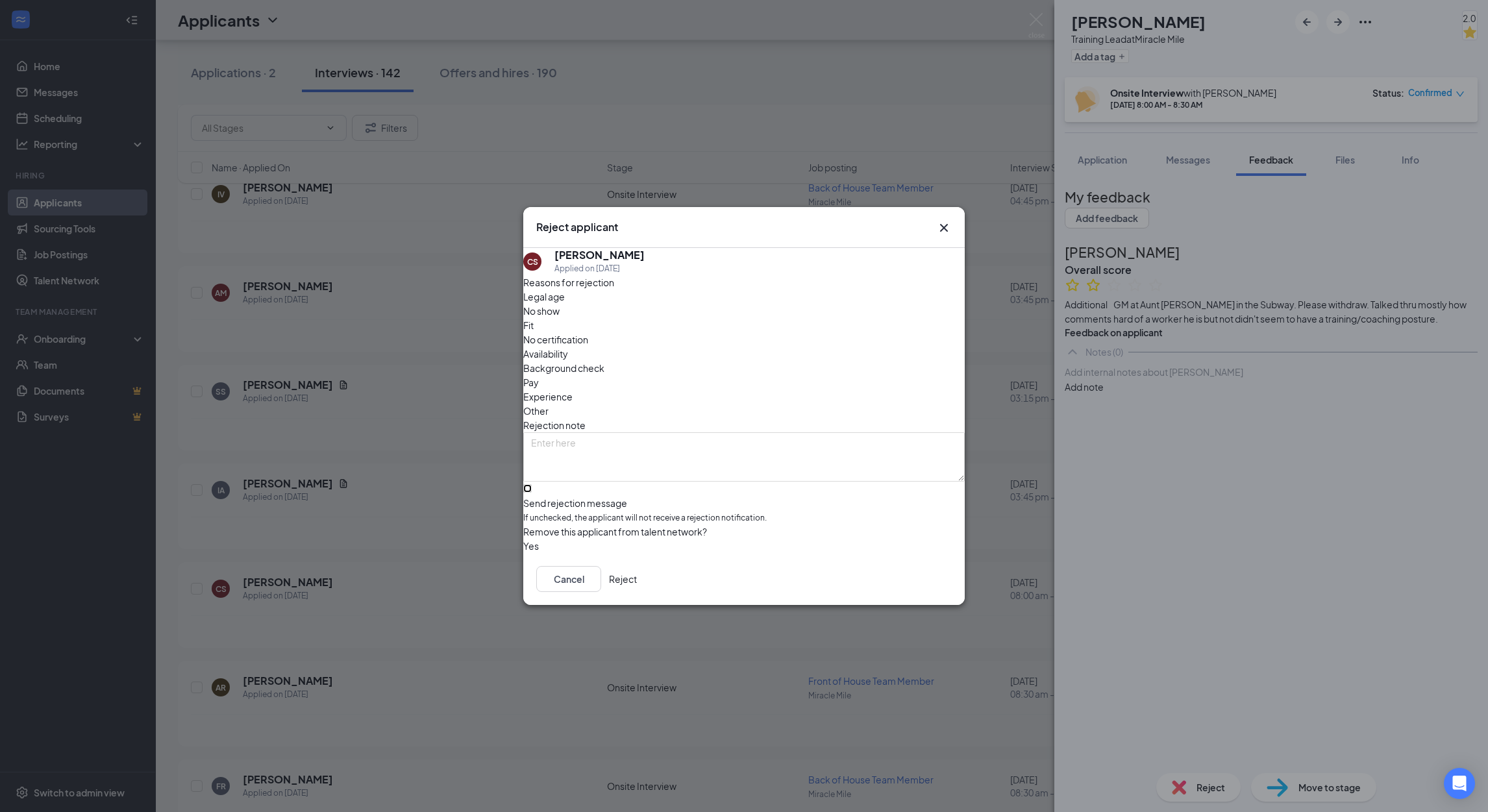
click at [531, 484] on input "Send rejection message If unchecked, the applicant will not receive a rejection…" at bounding box center [527, 488] width 8 height 8
checkbox input "true"
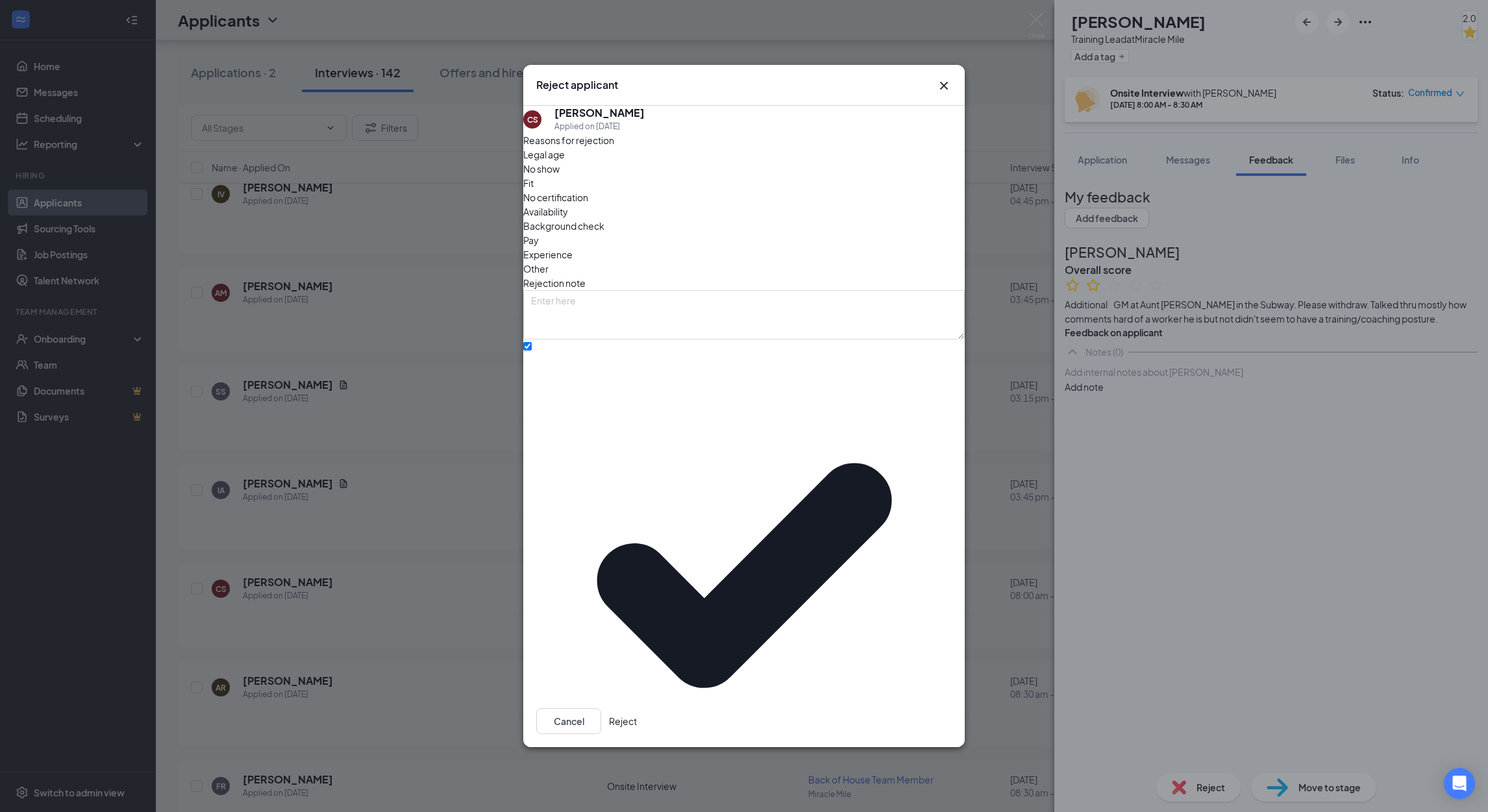
click at [637, 708] on button "Reject" at bounding box center [622, 721] width 28 height 26
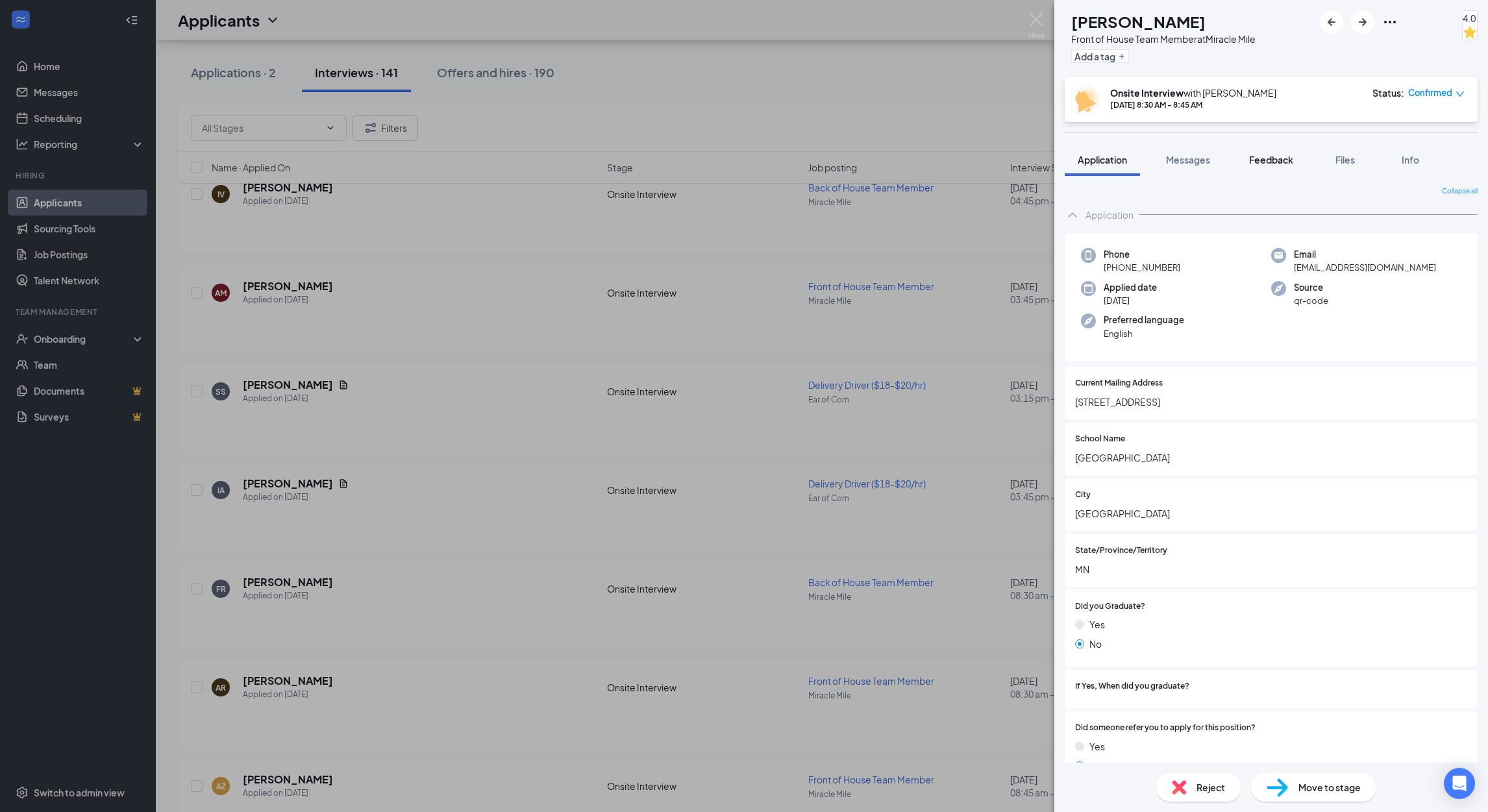
click at [1258, 151] on button "Feedback" at bounding box center [1271, 160] width 70 height 33
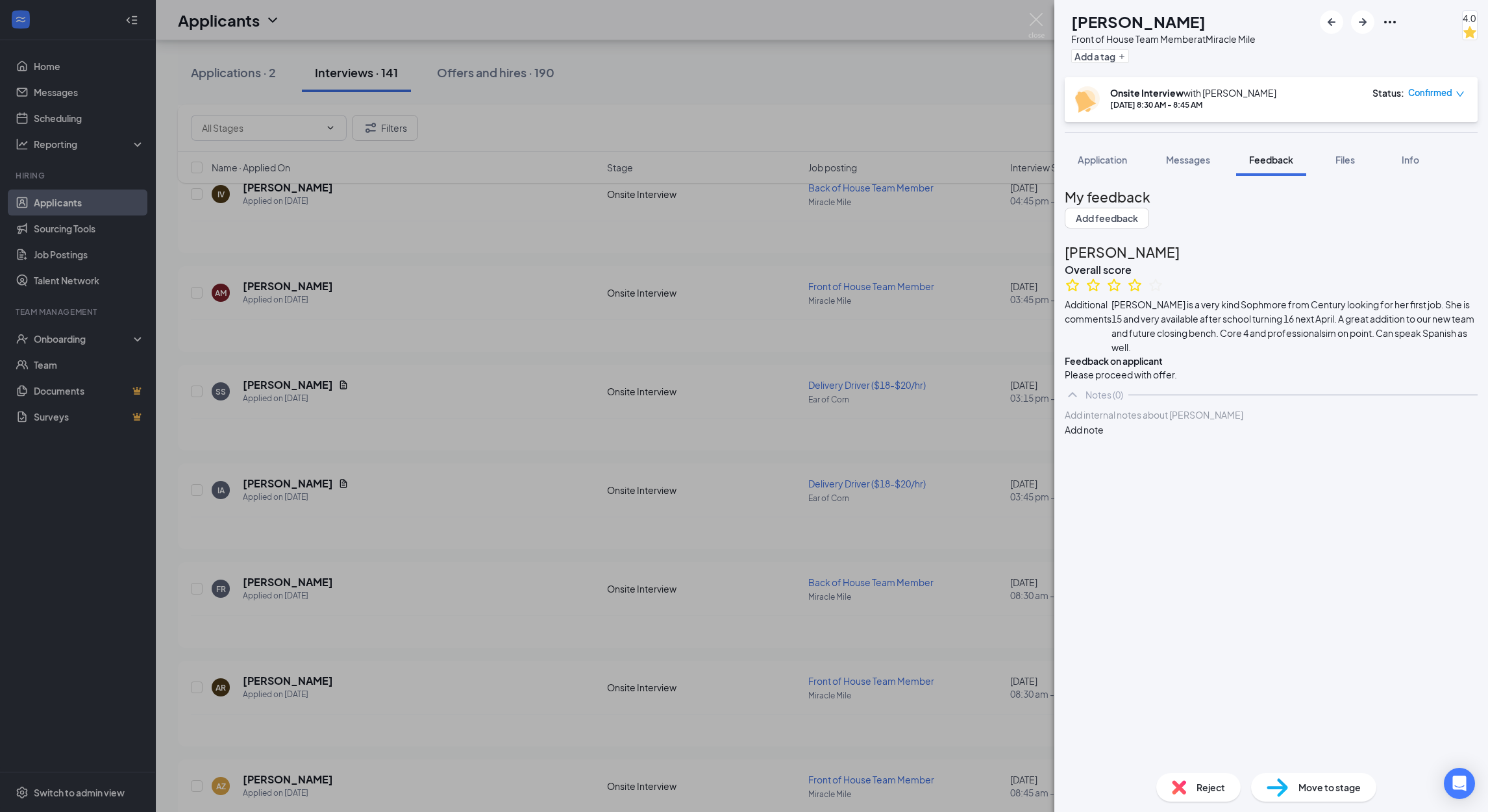
click at [1034, 10] on div "AR [PERSON_NAME] Front of House Team Member at Miracle Mile Add a tag 4.0 Onsit…" at bounding box center [744, 406] width 1488 height 812
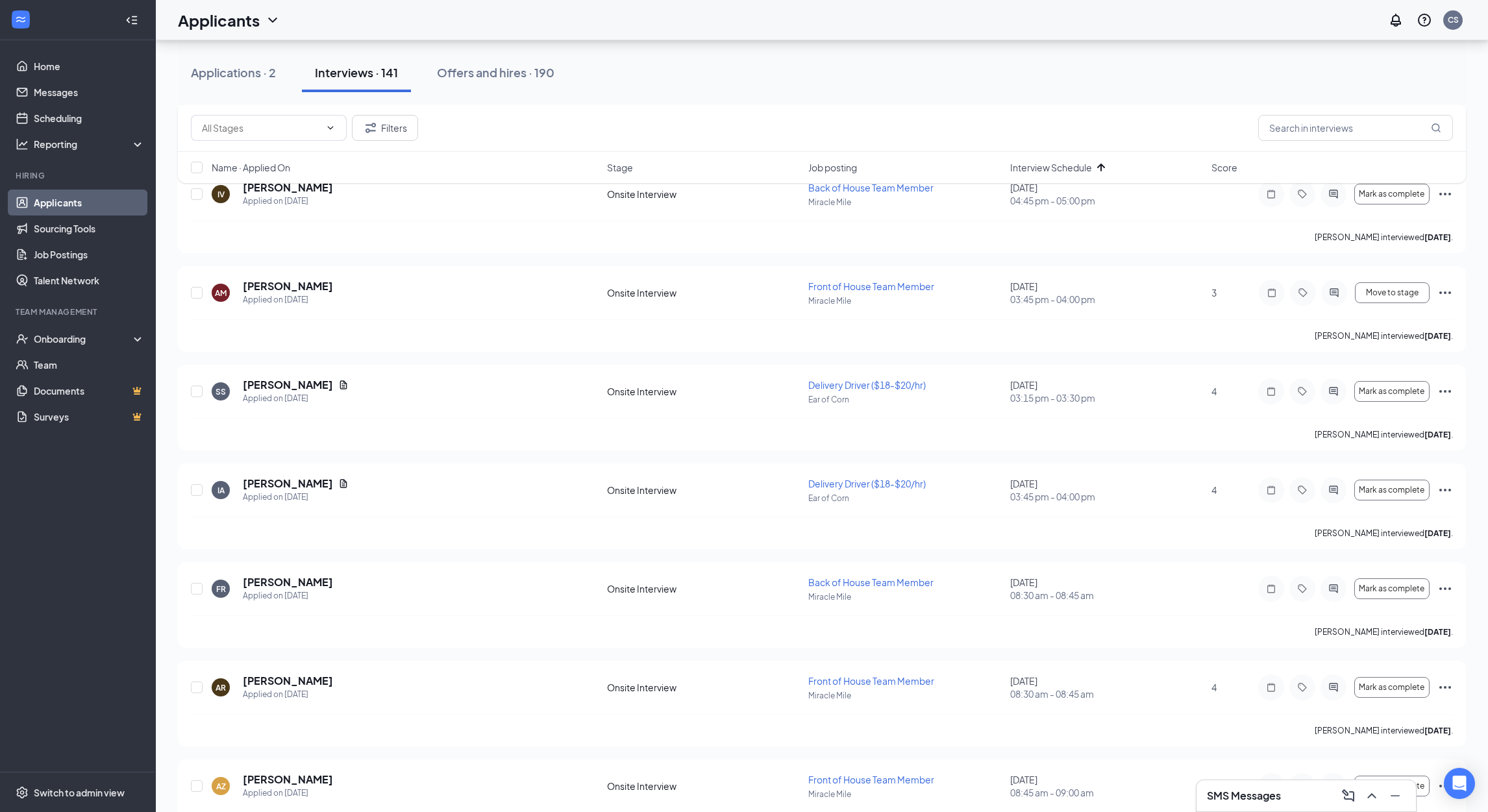
click at [1034, 26] on div "Applicants CS" at bounding box center [821, 20] width 1332 height 41
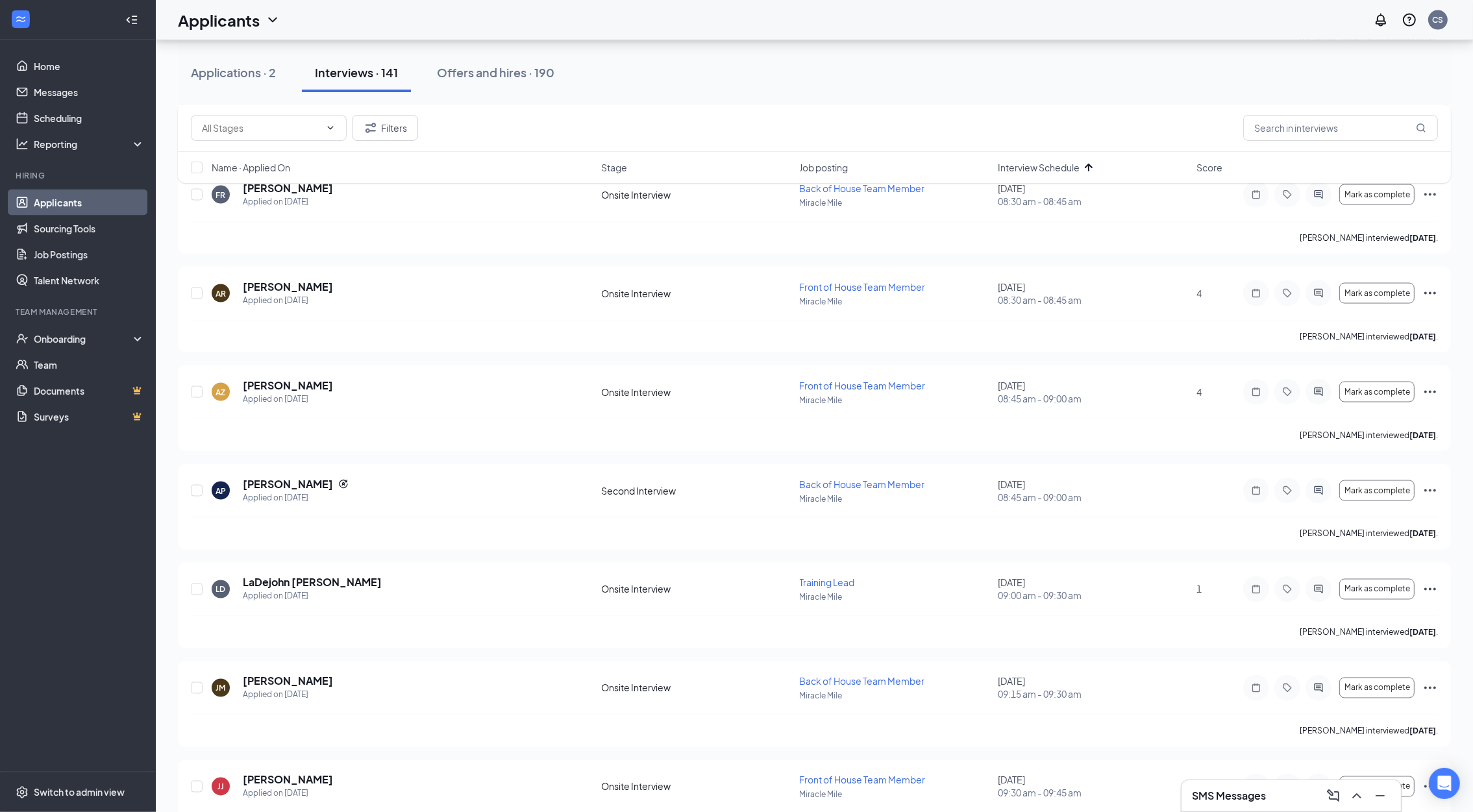
scroll to position [3319, 0]
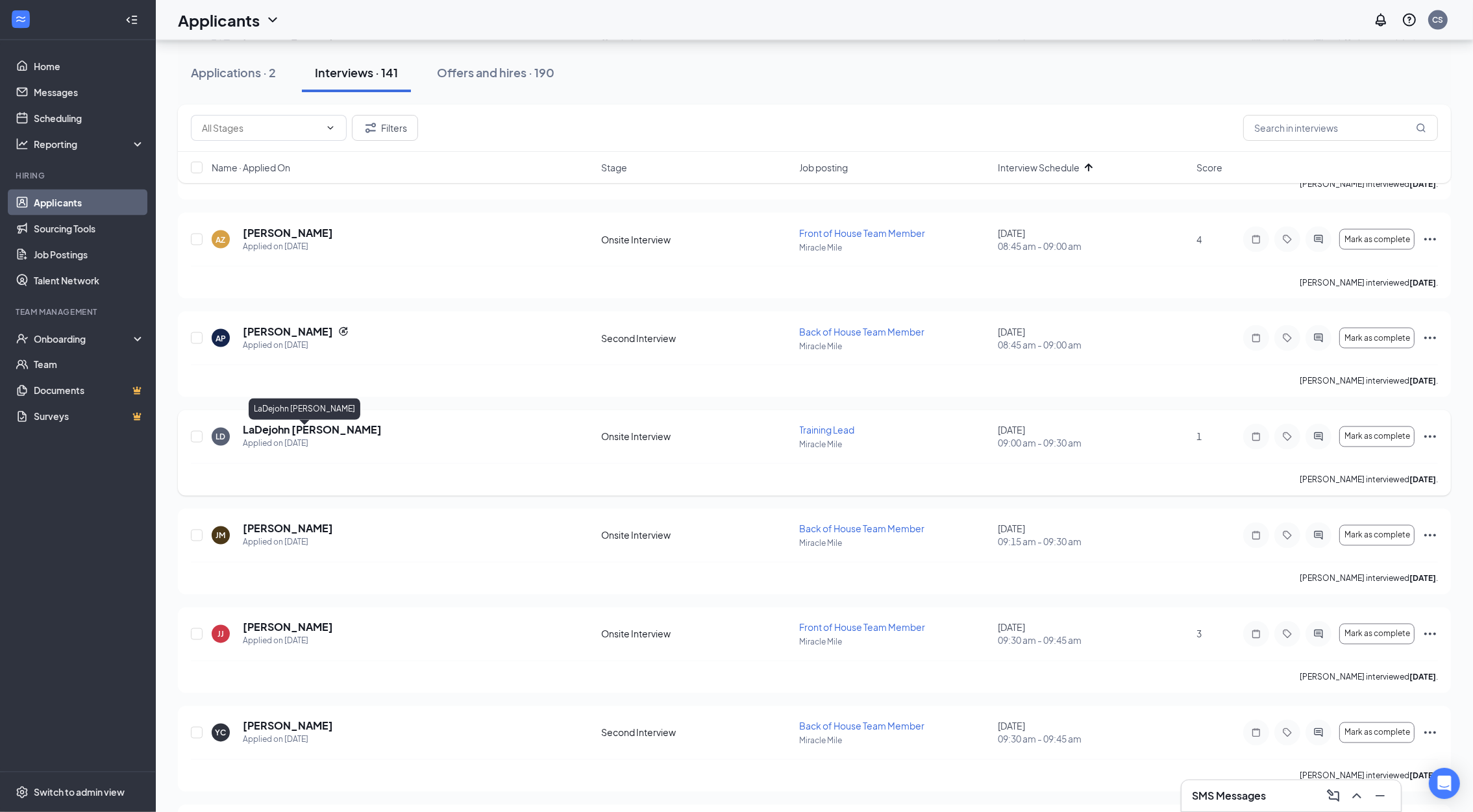
click at [287, 429] on h5 "LaDejohn [PERSON_NAME]" at bounding box center [313, 430] width 139 height 14
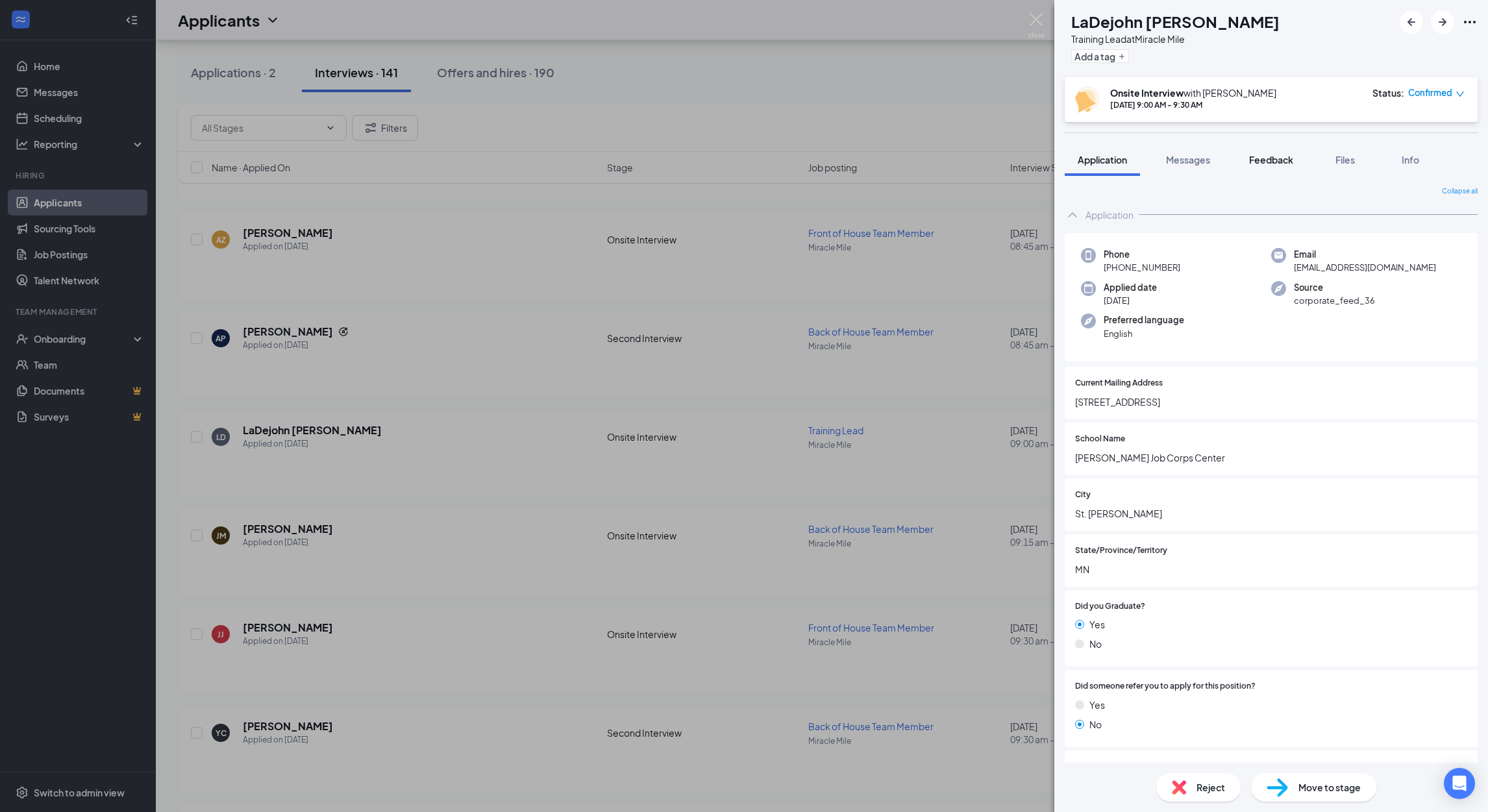
click at [1270, 155] on span "Feedback" at bounding box center [1270, 159] width 44 height 12
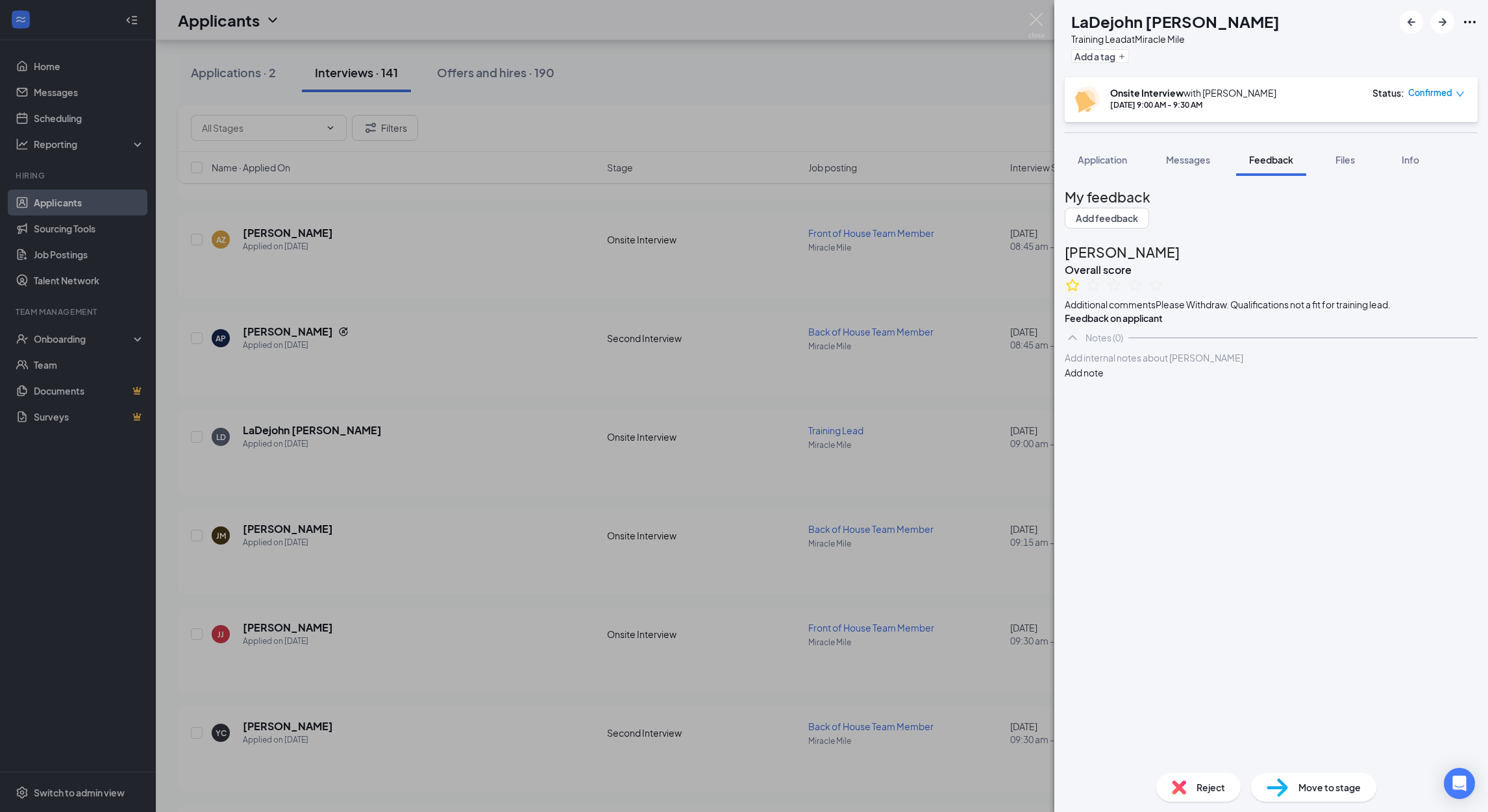
click at [1201, 785] on span "Reject" at bounding box center [1211, 788] width 29 height 14
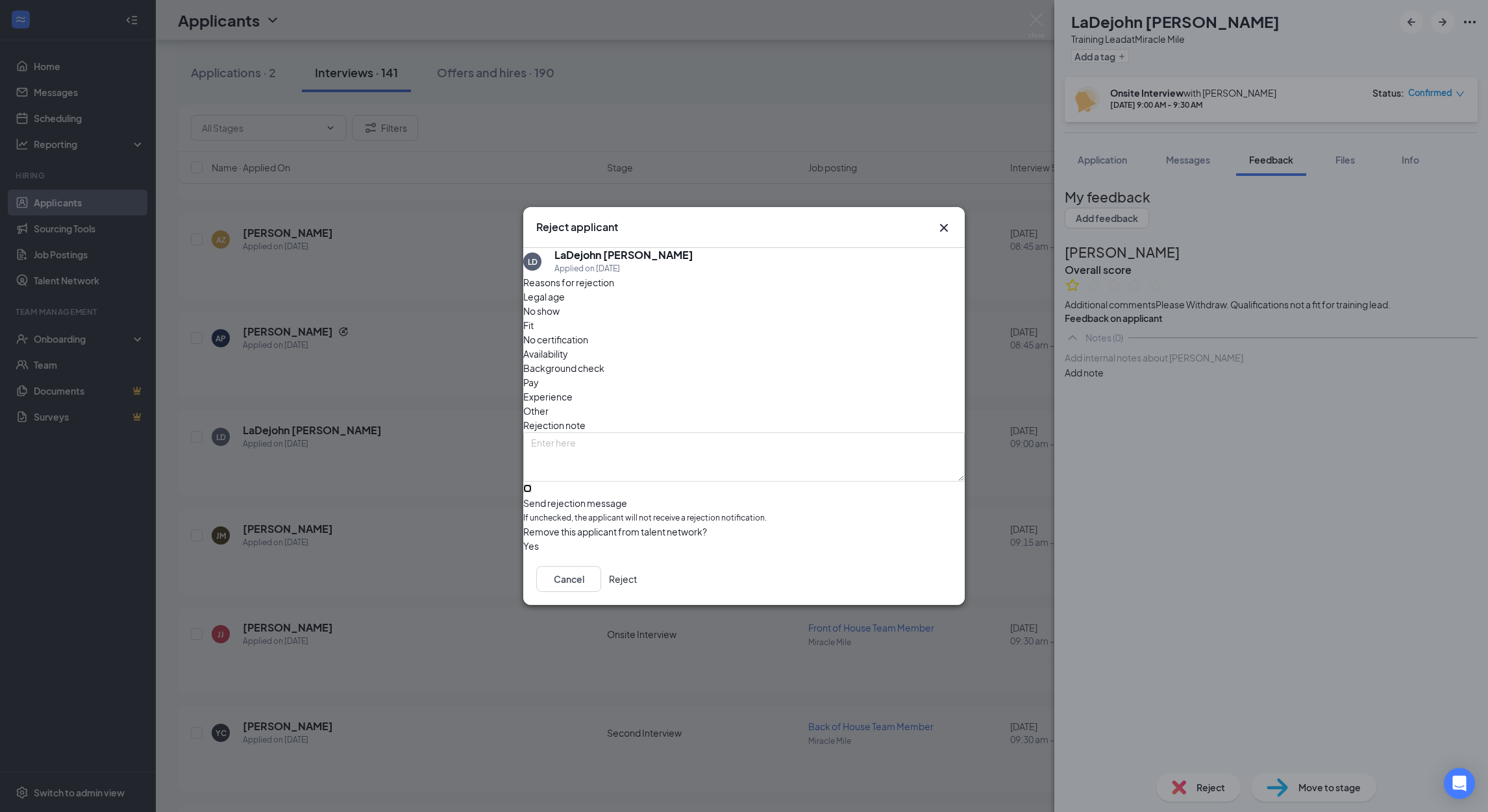
click at [531, 484] on input "Send rejection message If unchecked, the applicant will not receive a rejection…" at bounding box center [527, 488] width 8 height 8
checkbox input "true"
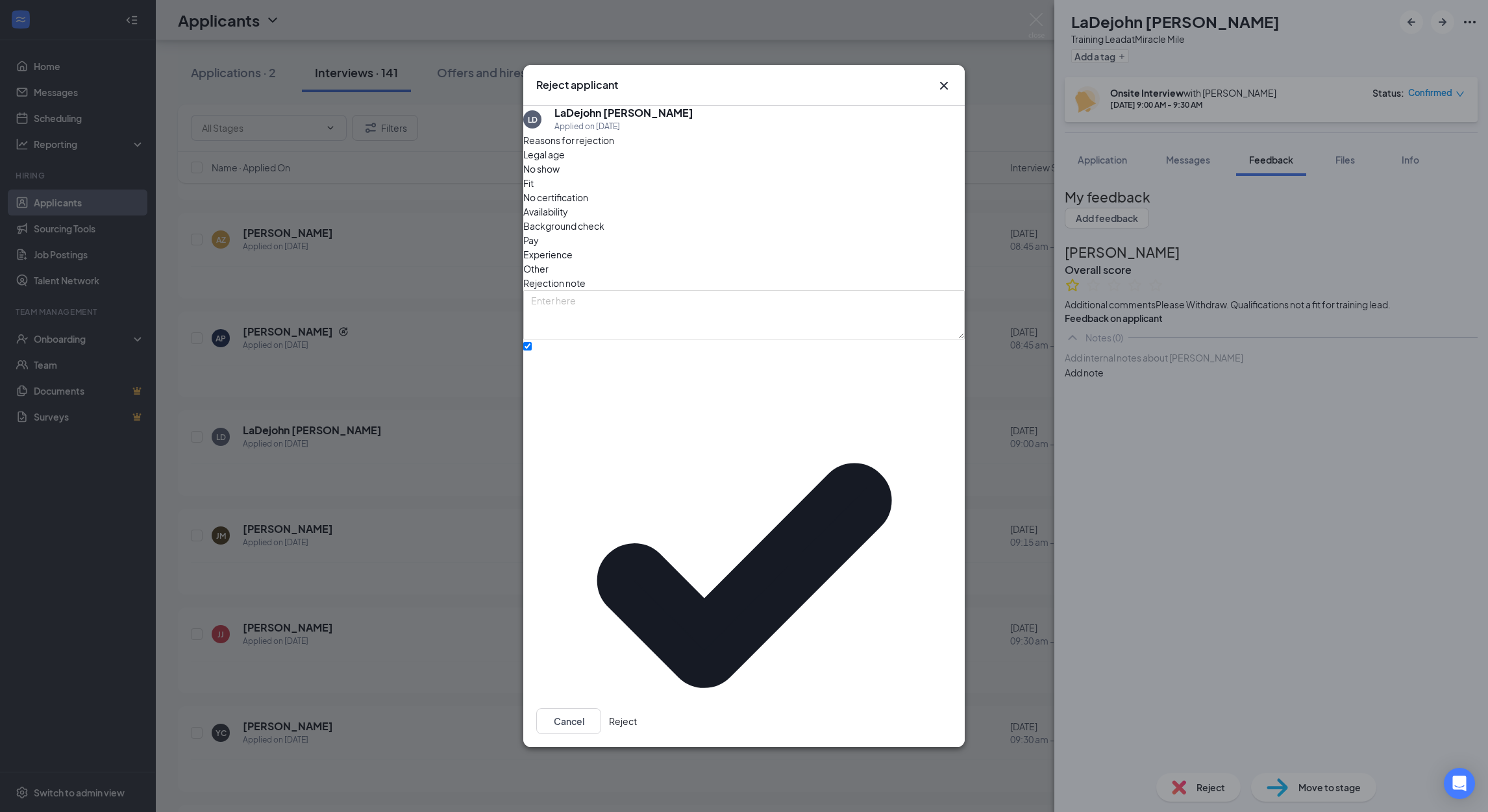
click at [637, 708] on button "Reject" at bounding box center [622, 721] width 28 height 26
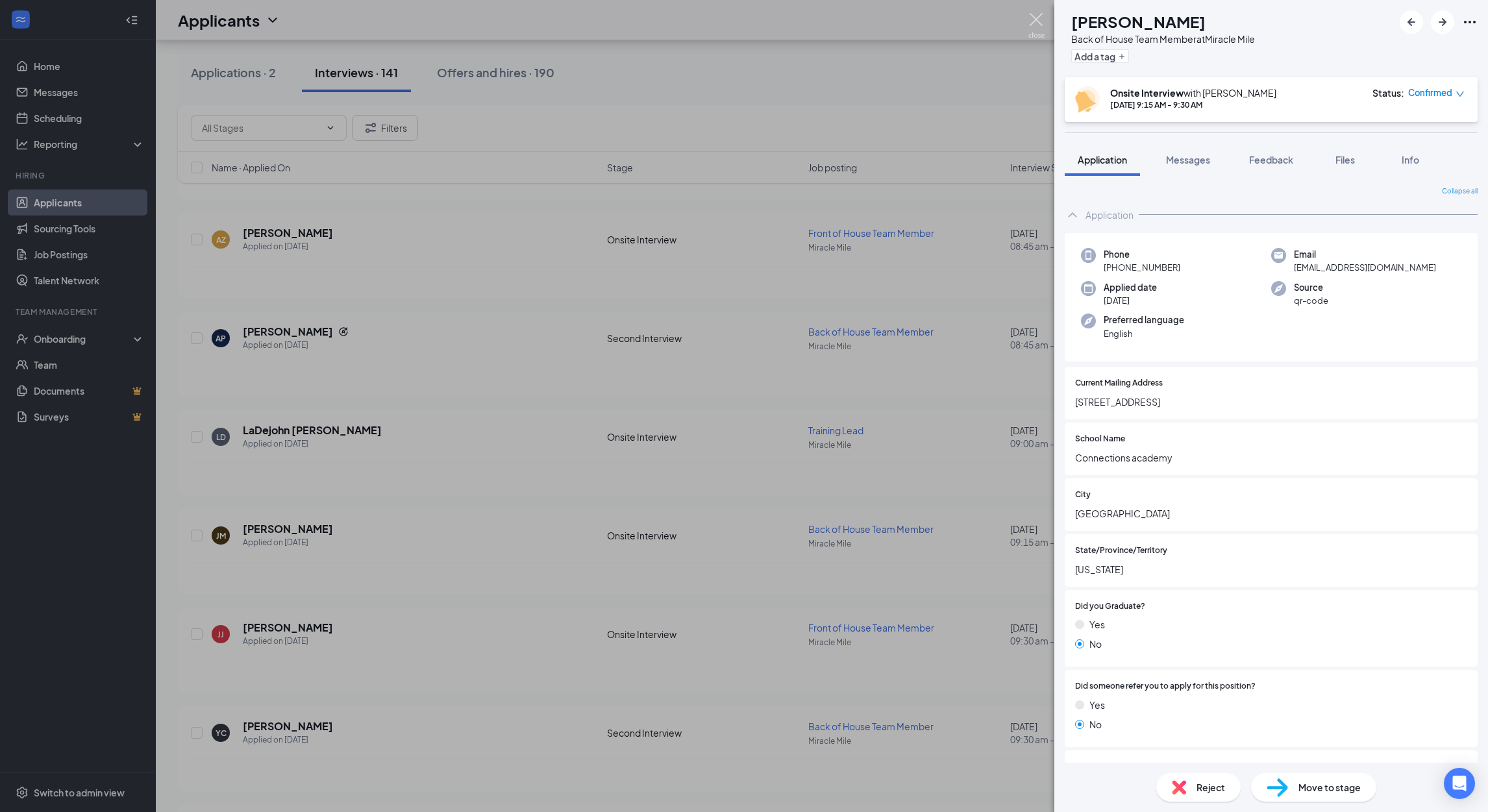
click at [1032, 30] on img at bounding box center [1036, 25] width 16 height 25
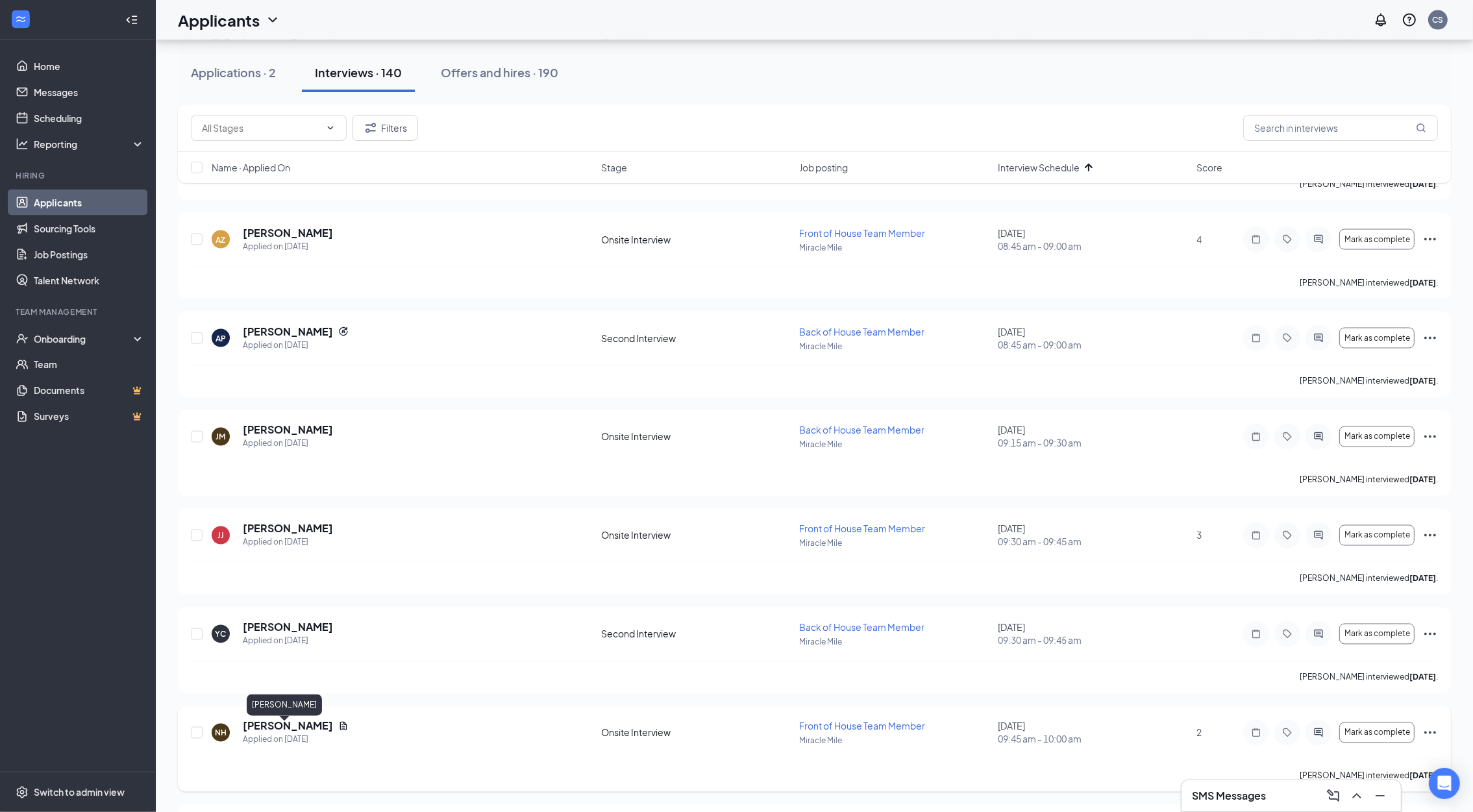
click at [283, 727] on h5 "[PERSON_NAME]" at bounding box center [288, 726] width 90 height 14
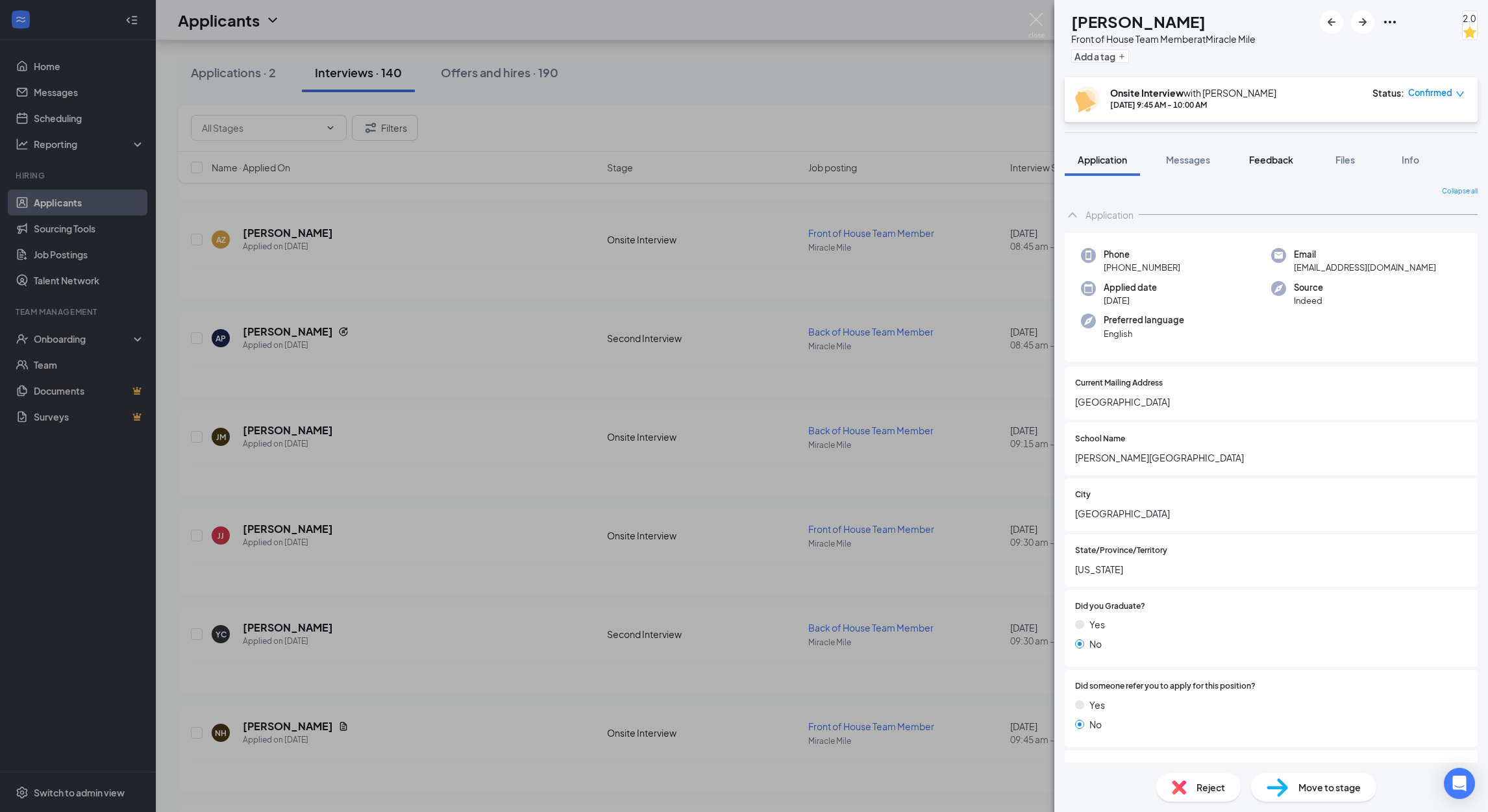
click at [1263, 157] on span "Feedback" at bounding box center [1270, 159] width 44 height 12
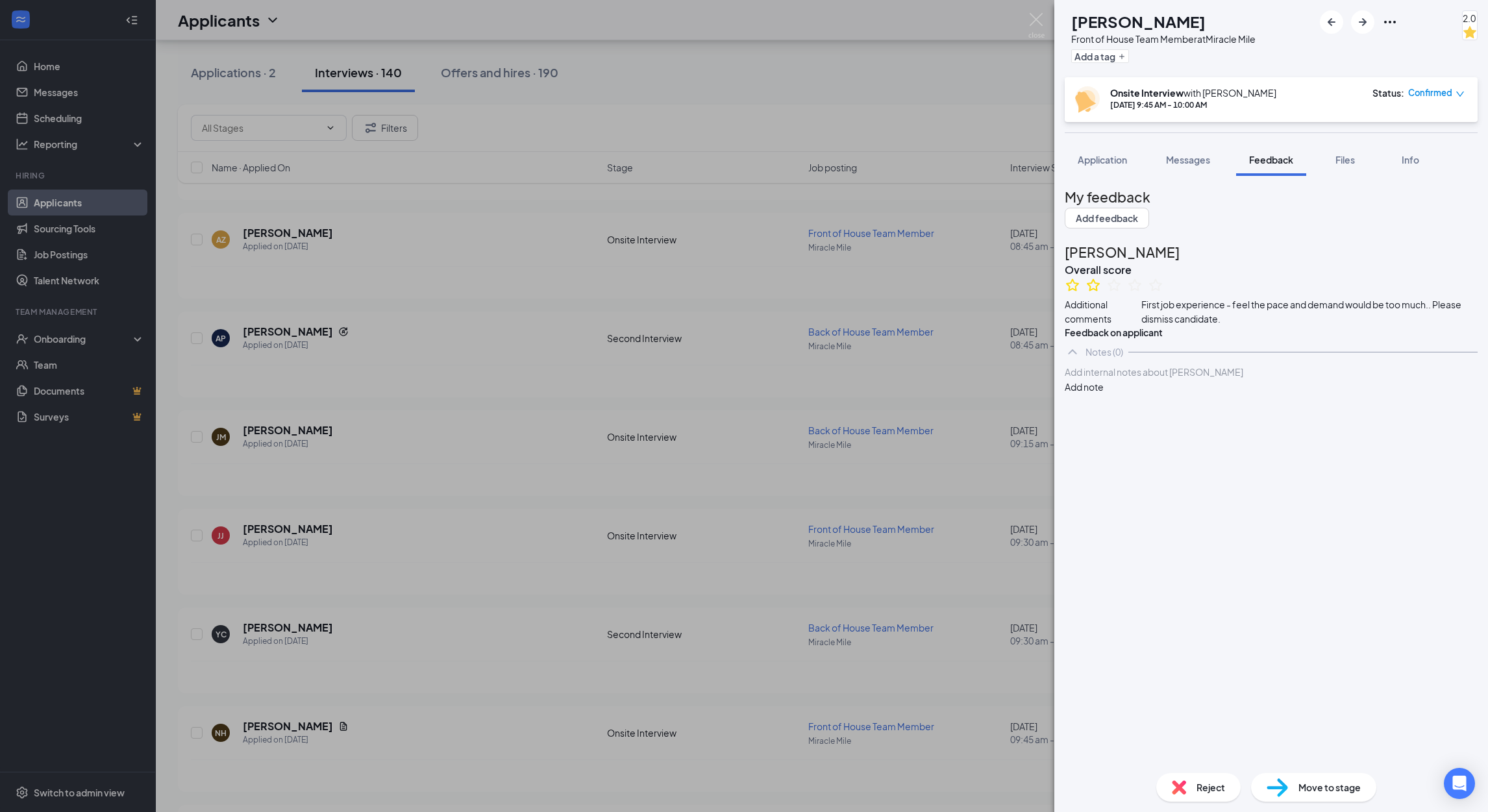
click at [1184, 779] on div "Reject" at bounding box center [1198, 788] width 84 height 29
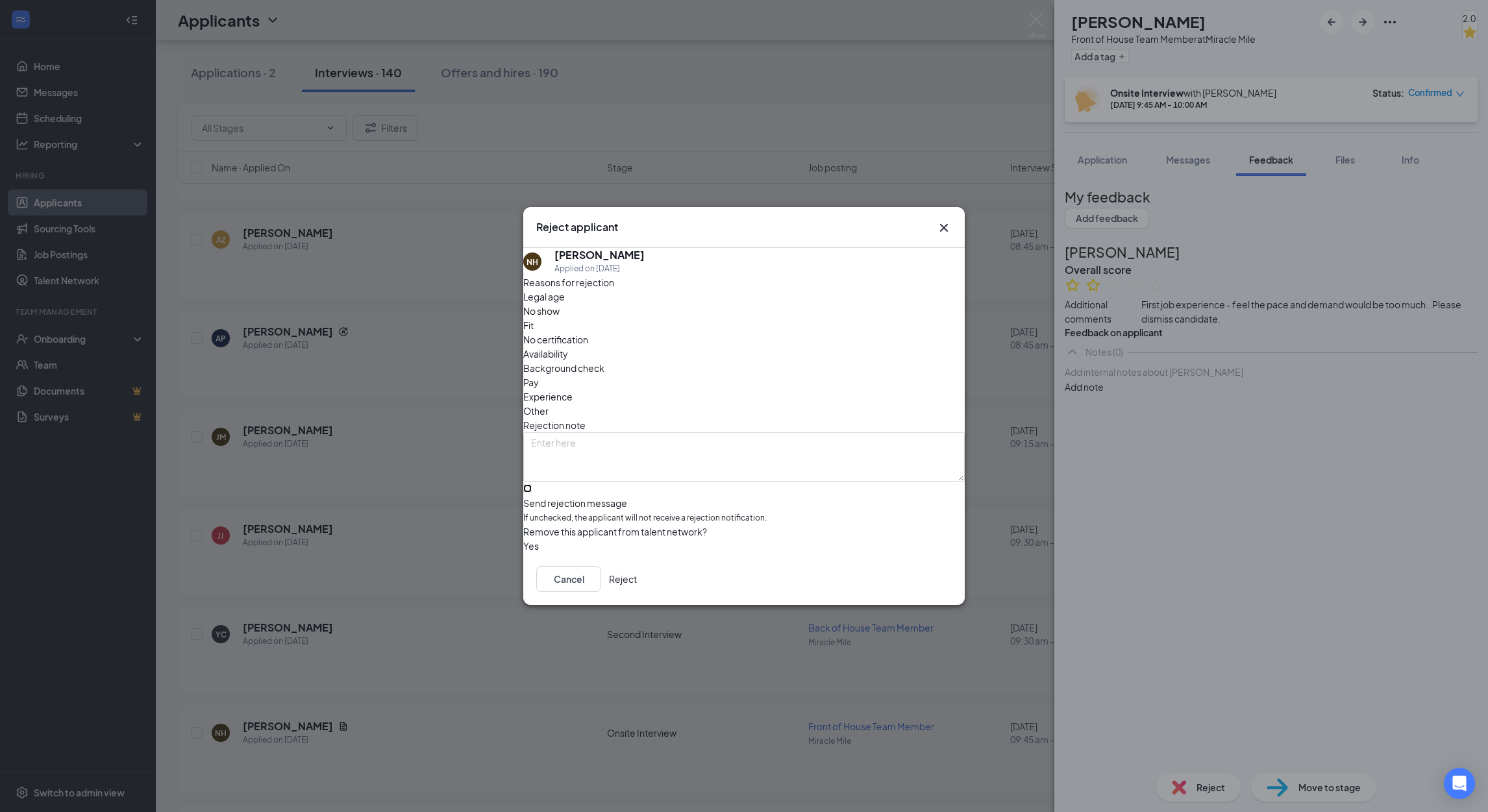
click at [531, 484] on input "Send rejection message If unchecked, the applicant will not receive a rejection…" at bounding box center [527, 488] width 8 height 8
checkbox input "true"
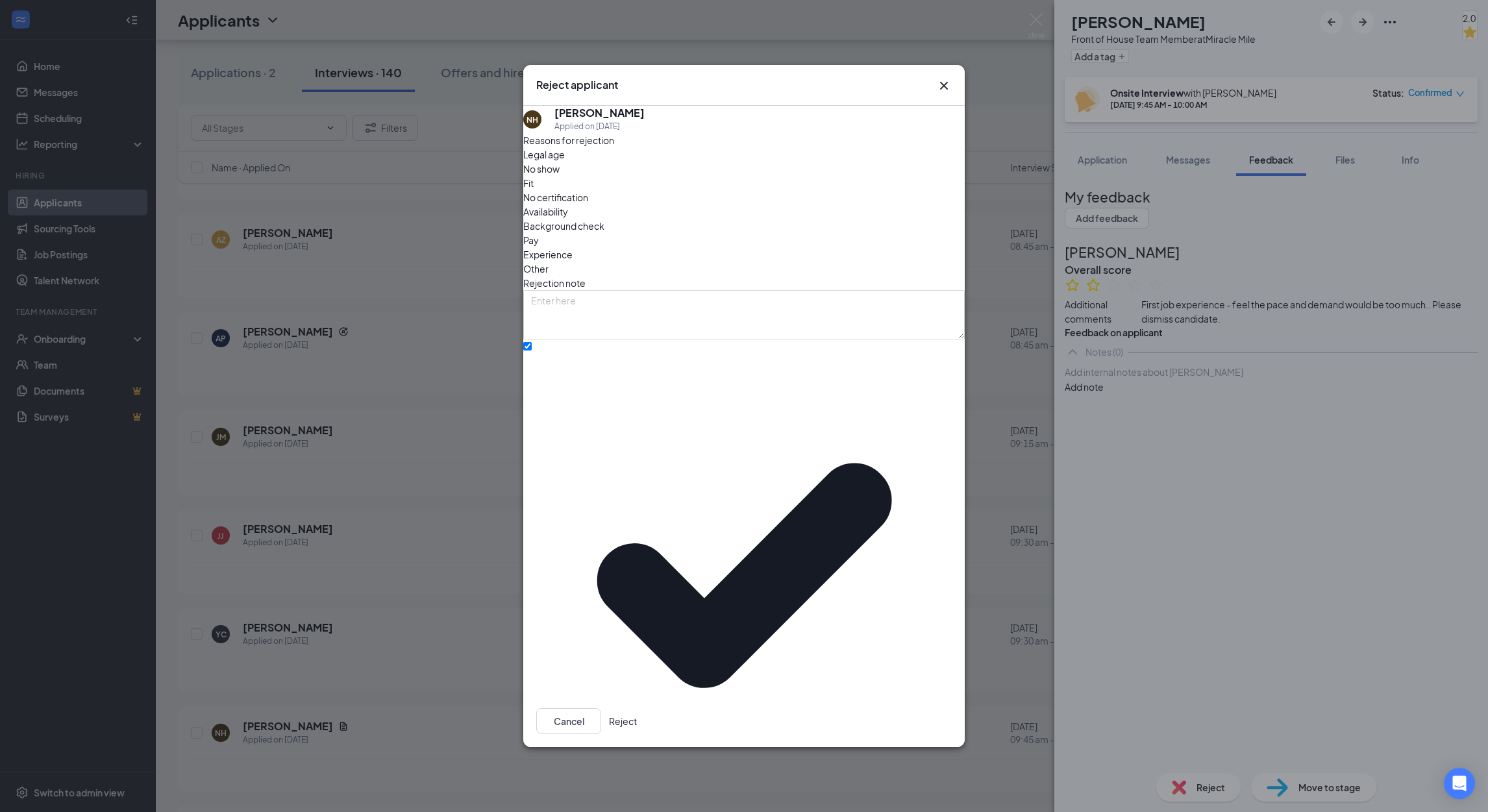
click at [919, 695] on div "Cancel Reject" at bounding box center [744, 721] width 442 height 51
click at [637, 708] on button "Reject" at bounding box center [622, 721] width 28 height 26
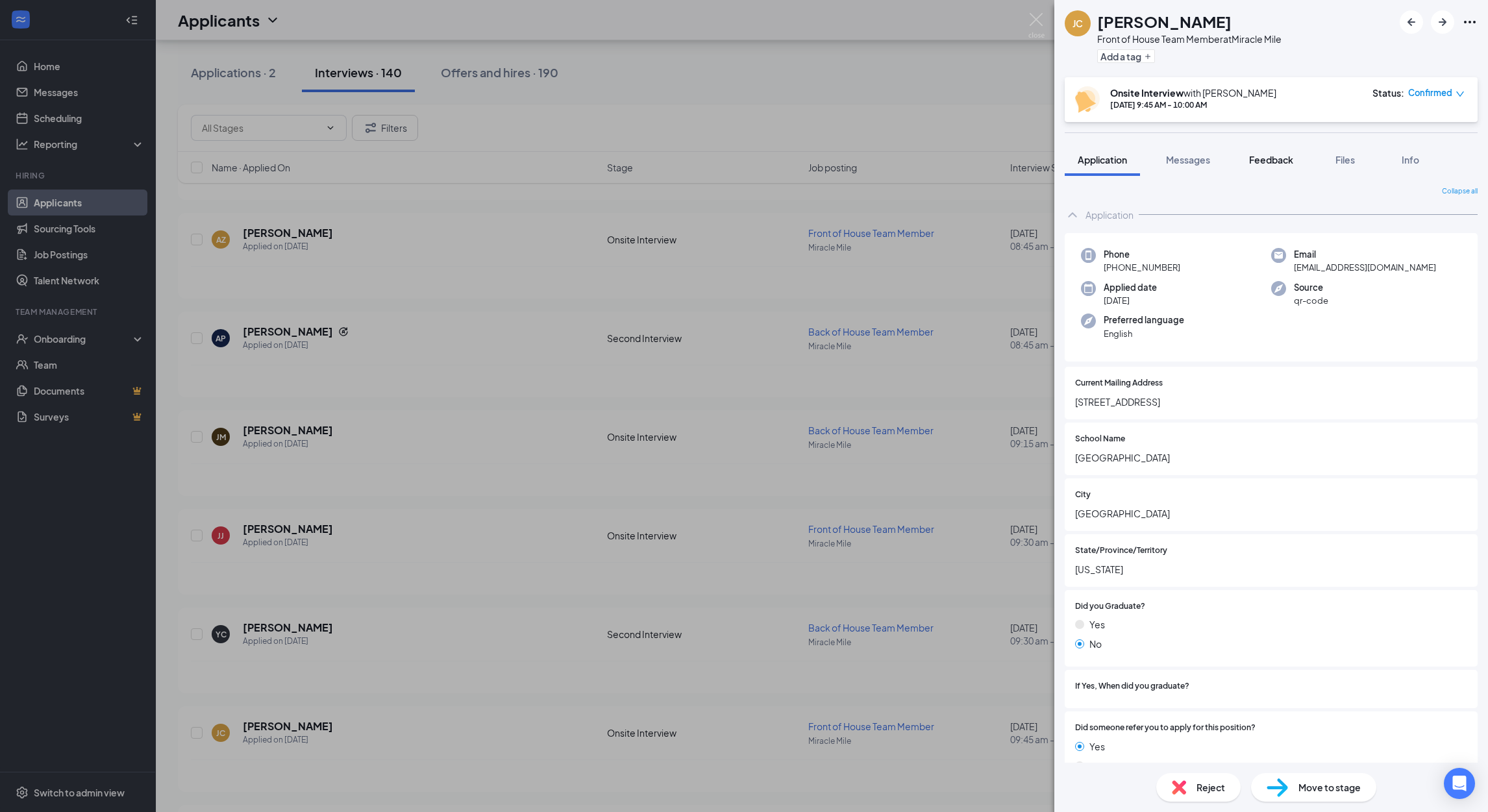
click at [1282, 160] on span "Feedback" at bounding box center [1270, 159] width 44 height 12
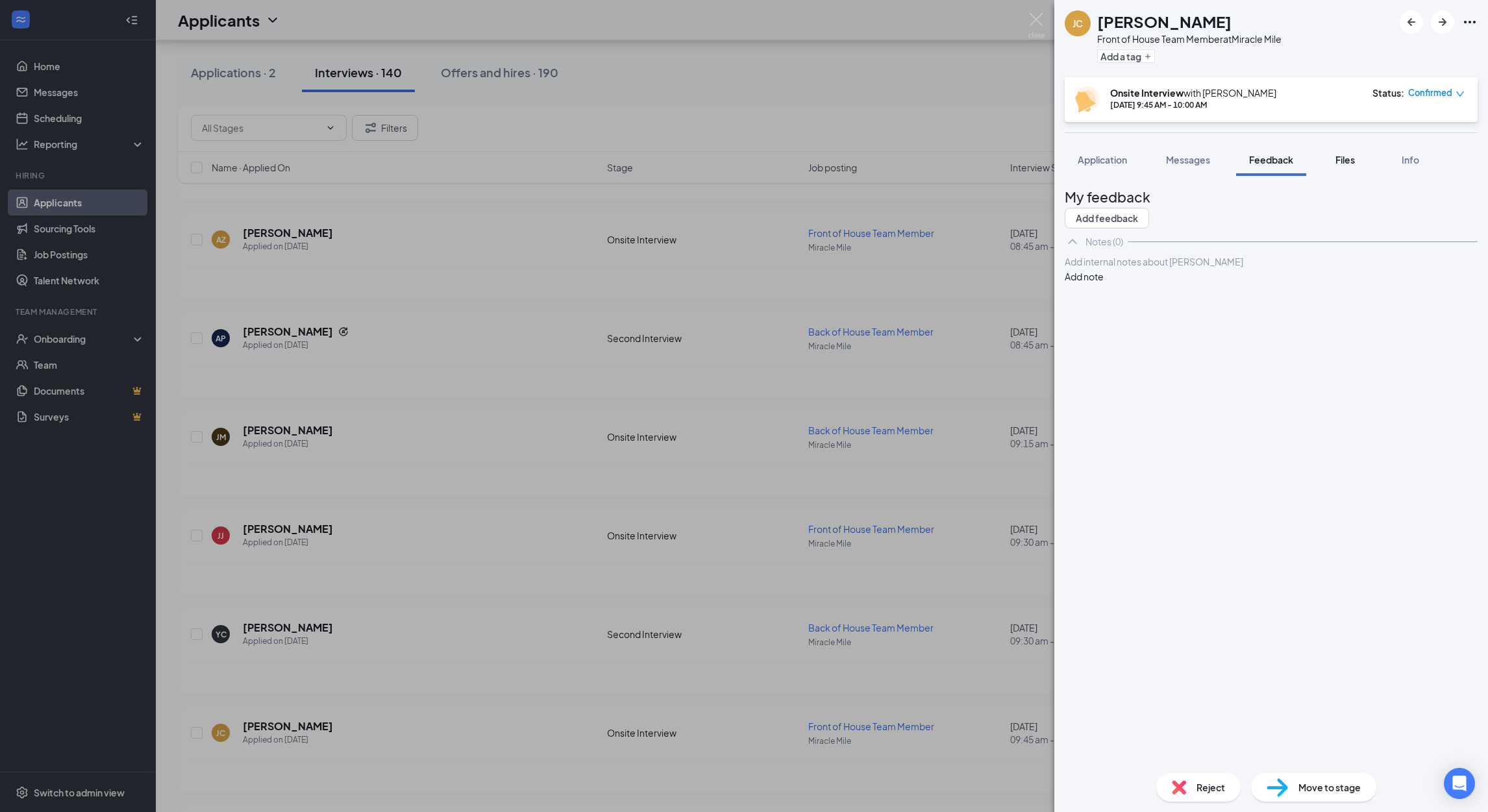
click at [1355, 163] on span "Files" at bounding box center [1345, 159] width 20 height 12
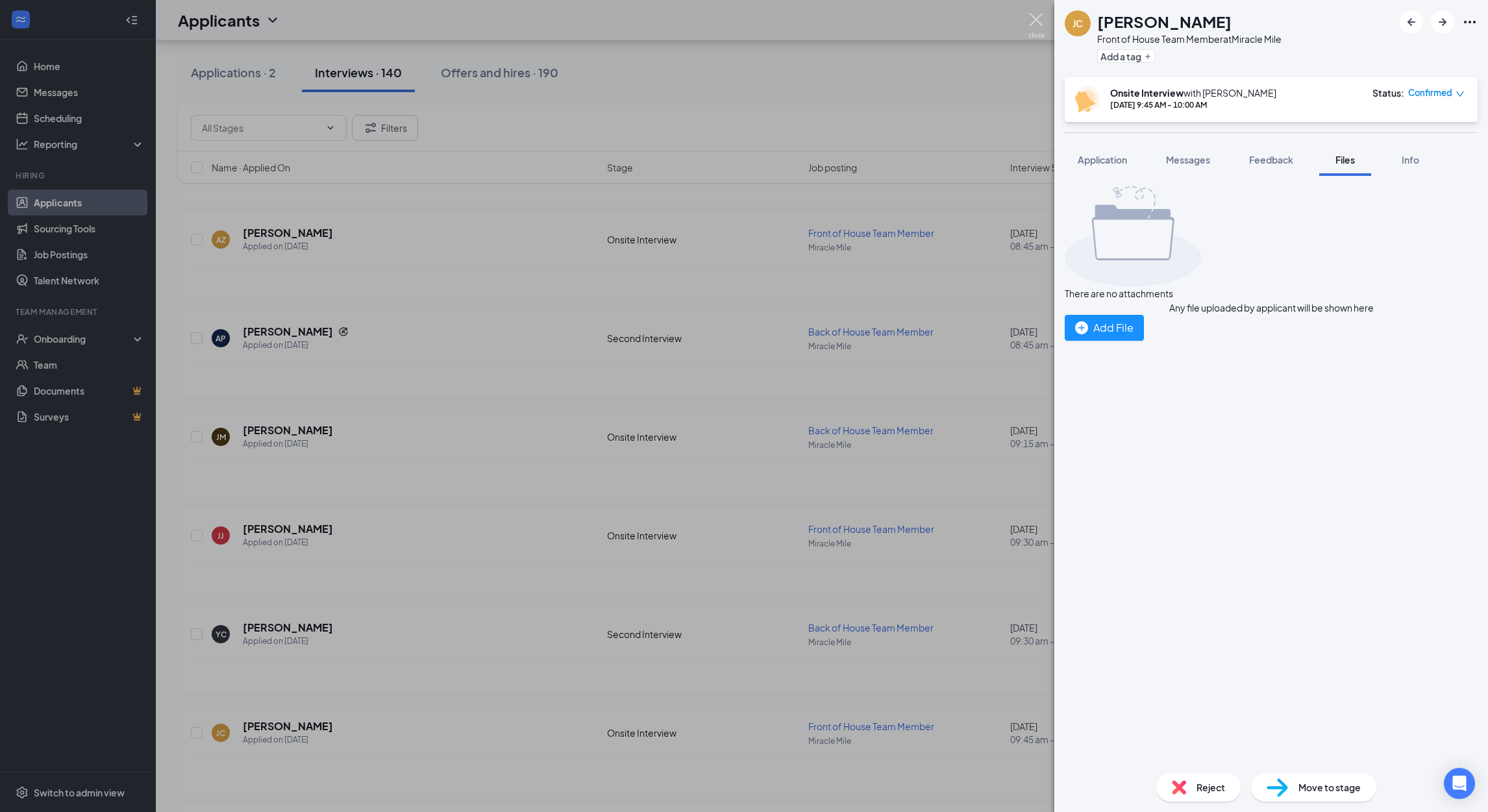
click at [1039, 29] on img at bounding box center [1036, 25] width 16 height 25
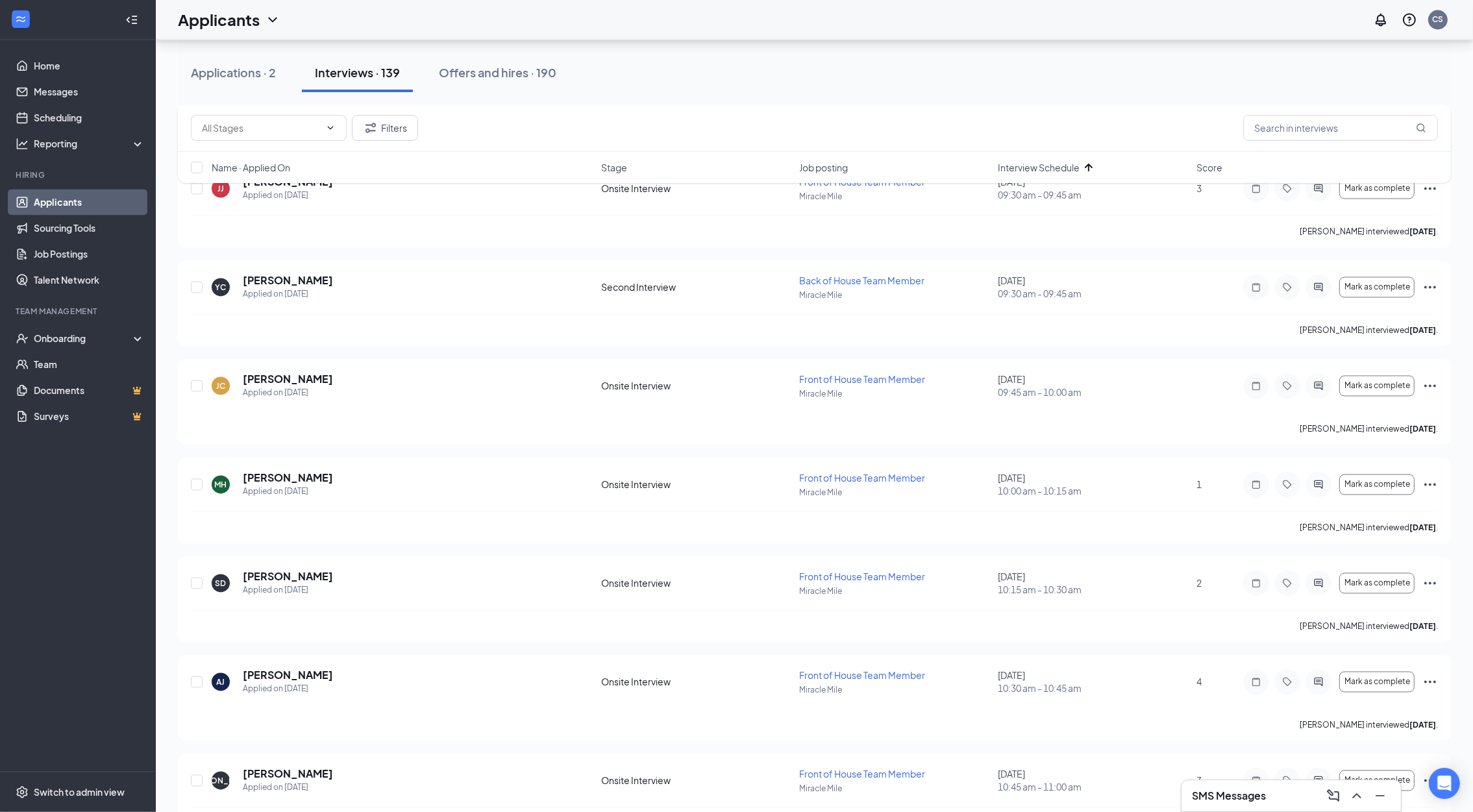
scroll to position [3673, 0]
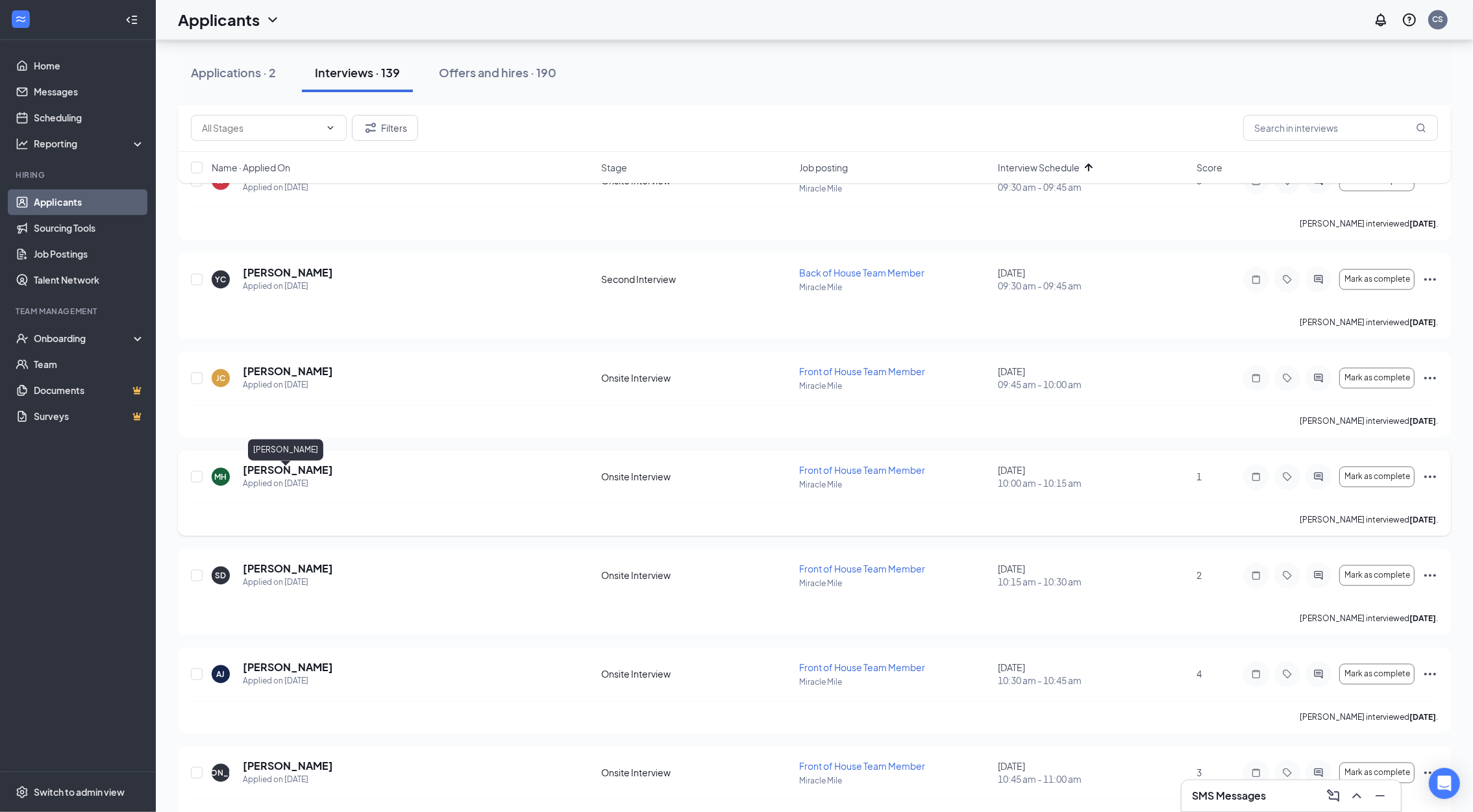
click at [305, 476] on h5 "[PERSON_NAME]" at bounding box center [288, 471] width 90 height 14
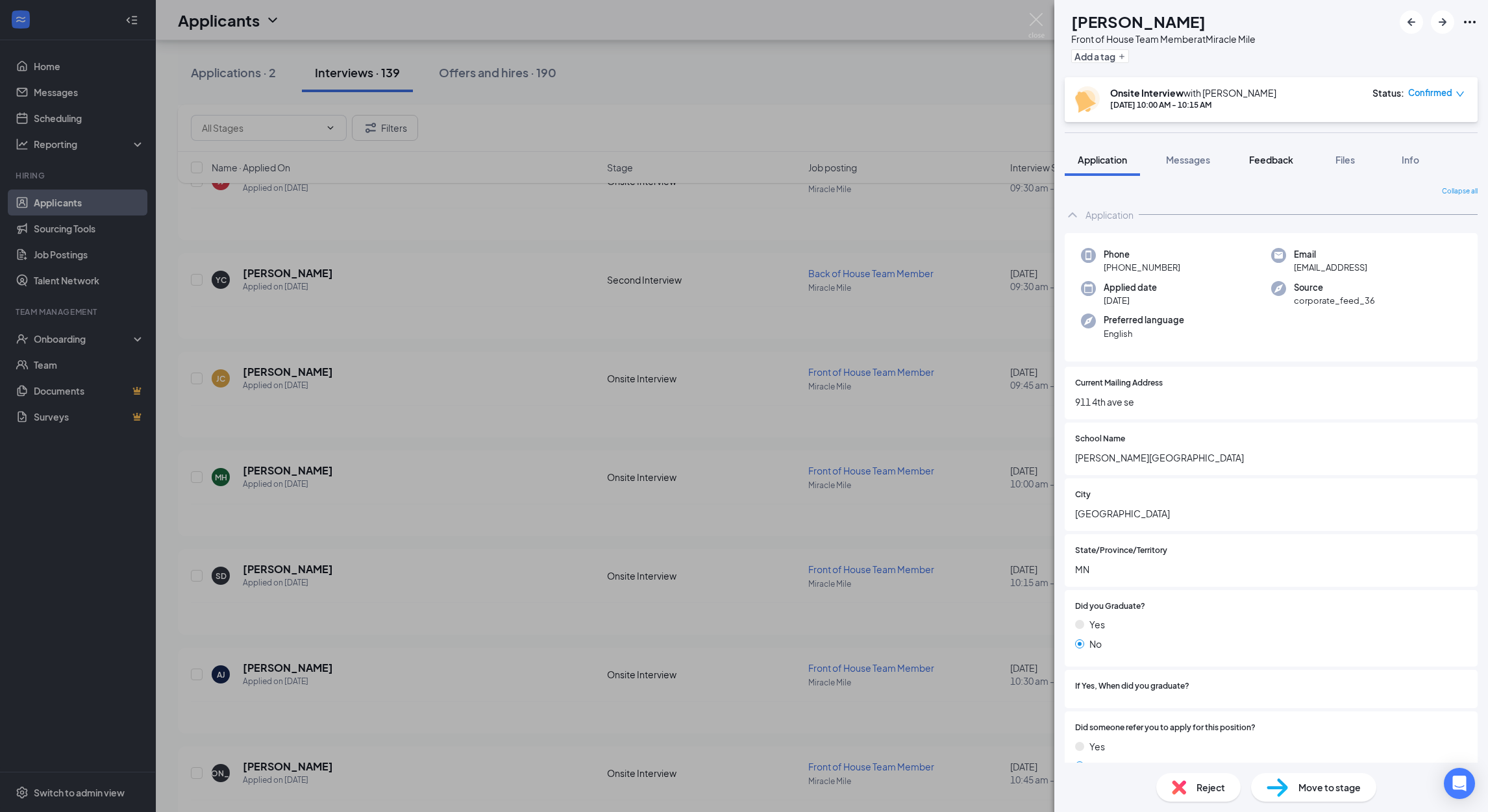
click at [1254, 163] on span "Feedback" at bounding box center [1270, 159] width 44 height 12
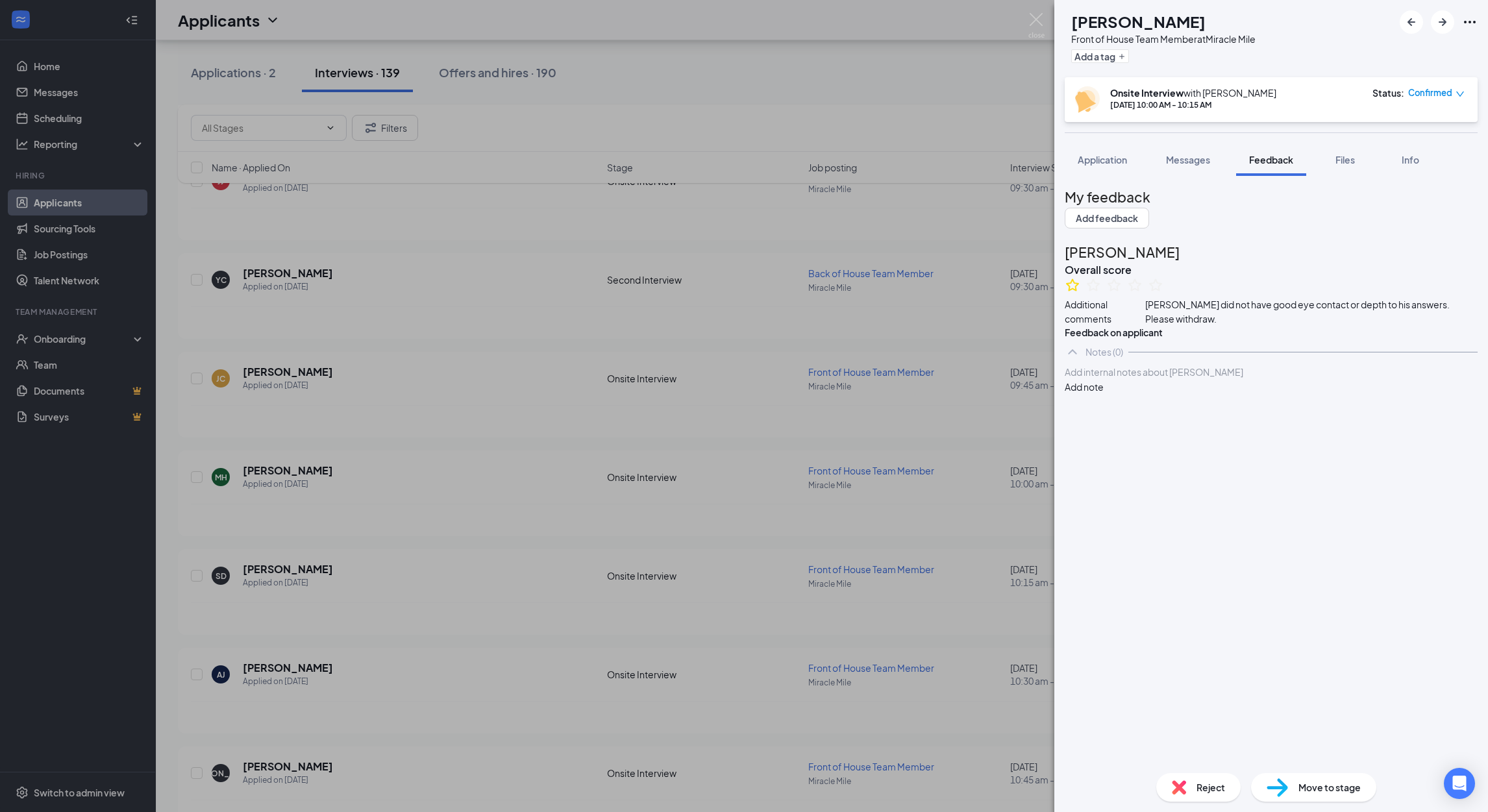
click at [1201, 789] on span "Reject" at bounding box center [1211, 788] width 29 height 14
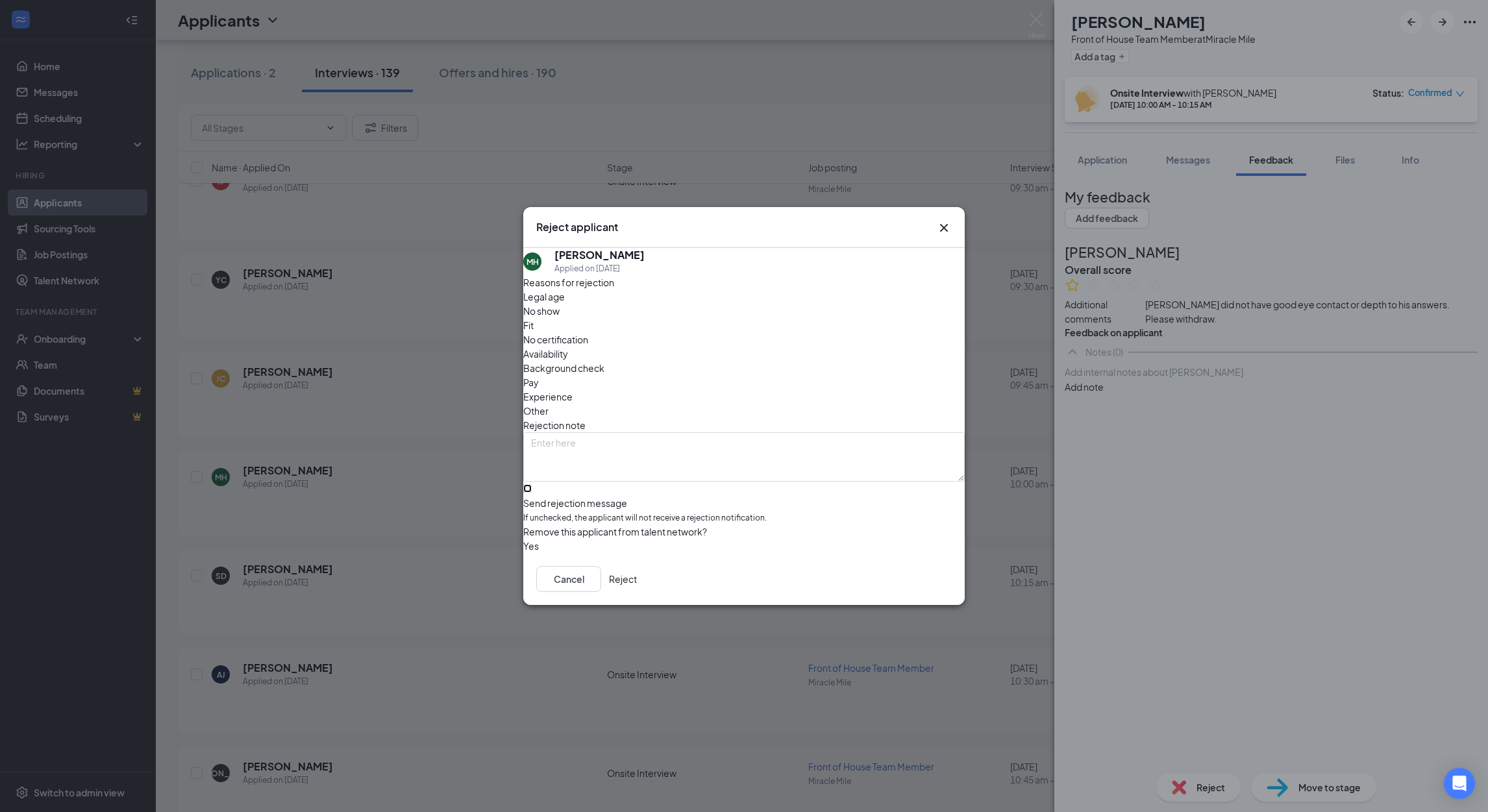
click at [531, 484] on input "Send rejection message If unchecked, the applicant will not receive a rejection…" at bounding box center [527, 488] width 8 height 8
checkbox input "true"
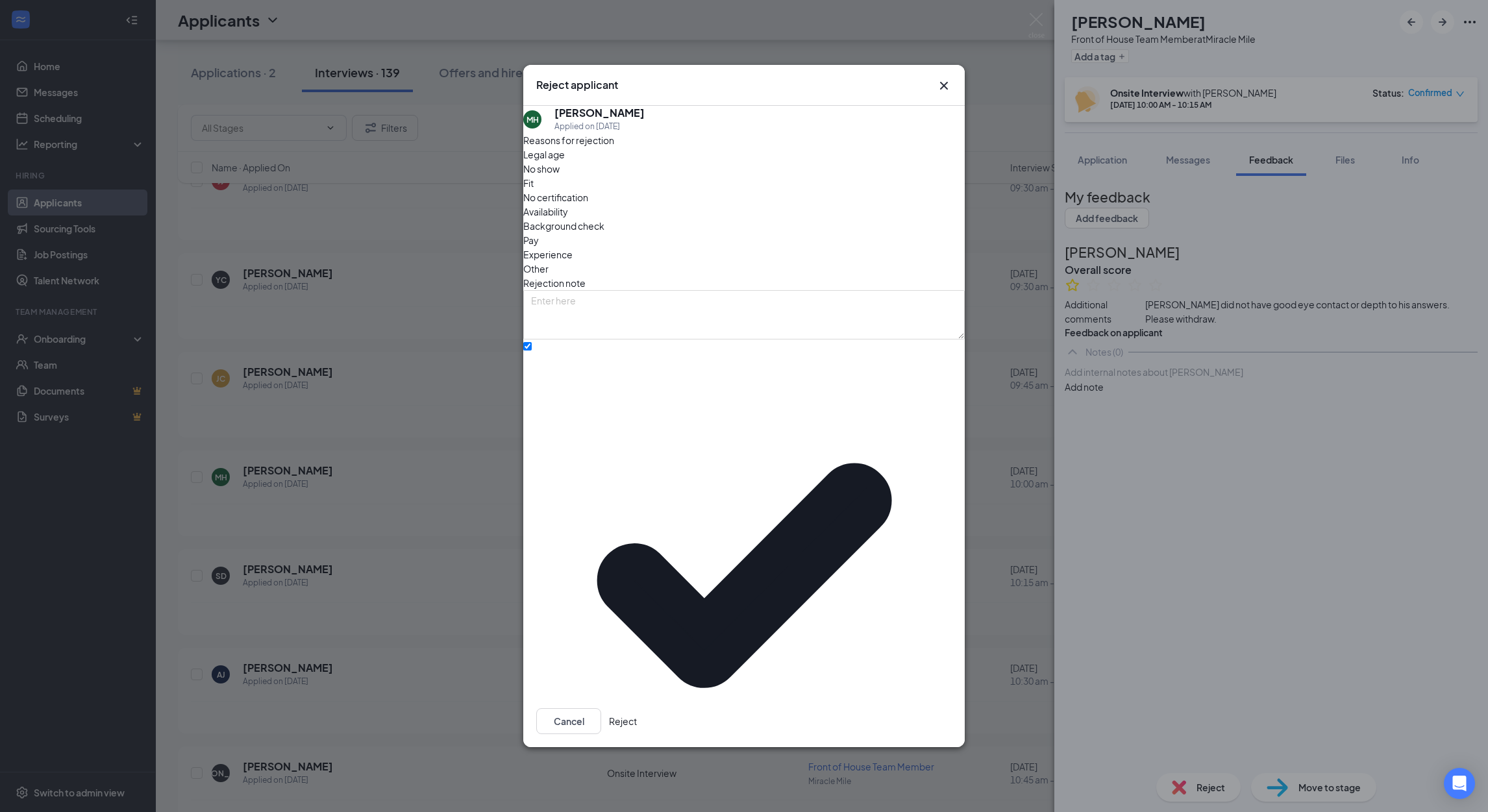
click at [637, 708] on button "Reject" at bounding box center [622, 721] width 28 height 26
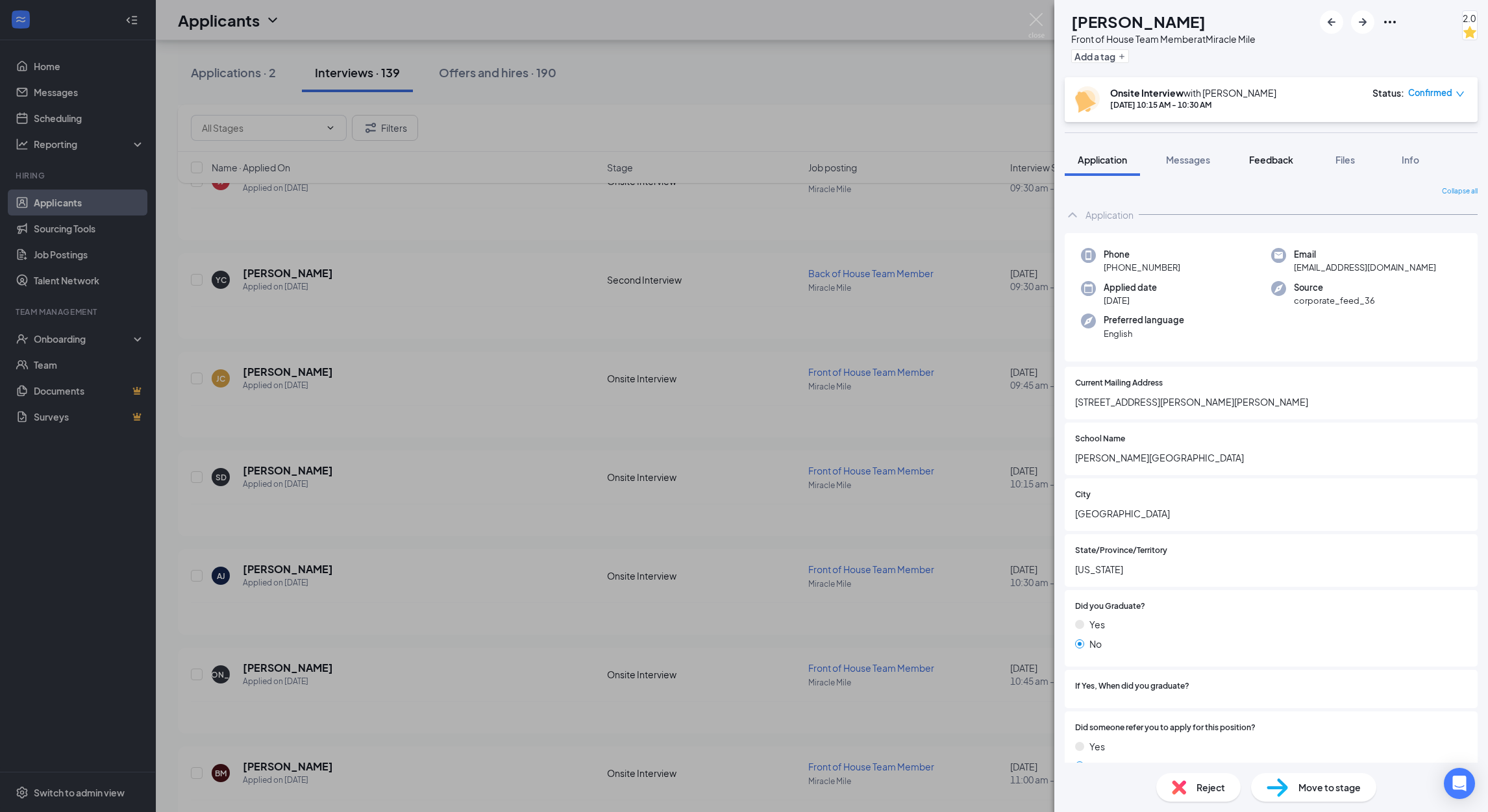
click at [1275, 167] on button "Feedback" at bounding box center [1271, 160] width 70 height 33
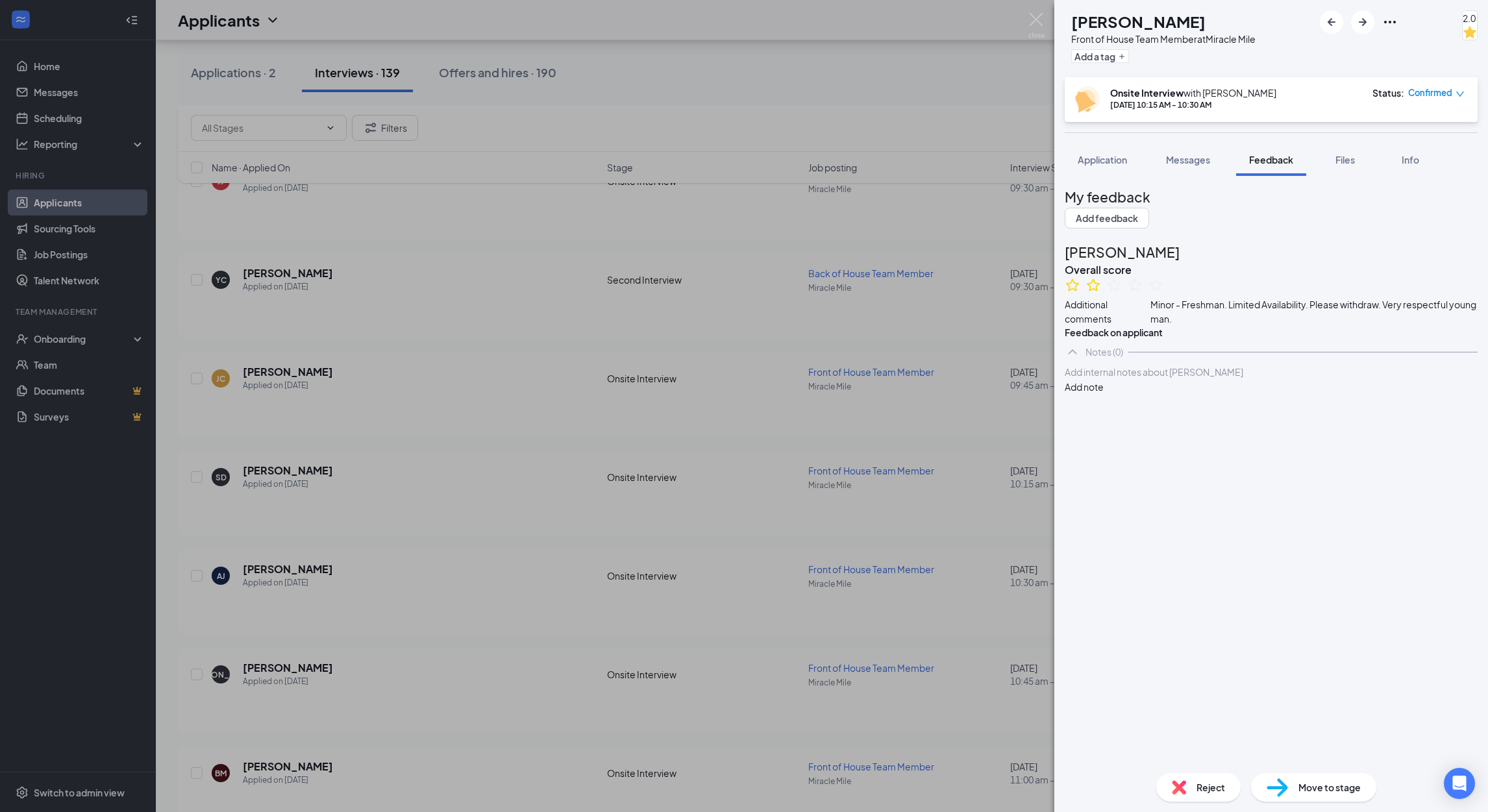
click at [1198, 789] on span "Reject" at bounding box center [1211, 788] width 29 height 14
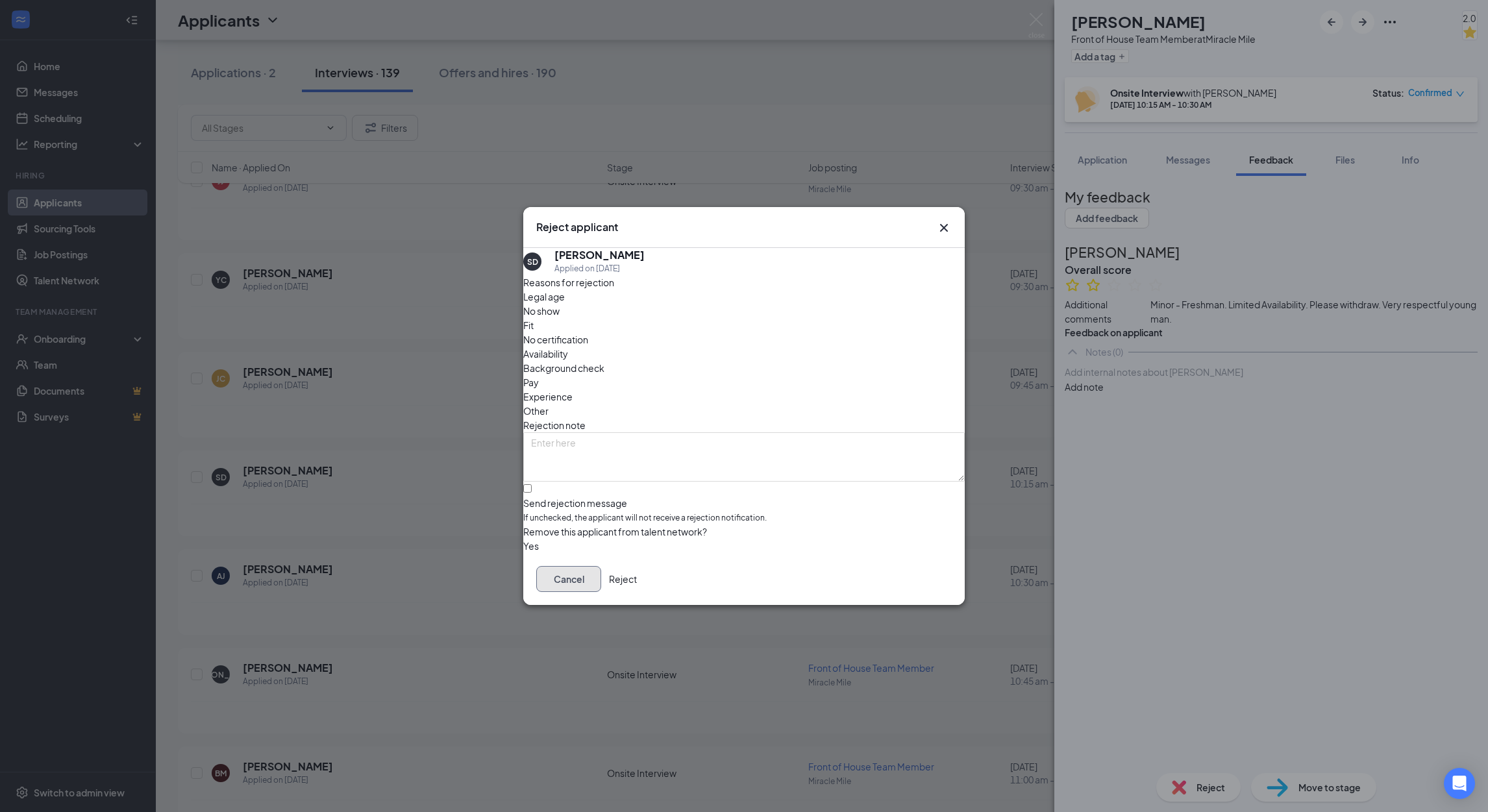
click at [601, 587] on button "Cancel" at bounding box center [569, 579] width 65 height 26
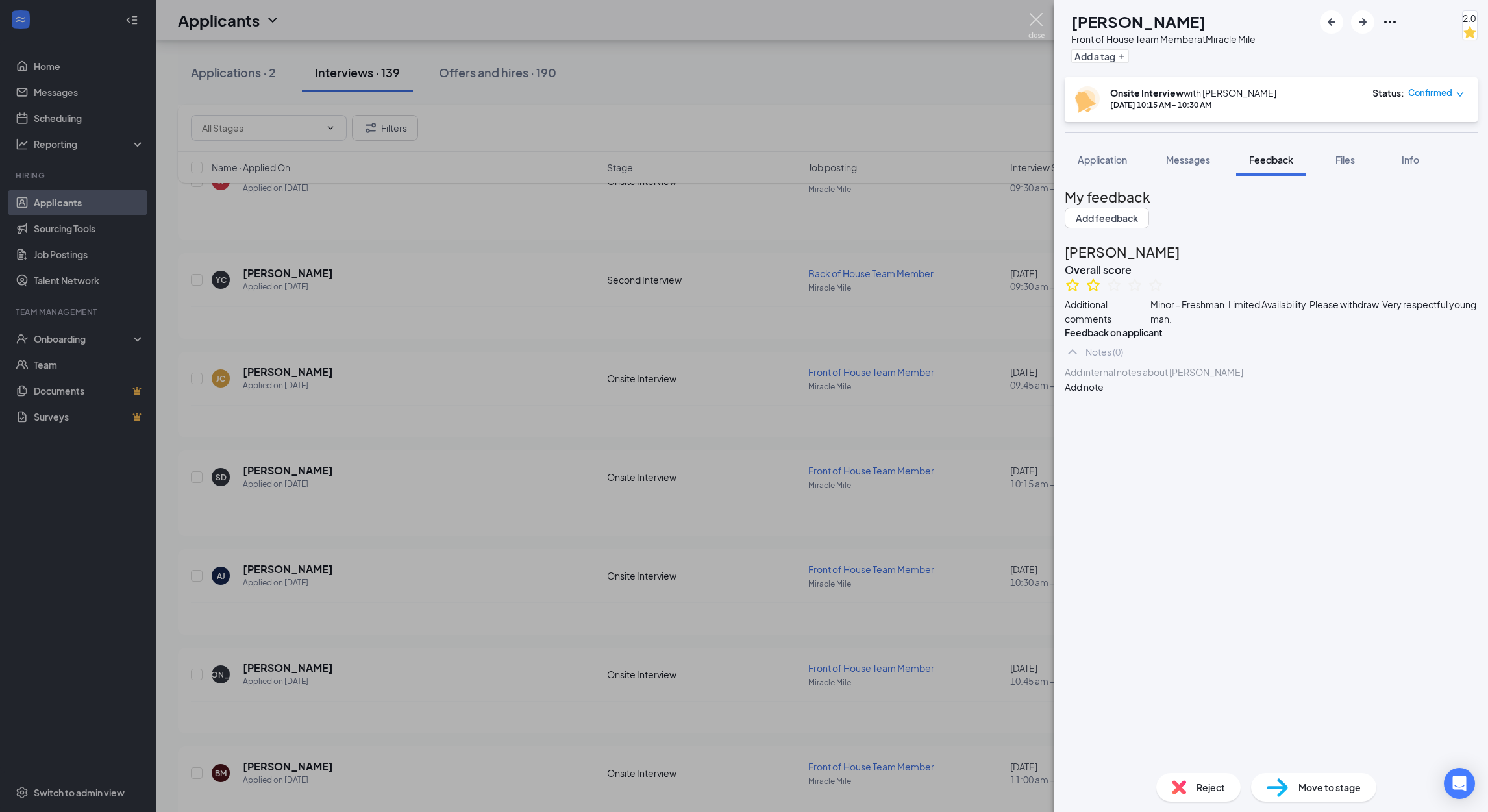
click at [1037, 20] on img at bounding box center [1036, 25] width 16 height 25
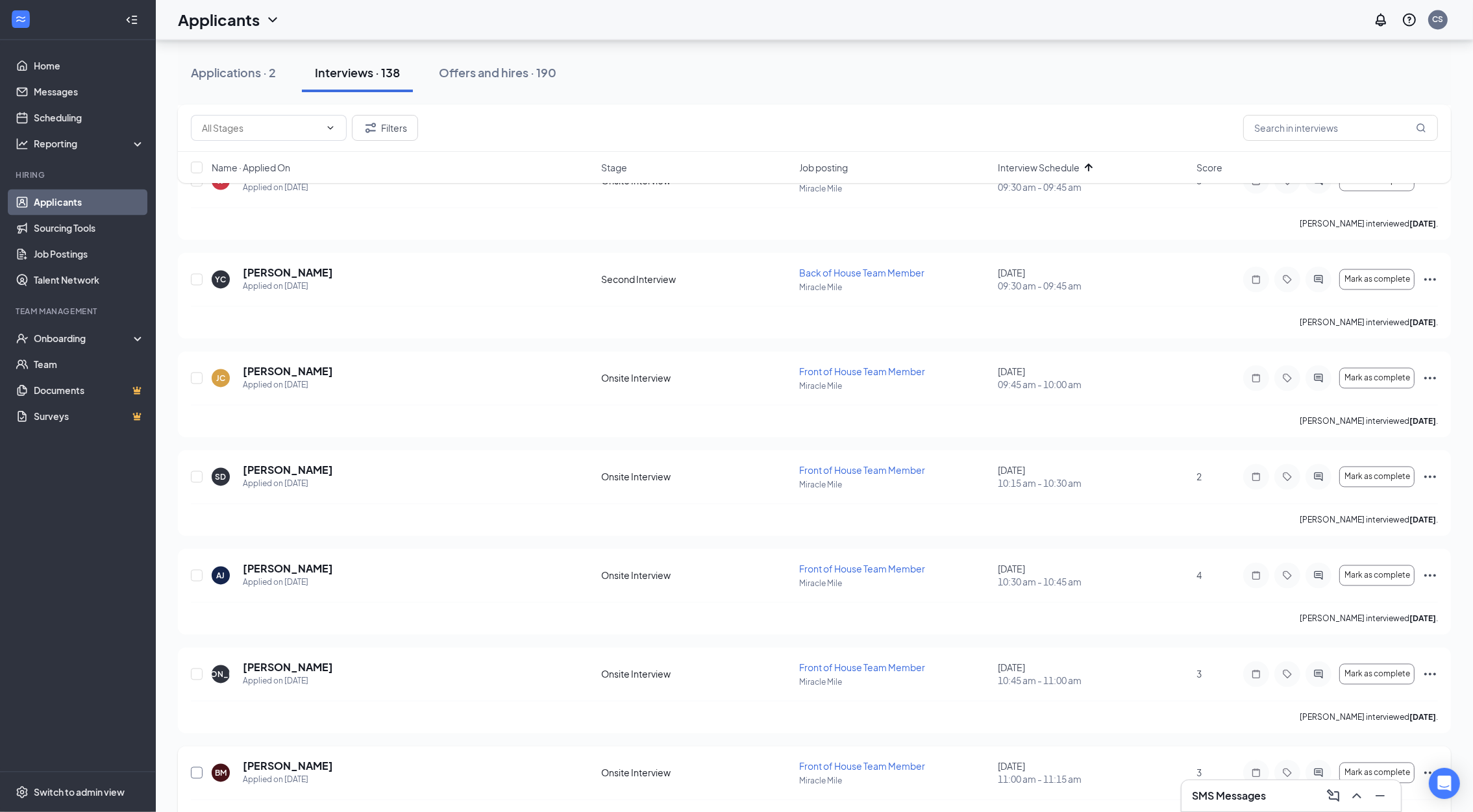
click at [196, 779] on input "checkbox" at bounding box center [196, 772] width 12 height 12
checkbox input "true"
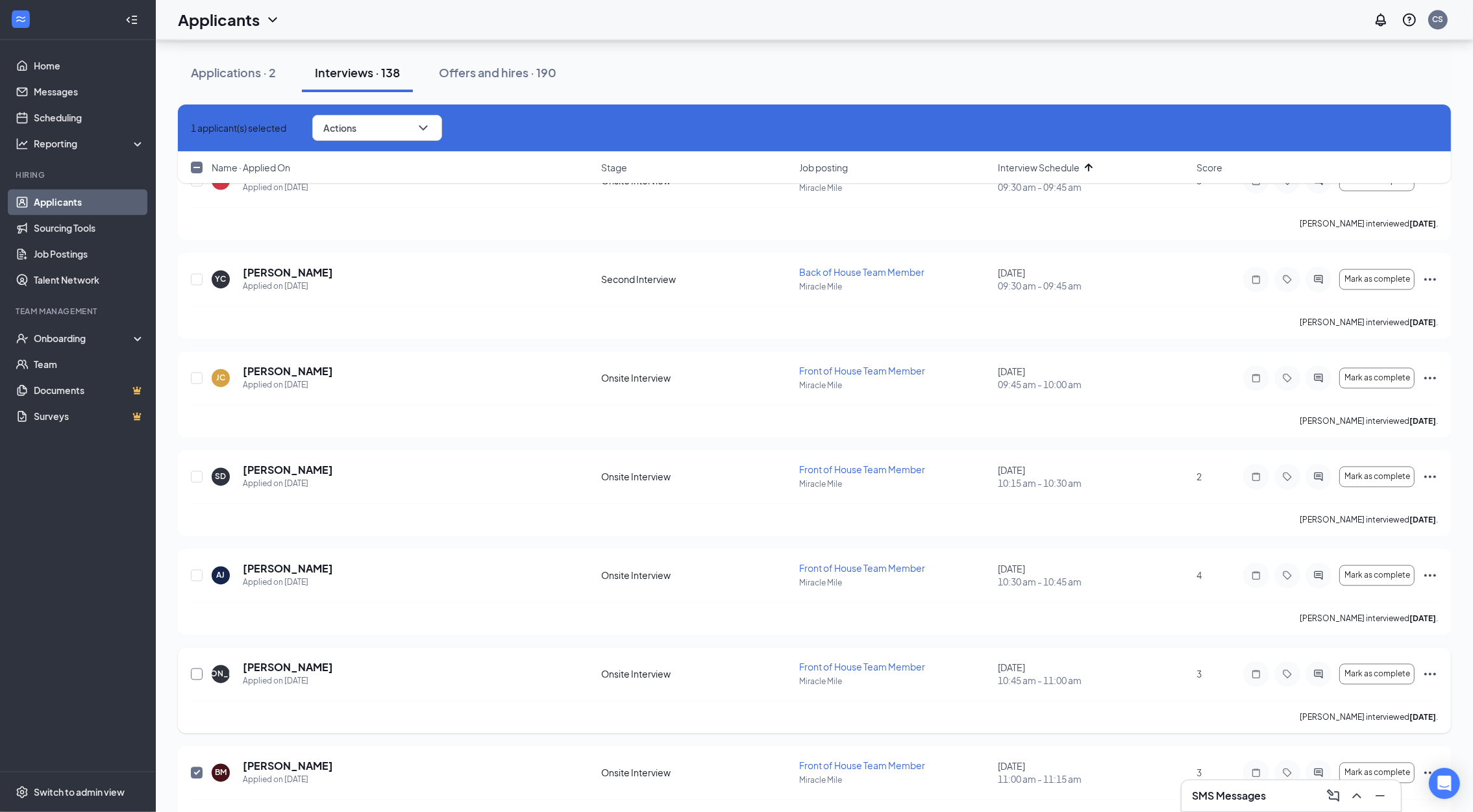
click at [192, 677] on input "checkbox" at bounding box center [196, 674] width 12 height 12
checkbox input "true"
click at [195, 579] on input "checkbox" at bounding box center [196, 575] width 12 height 12
checkbox input "true"
click at [197, 479] on input "checkbox" at bounding box center [196, 477] width 12 height 12
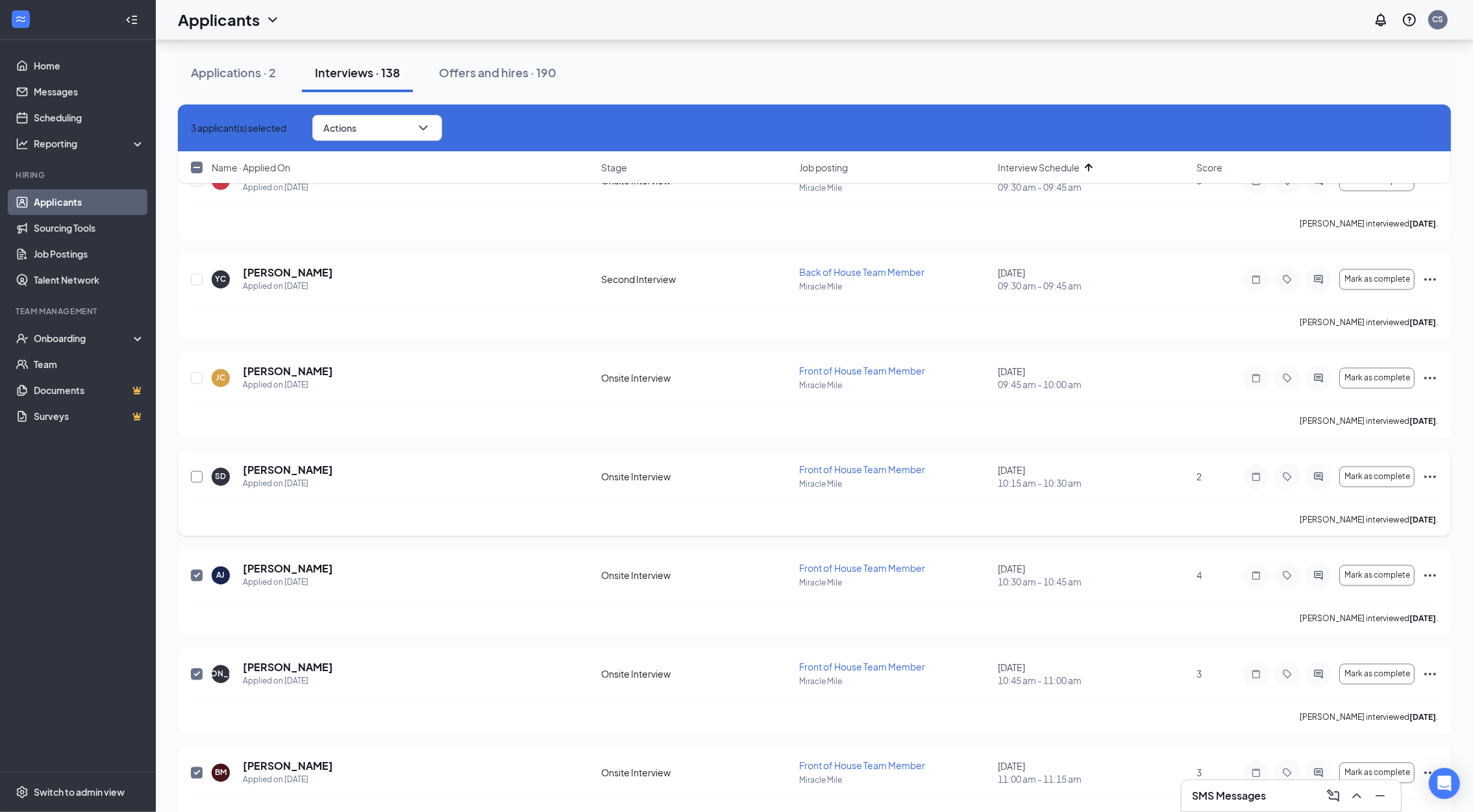
checkbox input "true"
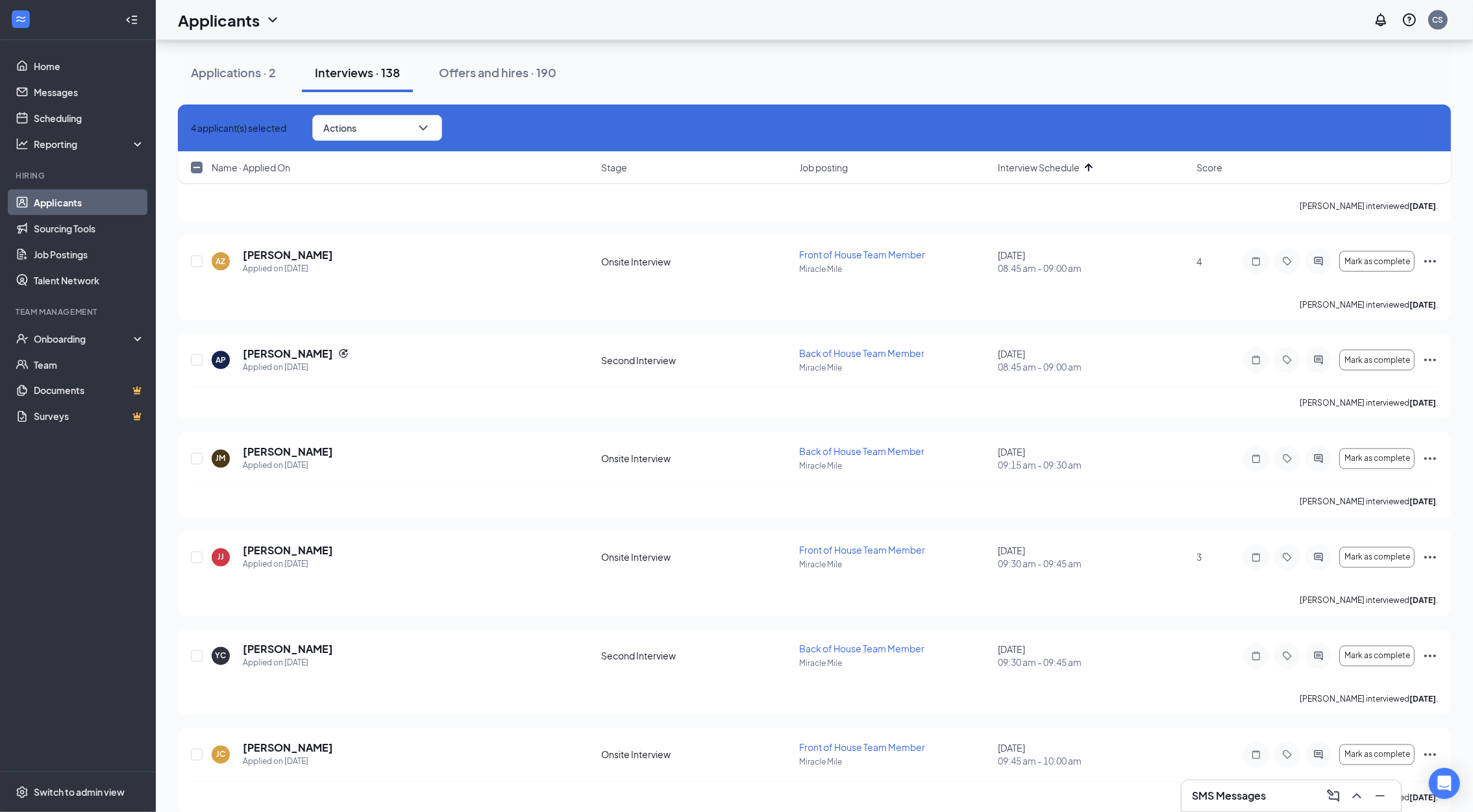
scroll to position [3290, 0]
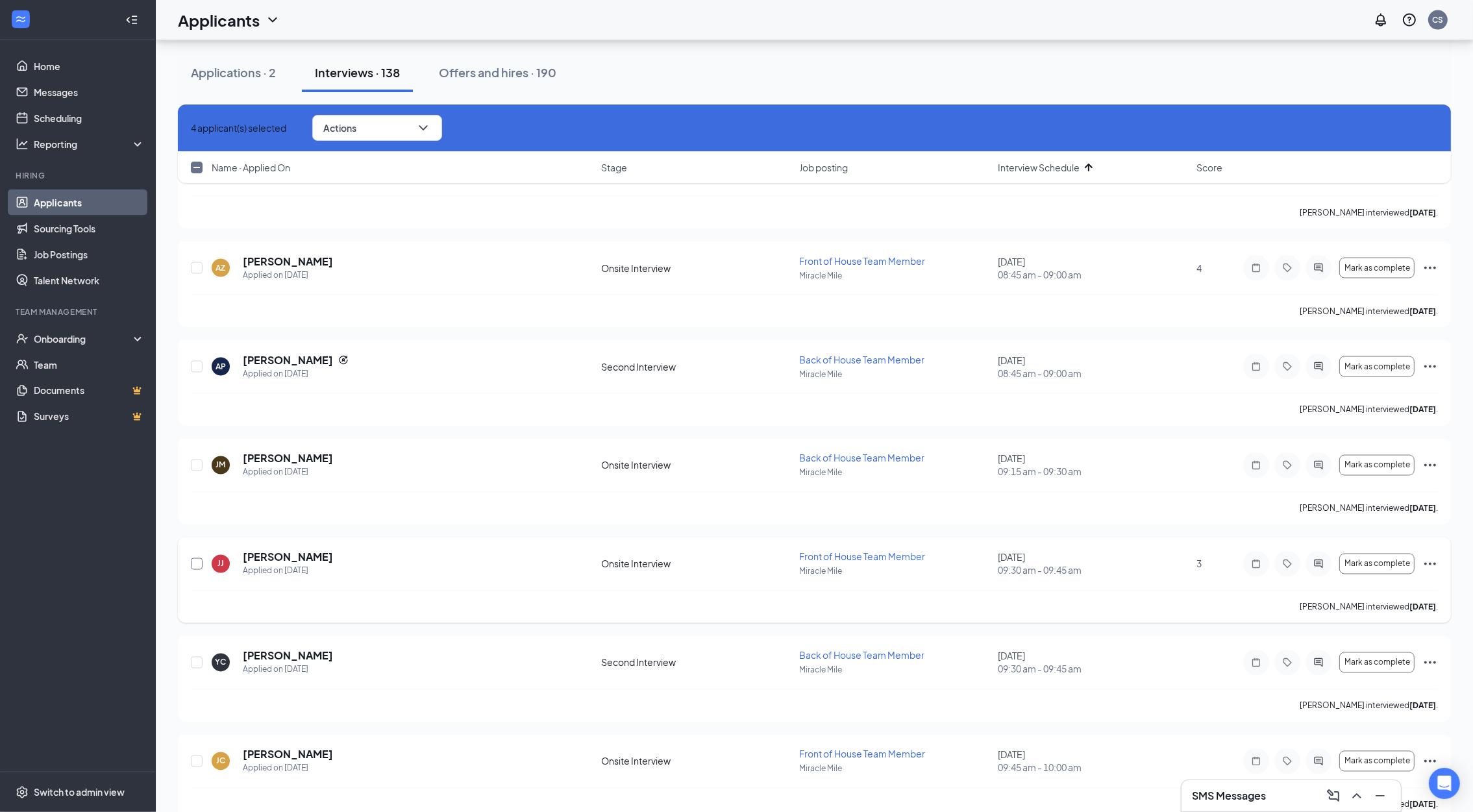
click at [195, 565] on input "checkbox" at bounding box center [196, 564] width 12 height 12
checkbox input "true"
click at [387, 119] on button "Actions" at bounding box center [378, 127] width 130 height 26
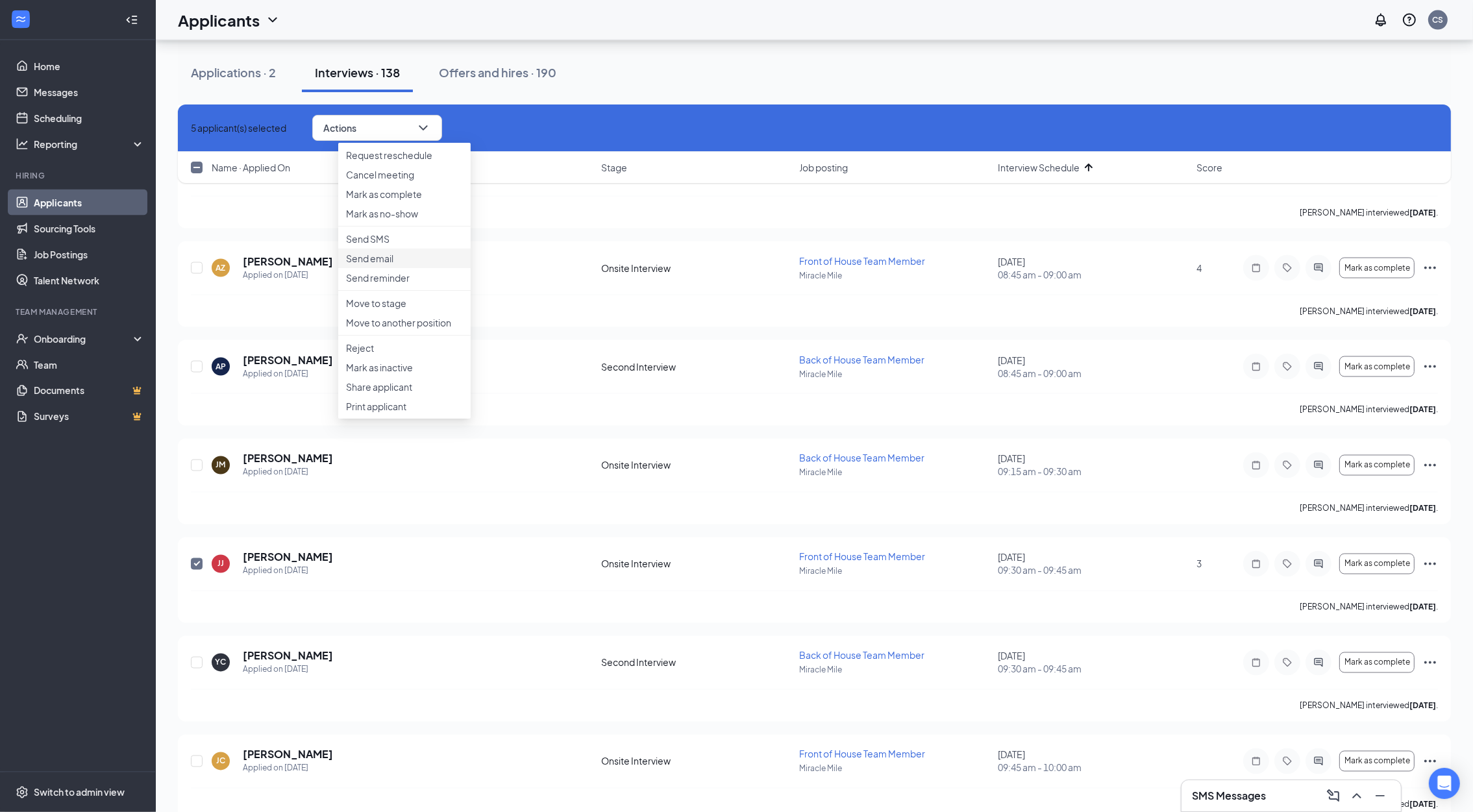
click at [384, 265] on p "Send email" at bounding box center [404, 258] width 117 height 13
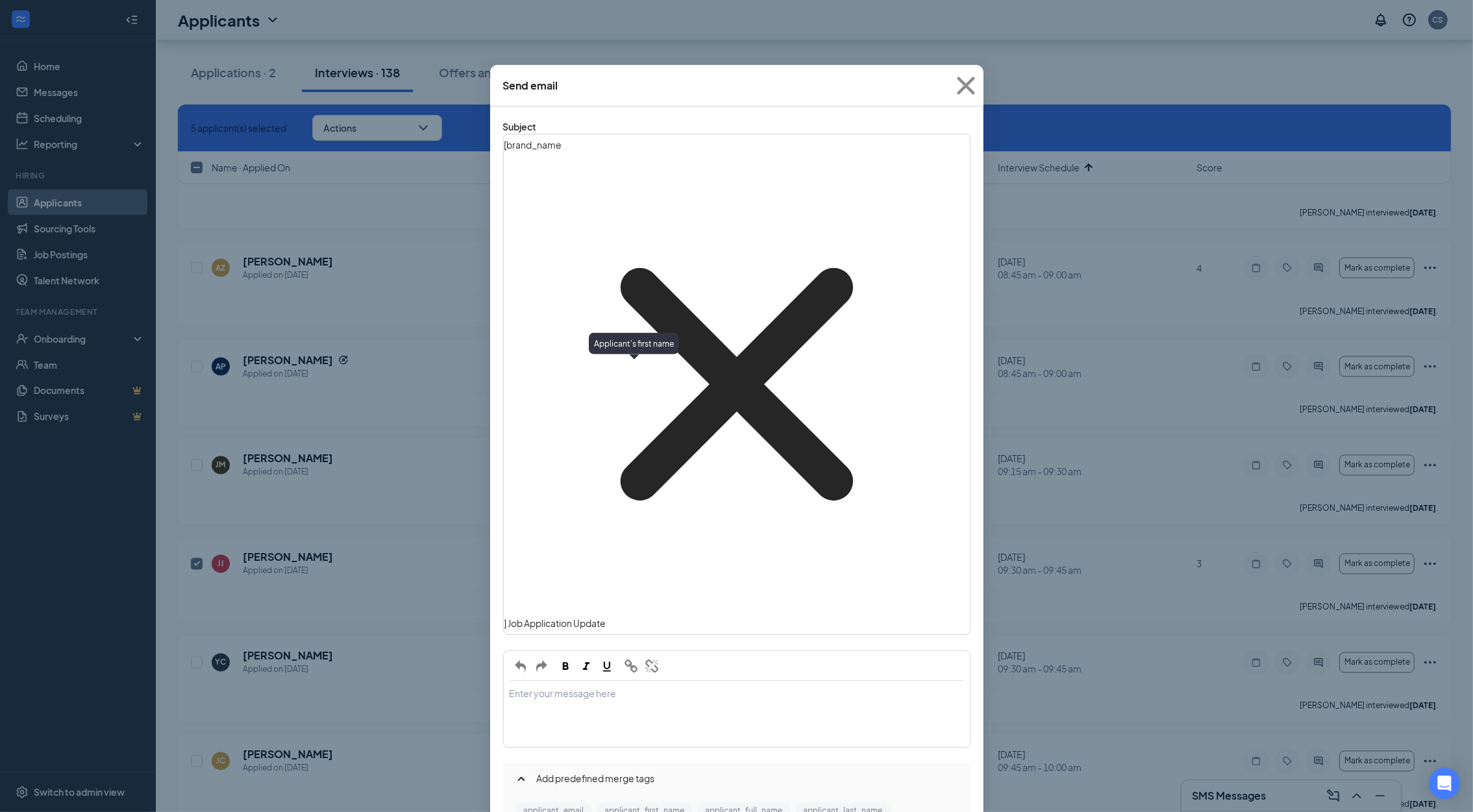
click at [657, 802] on button "applicant_first_name" at bounding box center [645, 810] width 96 height 16
click at [606, 681] on div "Enter your message here" at bounding box center [736, 714] width 464 height 65
click at [656, 802] on button "applicant_first_name" at bounding box center [645, 810] width 96 height 16
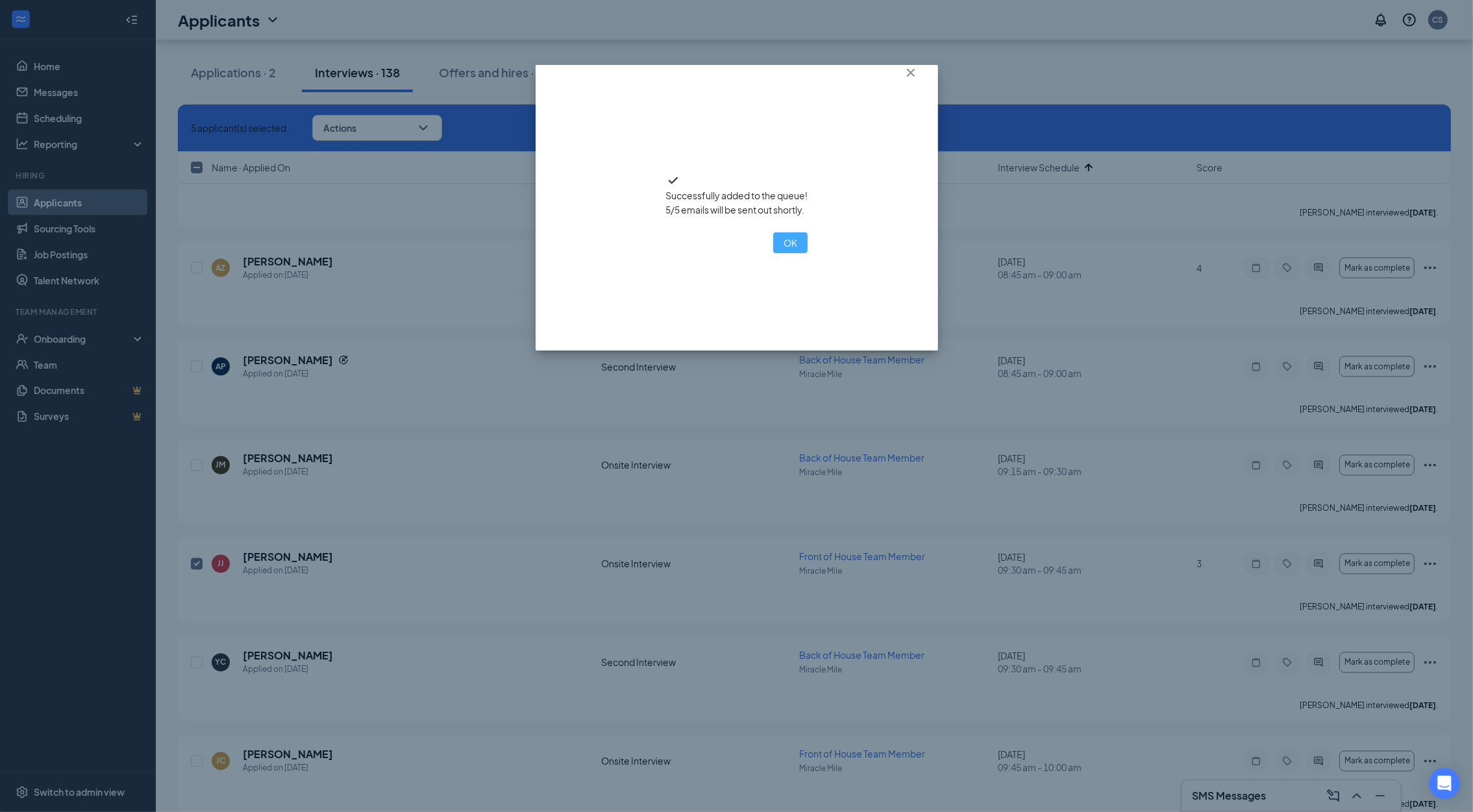
click at [774, 253] on button "OK" at bounding box center [791, 242] width 34 height 21
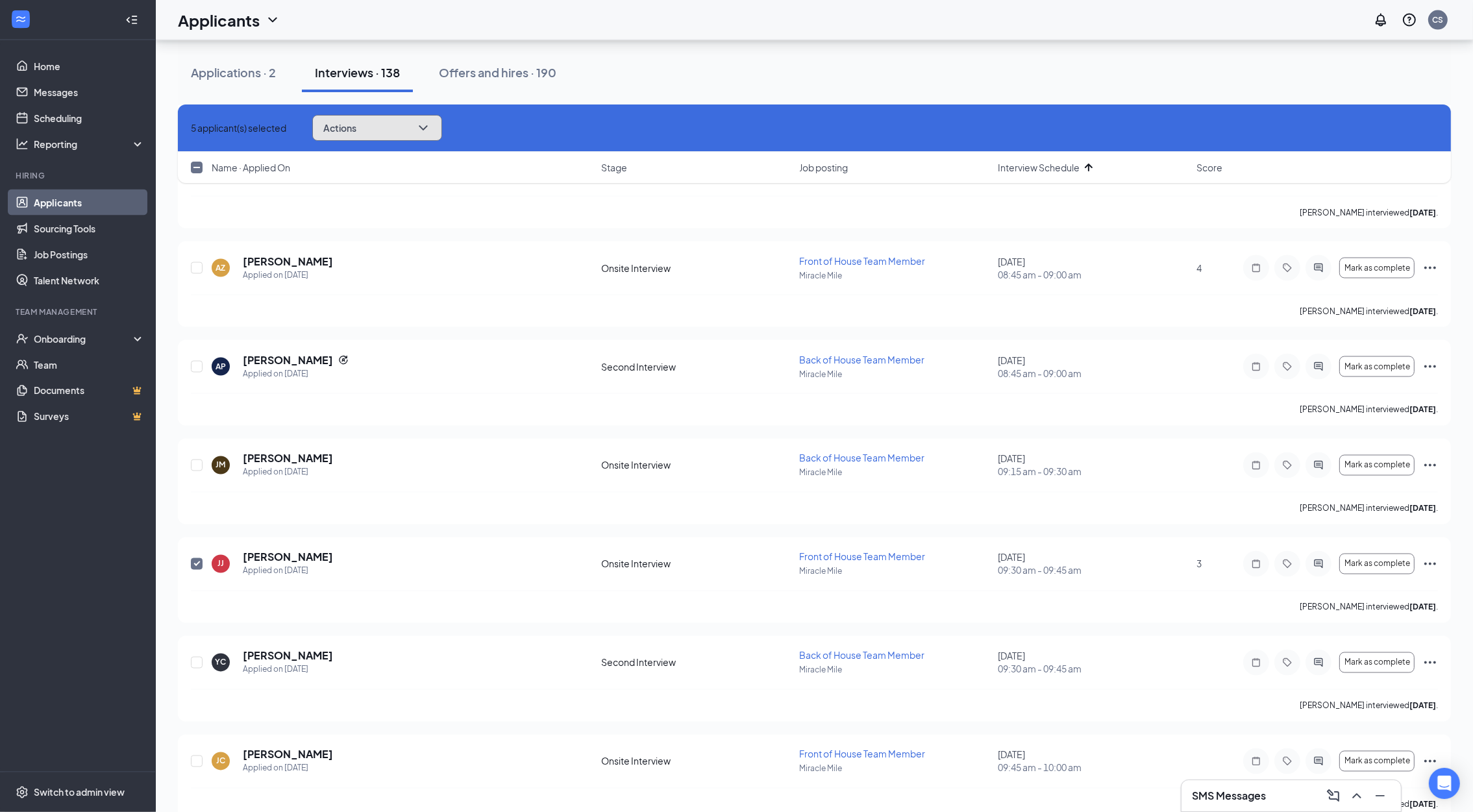
click at [438, 137] on button "Actions" at bounding box center [378, 127] width 130 height 26
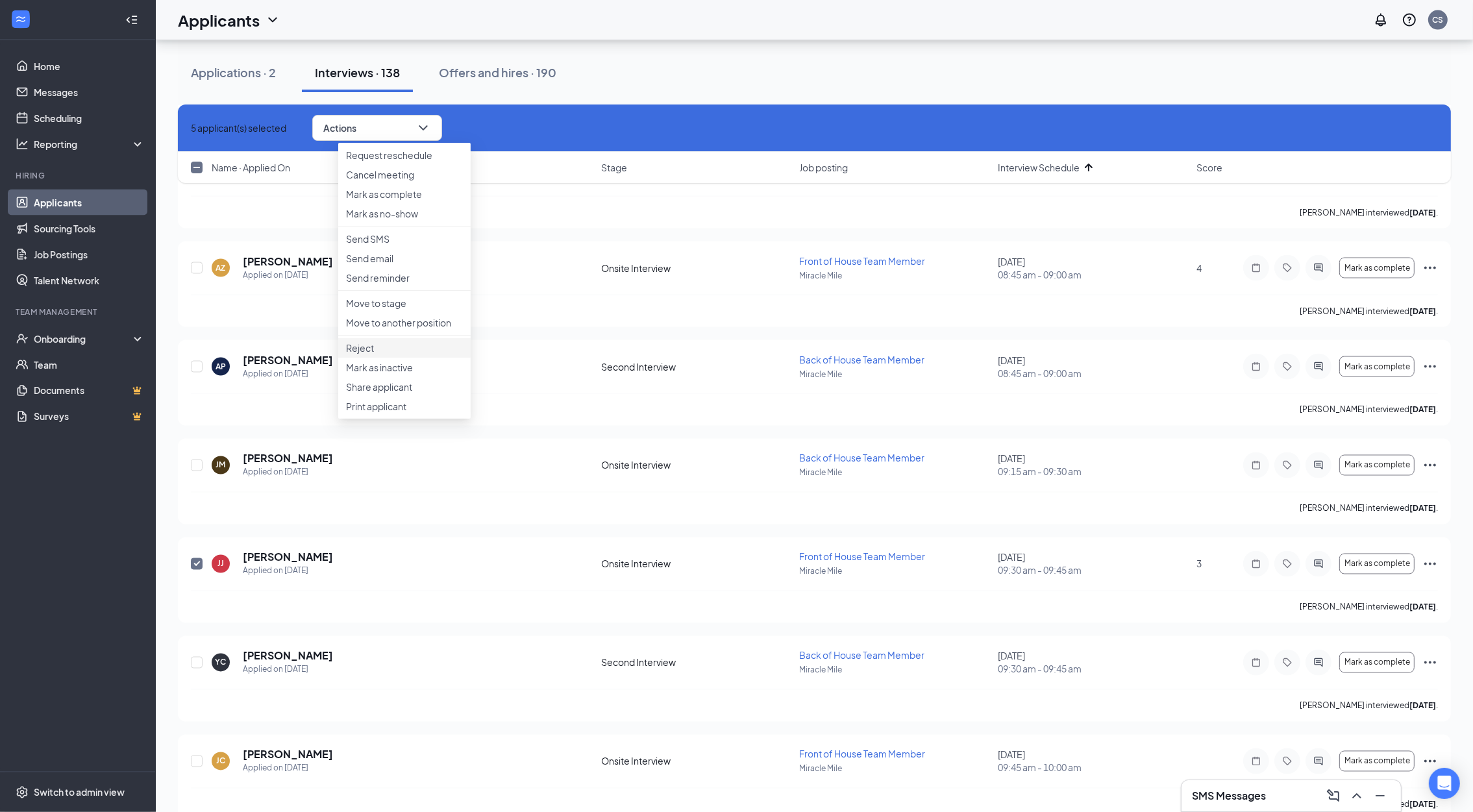
click at [392, 354] on p "Reject" at bounding box center [404, 348] width 117 height 13
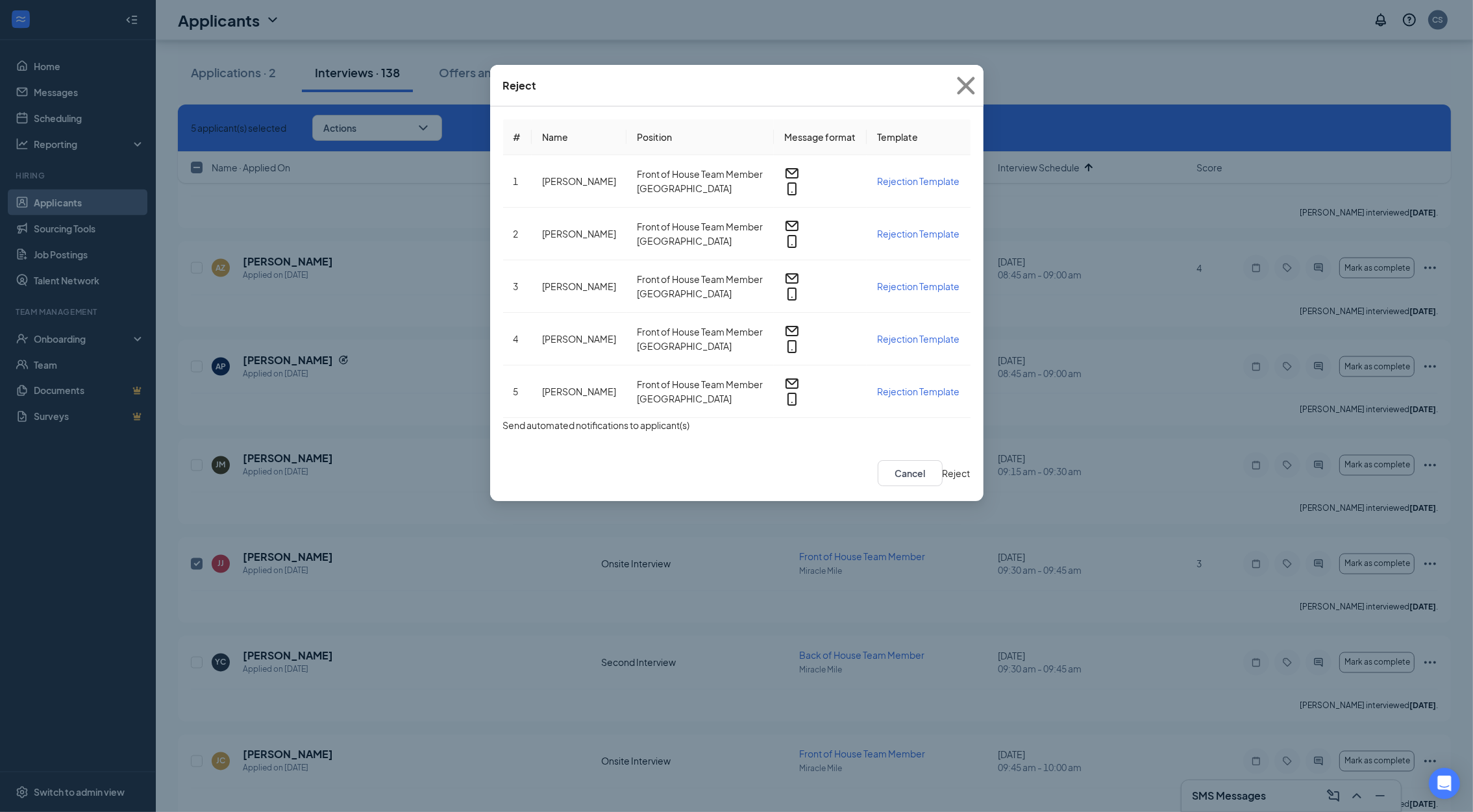
click at [503, 418] on button "button" at bounding box center [503, 425] width 0 height 14
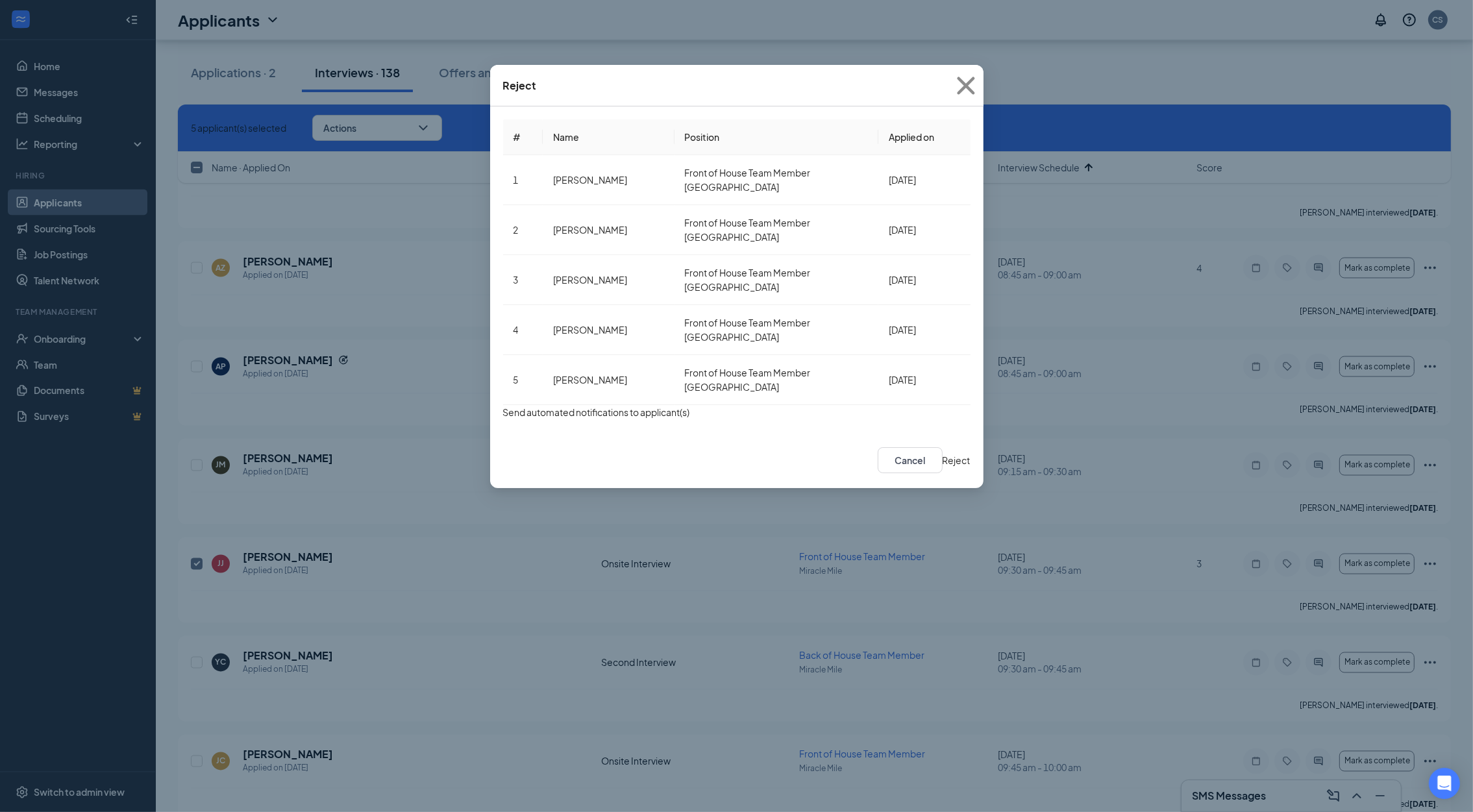
click at [943, 453] on button "Reject" at bounding box center [956, 461] width 28 height 14
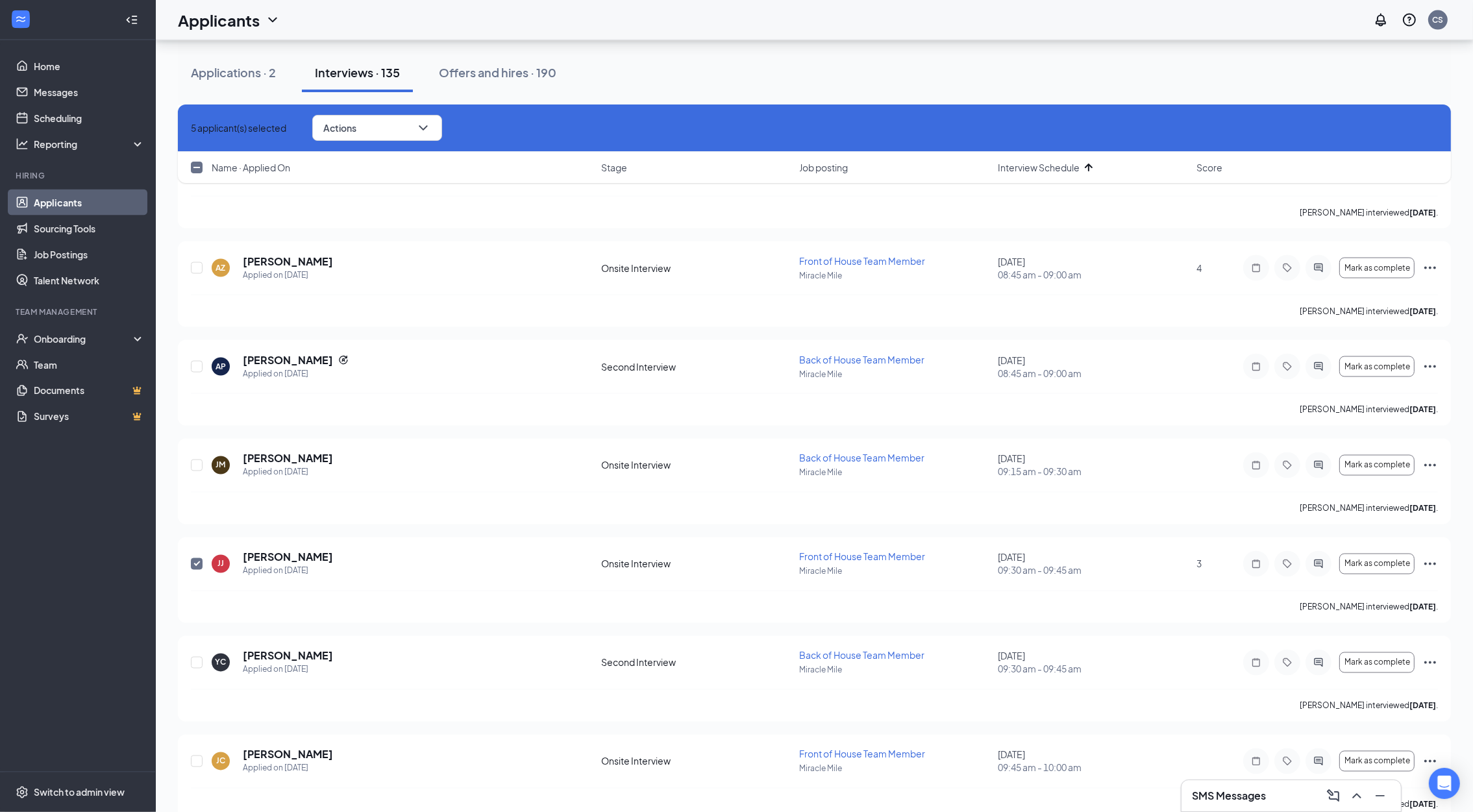
checkbox input "false"
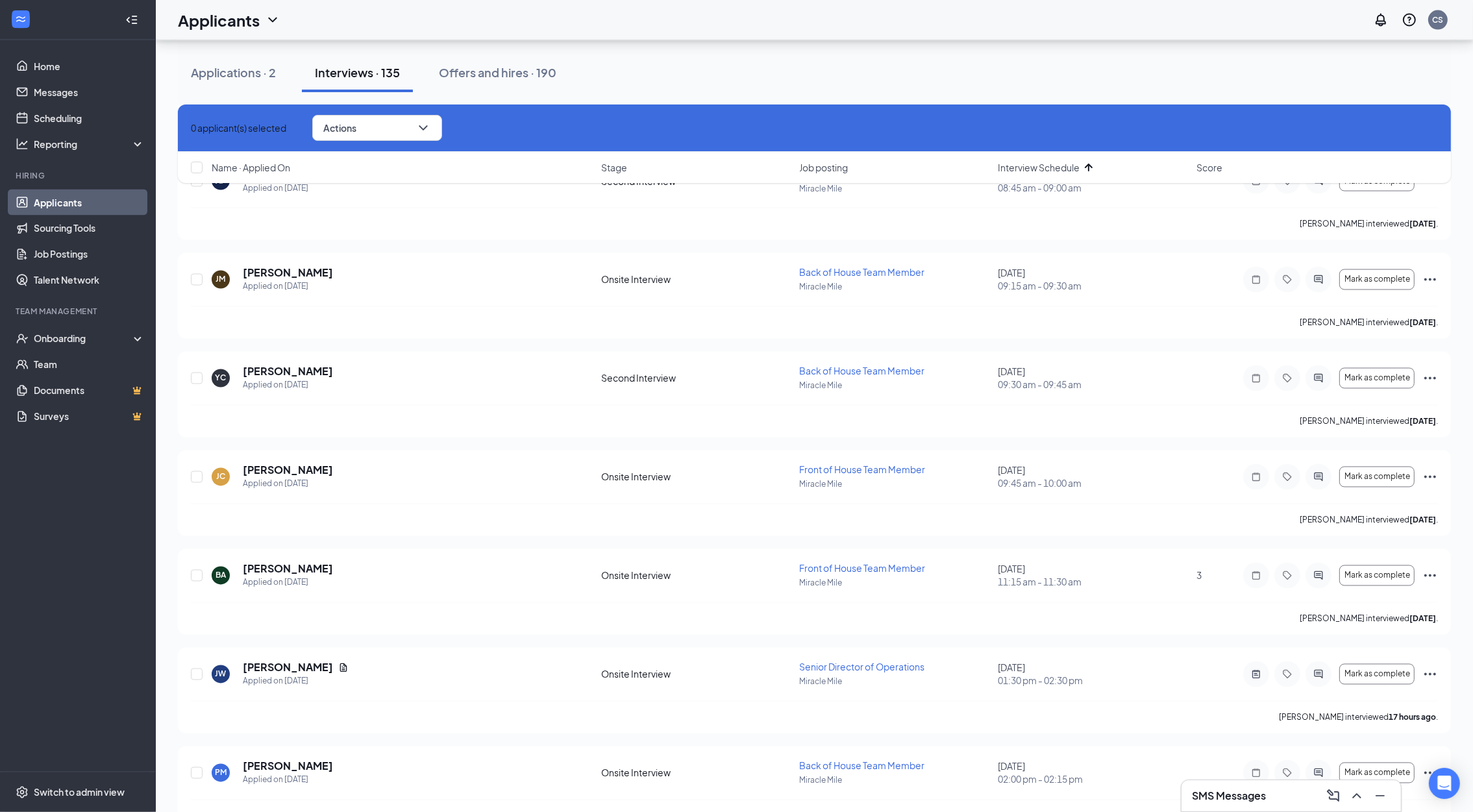
scroll to position [3491, 0]
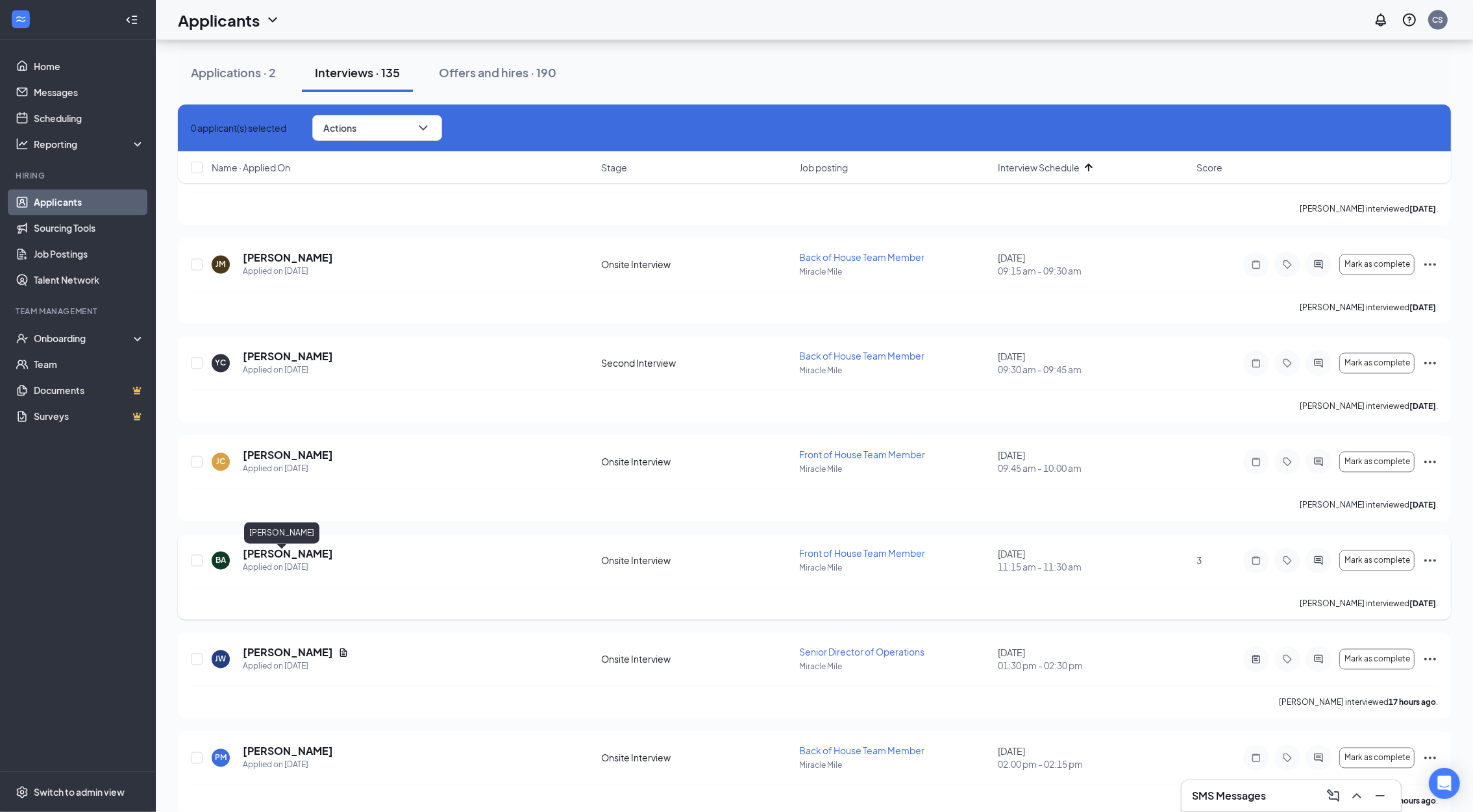
click at [284, 553] on h5 "[PERSON_NAME]" at bounding box center [288, 555] width 90 height 14
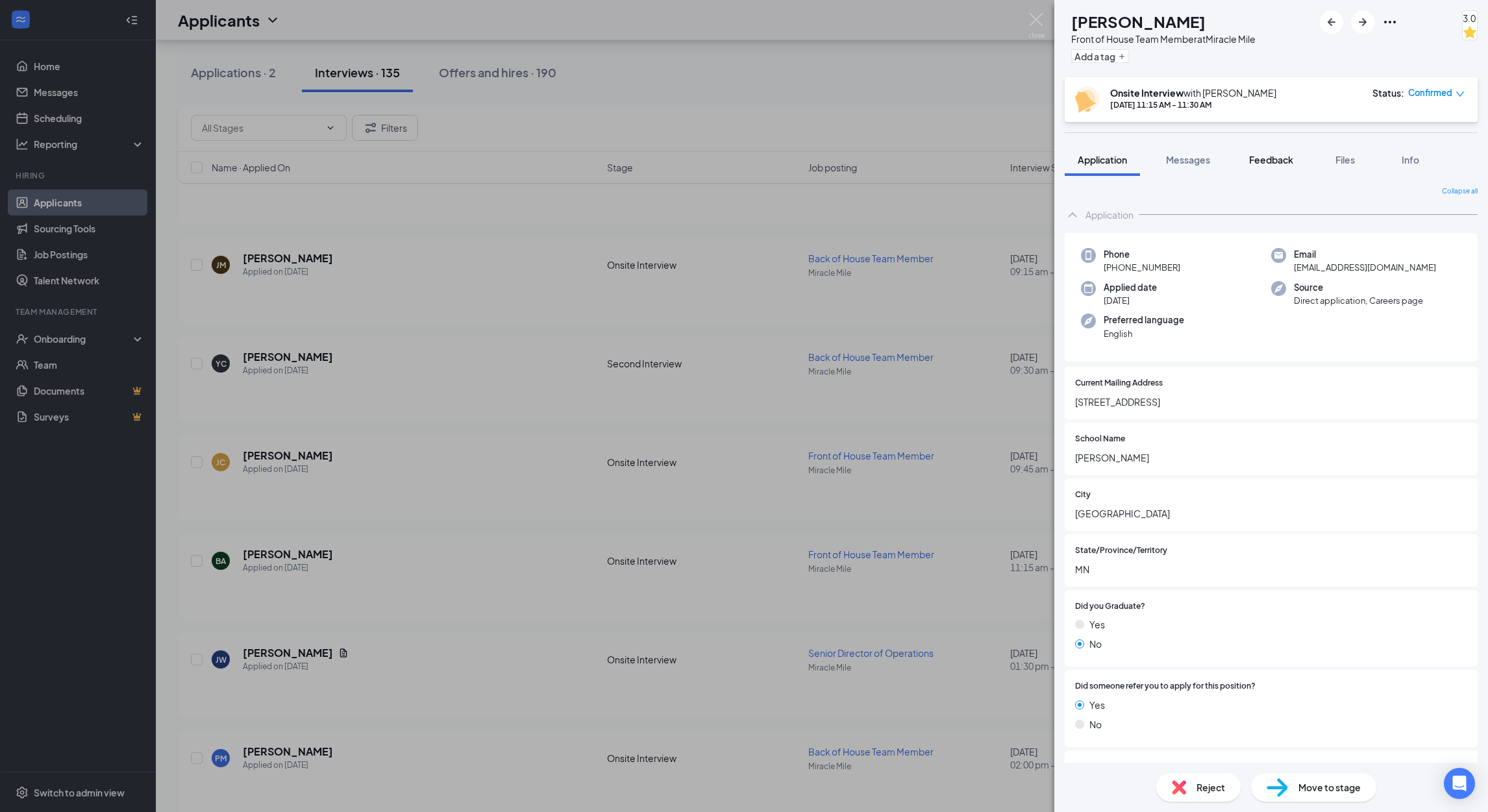
click at [1271, 155] on span "Feedback" at bounding box center [1270, 159] width 44 height 12
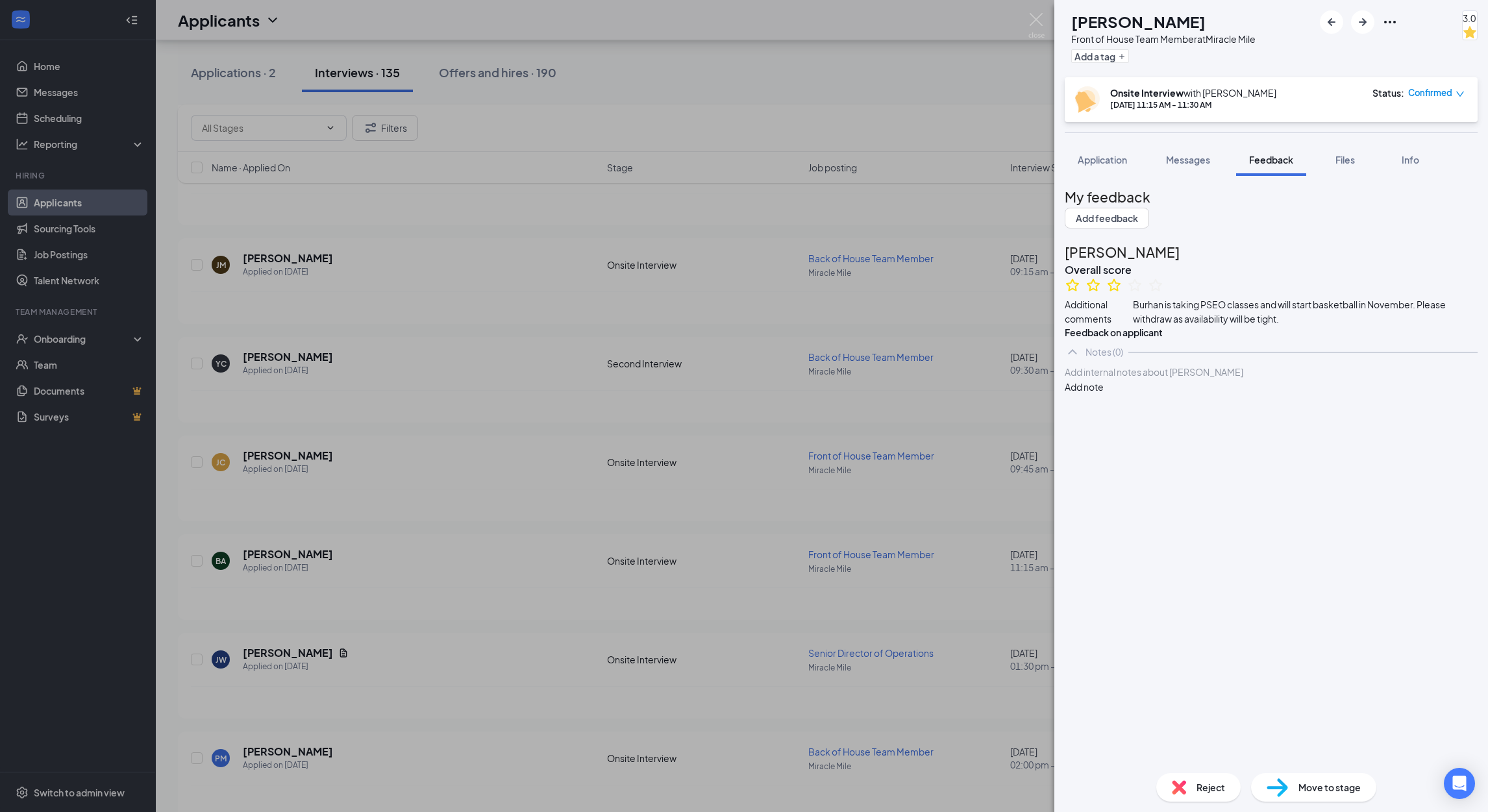
click at [1201, 791] on span "Reject" at bounding box center [1211, 788] width 29 height 14
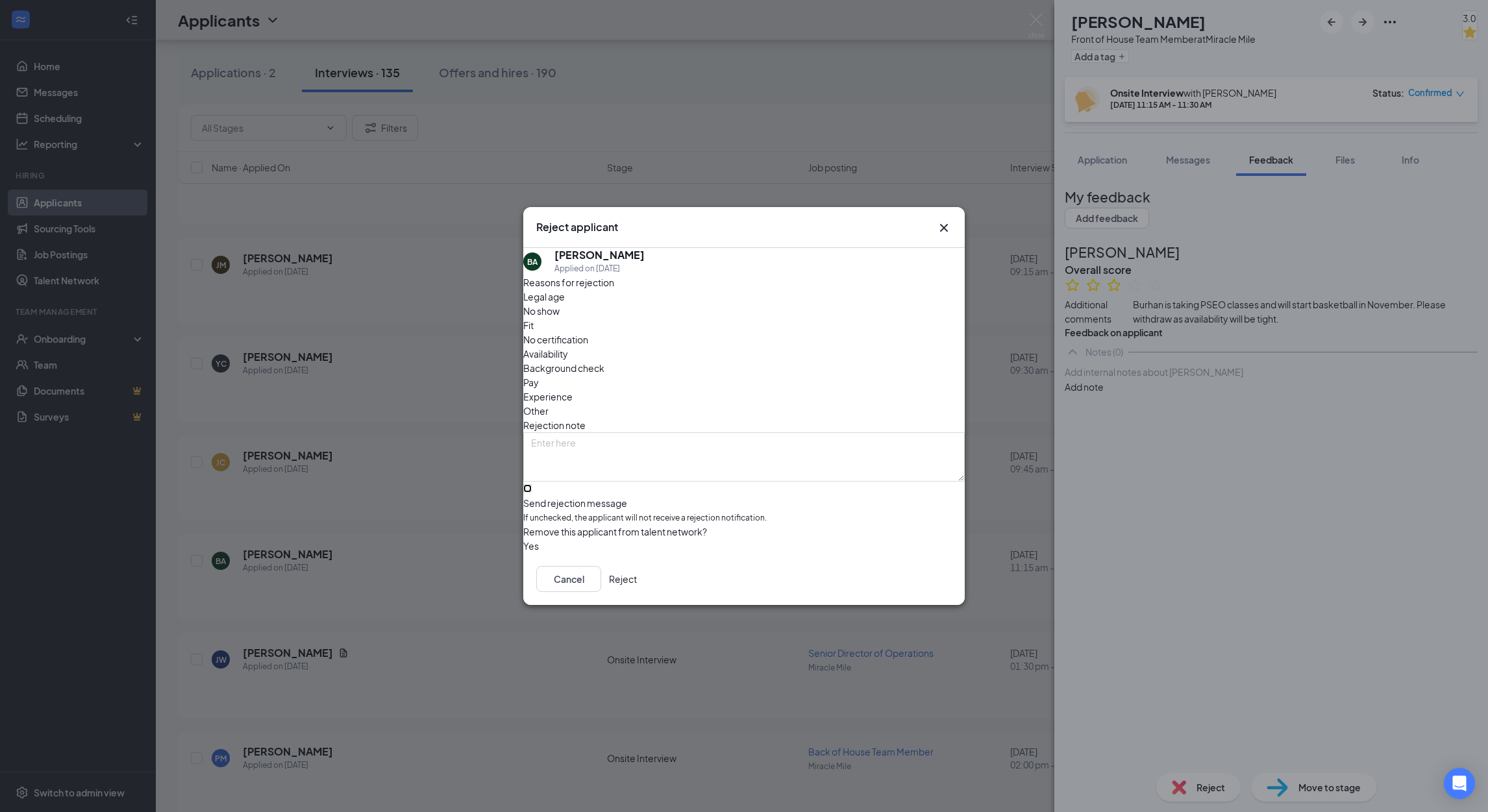
click at [531, 484] on input "Send rejection message If unchecked, the applicant will not receive a rejection…" at bounding box center [527, 488] width 8 height 8
checkbox input "true"
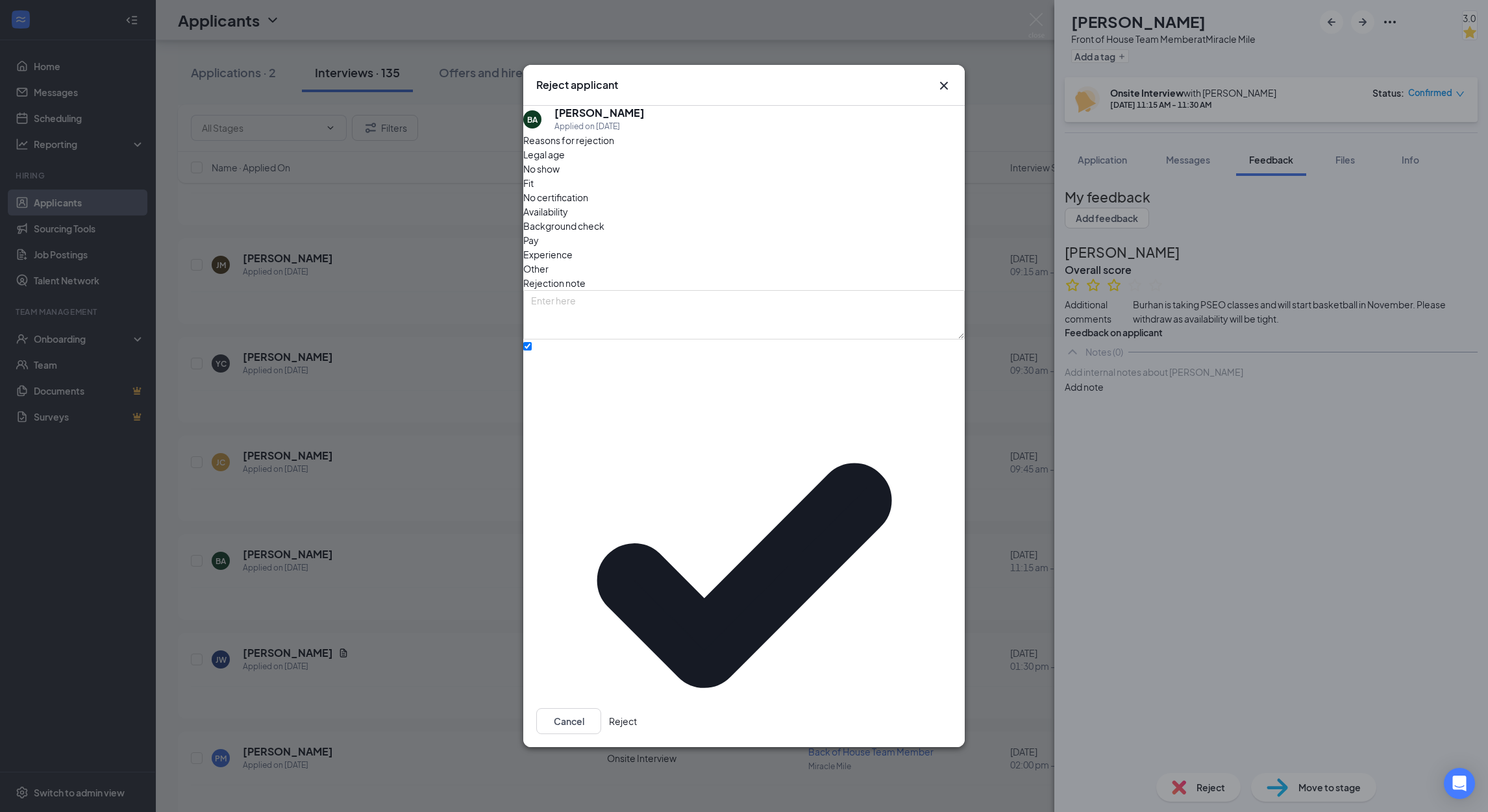
click at [637, 708] on button "Reject" at bounding box center [622, 721] width 28 height 26
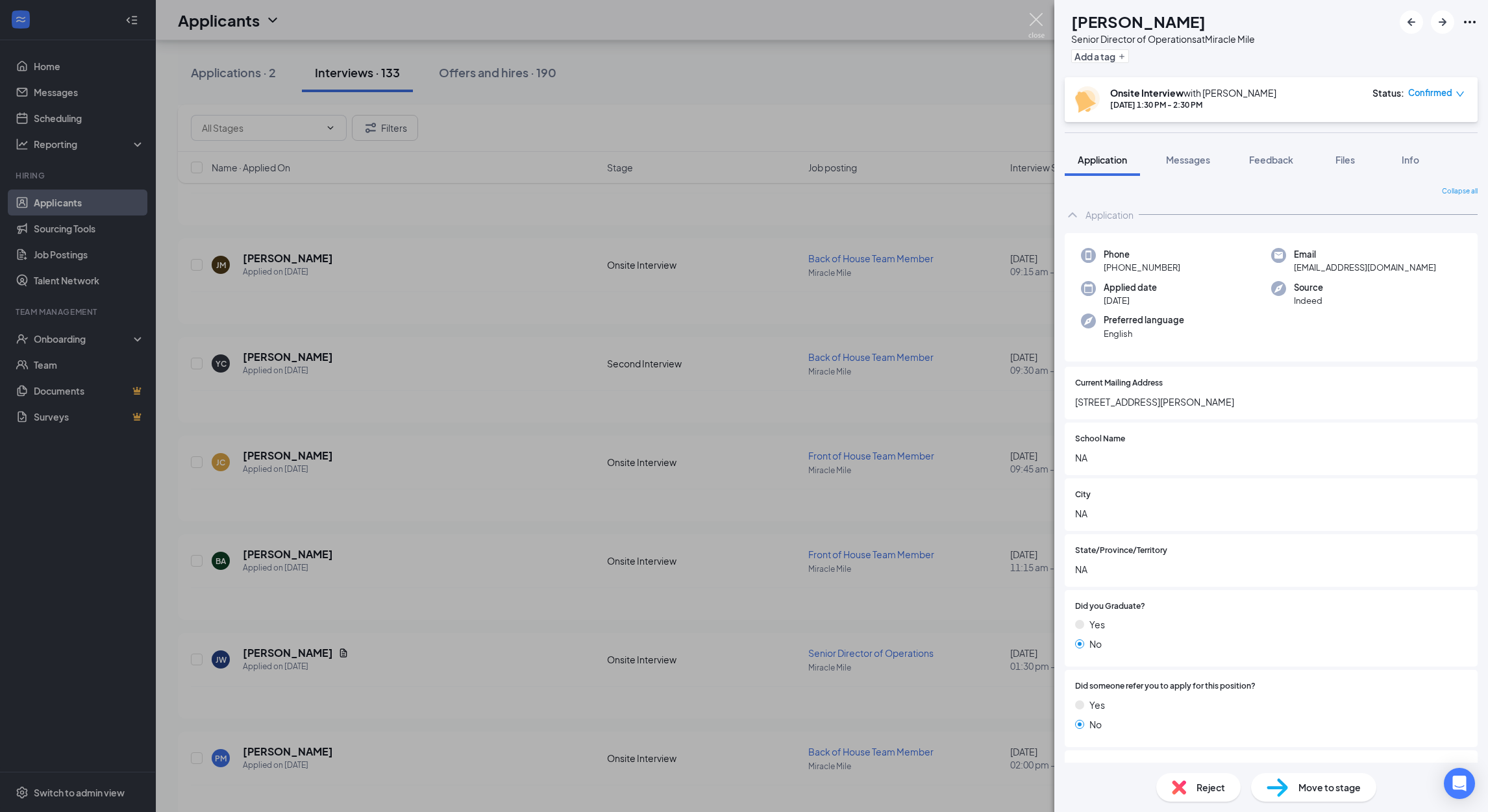
click at [1034, 18] on img at bounding box center [1036, 25] width 16 height 25
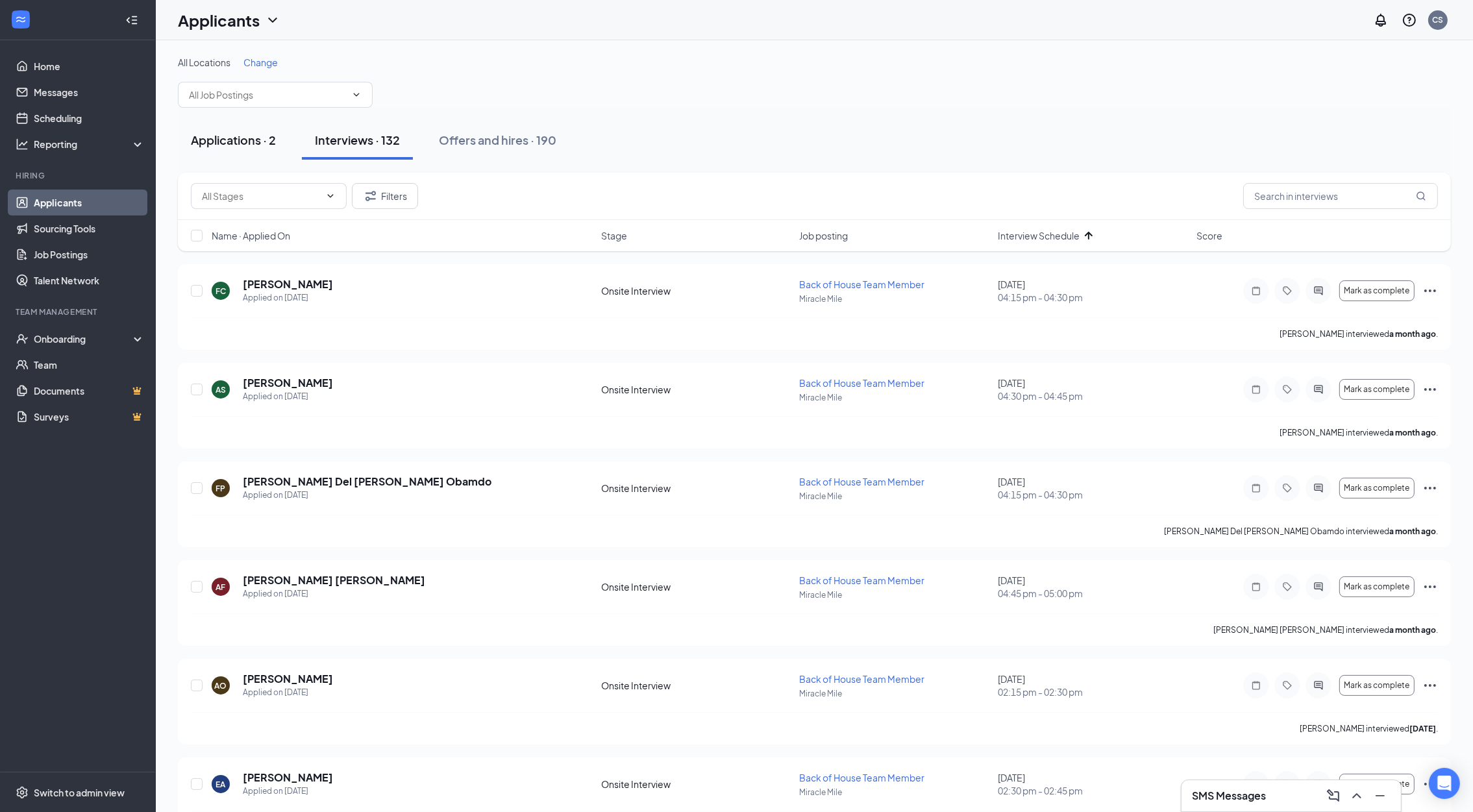
click at [232, 145] on div "Applications · 2" at bounding box center [233, 140] width 85 height 16
